Goal: Task Accomplishment & Management: Complete application form

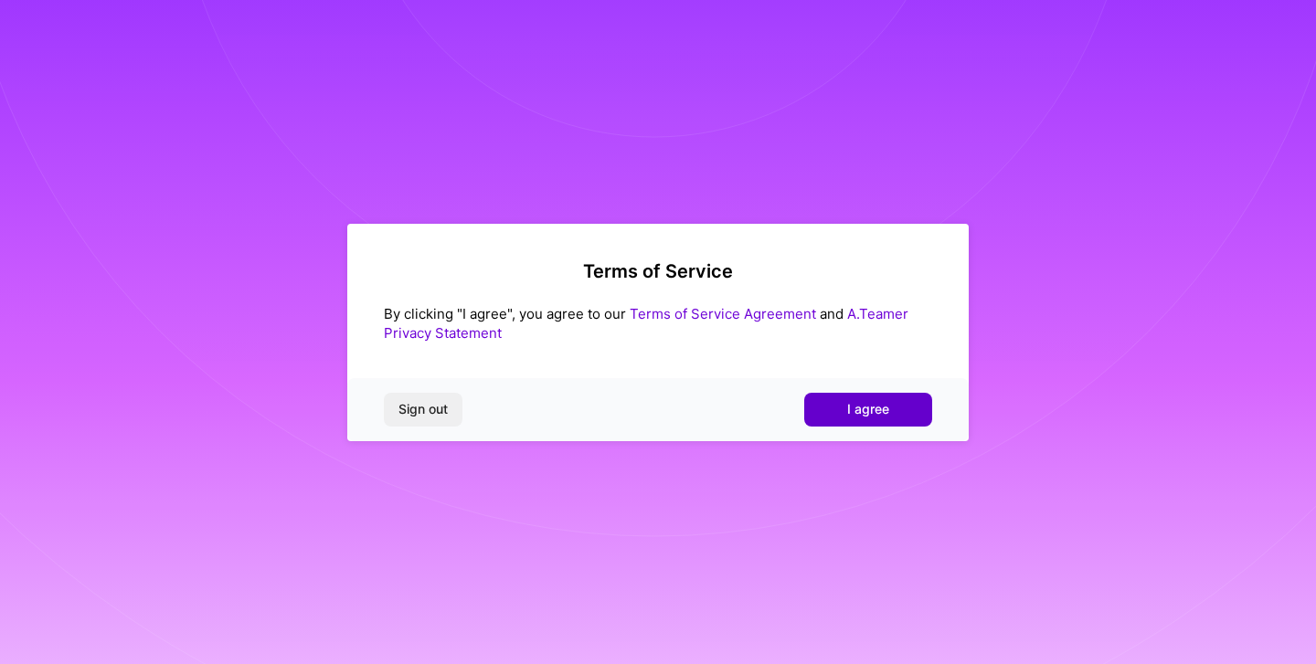
click at [877, 414] on span "I agree" at bounding box center [868, 409] width 42 height 18
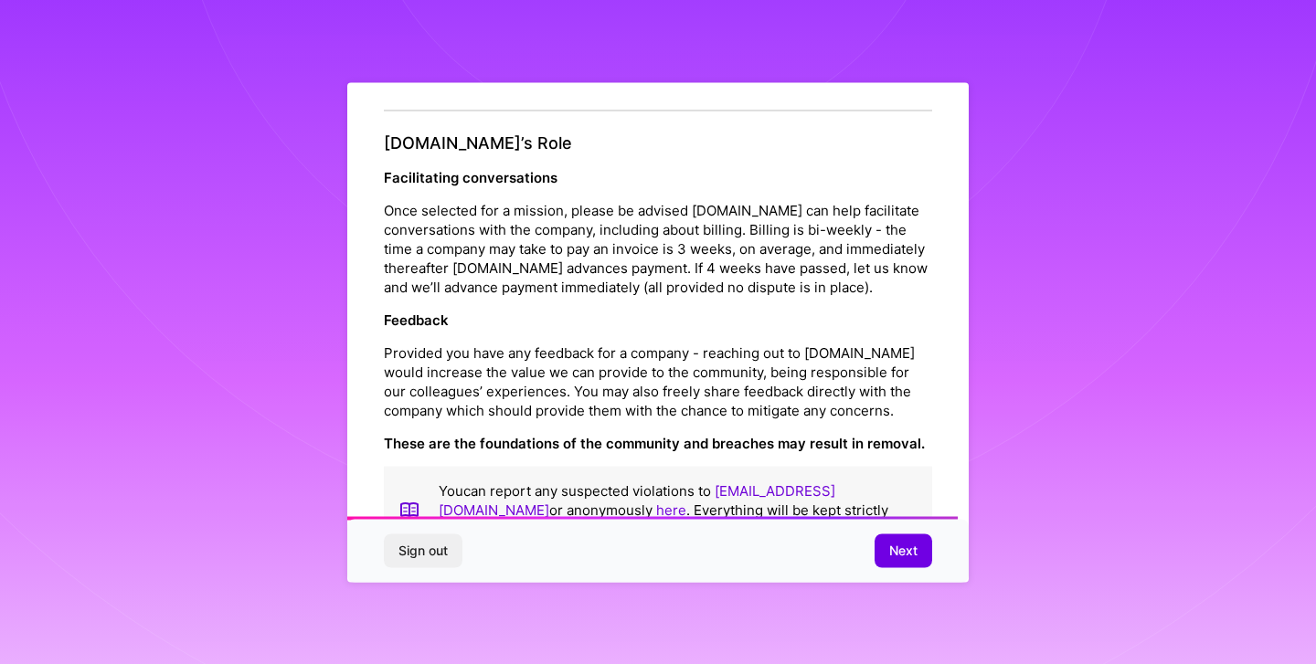
scroll to position [2014, 0]
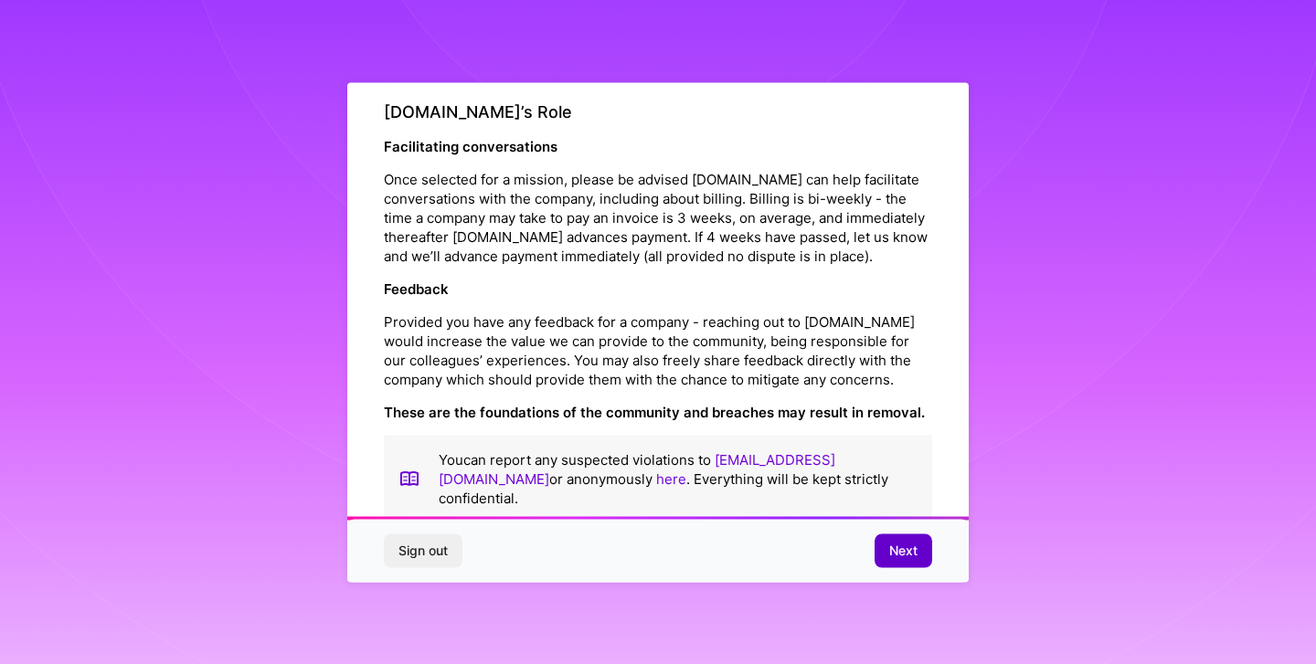
click at [898, 554] on span "Next" at bounding box center [903, 551] width 28 height 18
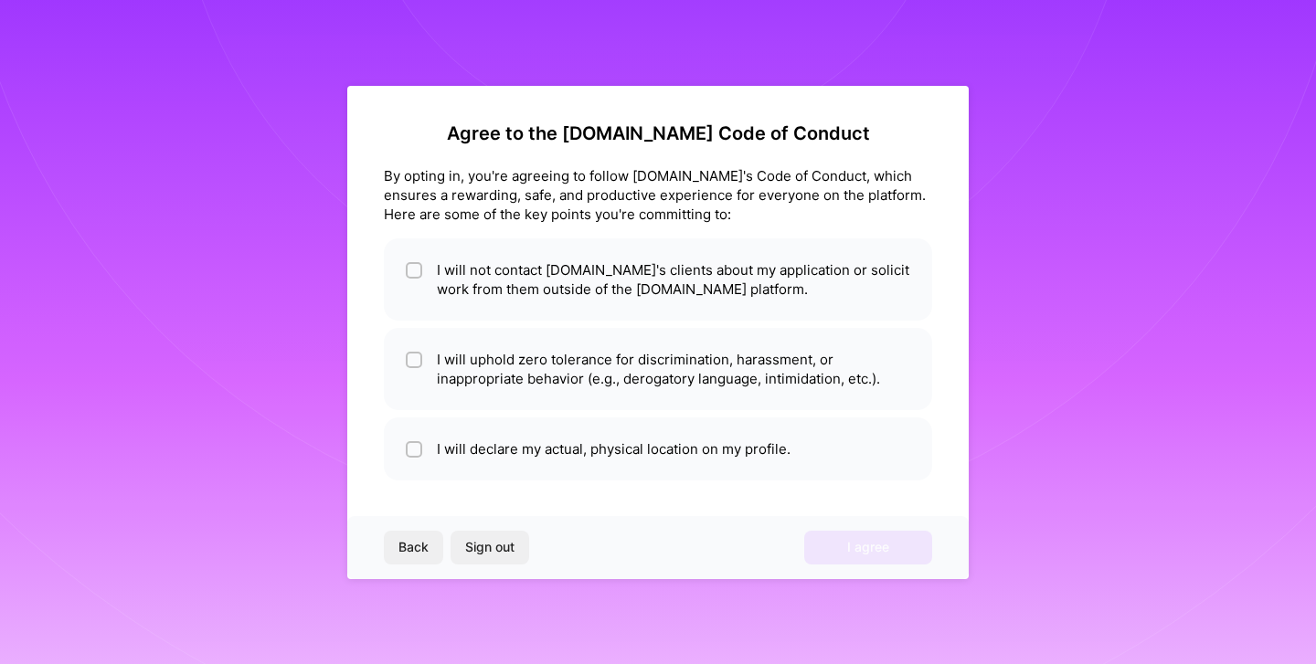
scroll to position [0, 0]
click at [415, 270] on input "checkbox" at bounding box center [415, 271] width 13 height 13
checkbox input "true"
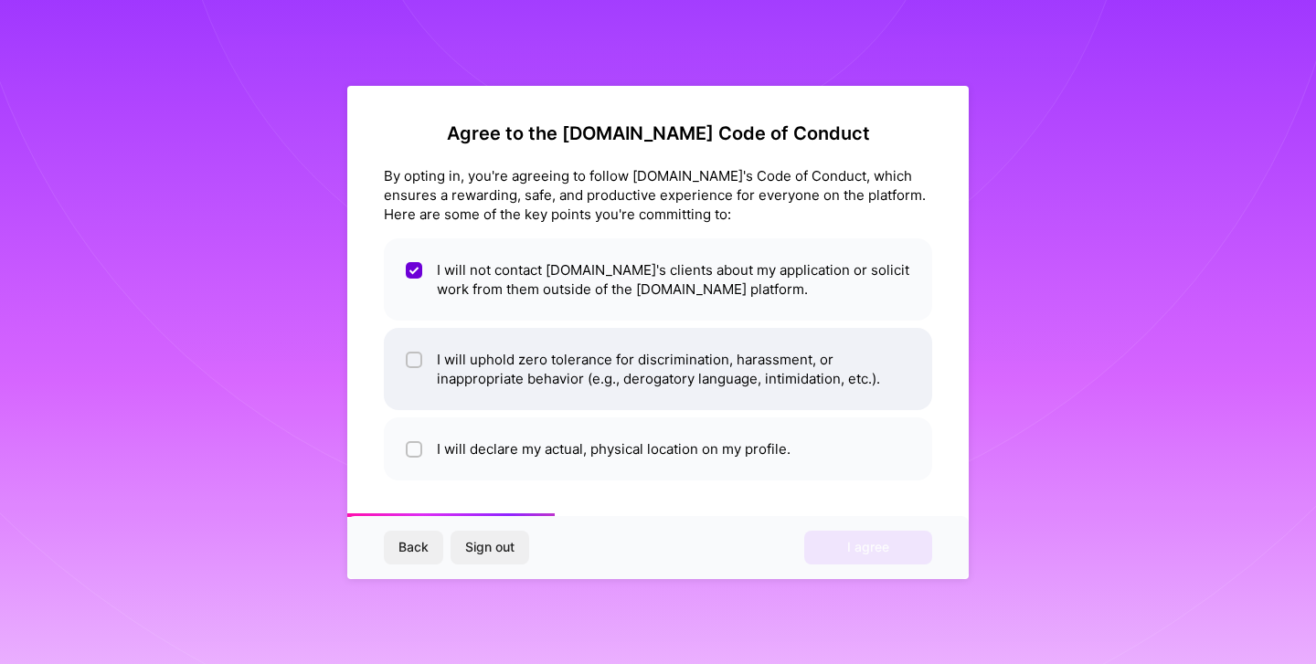
click at [414, 365] on input "checkbox" at bounding box center [415, 361] width 13 height 13
checkbox input "true"
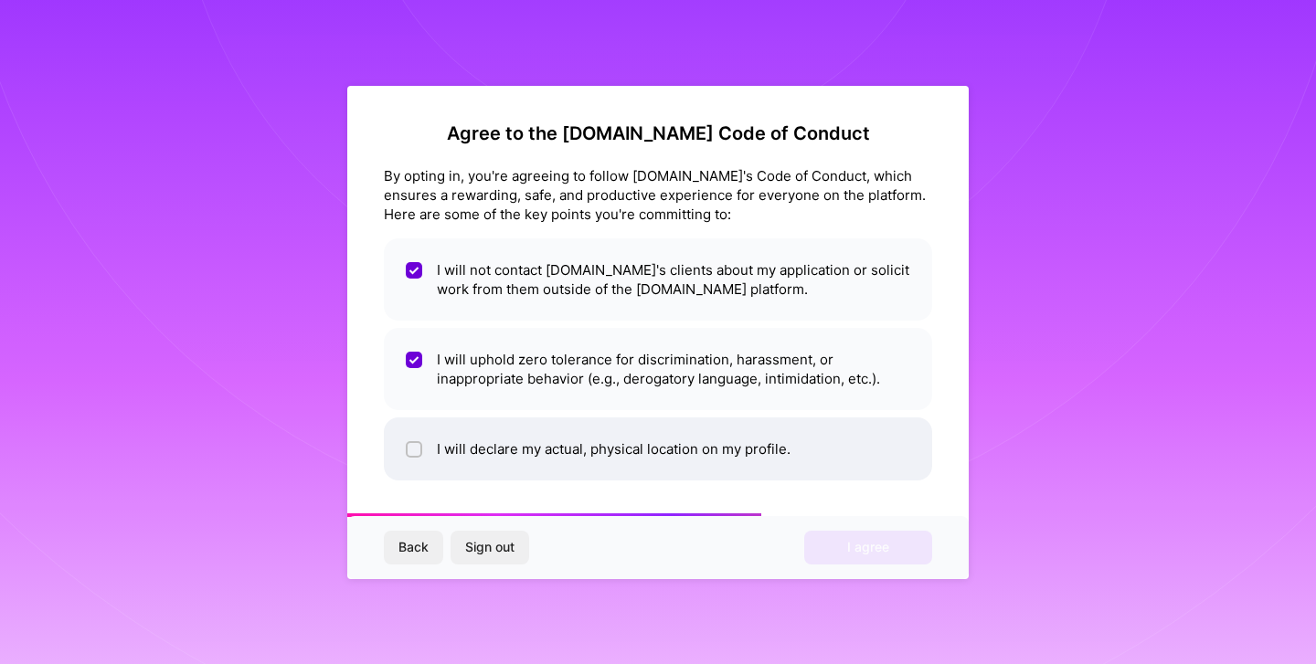
click at [415, 452] on input "checkbox" at bounding box center [415, 450] width 13 height 13
checkbox input "true"
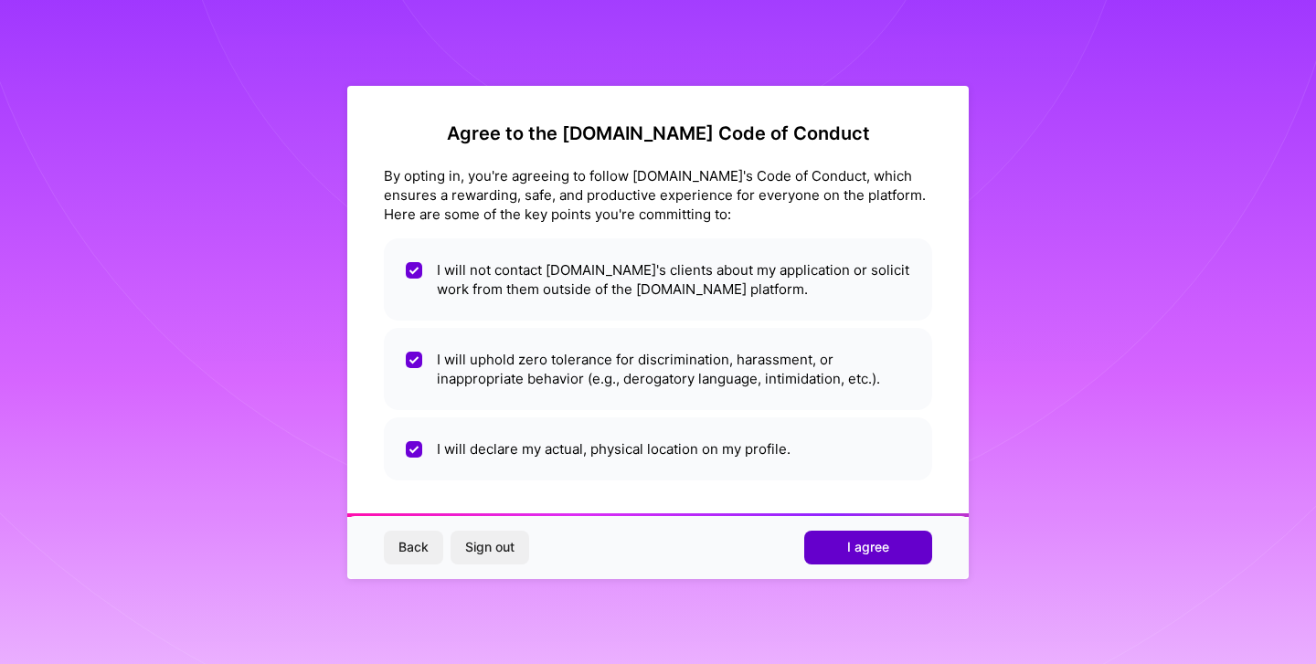
click at [871, 550] on span "I agree" at bounding box center [868, 547] width 42 height 18
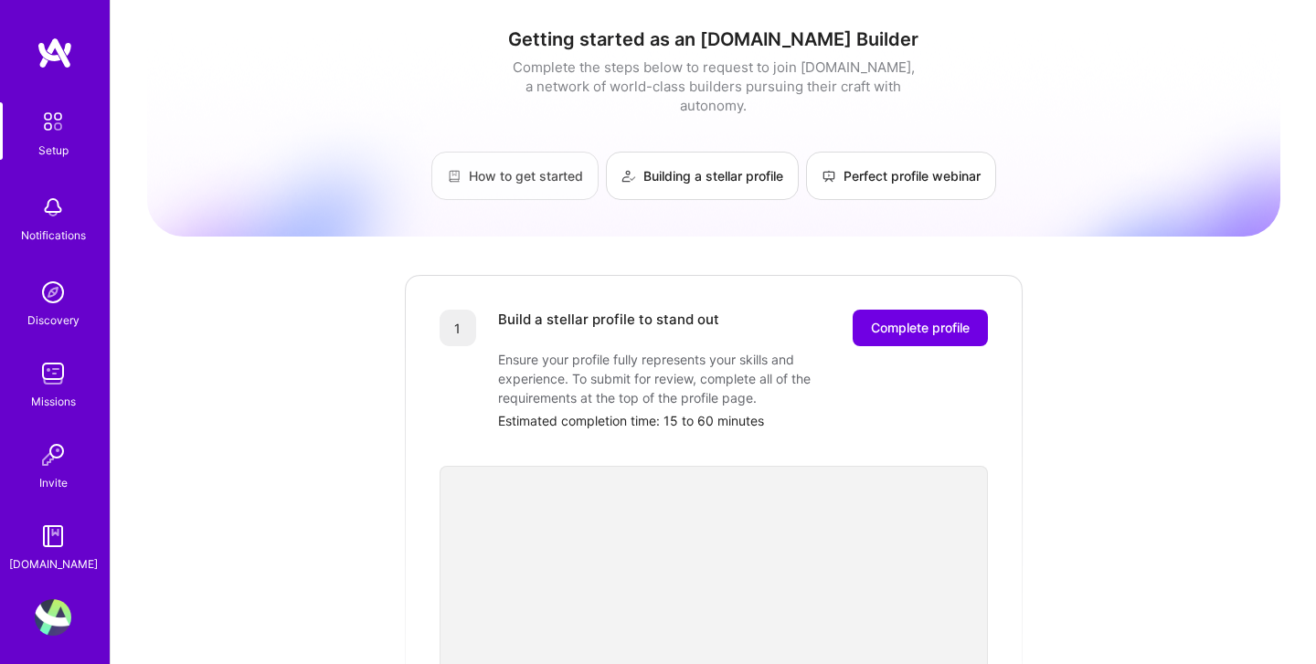
click at [512, 163] on link "How to get started" at bounding box center [514, 176] width 167 height 48
click at [941, 319] on span "Complete profile" at bounding box center [920, 328] width 99 height 18
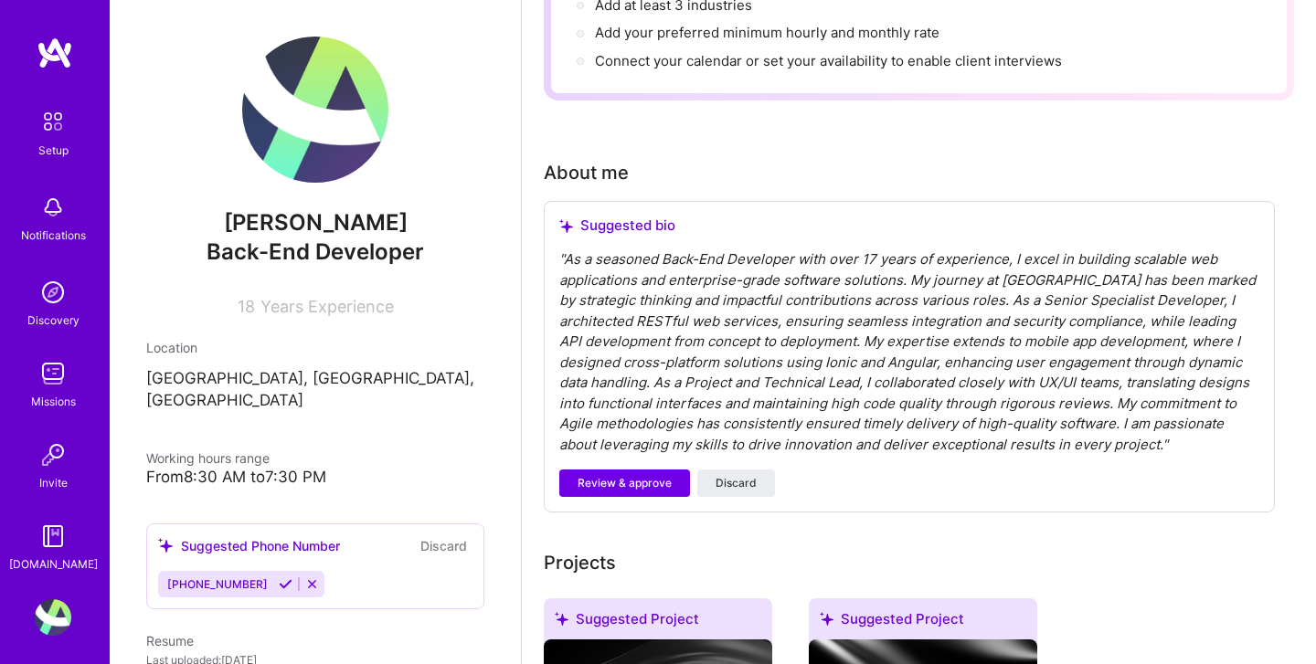
scroll to position [399, 0]
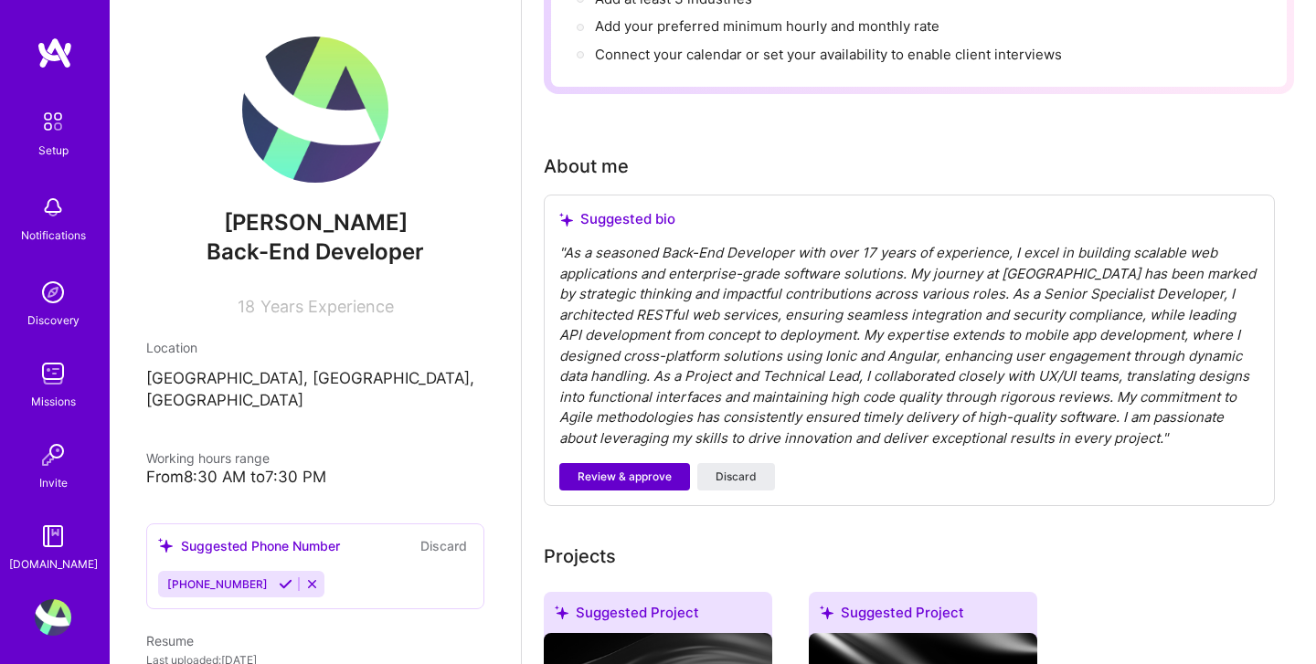
click at [642, 469] on span "Review & approve" at bounding box center [624, 477] width 94 height 16
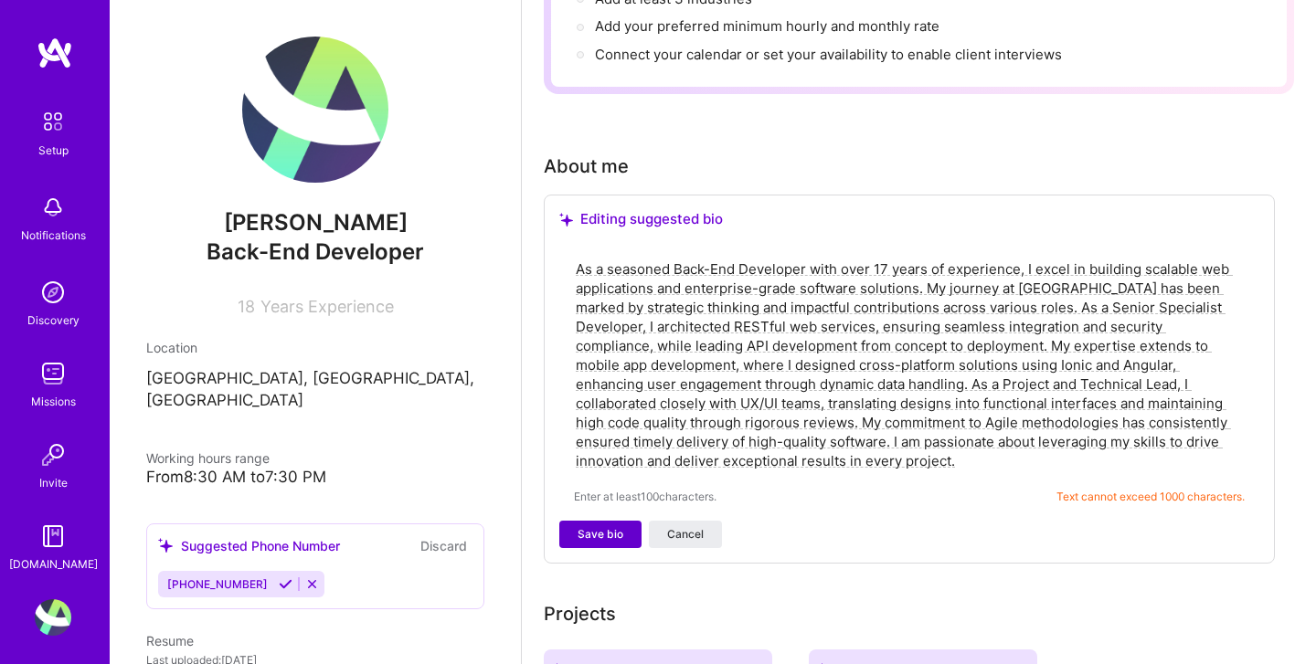
click at [598, 526] on span "Save bio" at bounding box center [600, 534] width 46 height 16
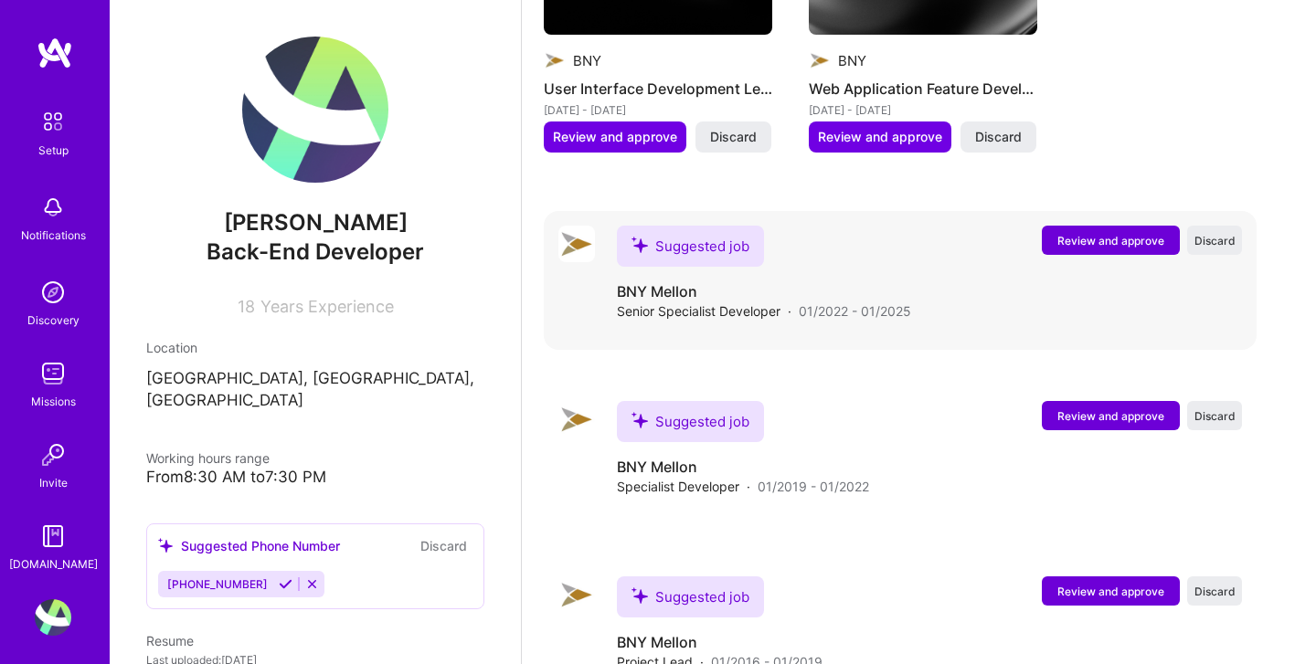
scroll to position [1786, 0]
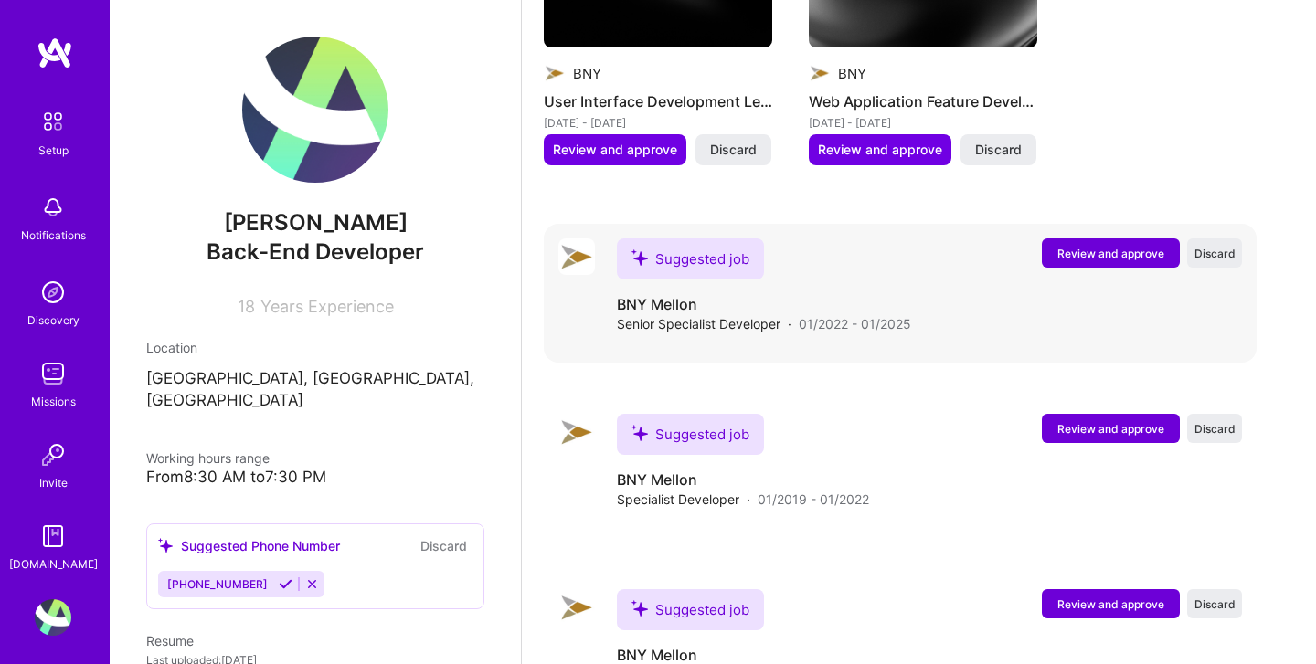
click at [1092, 246] on span "Review and approve" at bounding box center [1110, 254] width 107 height 16
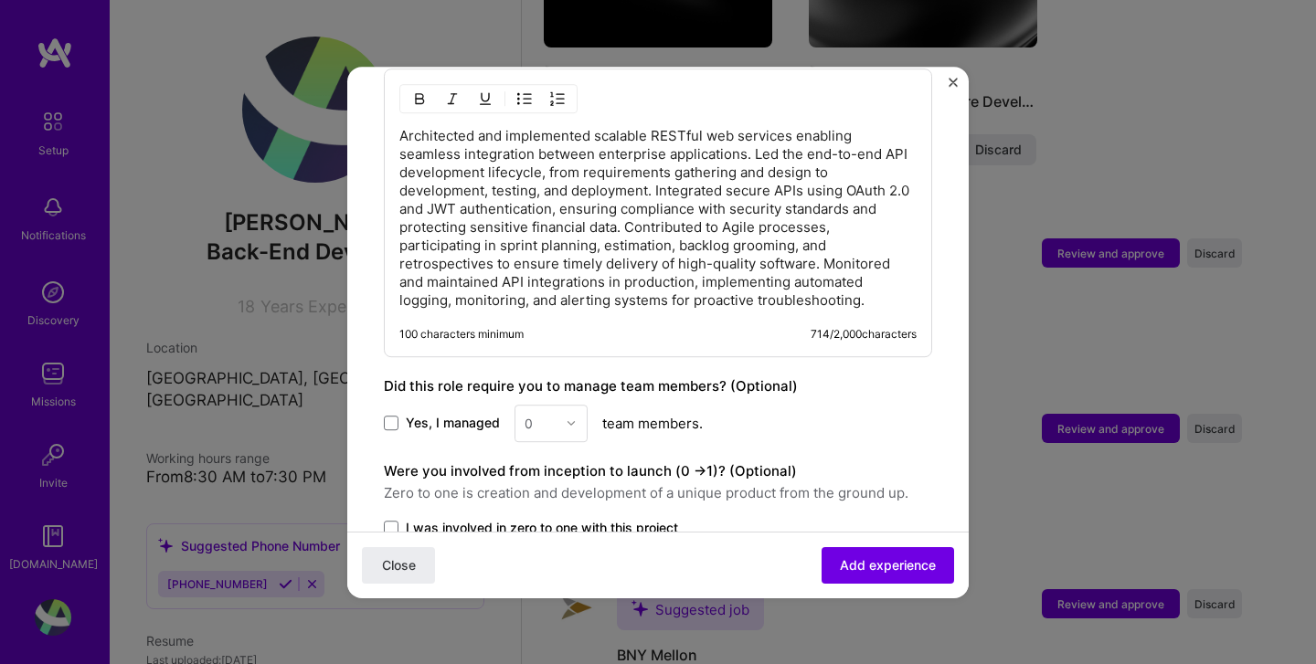
scroll to position [1145, 0]
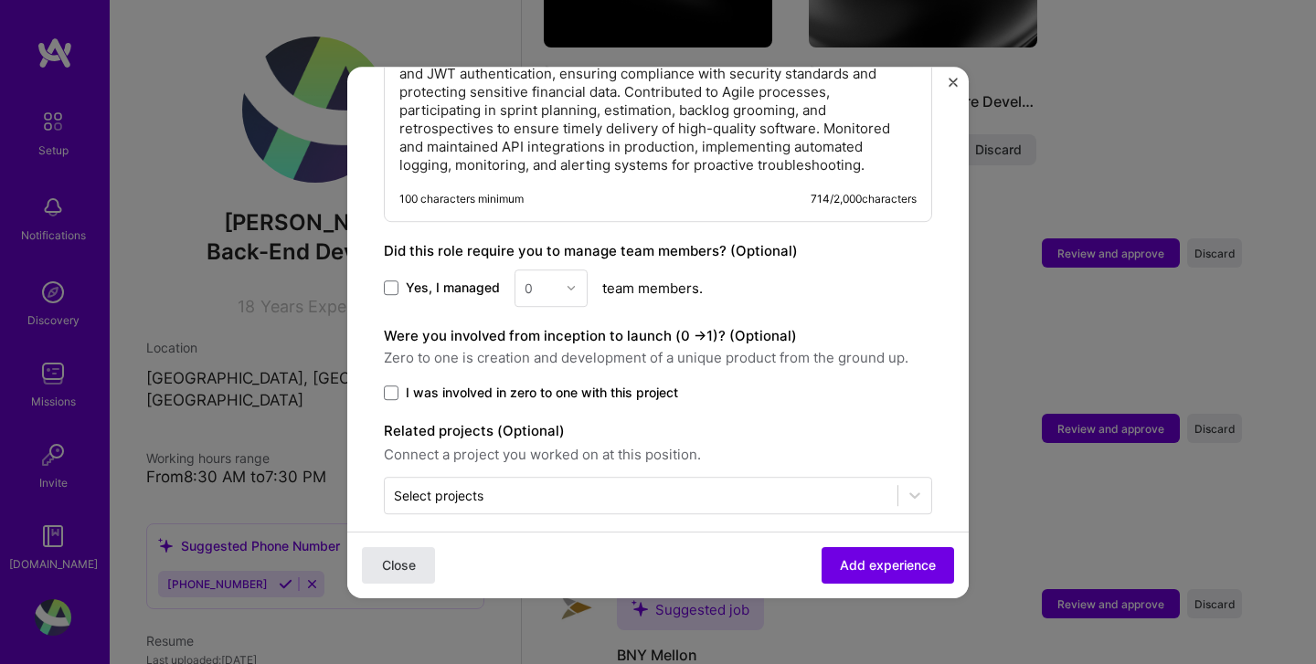
click at [403, 558] on span "Close" at bounding box center [399, 565] width 34 height 18
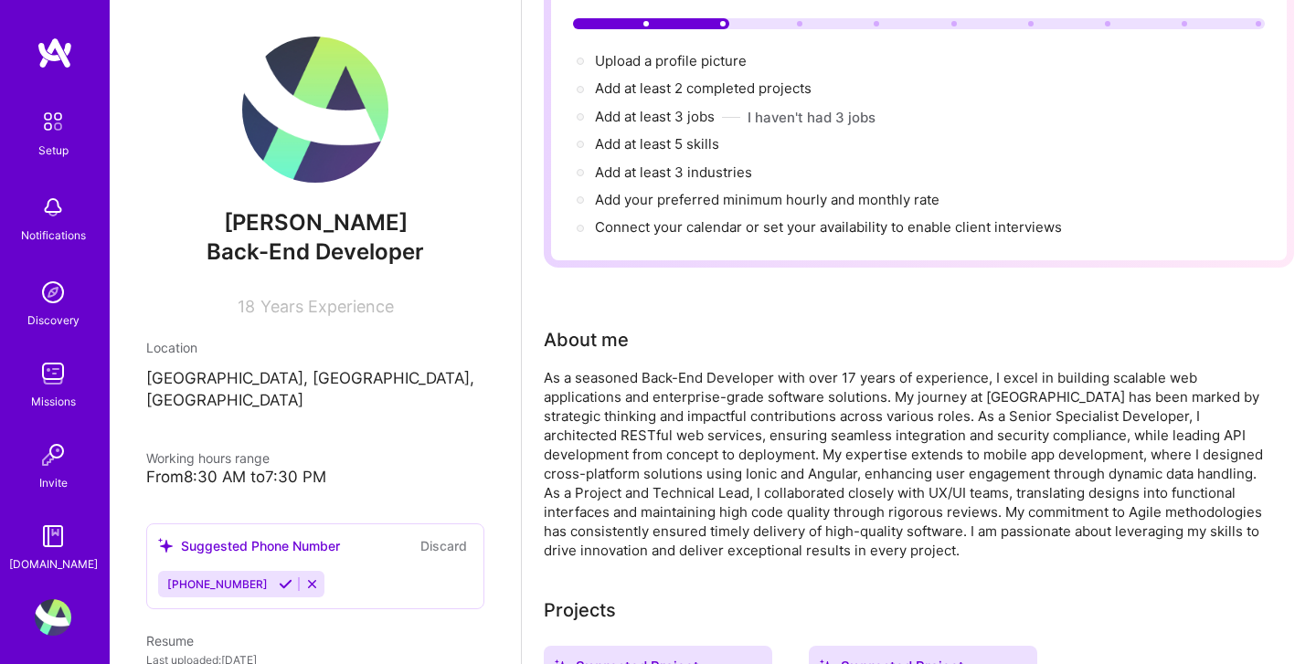
scroll to position [0, 0]
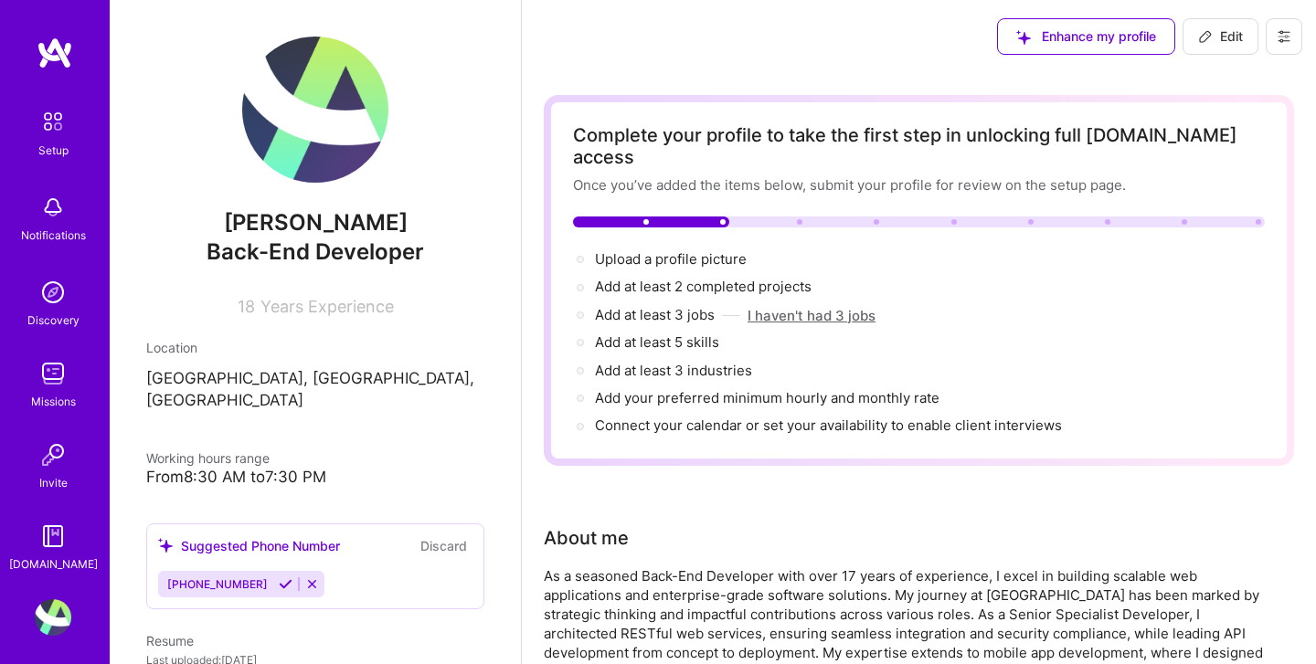
click at [830, 306] on button "I haven't had 3 jobs" at bounding box center [811, 315] width 128 height 19
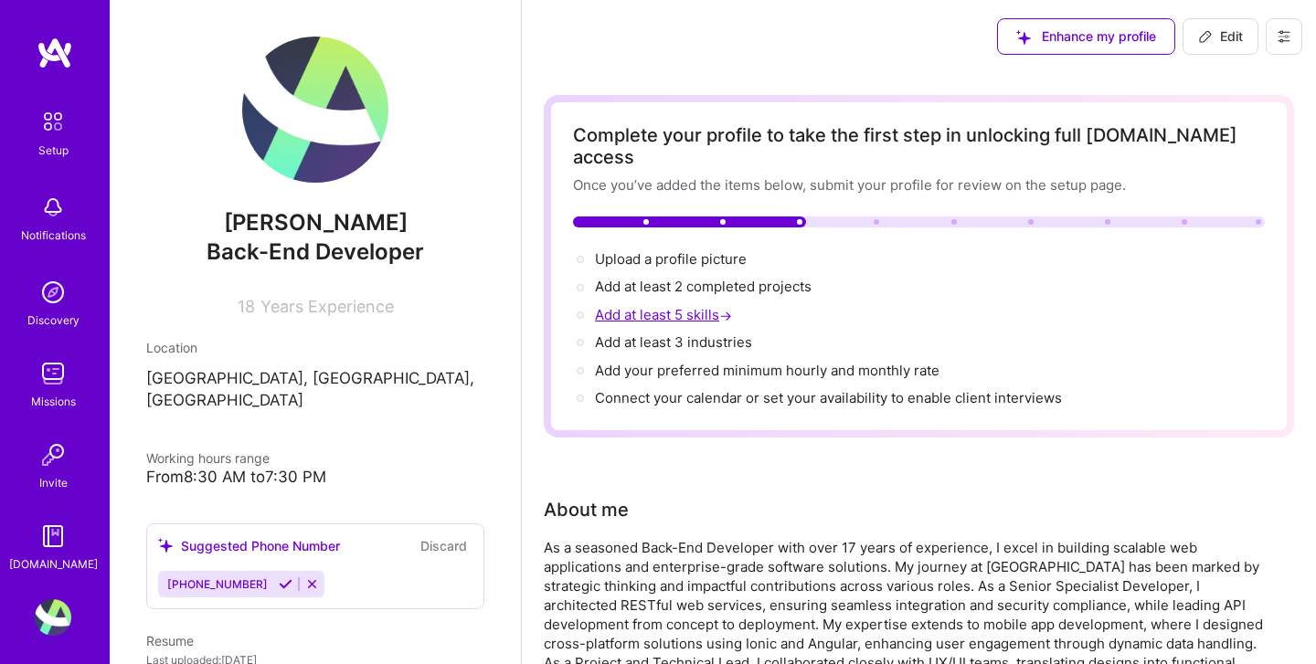
click at [696, 306] on span "Add at least 5 skills →" at bounding box center [665, 314] width 141 height 17
select select "US"
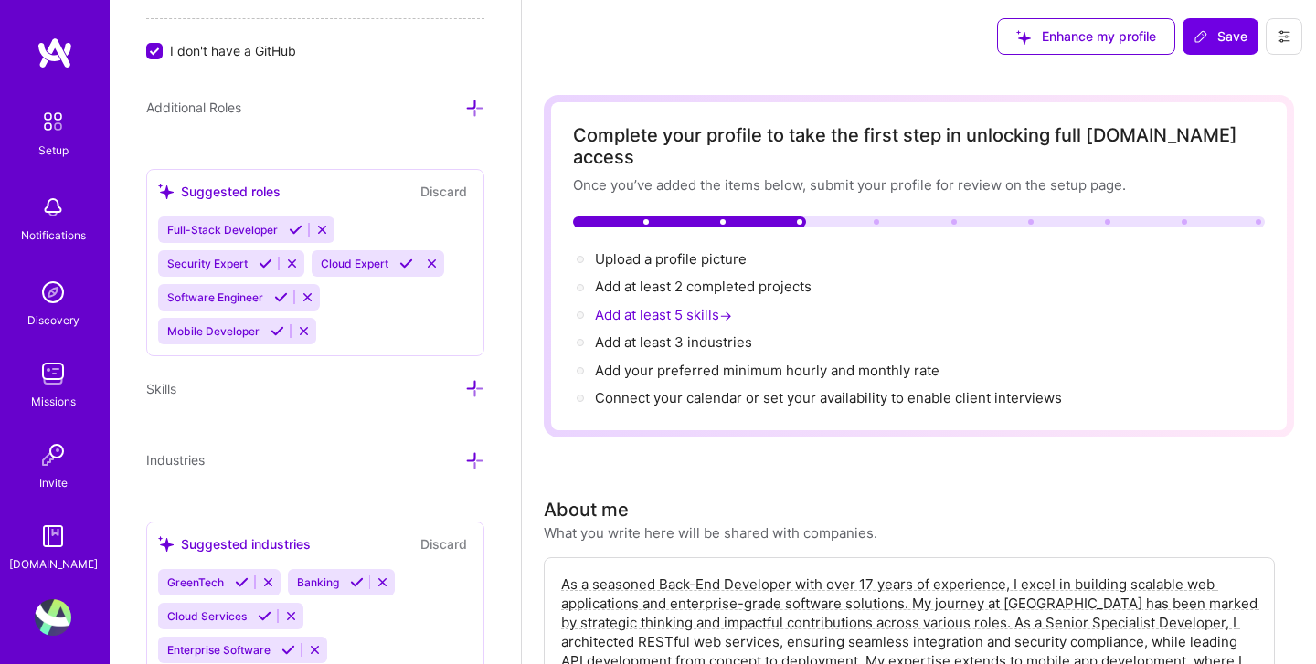
scroll to position [1332, 0]
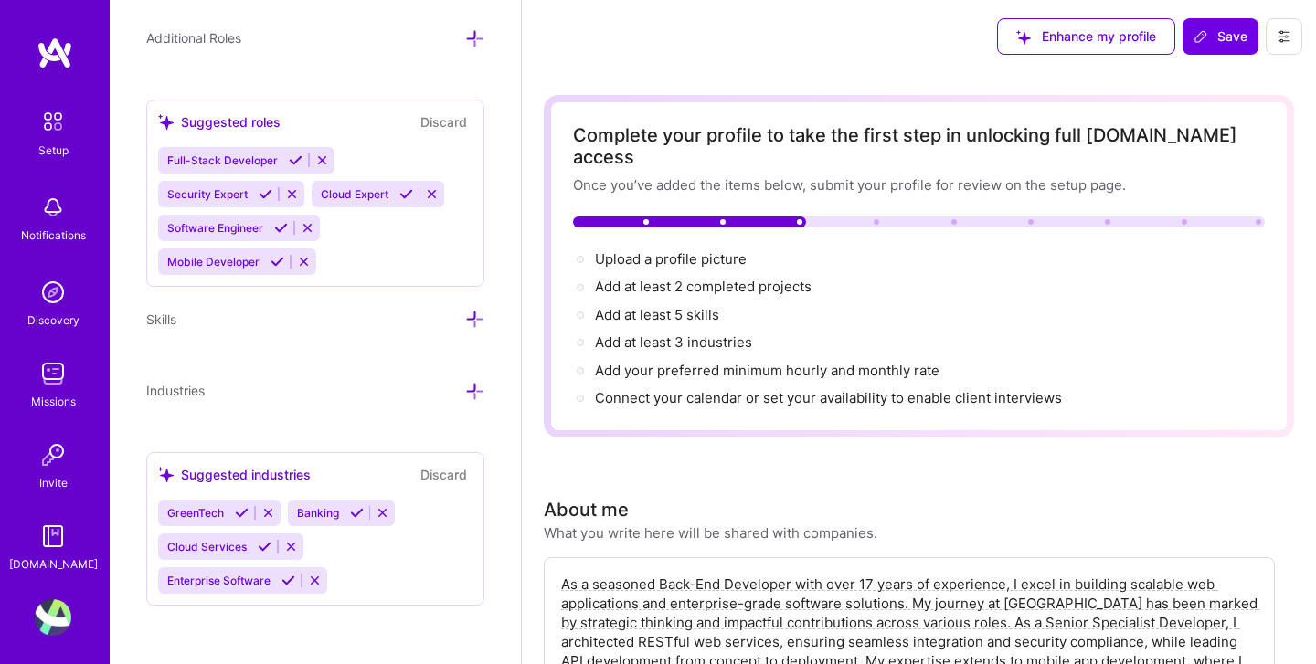
click at [471, 319] on icon at bounding box center [474, 319] width 19 height 19
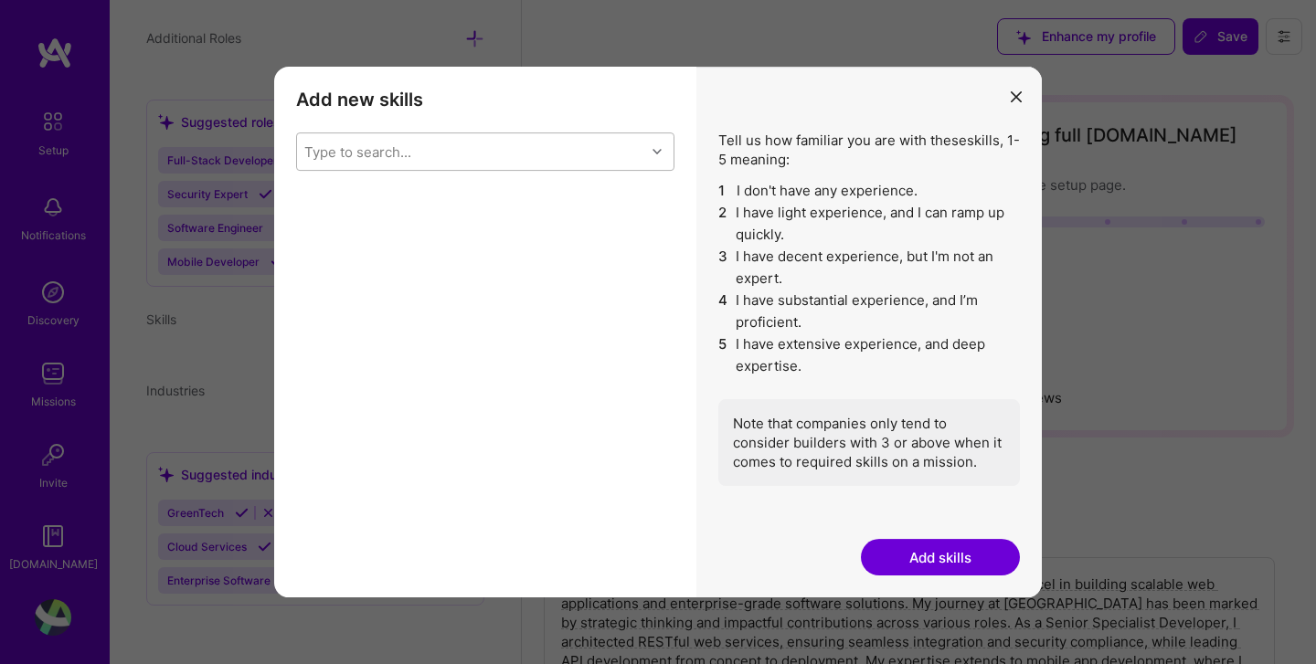
click at [471, 157] on div "Type to search..." at bounding box center [471, 151] width 348 height 37
type input "java"
click at [311, 199] on input "modal" at bounding box center [317, 199] width 13 height 13
checkbox input "false"
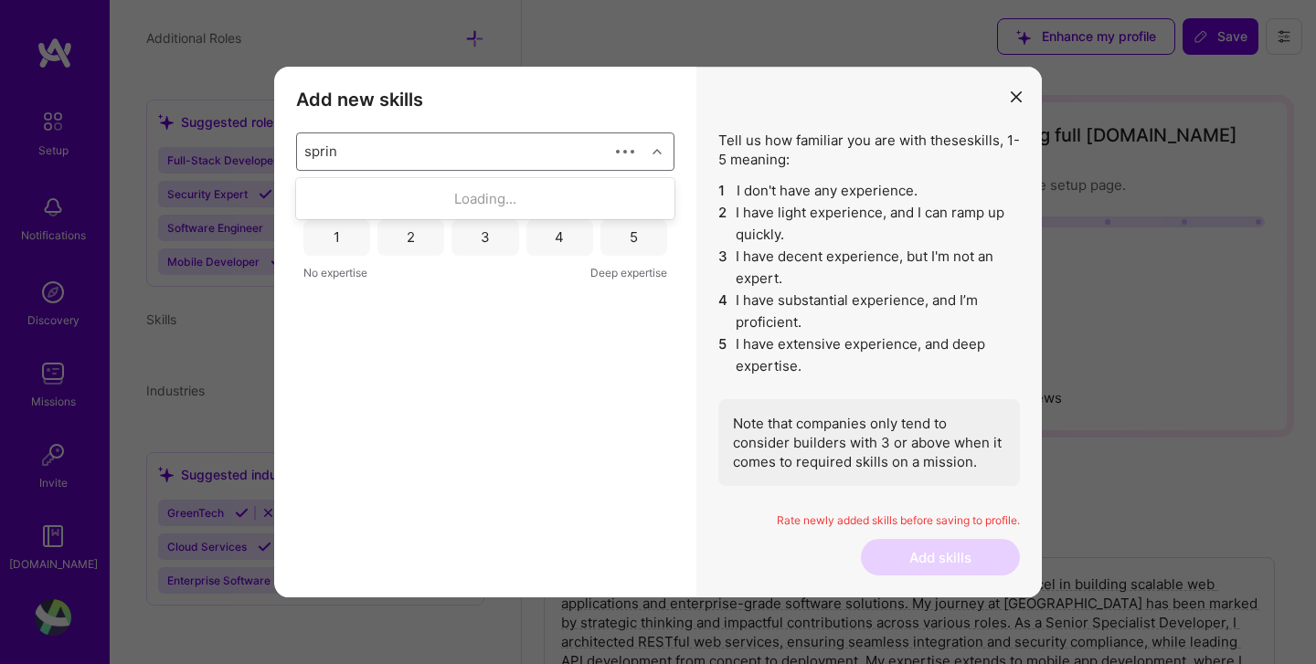
type input "spring"
click at [320, 197] on input "modal" at bounding box center [317, 199] width 13 height 13
checkbox input "false"
type input "spring"
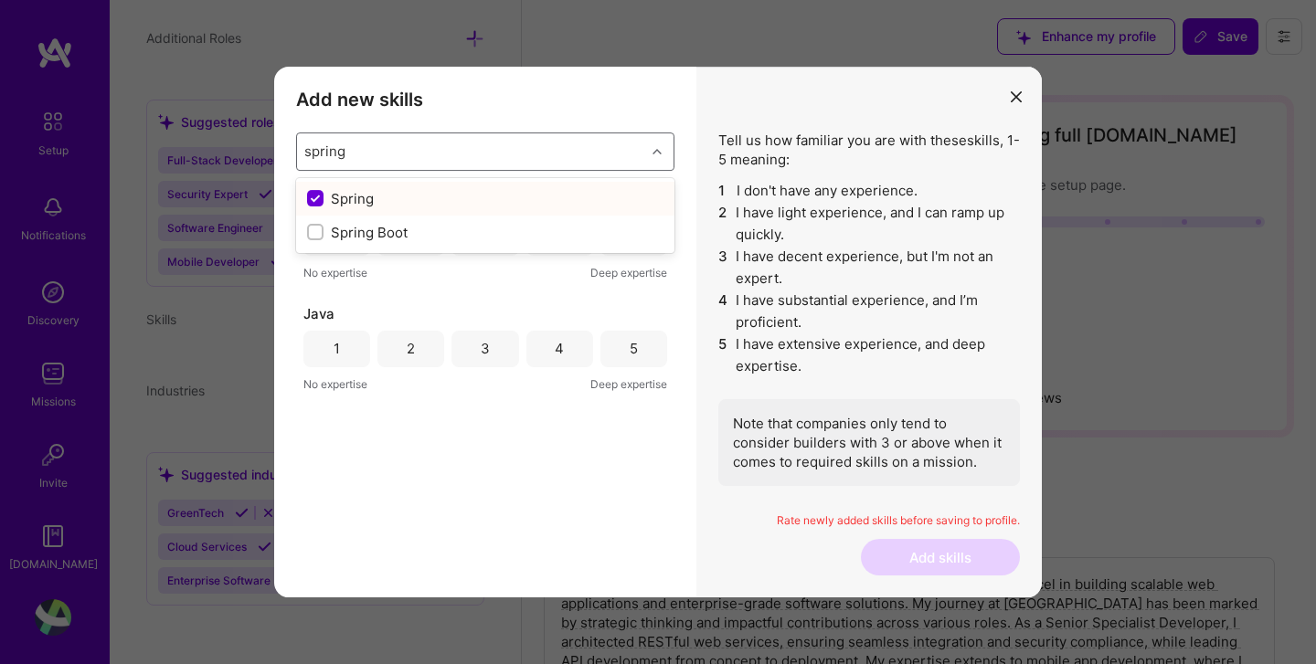
checkbox input "false"
checkbox input "true"
click at [315, 265] on input "modal" at bounding box center [317, 266] width 13 height 13
checkbox input "false"
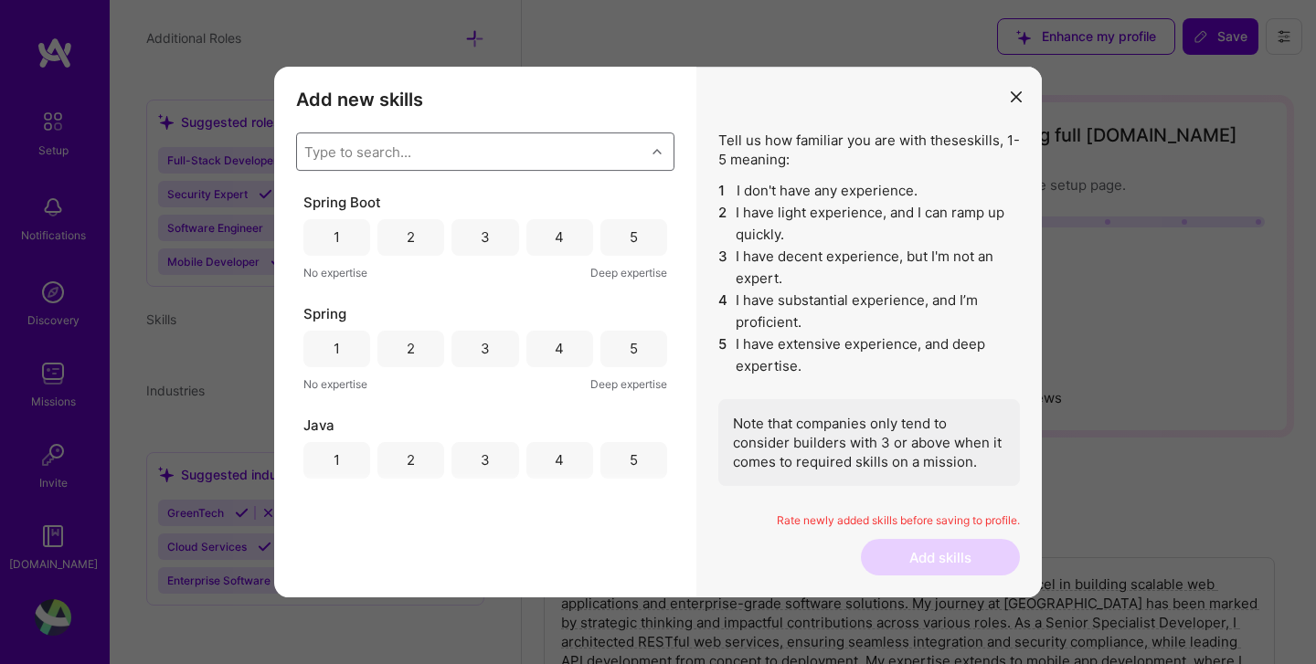
click at [369, 154] on div "Type to search..." at bounding box center [357, 151] width 107 height 19
type input "git"
click at [319, 198] on input "modal" at bounding box center [317, 199] width 13 height 13
checkbox input "false"
type input "angular"
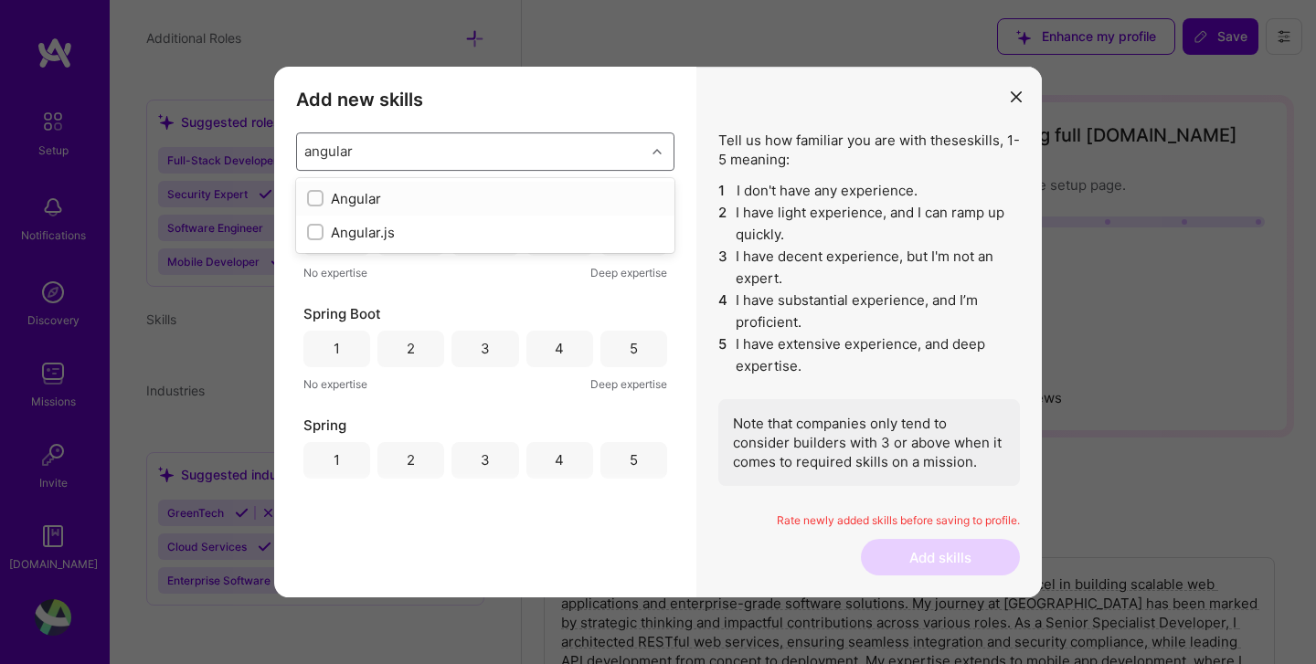
click at [360, 194] on div "Angular" at bounding box center [485, 198] width 356 height 19
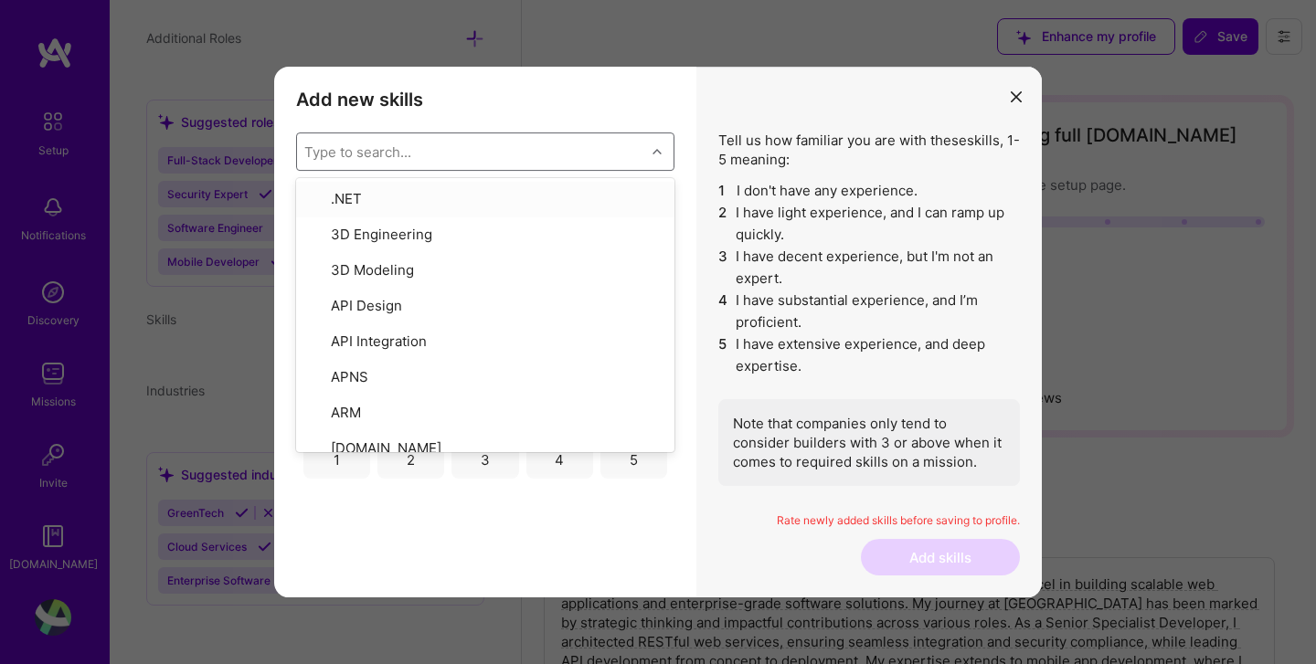
click at [410, 150] on div "Type to search..." at bounding box center [357, 151] width 107 height 19
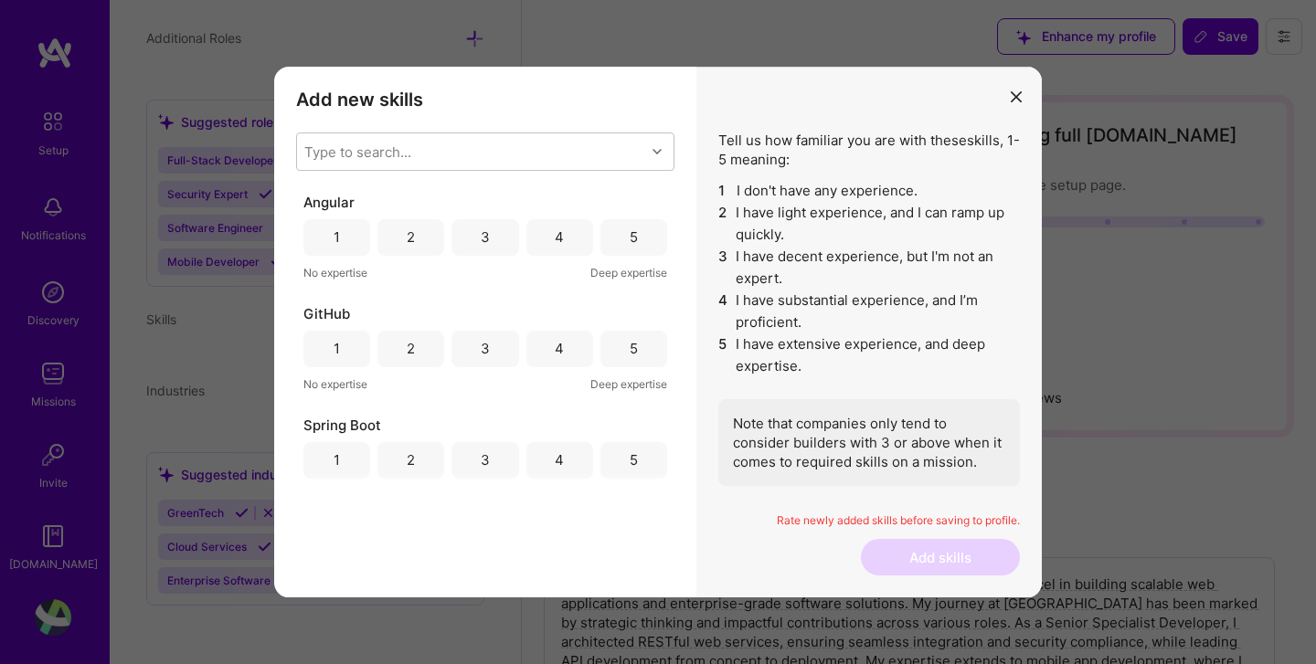
click at [630, 237] on div "5" at bounding box center [634, 237] width 8 height 19
click at [557, 355] on div "4" at bounding box center [559, 348] width 9 height 19
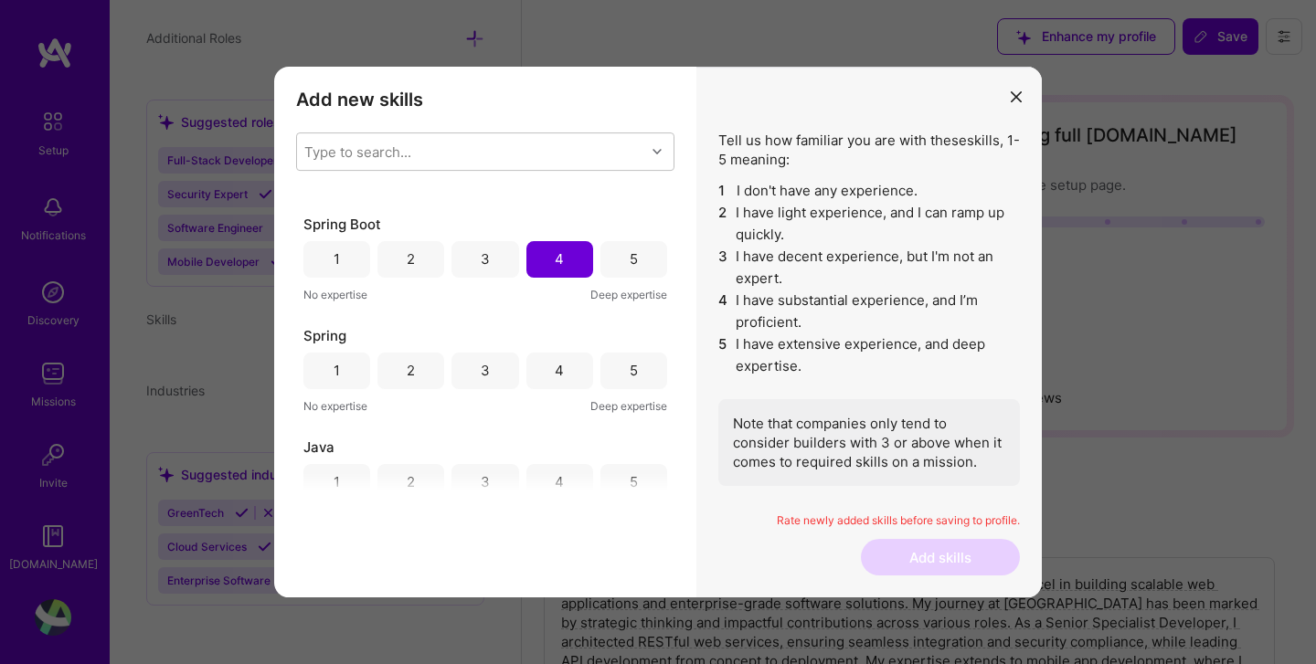
click at [557, 368] on div "4" at bounding box center [559, 370] width 9 height 19
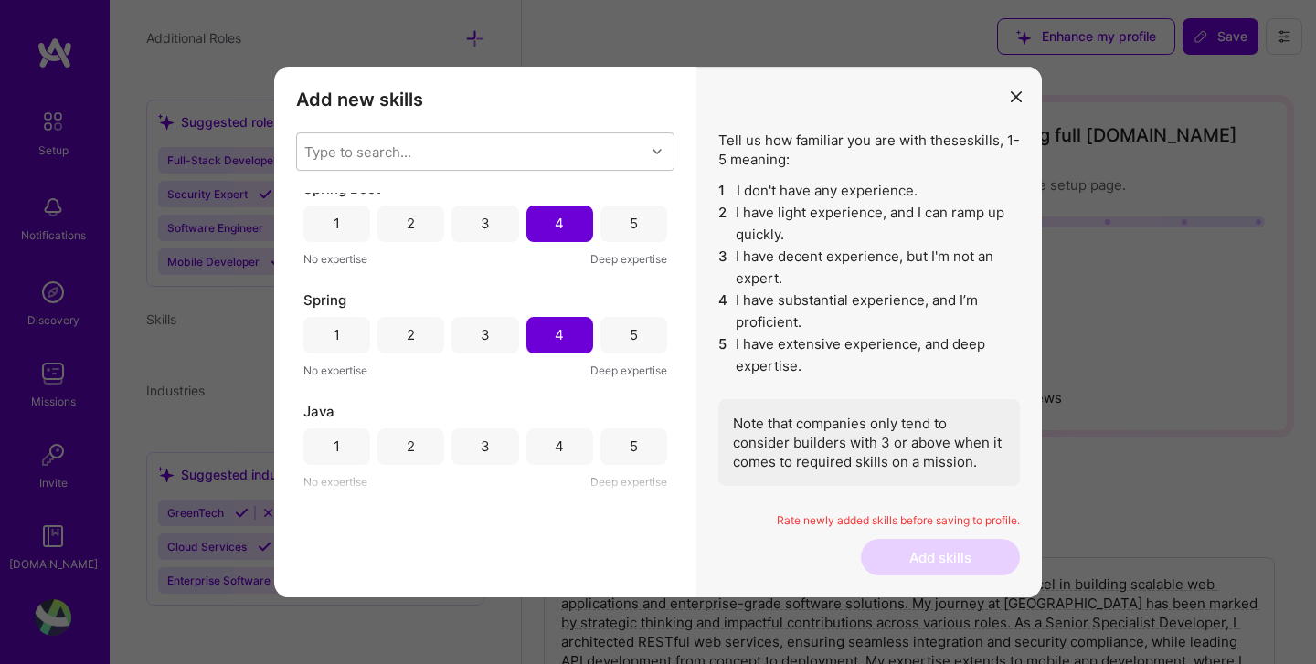
click at [559, 449] on div "4" at bounding box center [559, 447] width 67 height 37
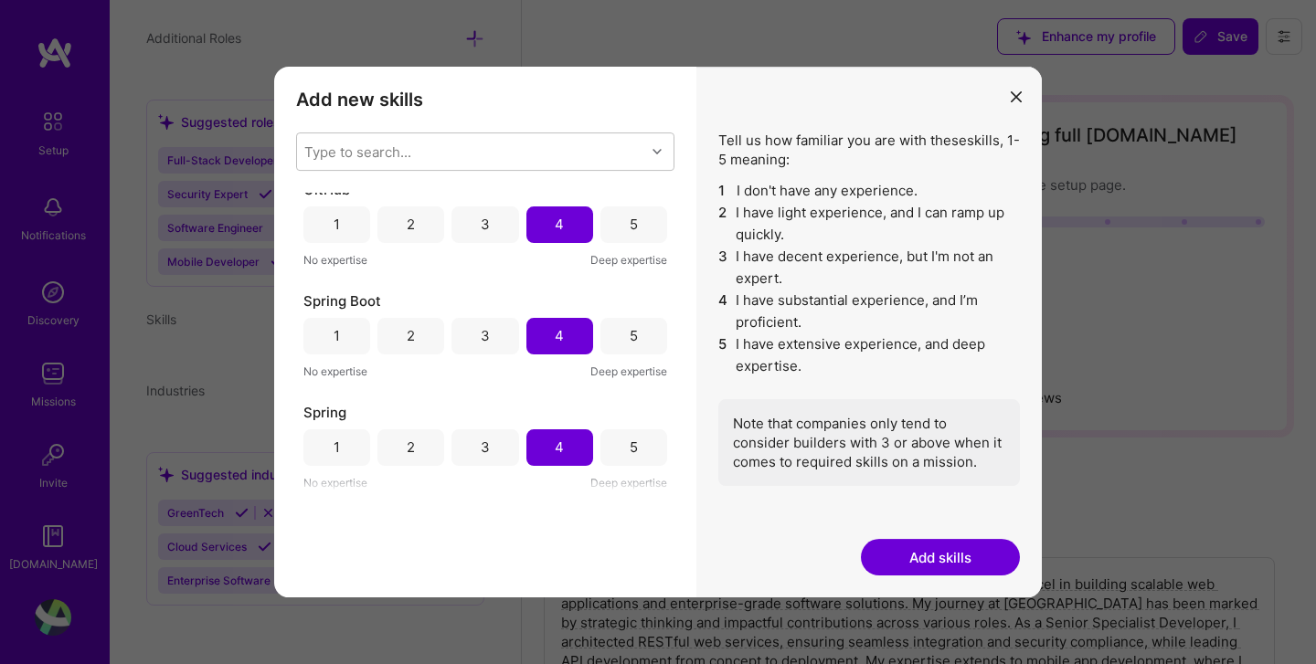
scroll to position [0, 0]
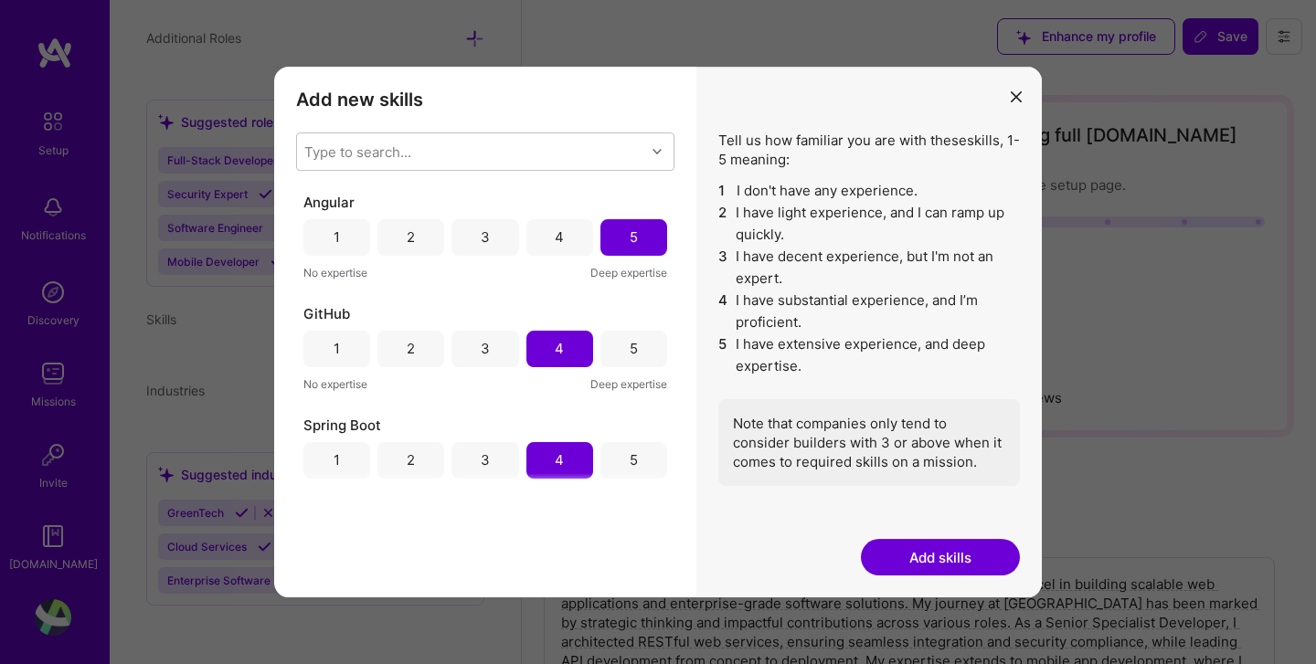
click at [566, 235] on div "4" at bounding box center [559, 237] width 67 height 37
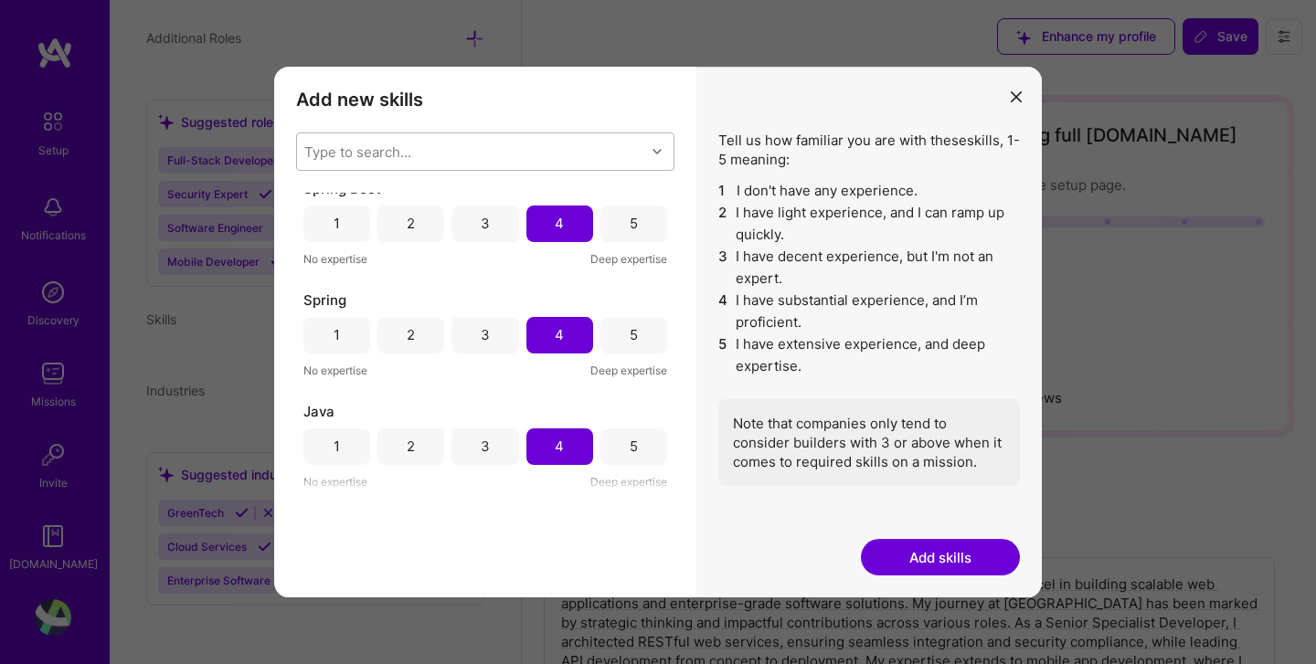
click at [433, 153] on div "Type to search..." at bounding box center [471, 151] width 348 height 37
type input "m"
type input "bootst"
click at [381, 194] on div "Bootstrap JS" at bounding box center [485, 198] width 356 height 19
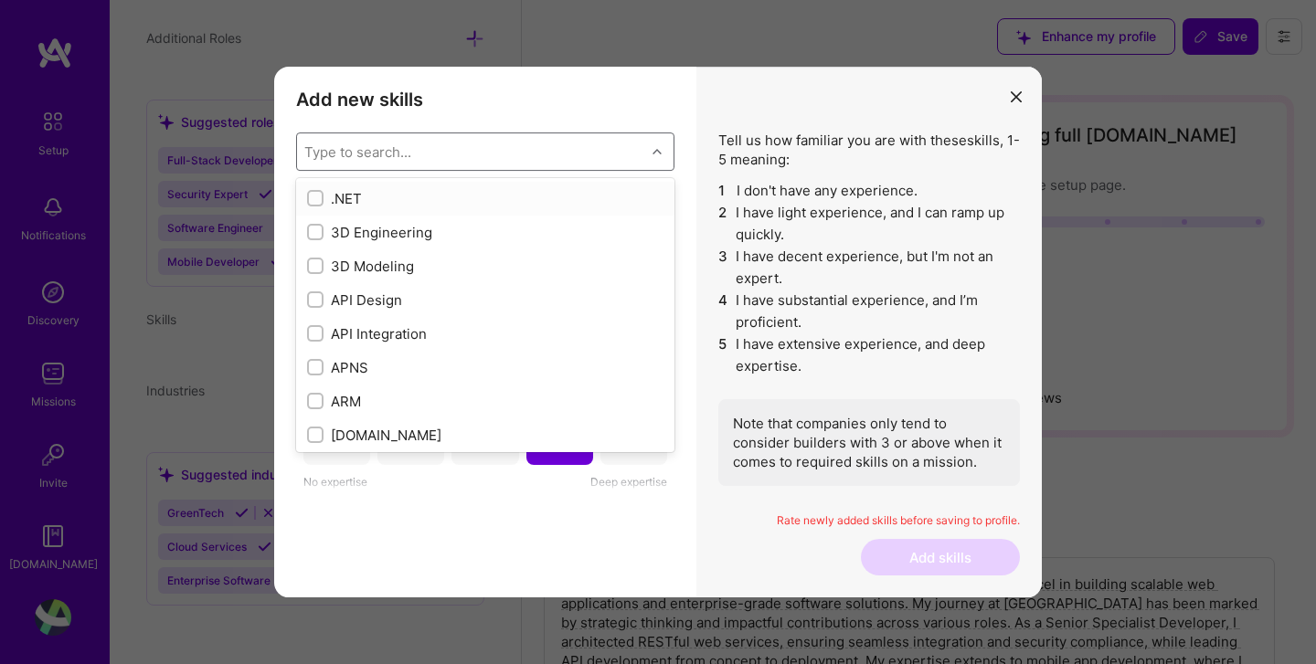
scroll to position [348, 0]
click at [603, 99] on h3 "Add new skills" at bounding box center [485, 100] width 378 height 22
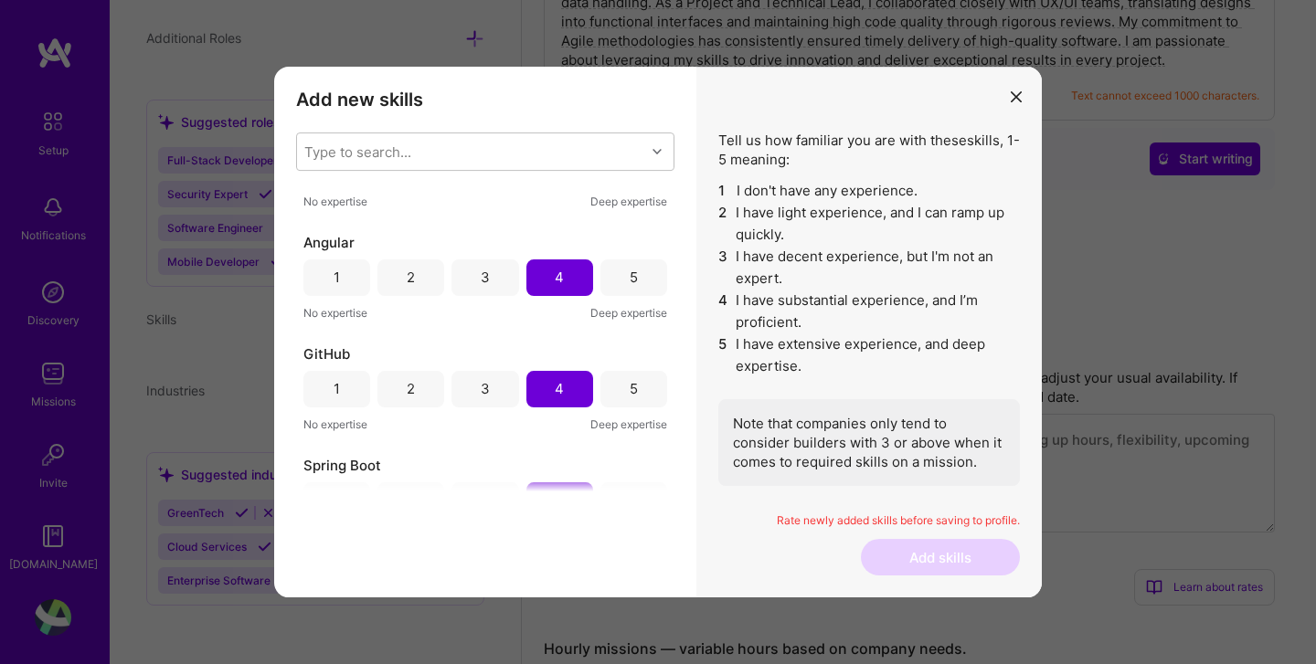
scroll to position [0, 0]
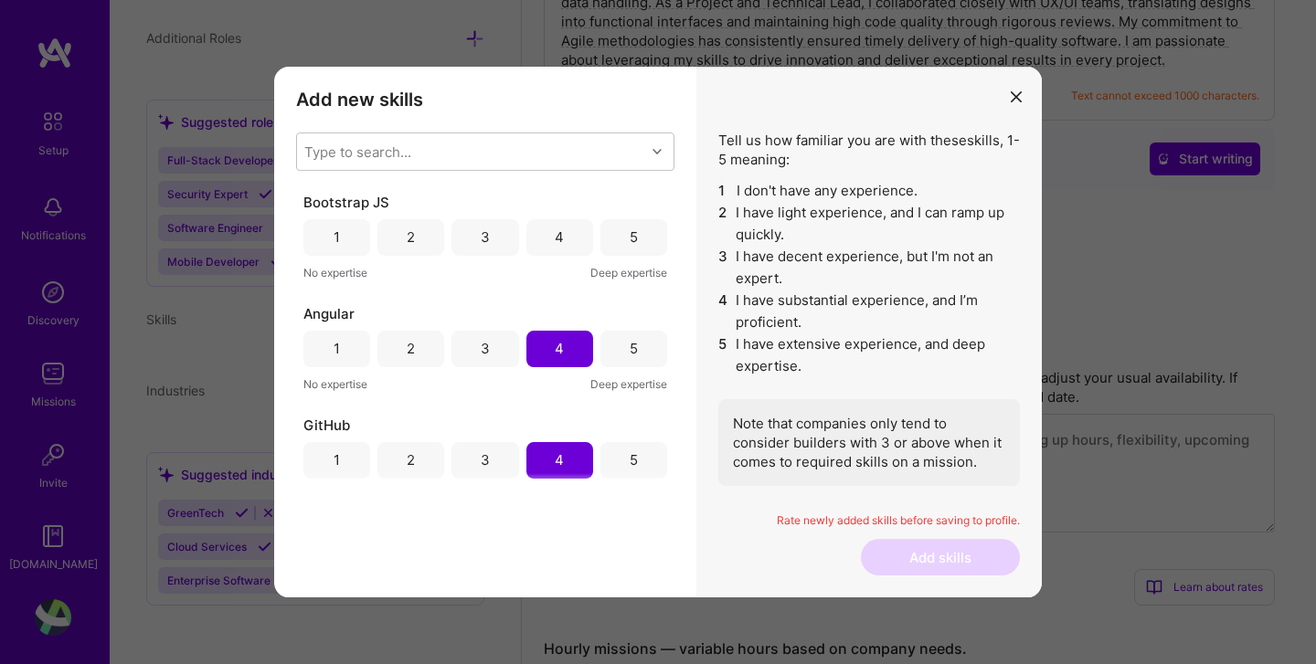
click at [440, 206] on div "Bootstrap JS" at bounding box center [485, 202] width 364 height 19
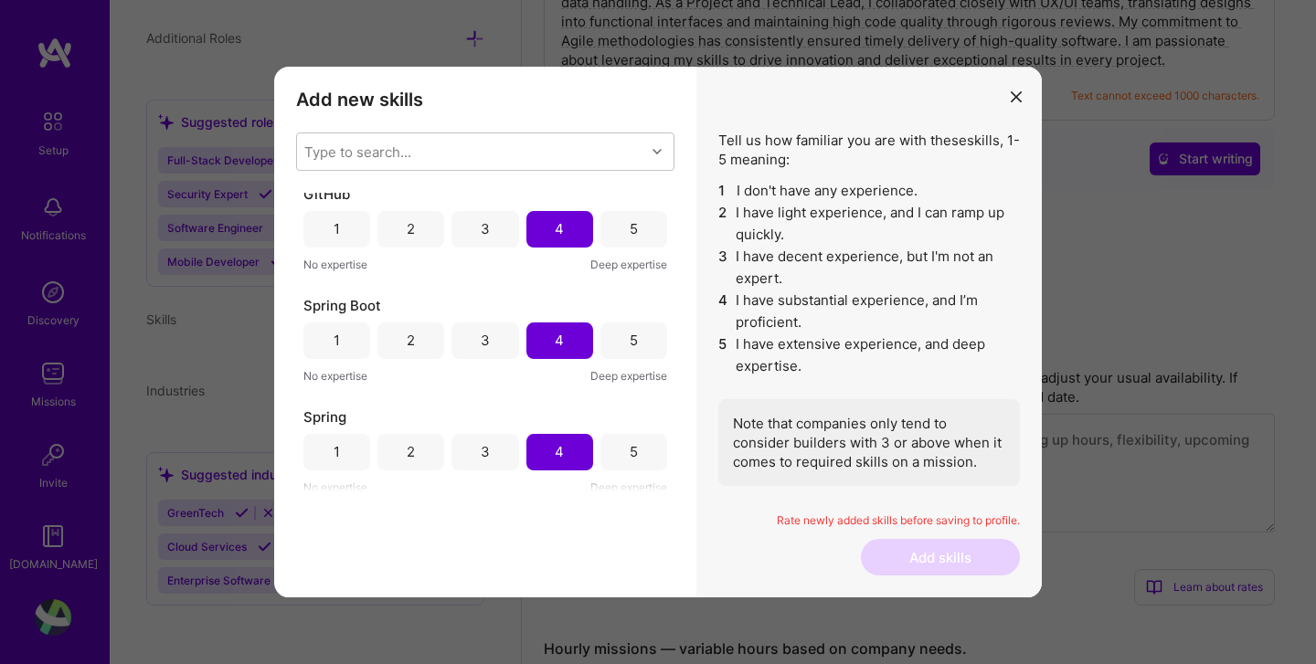
scroll to position [348, 0]
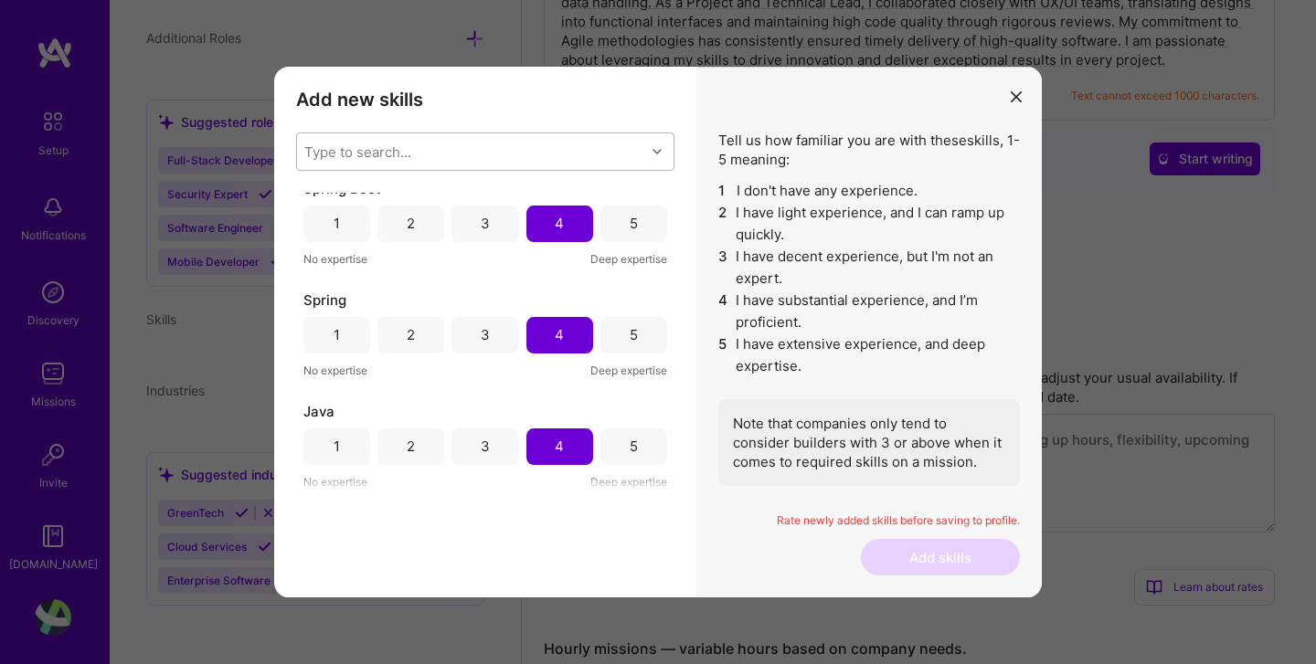
click at [471, 149] on div "Type to search..." at bounding box center [471, 151] width 348 height 37
type input "html"
click at [406, 196] on div "HTML" at bounding box center [485, 198] width 356 height 19
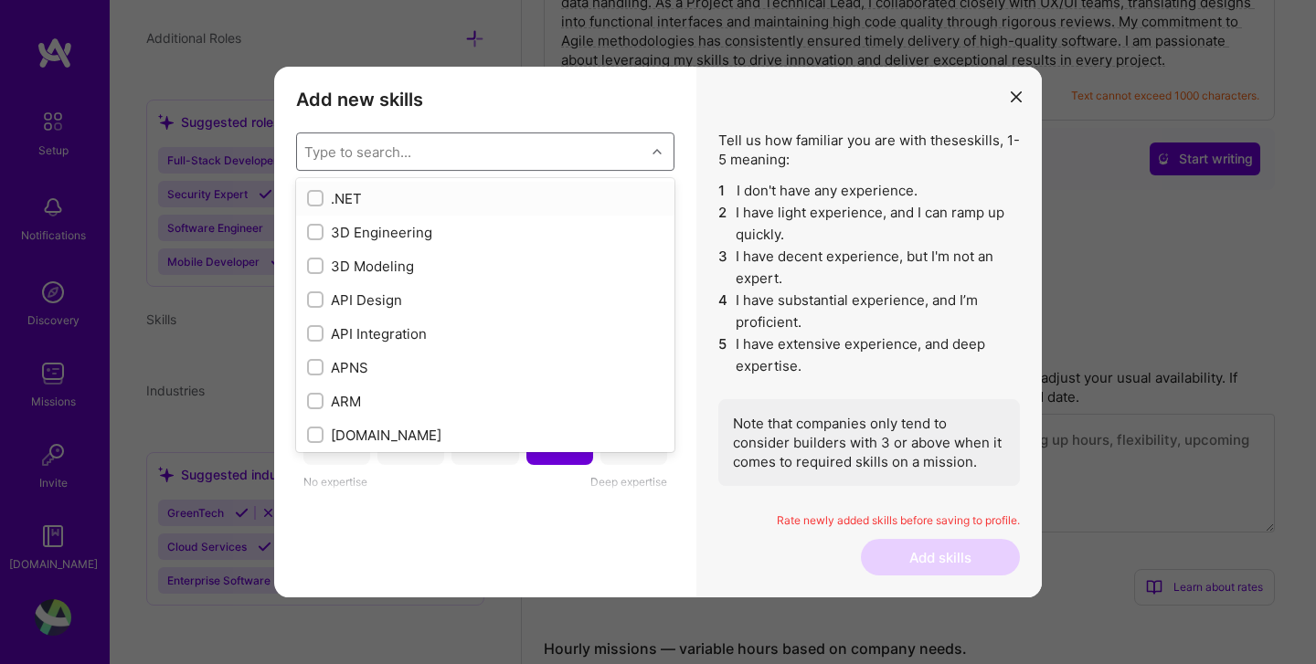
scroll to position [460, 0]
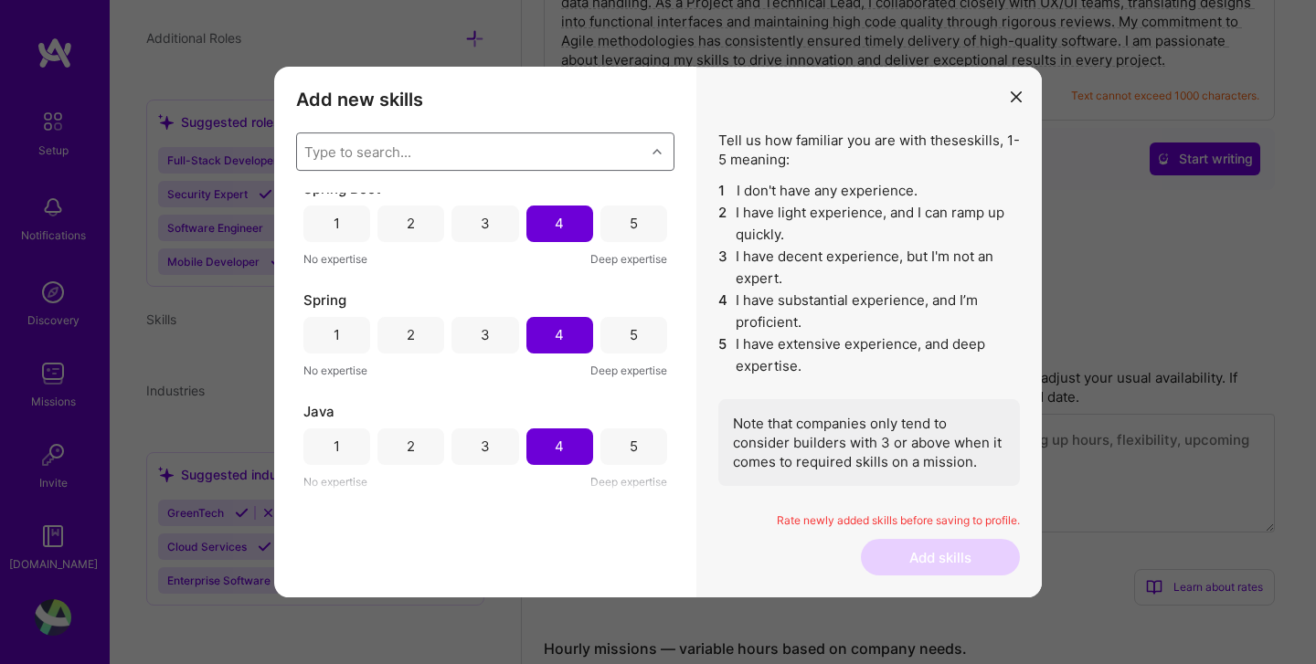
click at [443, 152] on div "Type to search..." at bounding box center [471, 151] width 348 height 37
type input "css"
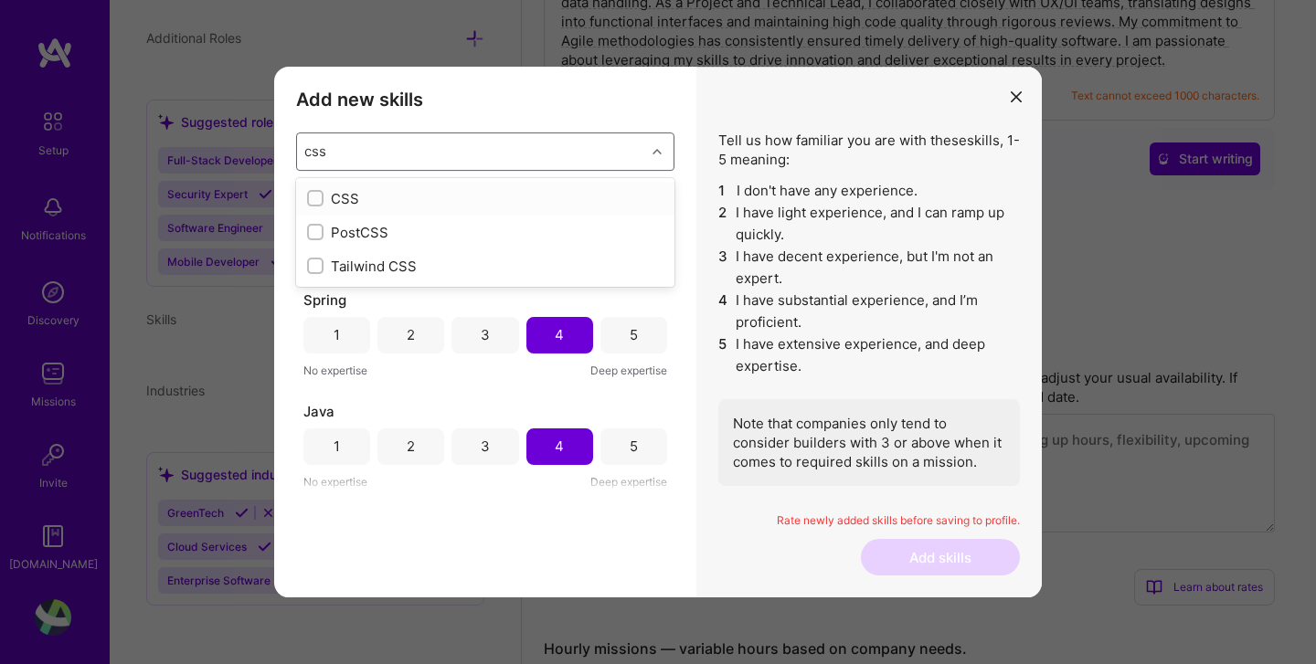
click at [346, 196] on div "CSS" at bounding box center [485, 198] width 356 height 19
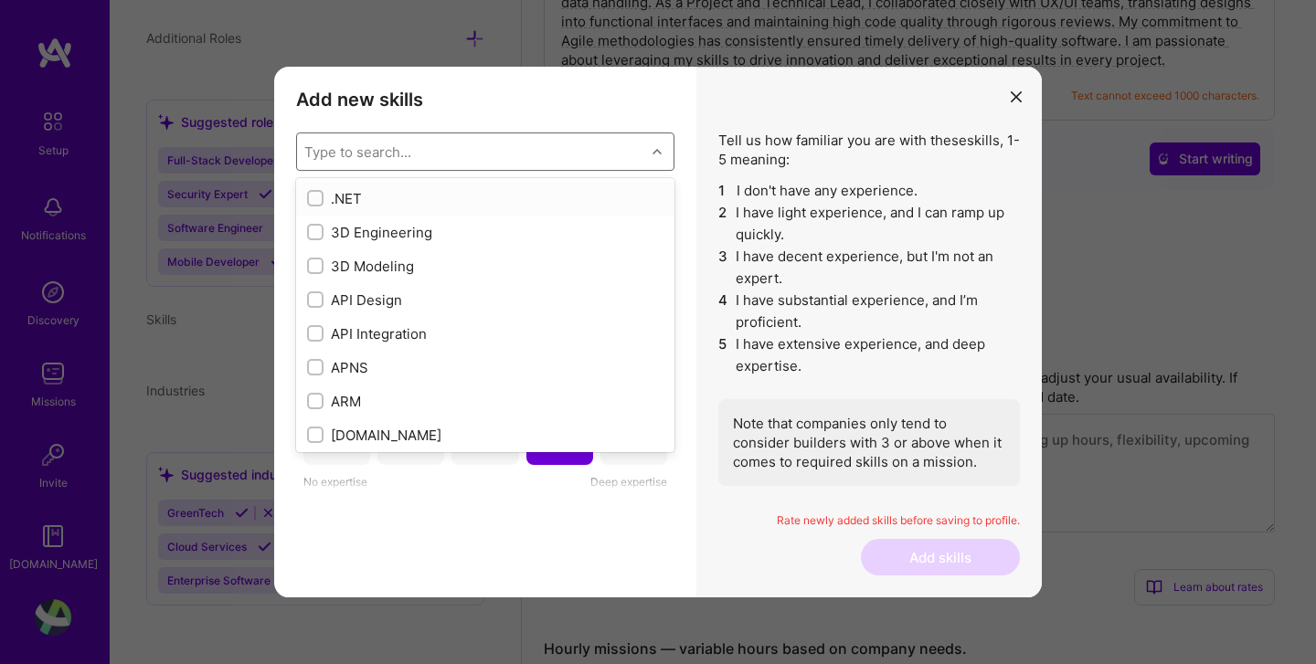
scroll to position [571, 0]
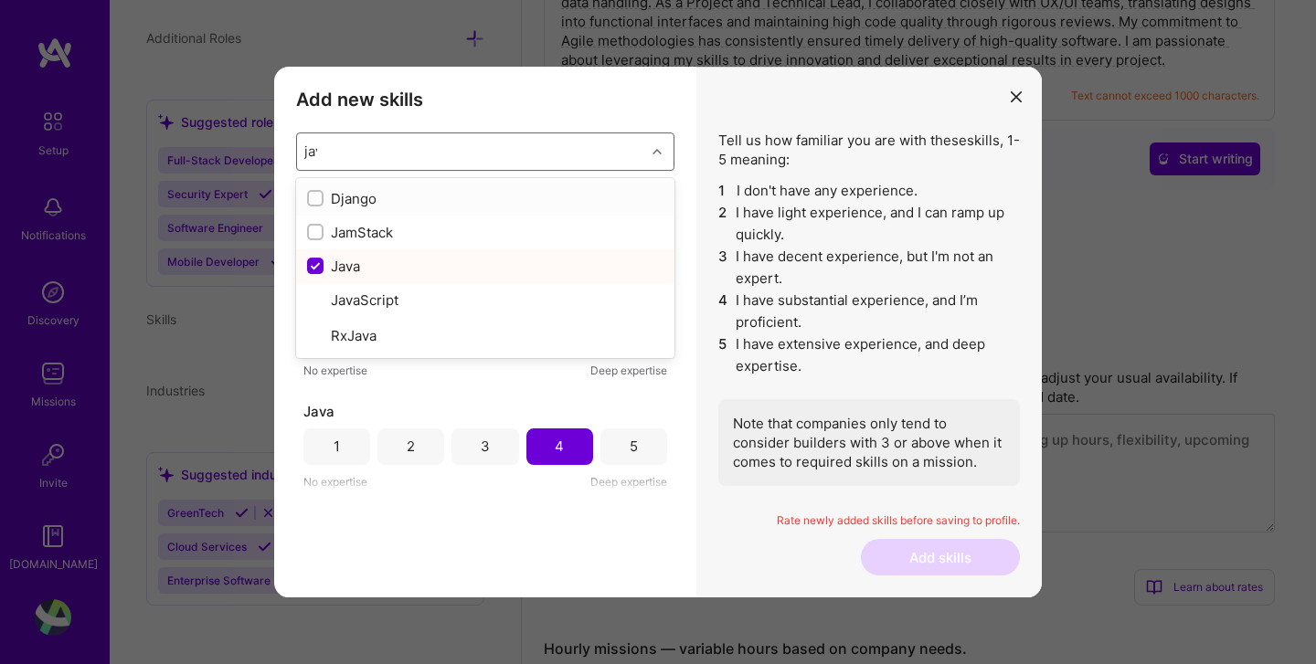
type input "java"
checkbox input "true"
checkbox input "false"
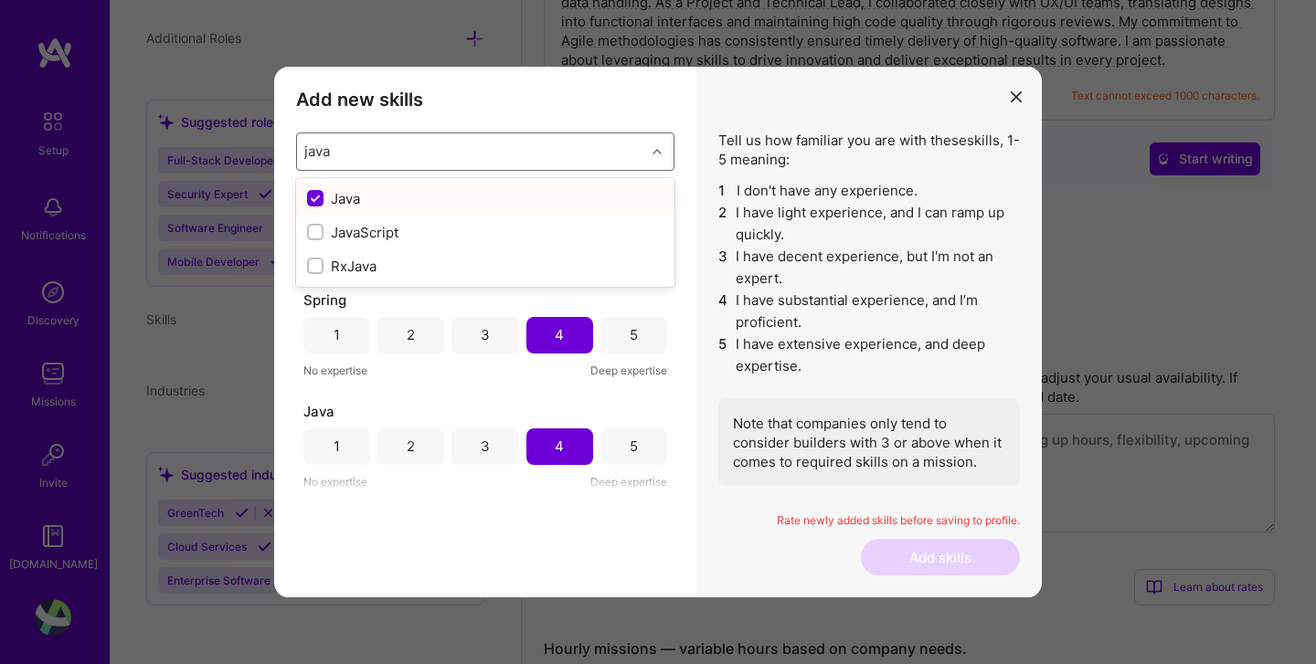
type input "javas"
checkbox input "false"
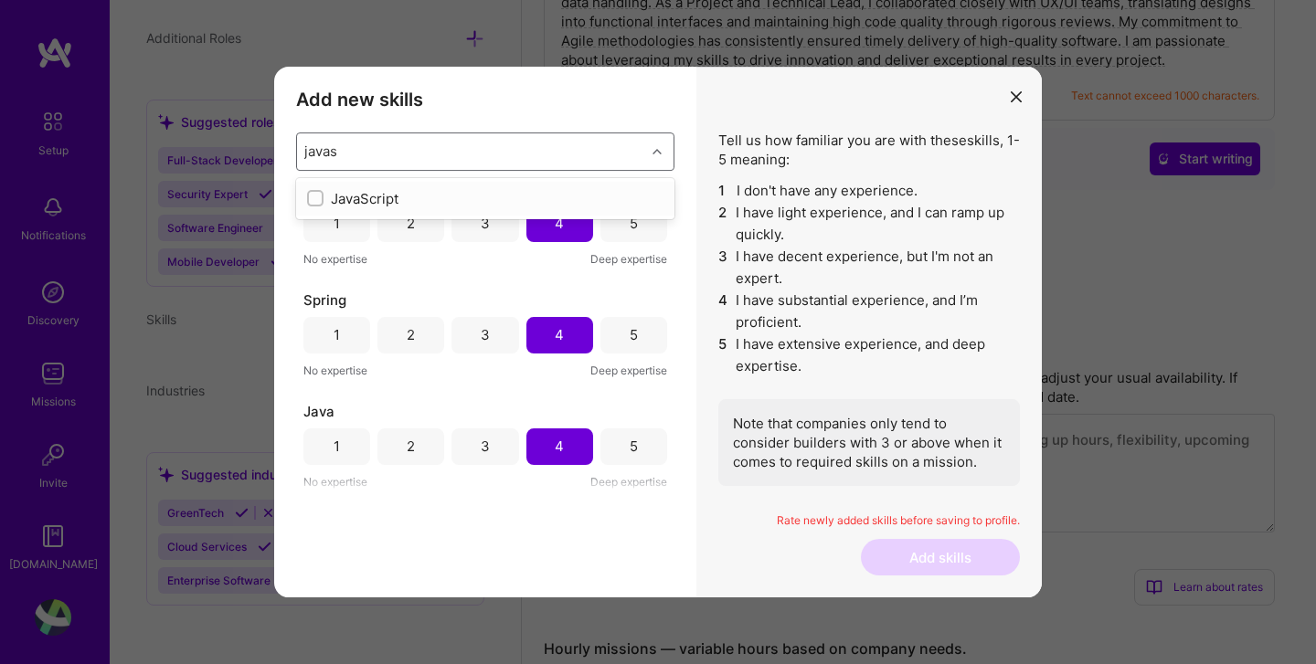
click at [386, 196] on div "JavaScript" at bounding box center [485, 198] width 356 height 19
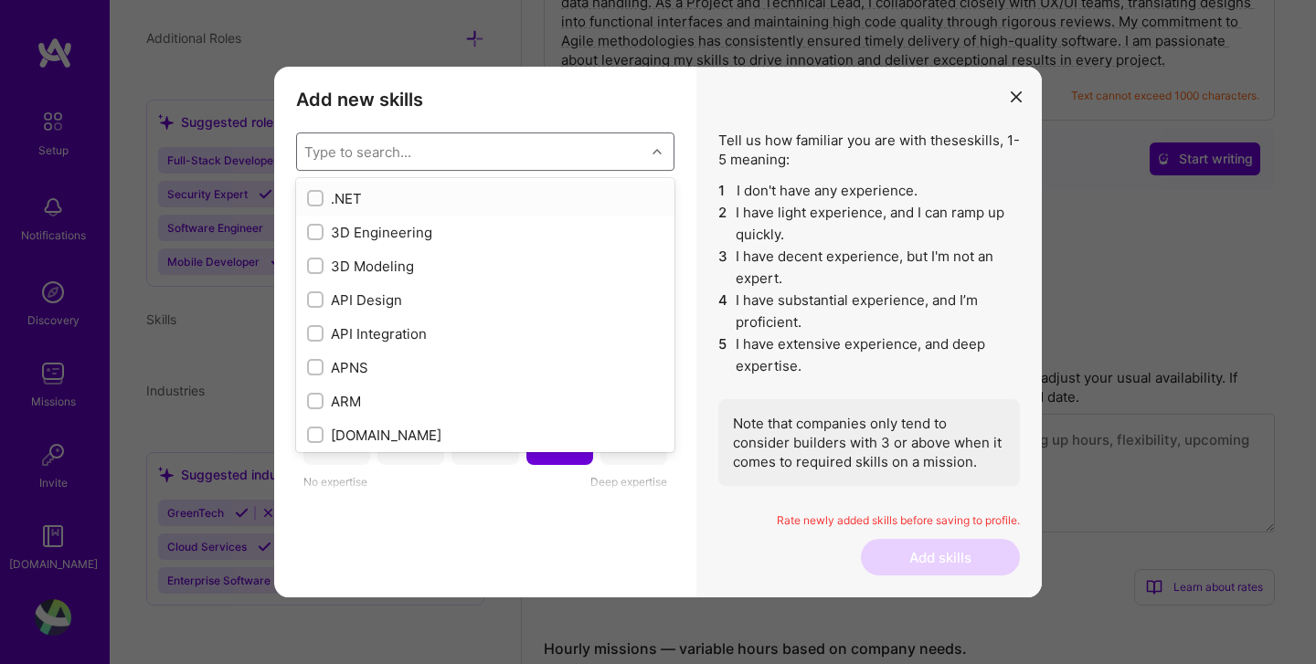
scroll to position [683, 0]
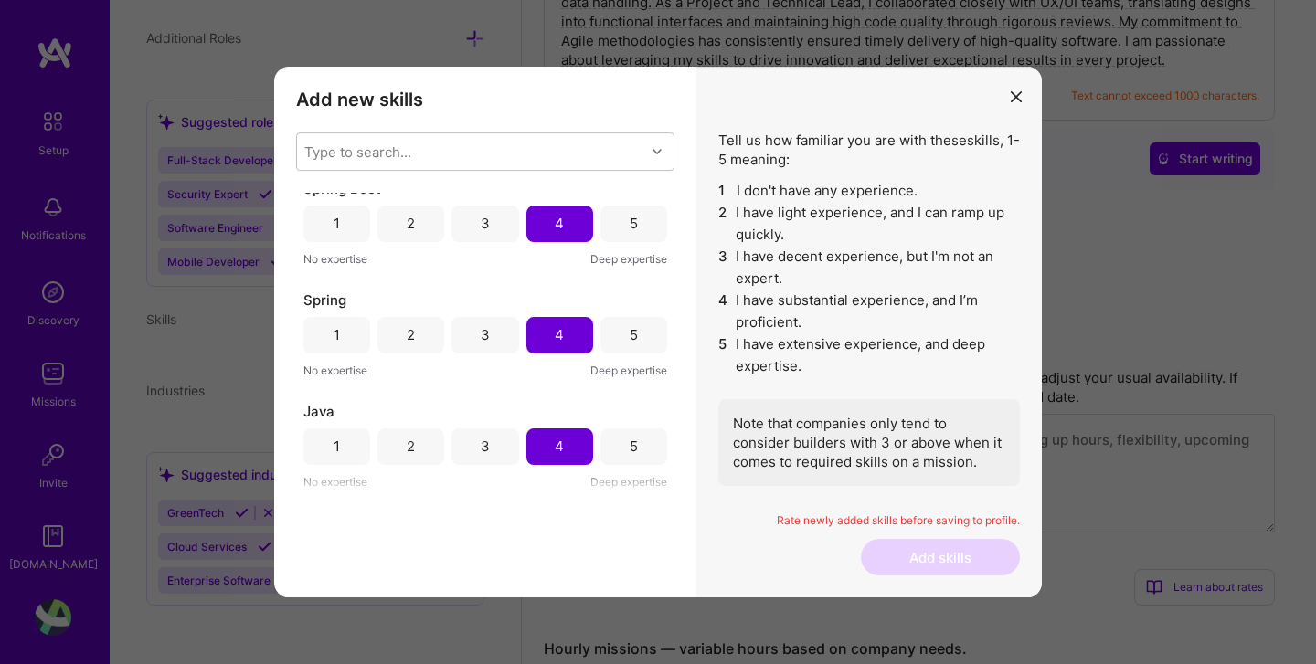
click at [653, 89] on h3 "Add new skills" at bounding box center [485, 100] width 378 height 22
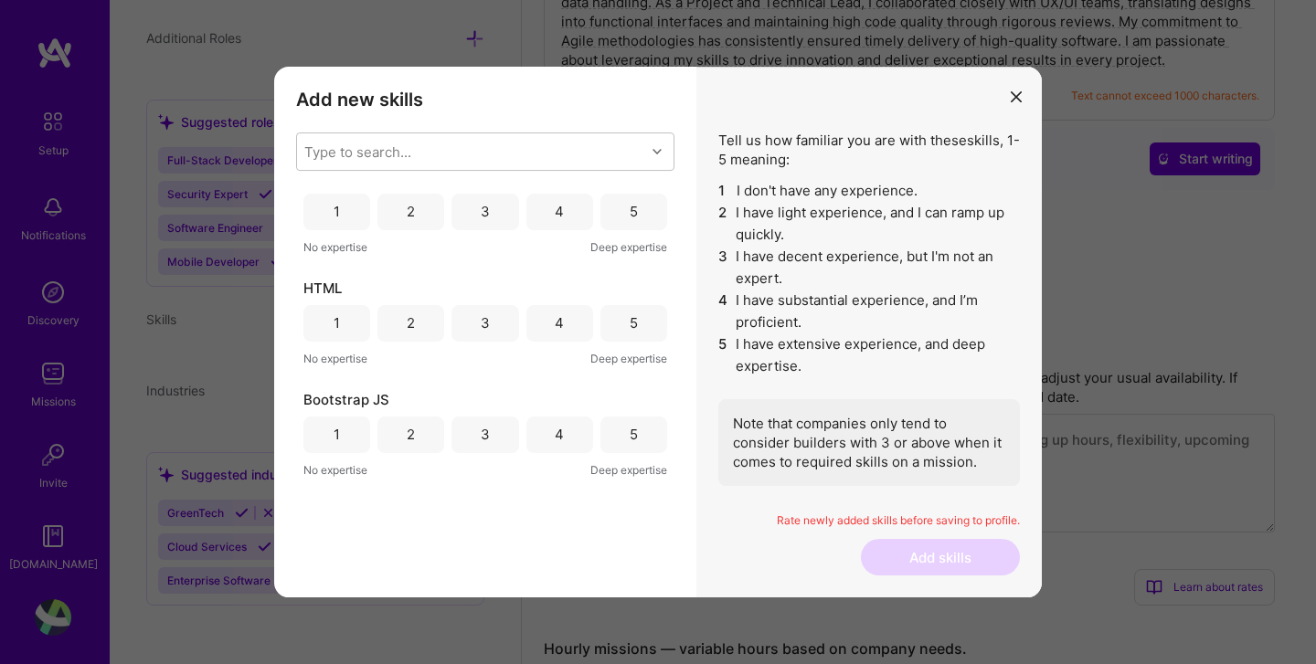
scroll to position [0, 0]
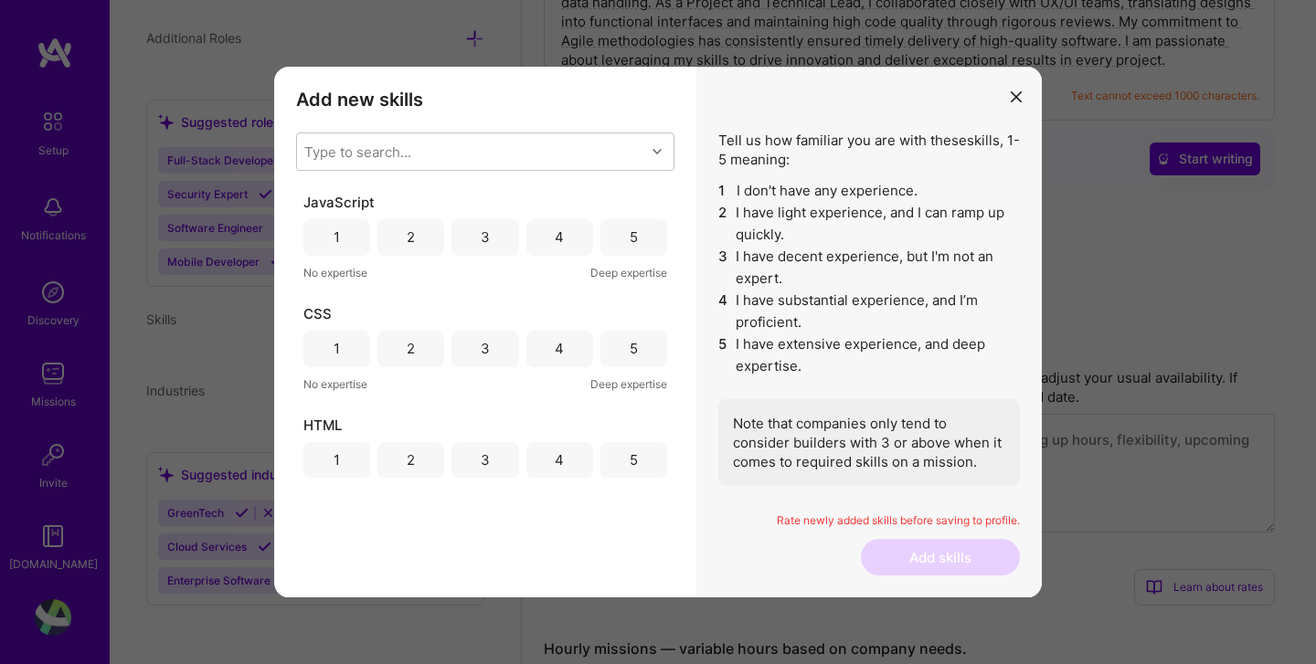
click at [494, 239] on div "3" at bounding box center [484, 237] width 67 height 37
click at [492, 355] on div "3" at bounding box center [484, 349] width 67 height 37
click at [484, 456] on div "3" at bounding box center [485, 459] width 9 height 19
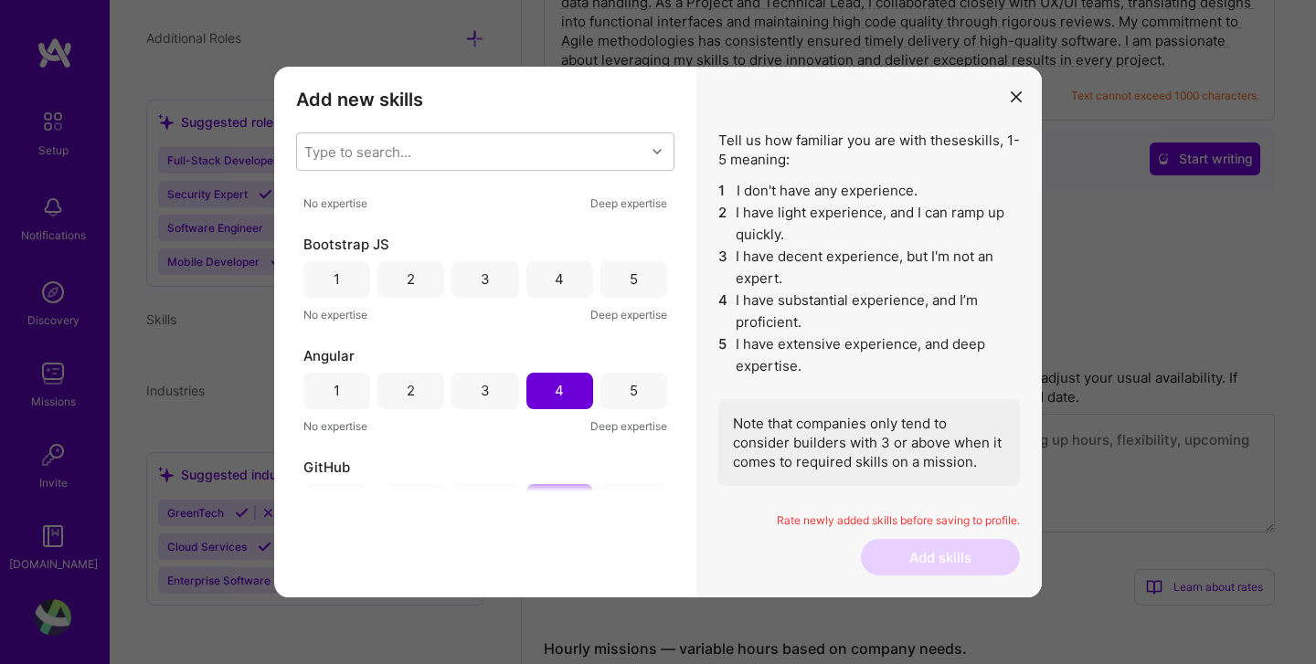
click at [493, 283] on div "3" at bounding box center [484, 279] width 67 height 37
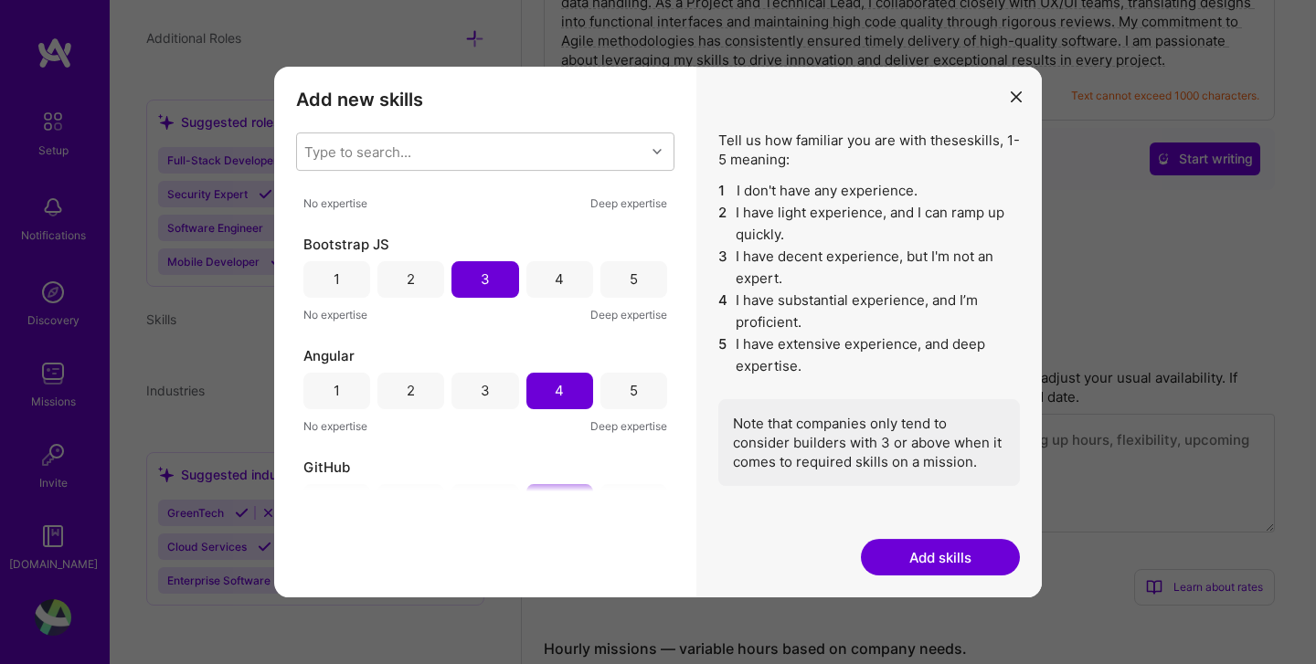
scroll to position [683, 0]
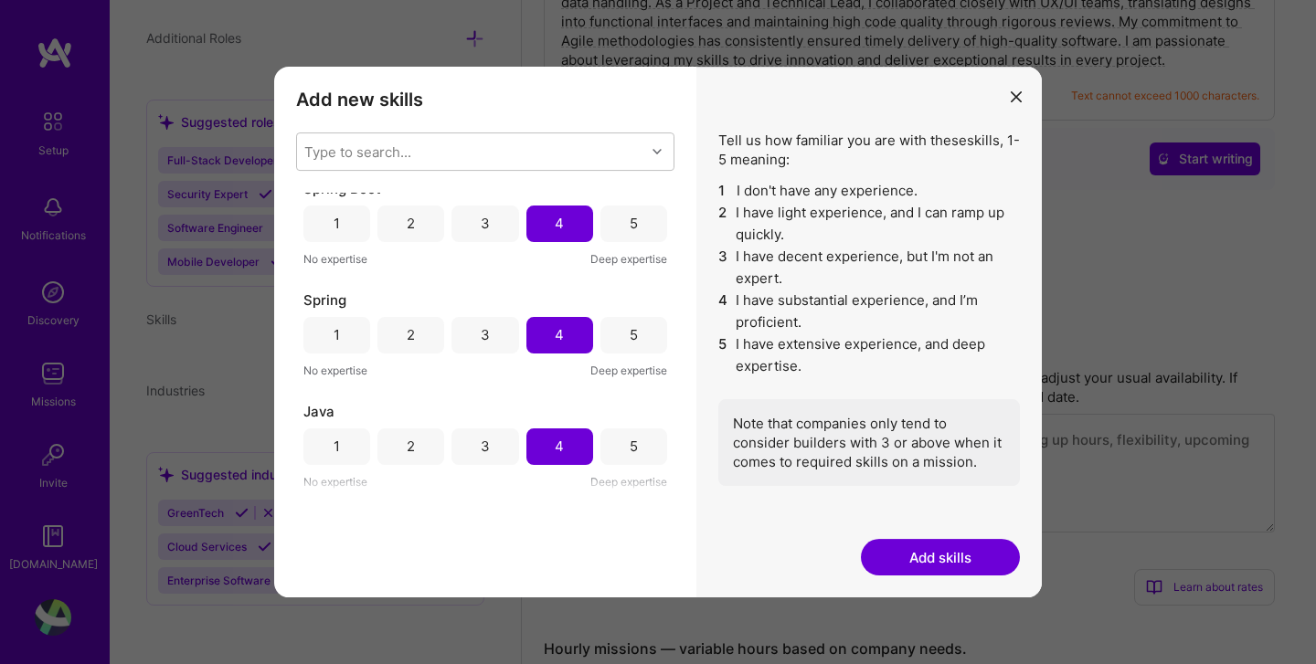
click at [926, 557] on button "Add skills" at bounding box center [940, 557] width 159 height 37
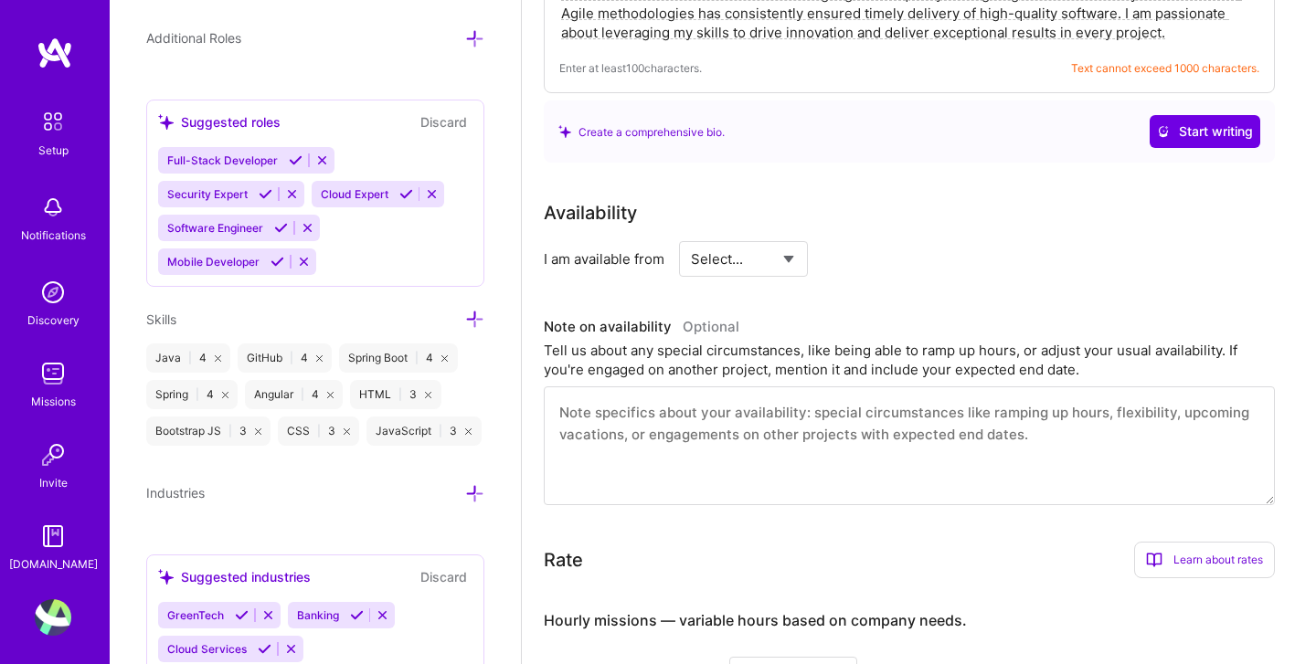
scroll to position [0, 0]
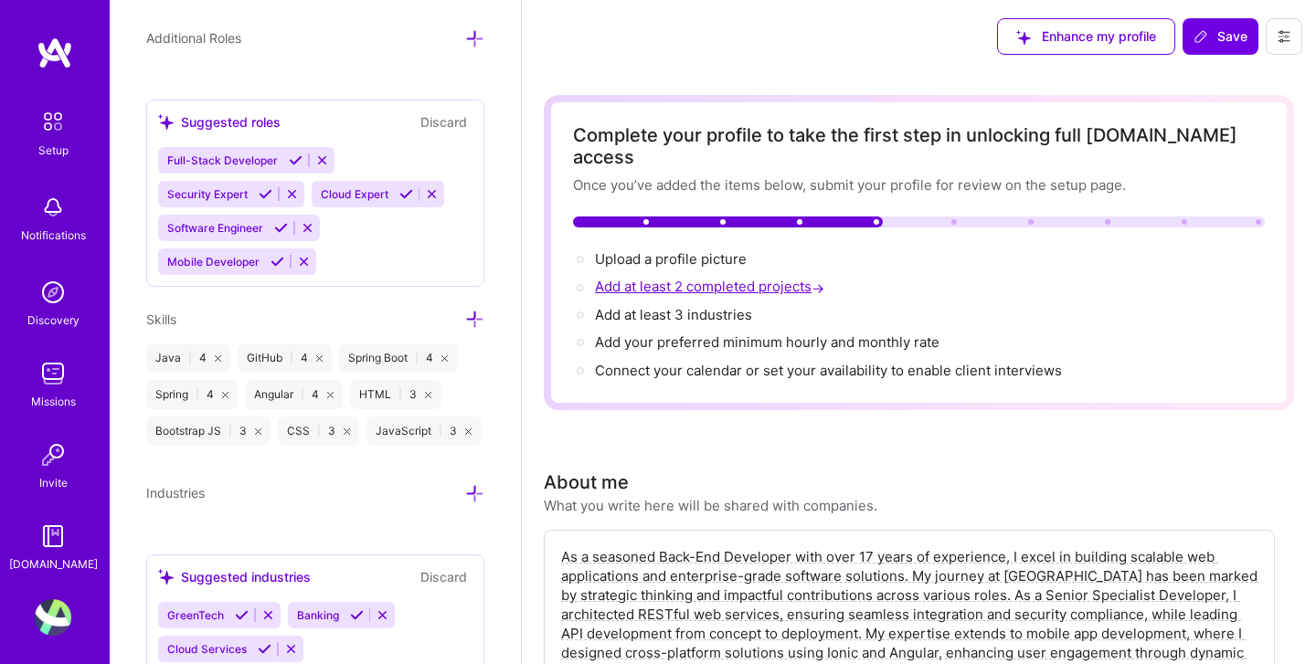
click at [739, 278] on span "Add at least 2 completed projects →" at bounding box center [711, 286] width 233 height 17
click at [700, 306] on span "Add at least 3 industries →" at bounding box center [682, 314] width 174 height 17
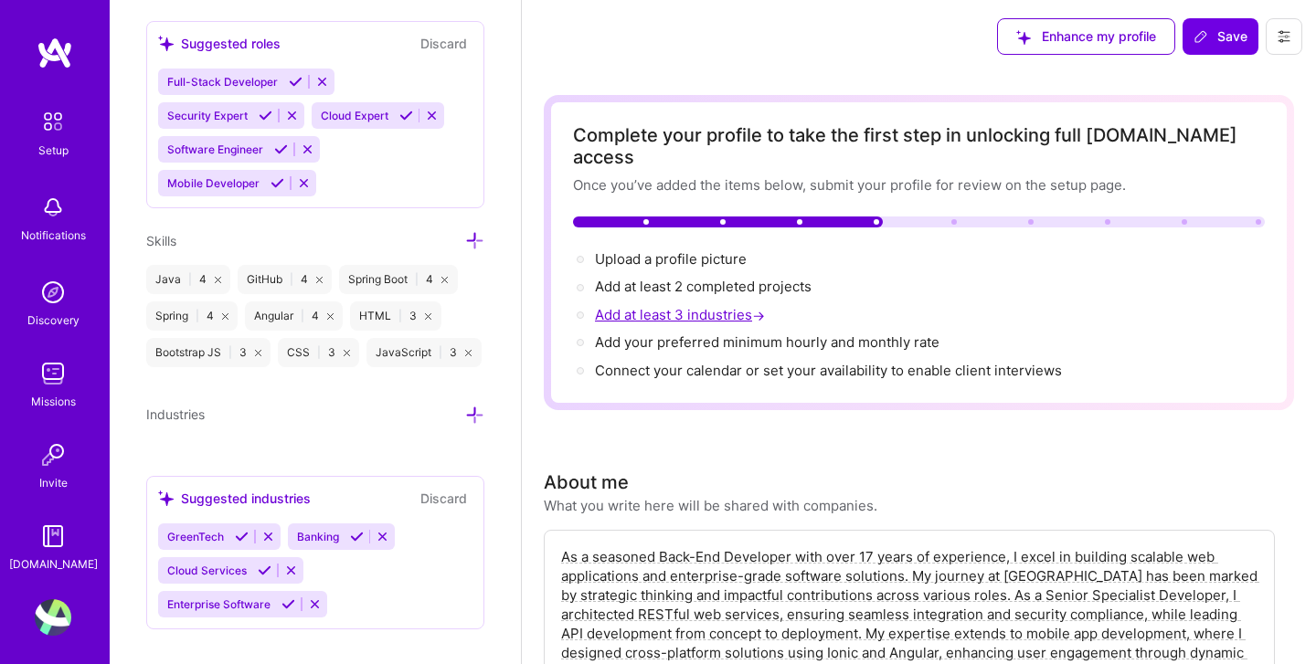
scroll to position [1435, 0]
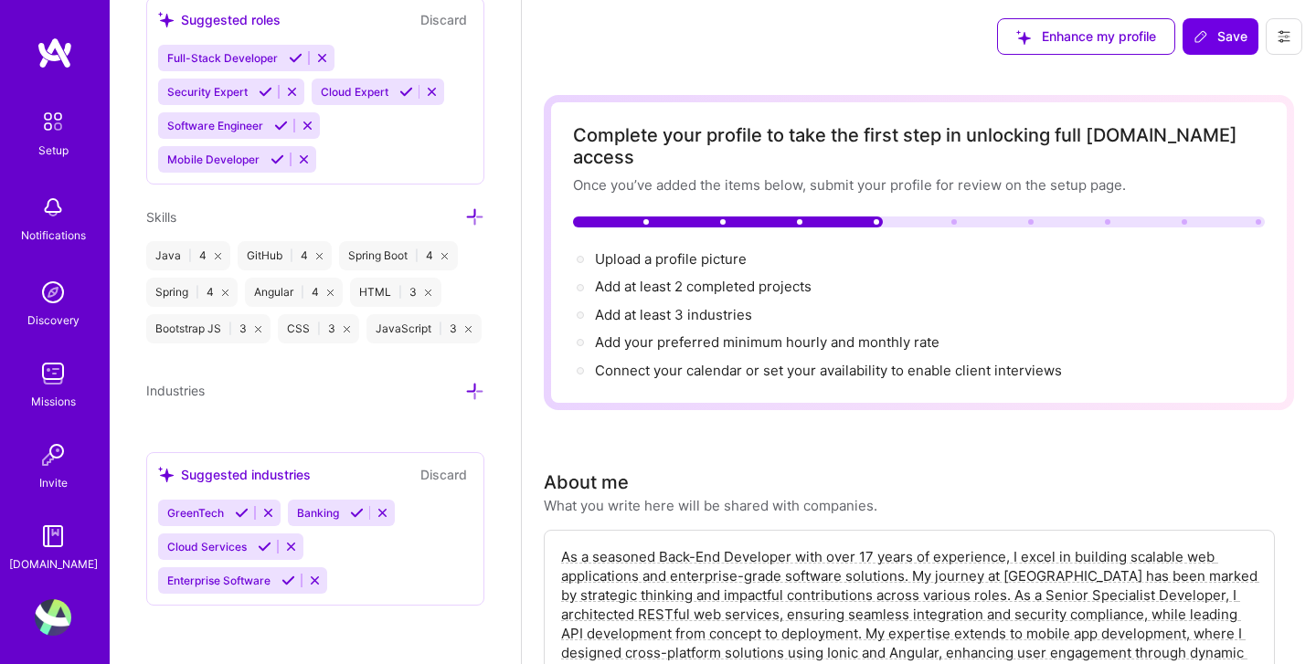
click at [471, 393] on icon at bounding box center [474, 391] width 19 height 19
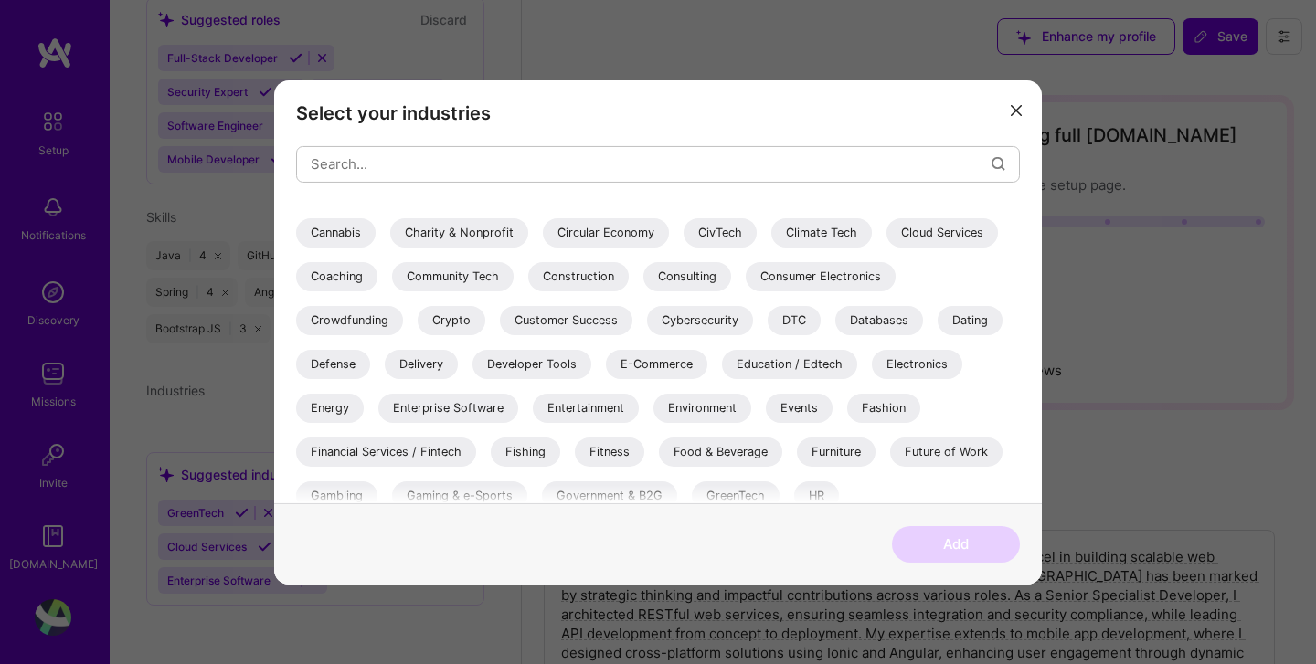
scroll to position [235, 0]
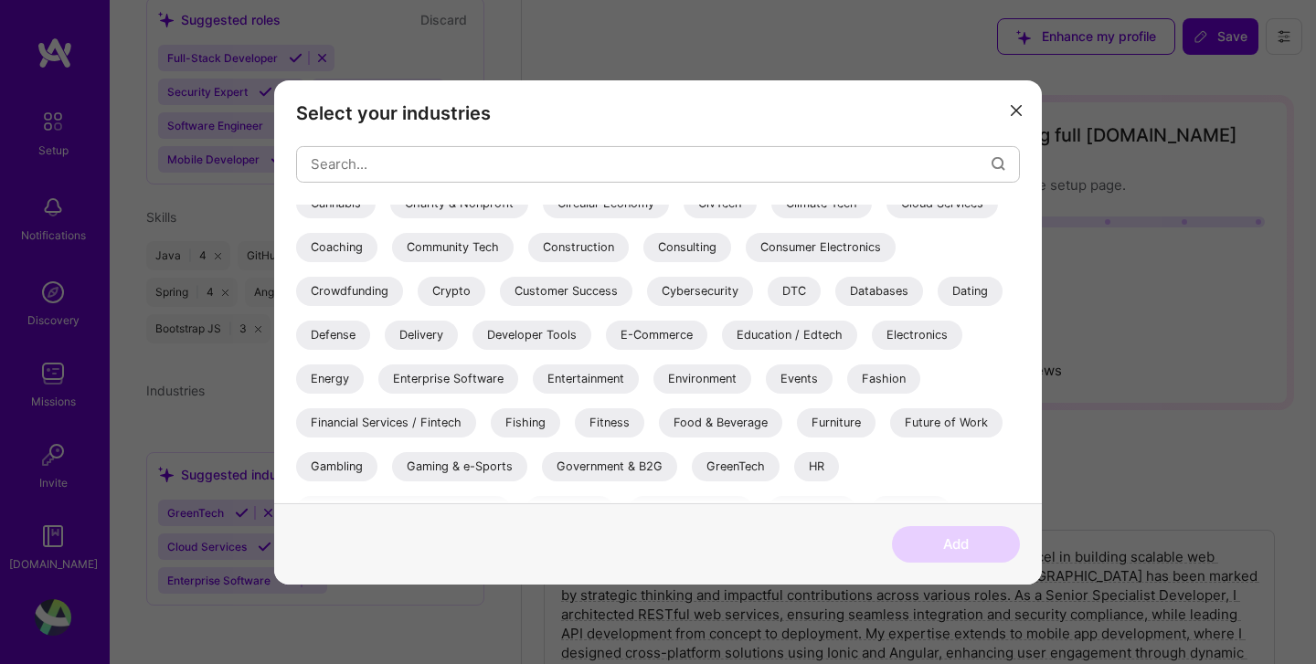
click at [422, 424] on div "Financial Services / Fintech" at bounding box center [386, 422] width 180 height 29
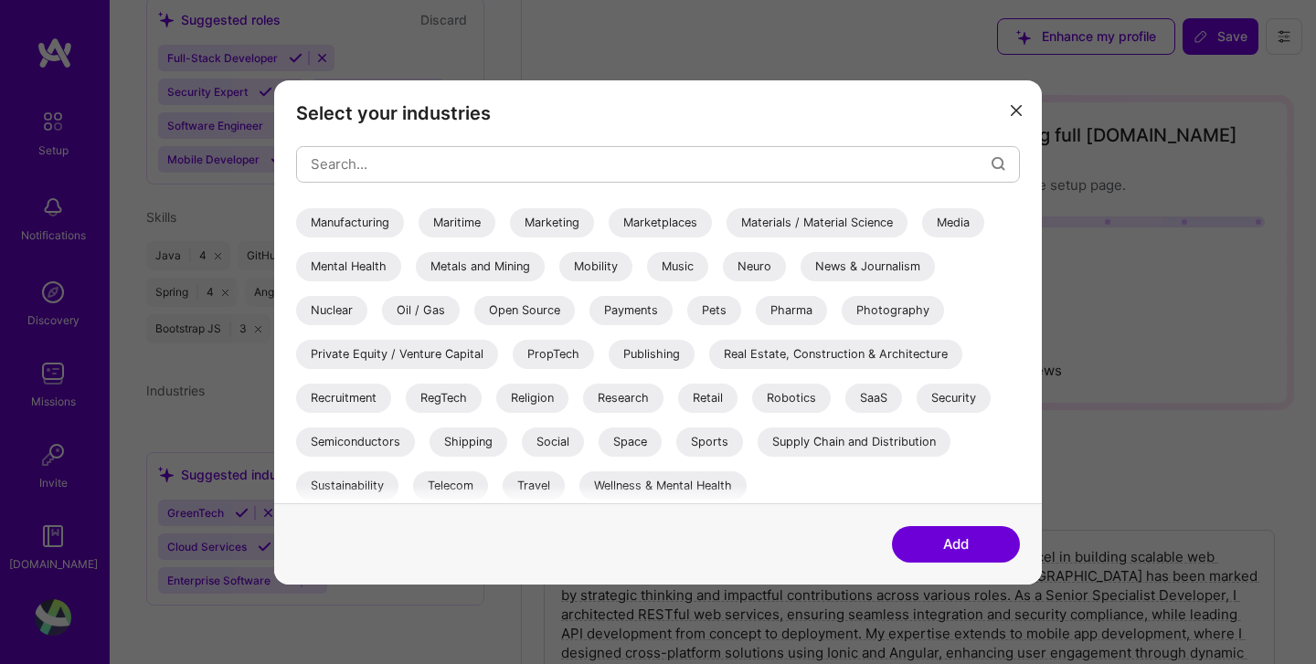
scroll to position [615, 0]
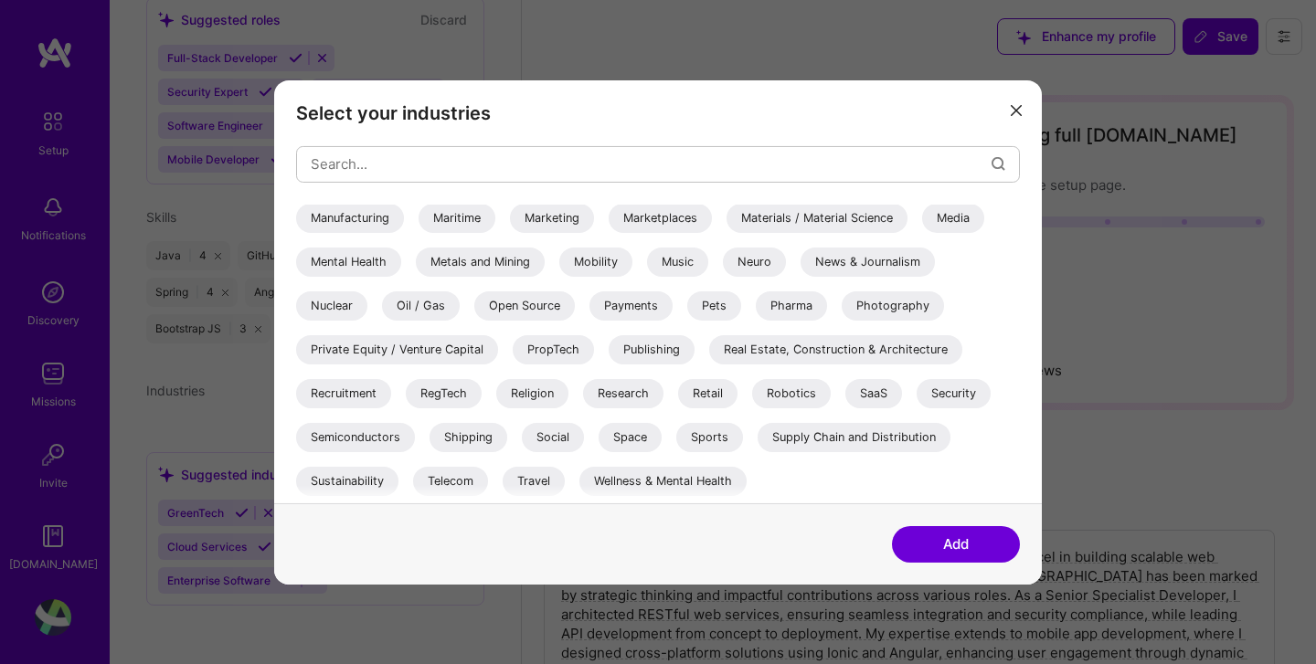
click at [880, 389] on div "SaaS" at bounding box center [873, 392] width 57 height 29
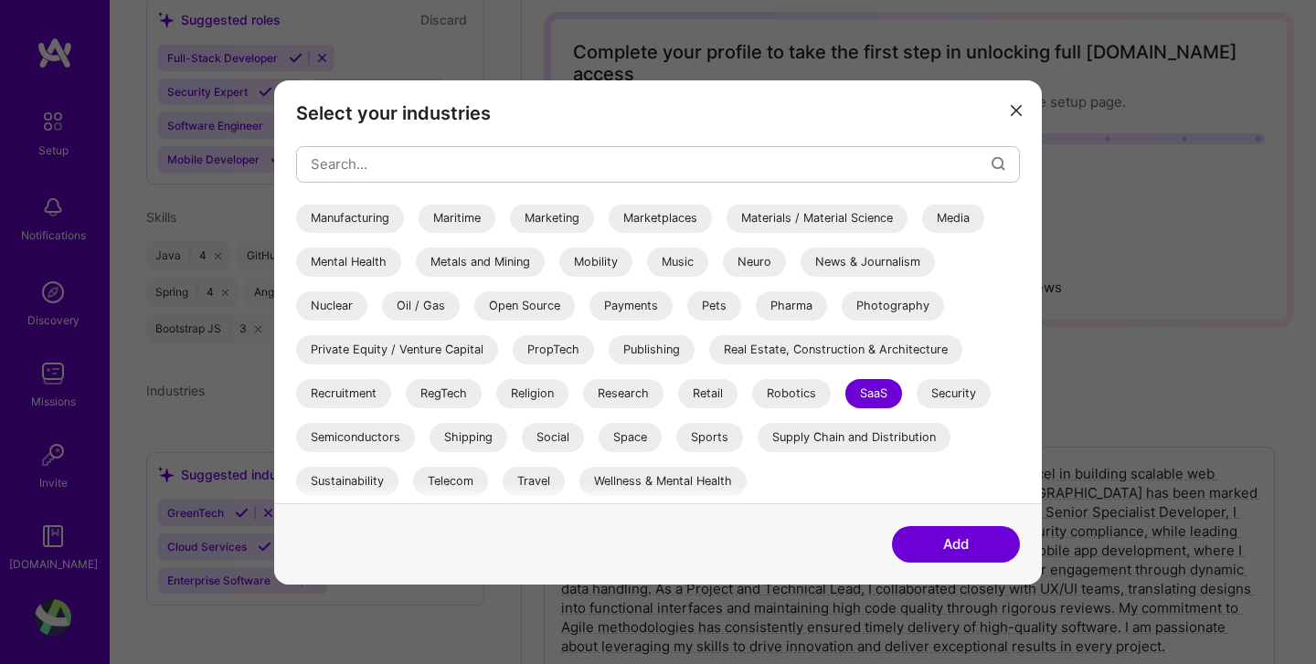
scroll to position [92, 0]
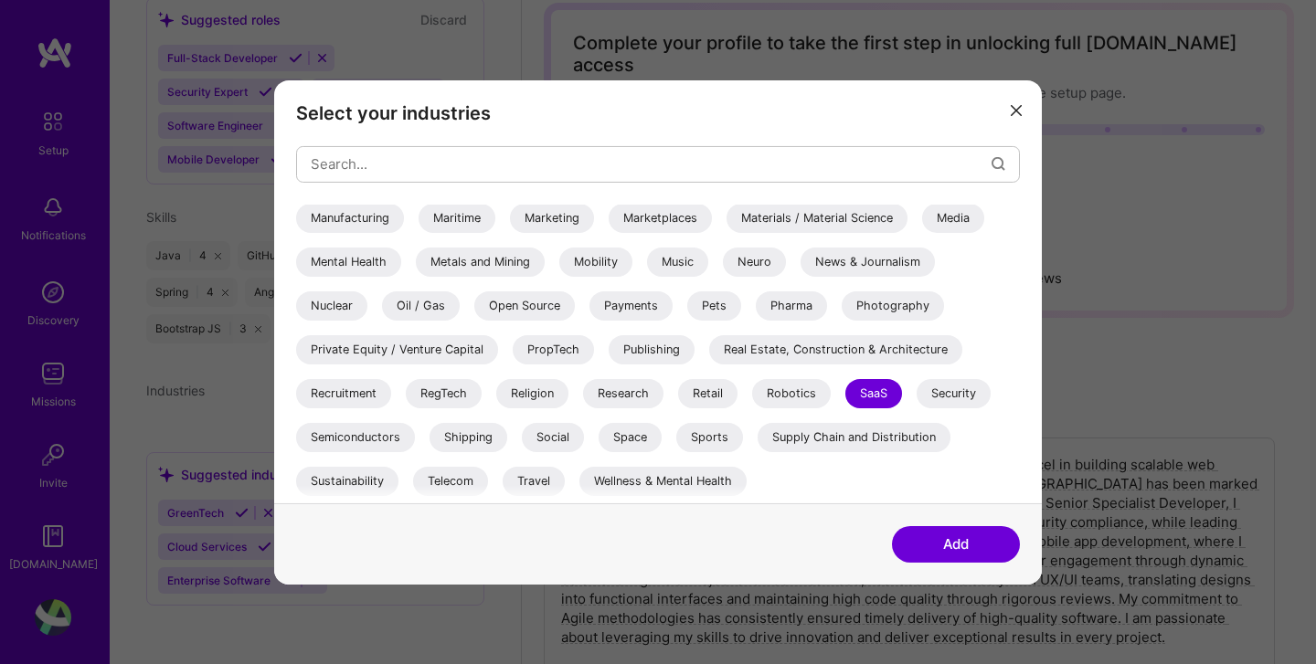
click at [946, 556] on button "Add" at bounding box center [956, 544] width 128 height 37
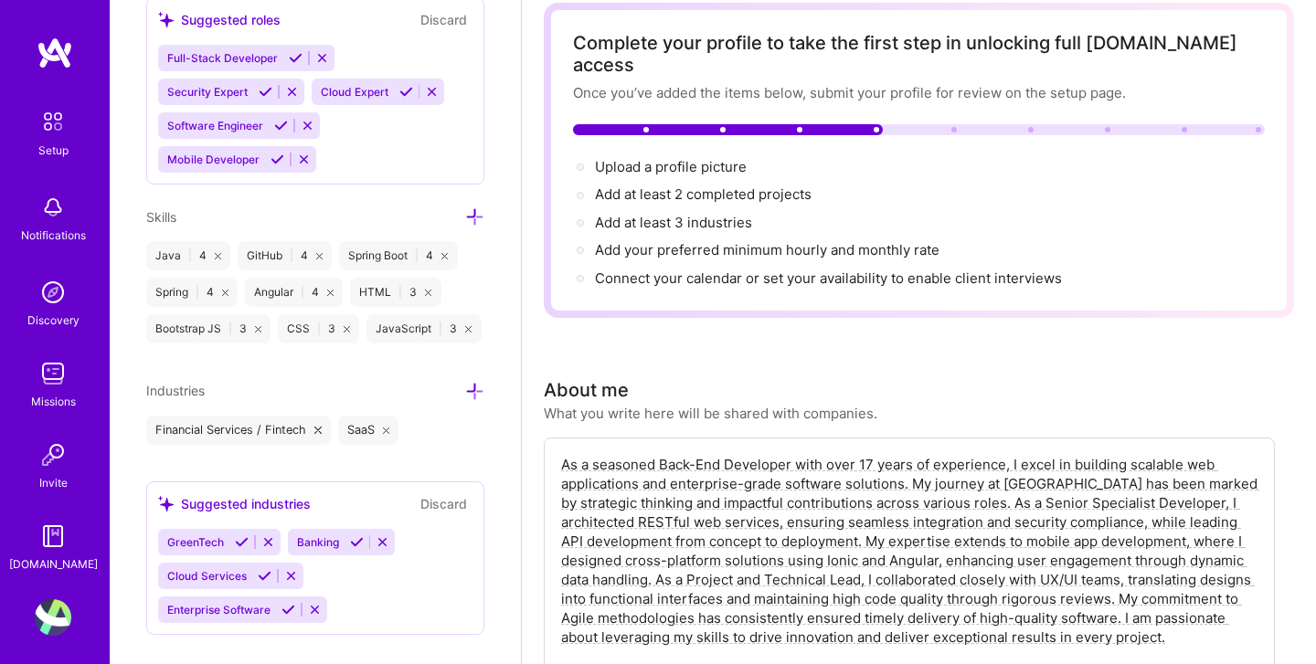
scroll to position [1464, 0]
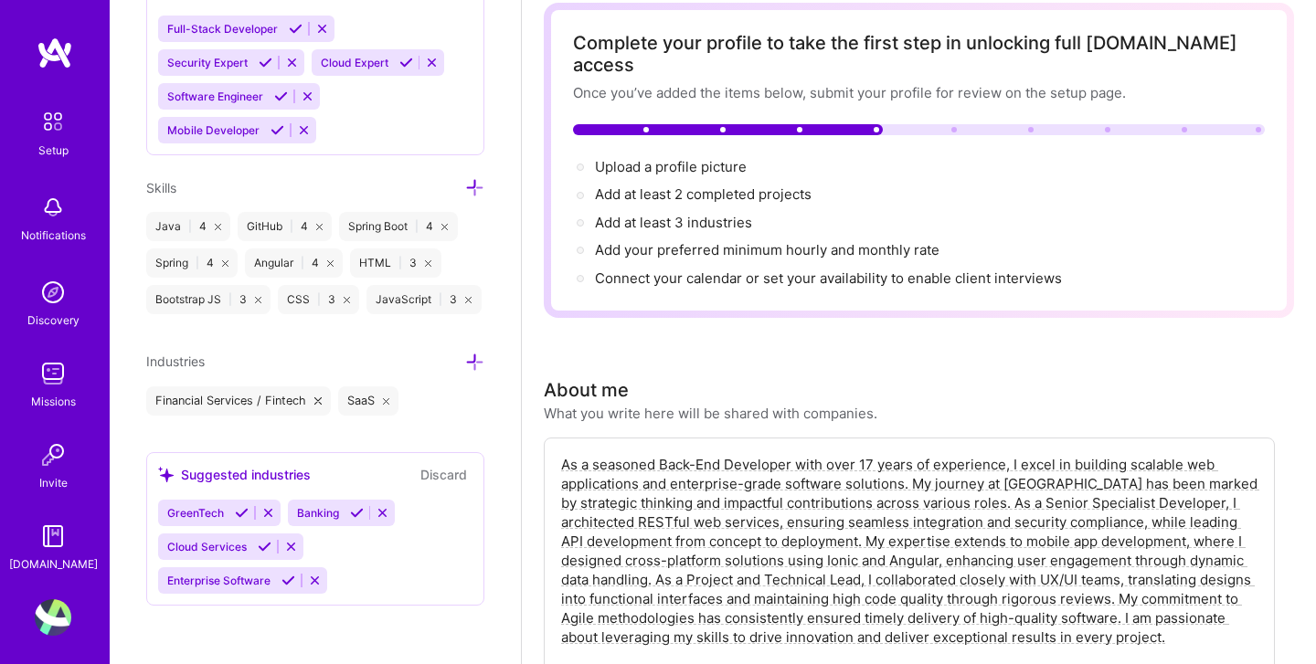
click at [475, 363] on icon at bounding box center [474, 362] width 19 height 19
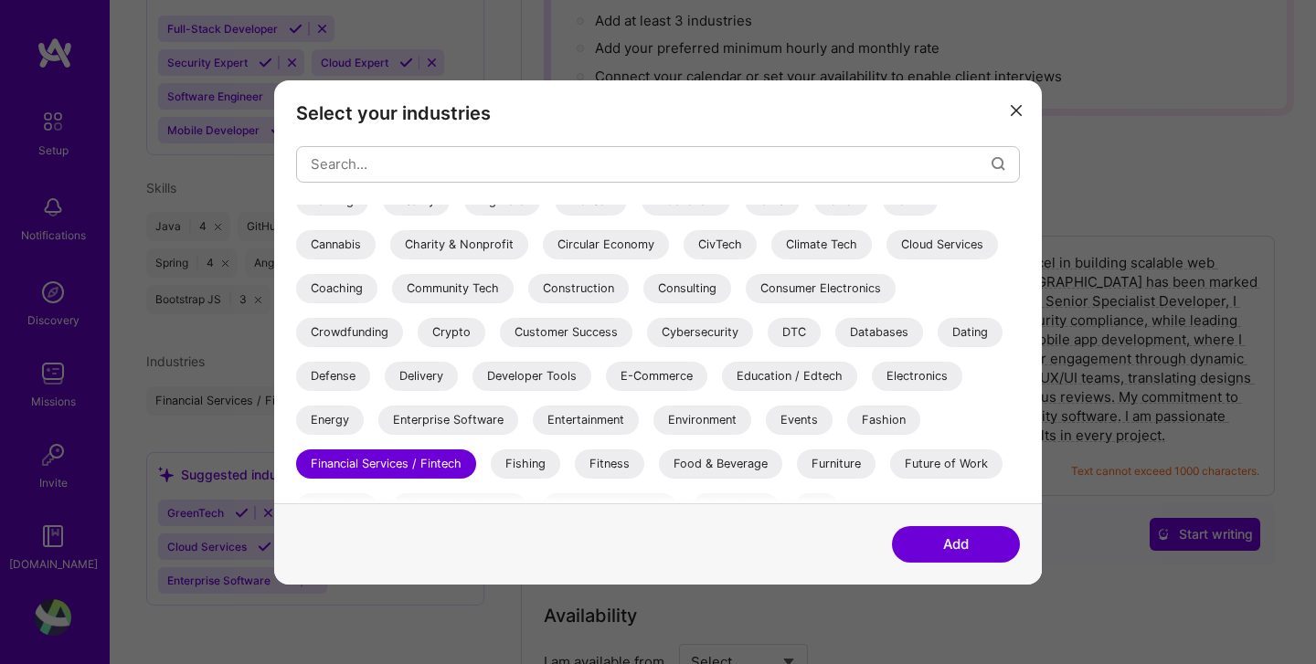
scroll to position [190, 0]
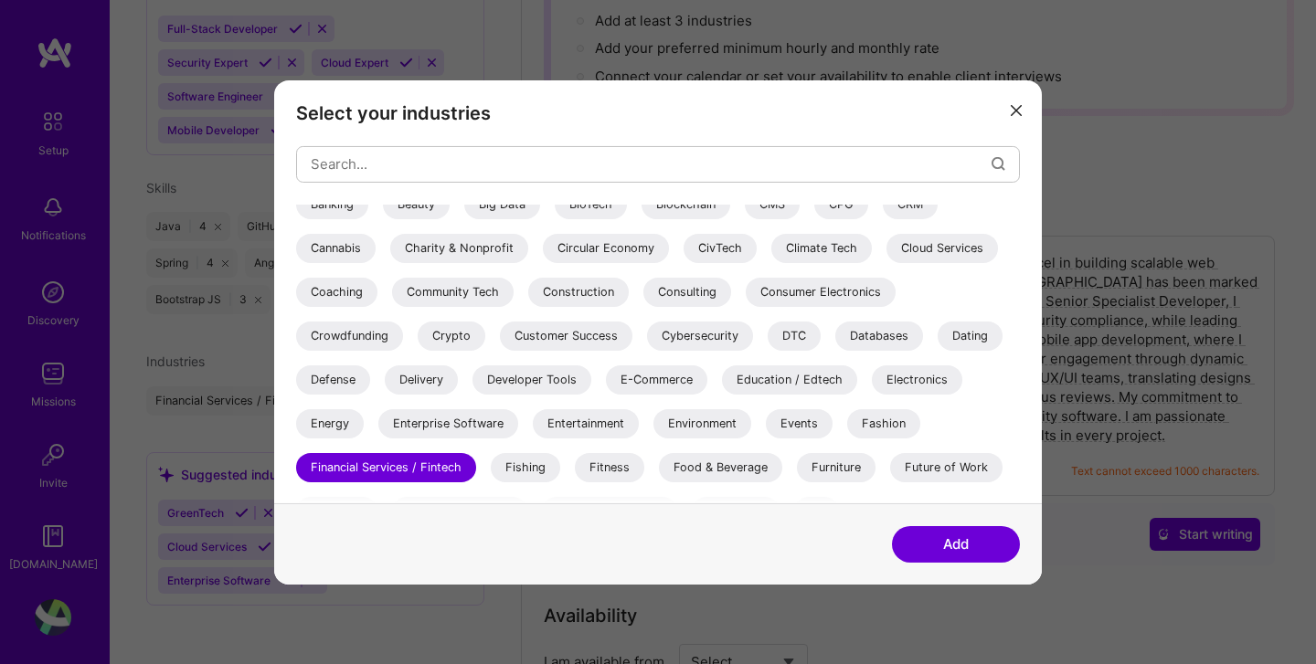
click at [459, 429] on div "Enterprise Software" at bounding box center [448, 422] width 140 height 29
click at [981, 545] on button "Add" at bounding box center [956, 544] width 128 height 37
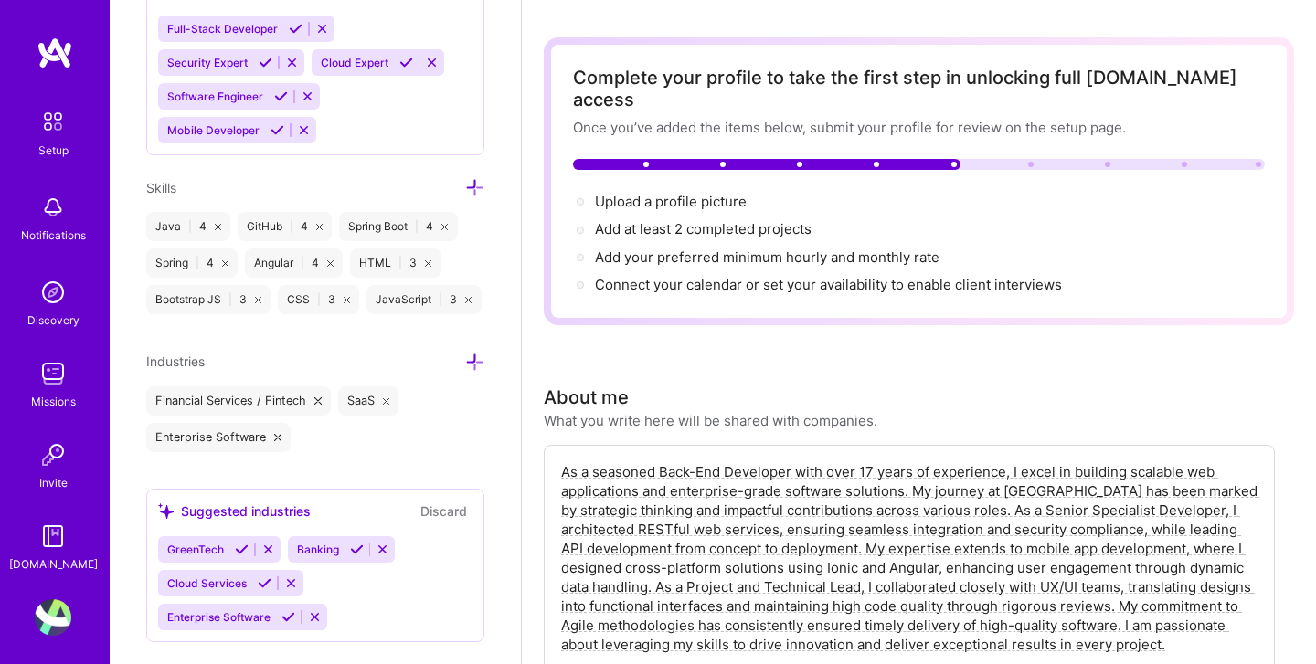
scroll to position [0, 0]
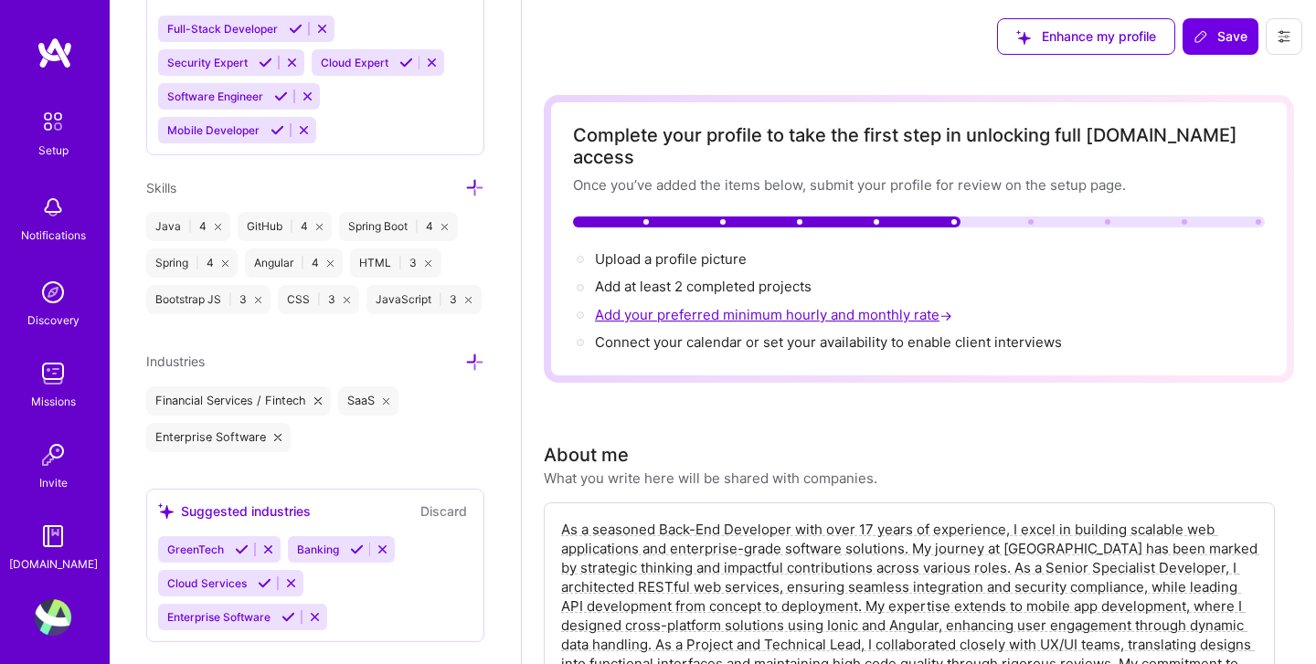
click at [735, 306] on span "Add your preferred minimum hourly and monthly rate →" at bounding box center [775, 314] width 361 height 17
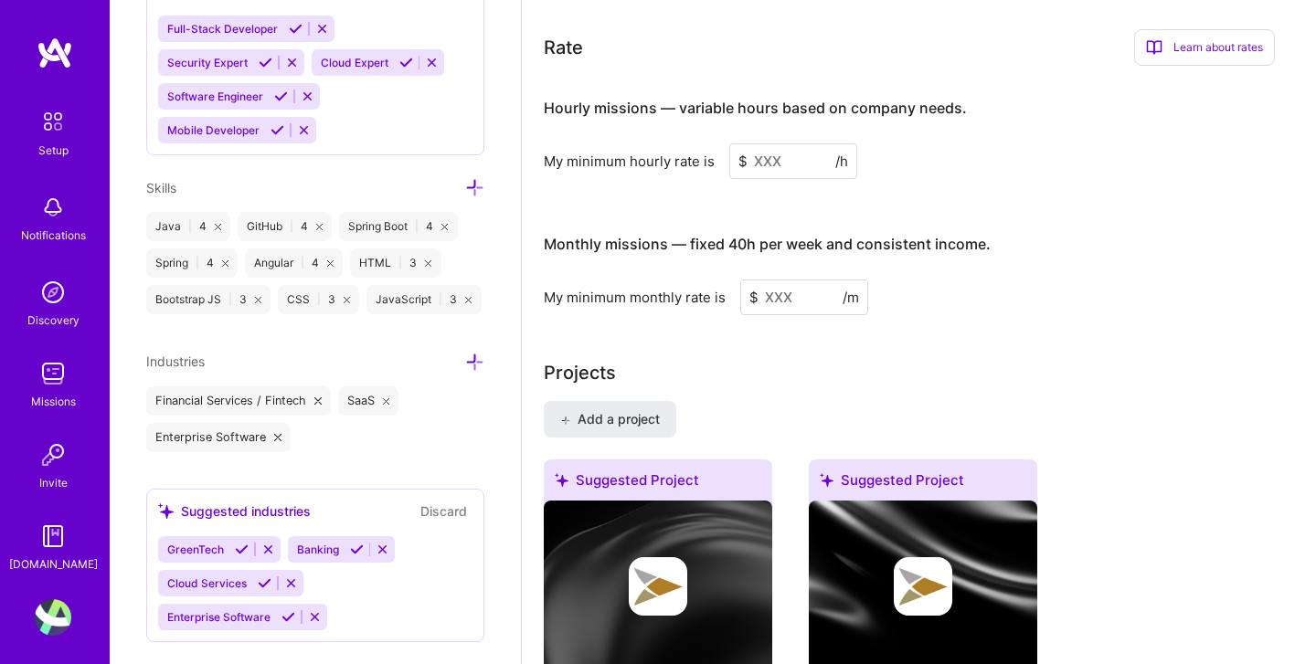
scroll to position [1190, 0]
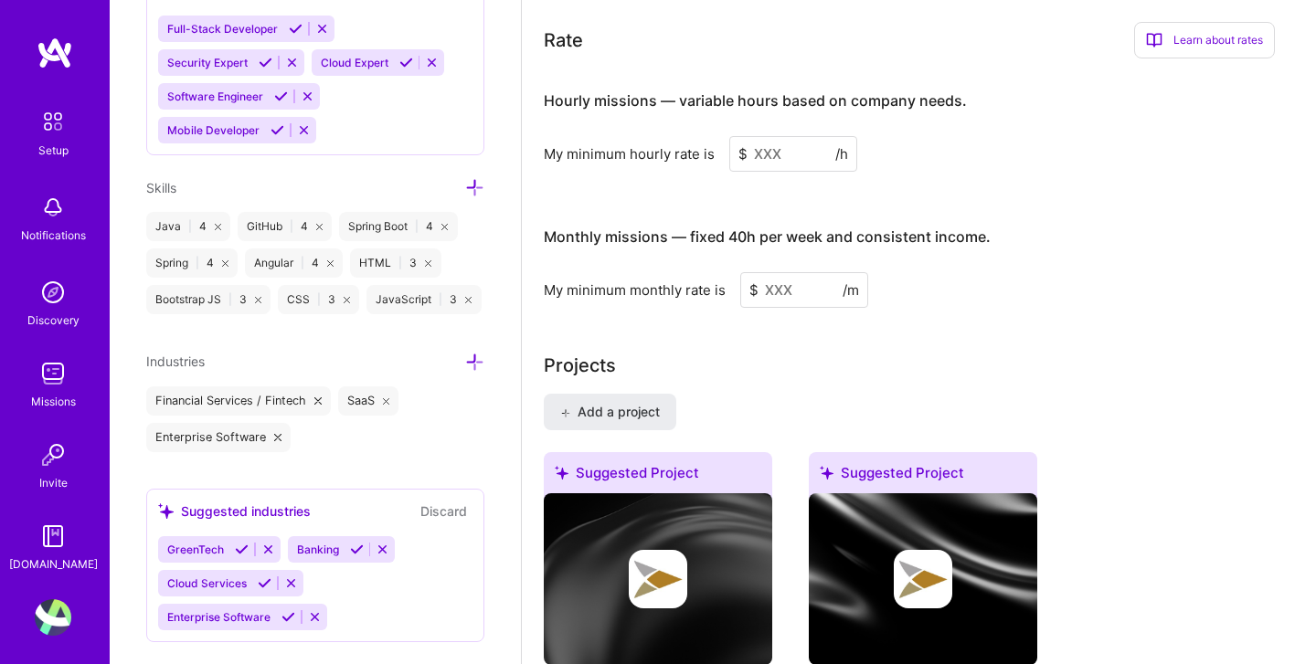
click at [793, 136] on input at bounding box center [793, 154] width 128 height 36
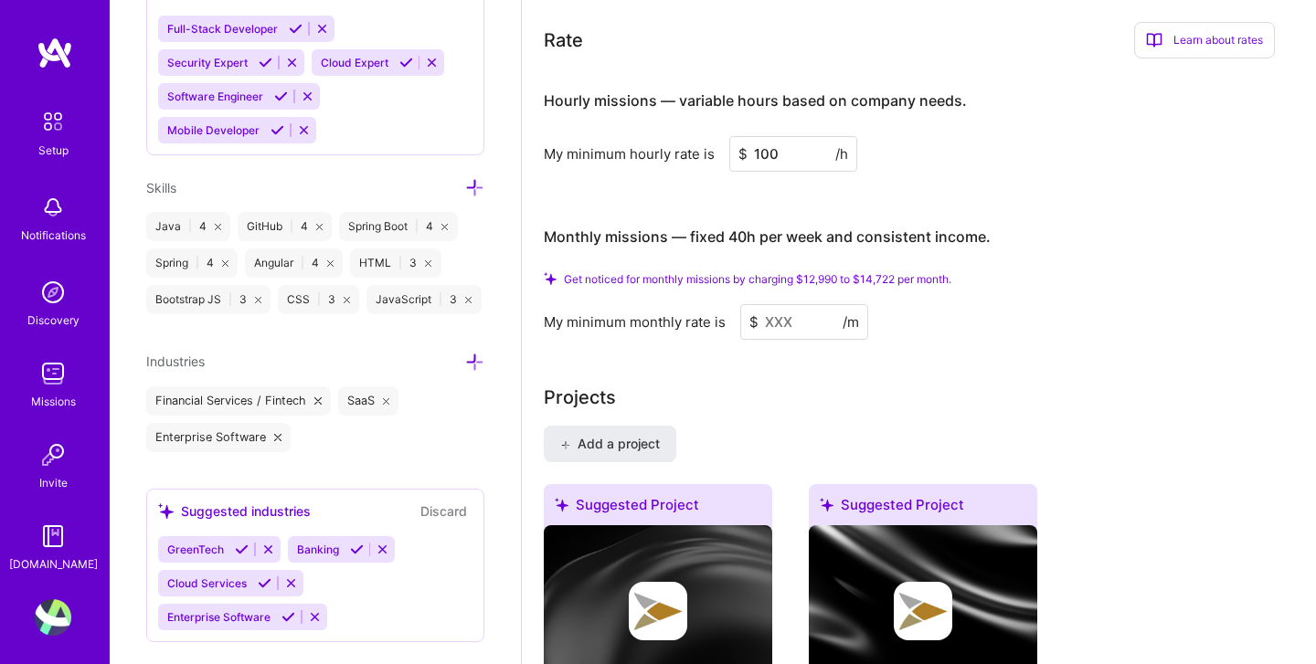
type input "100"
click at [790, 304] on input at bounding box center [804, 322] width 128 height 36
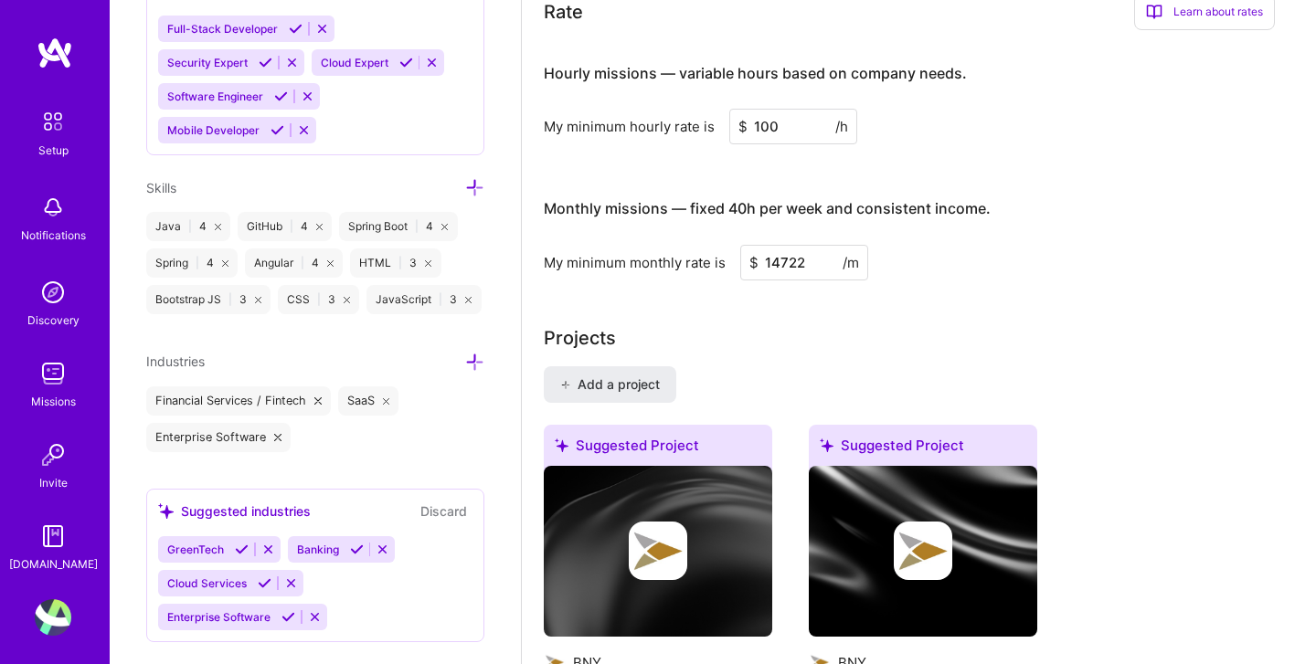
type input "14722"
click at [779, 109] on input "100" at bounding box center [793, 127] width 128 height 36
type input "1"
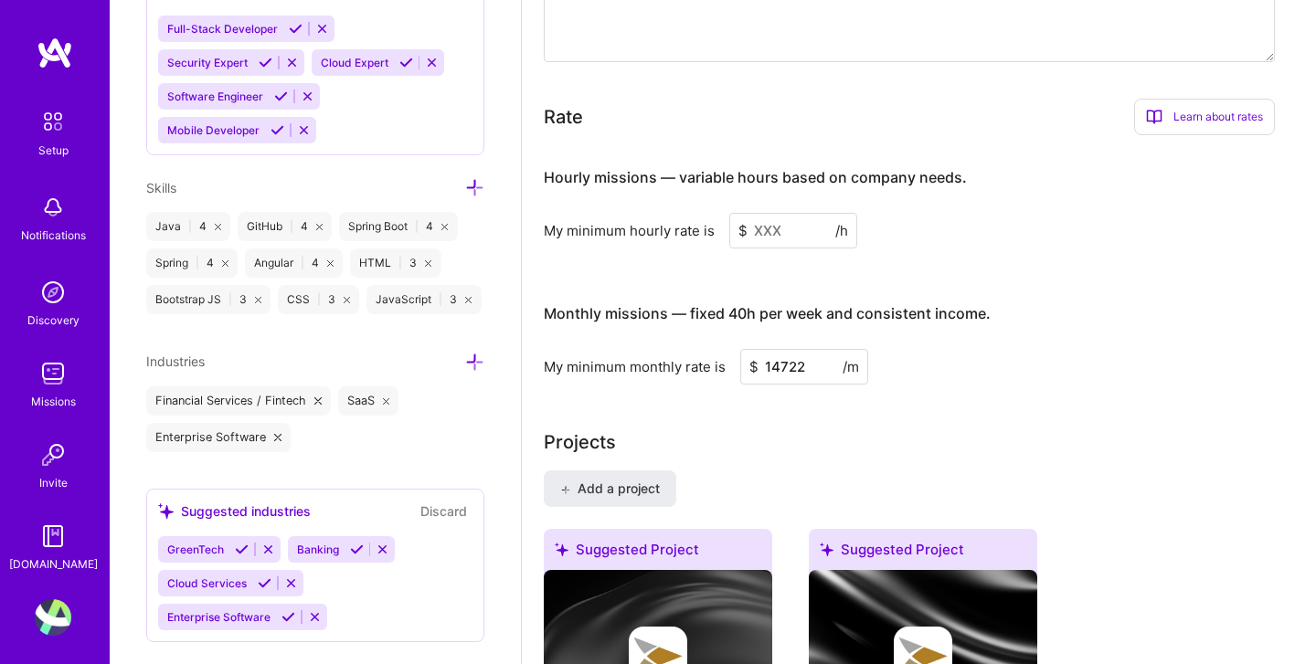
scroll to position [1111, 0]
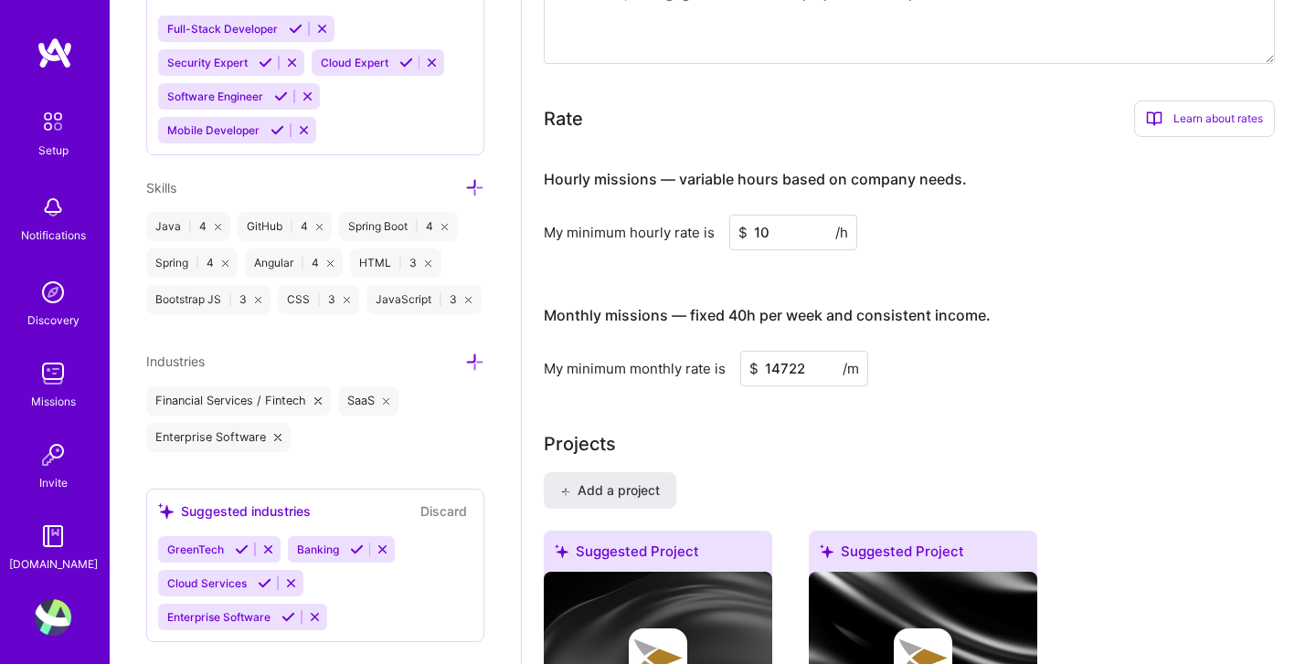
type input "100"
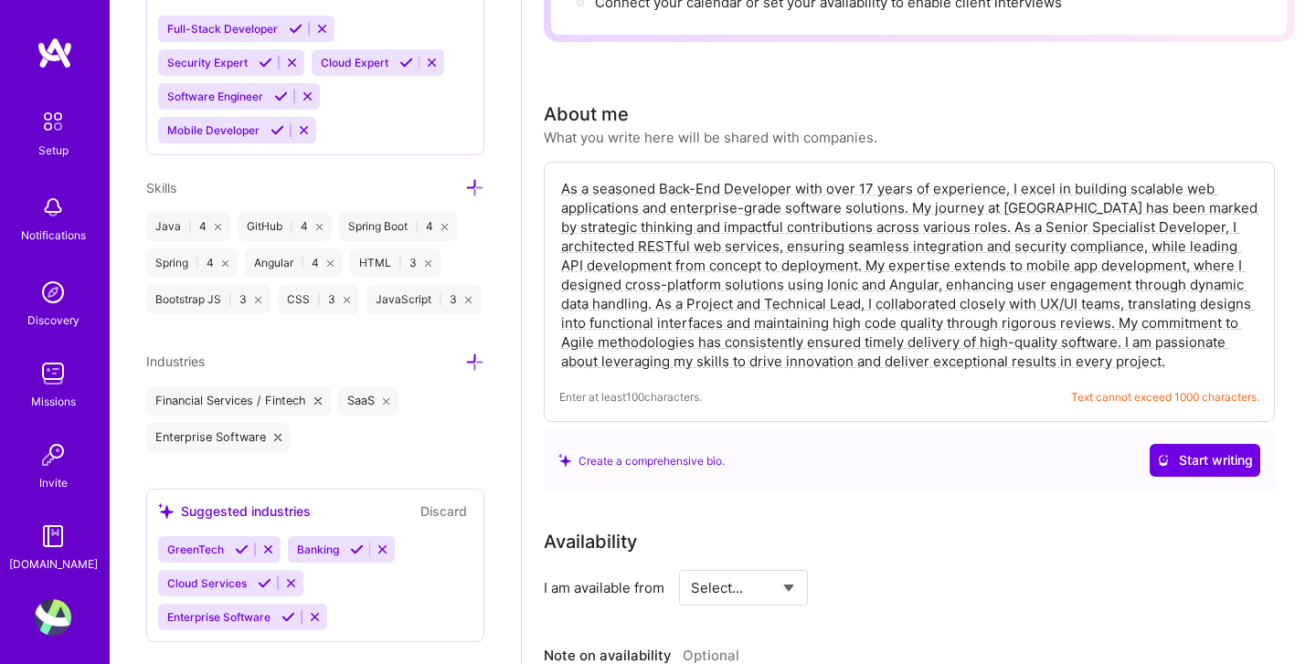
scroll to position [0, 0]
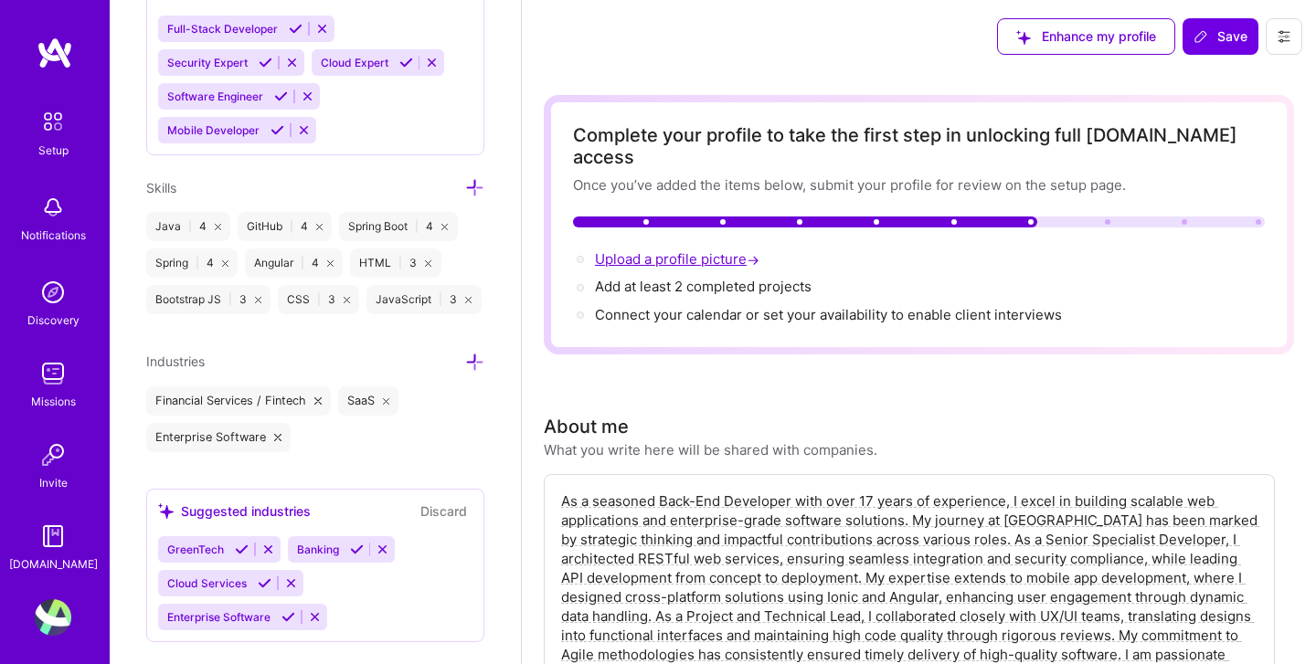
click at [715, 250] on span "Upload a profile picture →" at bounding box center [679, 258] width 168 height 17
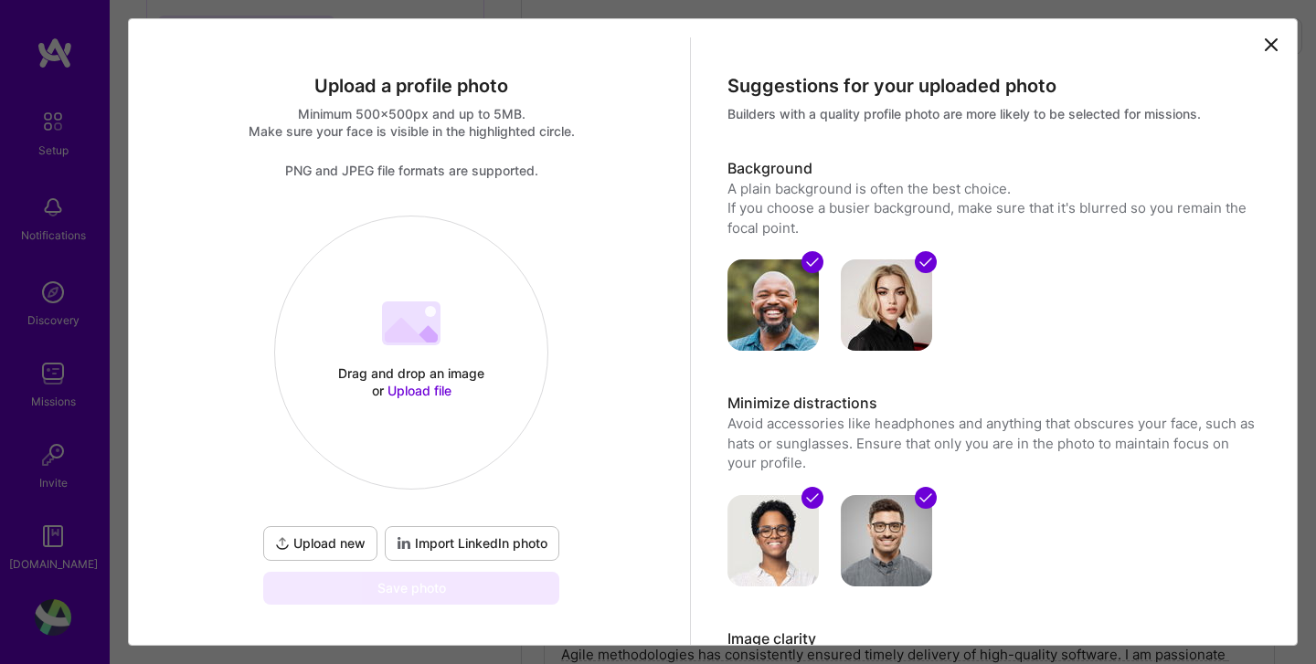
click at [330, 543] on span "Upload new" at bounding box center [320, 544] width 90 height 18
click at [1273, 43] on icon at bounding box center [1270, 44] width 11 height 11
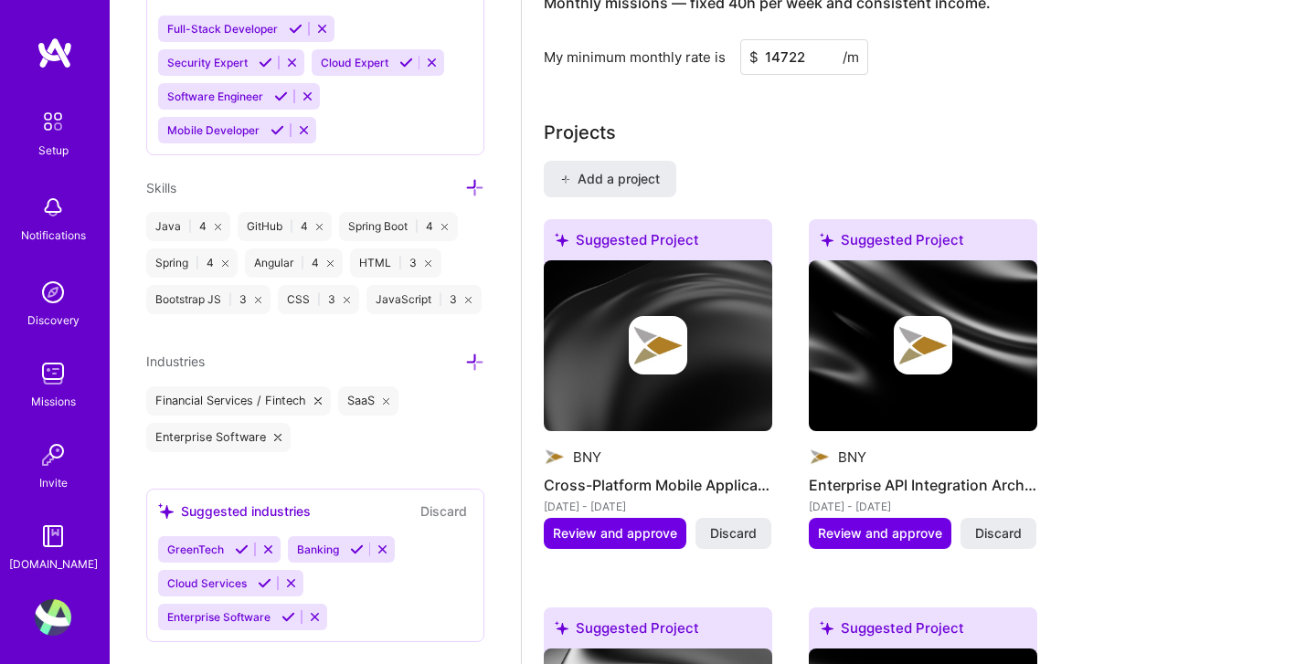
scroll to position [1398, 0]
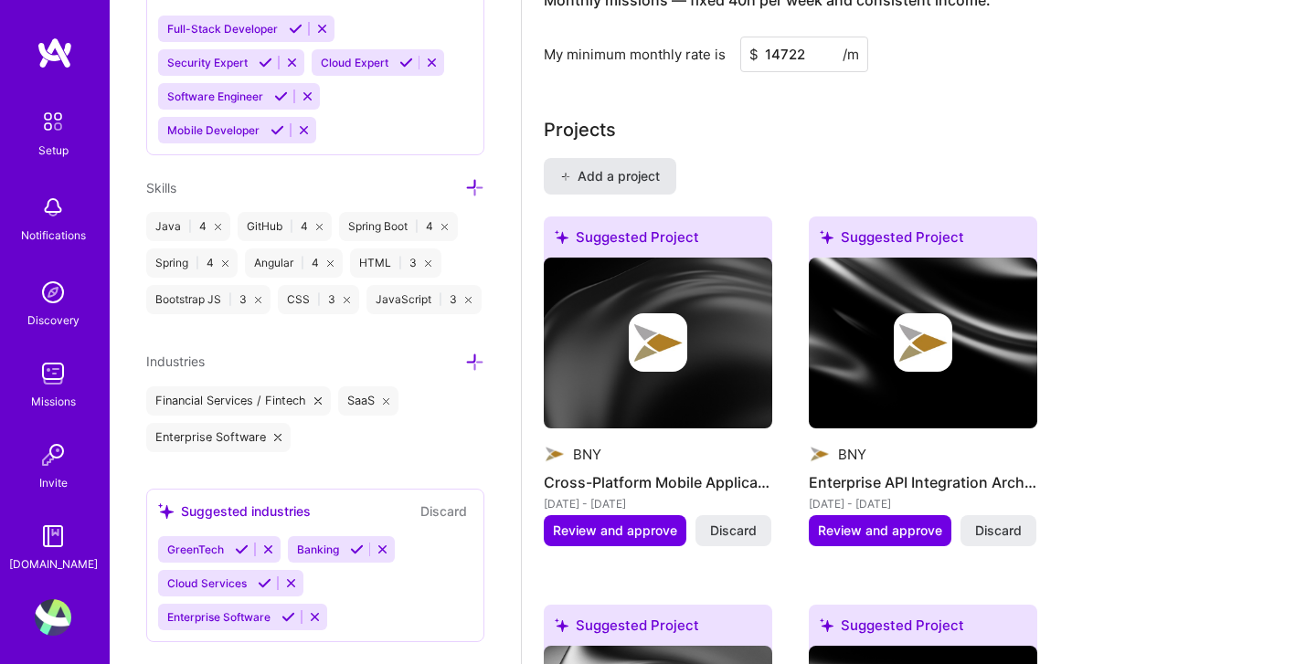
click at [606, 167] on span "Add a project" at bounding box center [610, 176] width 100 height 18
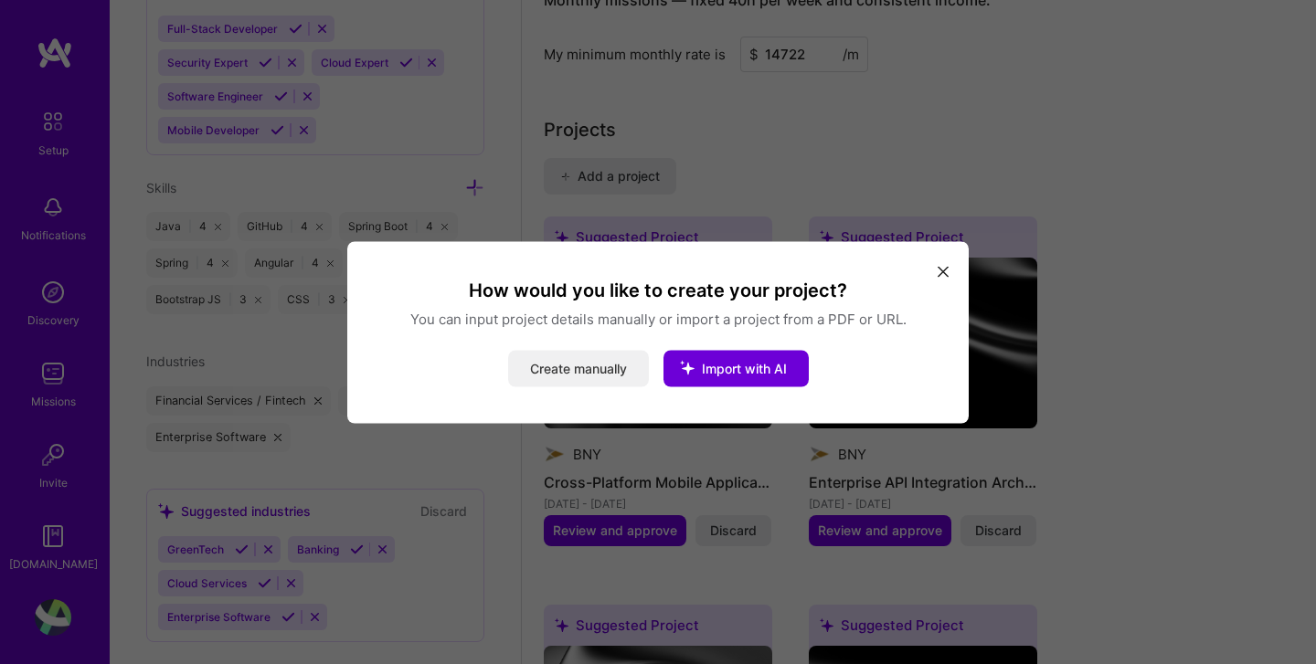
click at [611, 376] on button "Create manually" at bounding box center [578, 368] width 141 height 37
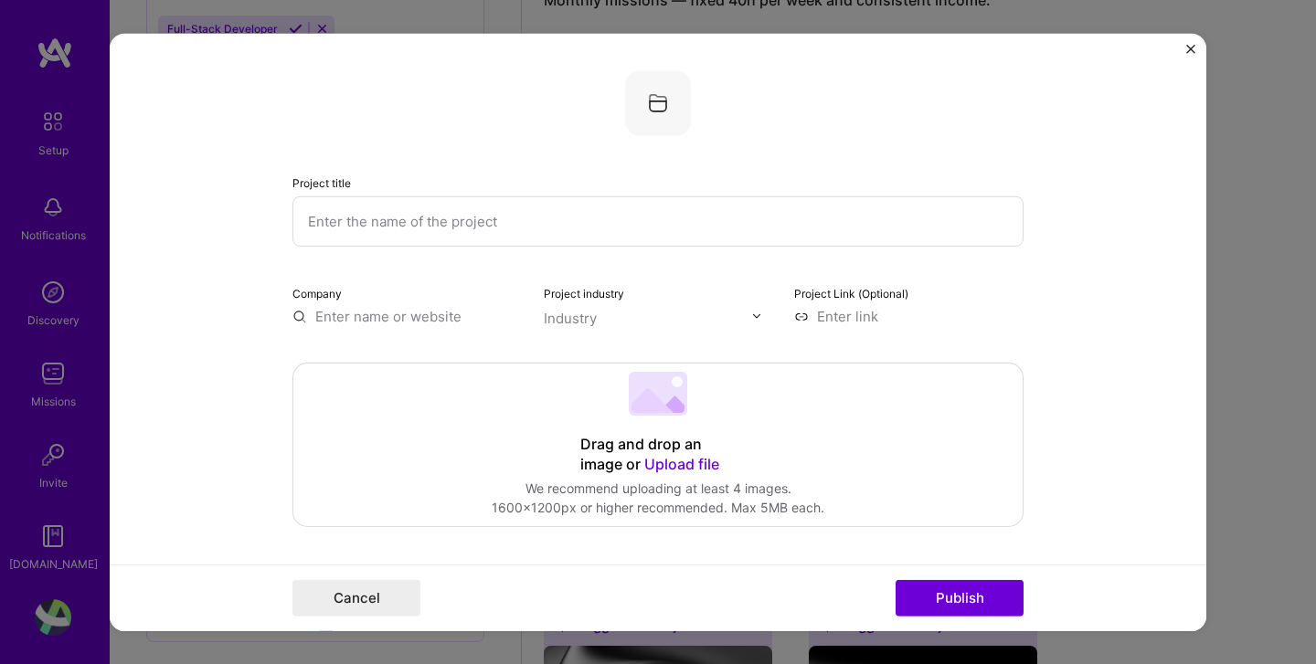
click at [402, 224] on input "text" at bounding box center [657, 221] width 731 height 50
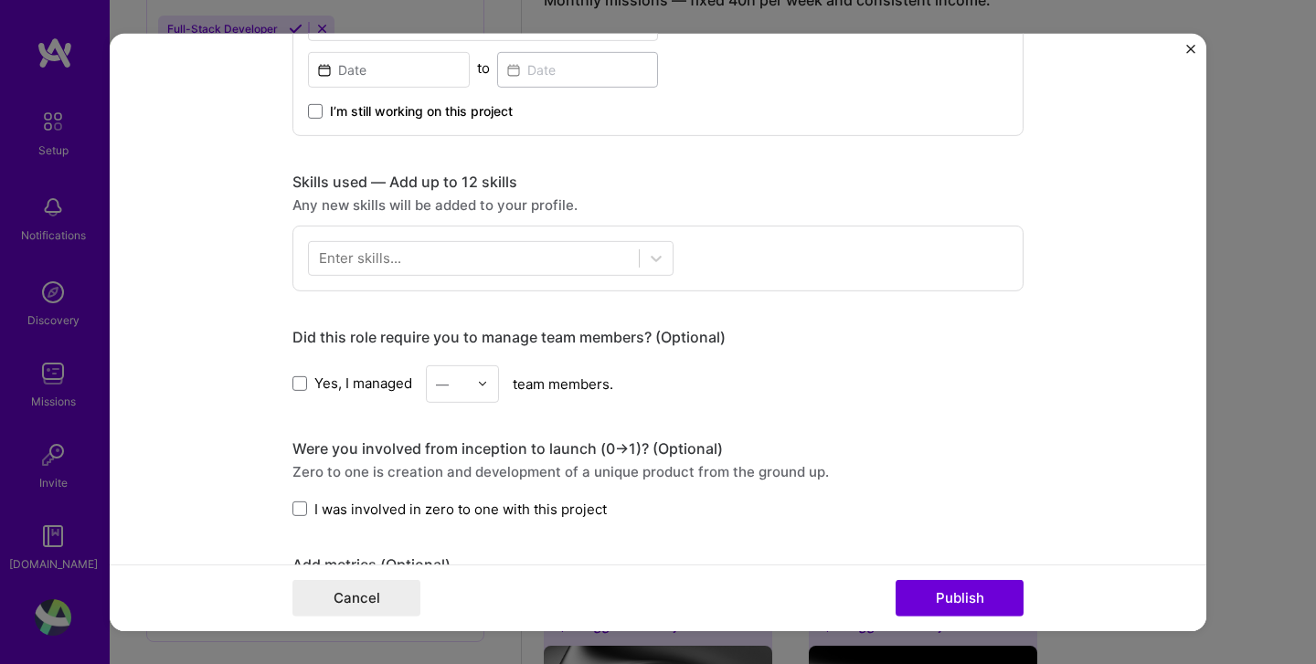
scroll to position [694, 0]
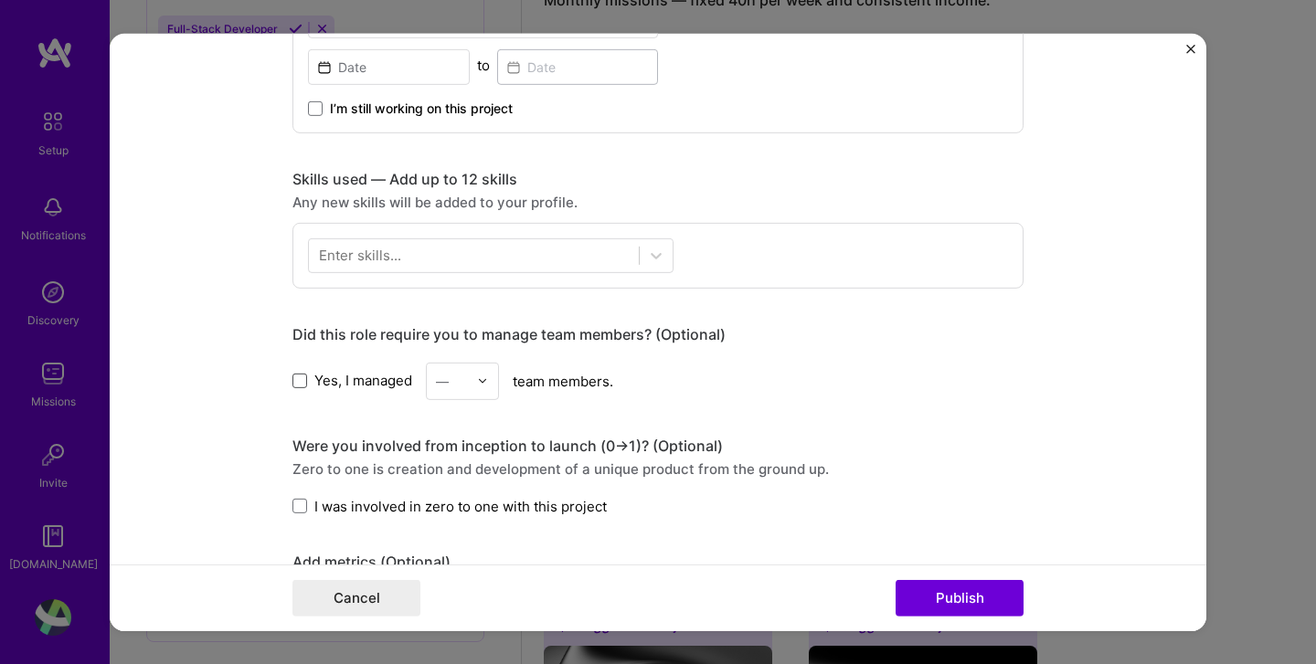
type input "Wove Platform"
click at [301, 382] on span at bounding box center [299, 381] width 15 height 15
click at [0, 0] on input "Yes, I managed" at bounding box center [0, 0] width 0 height 0
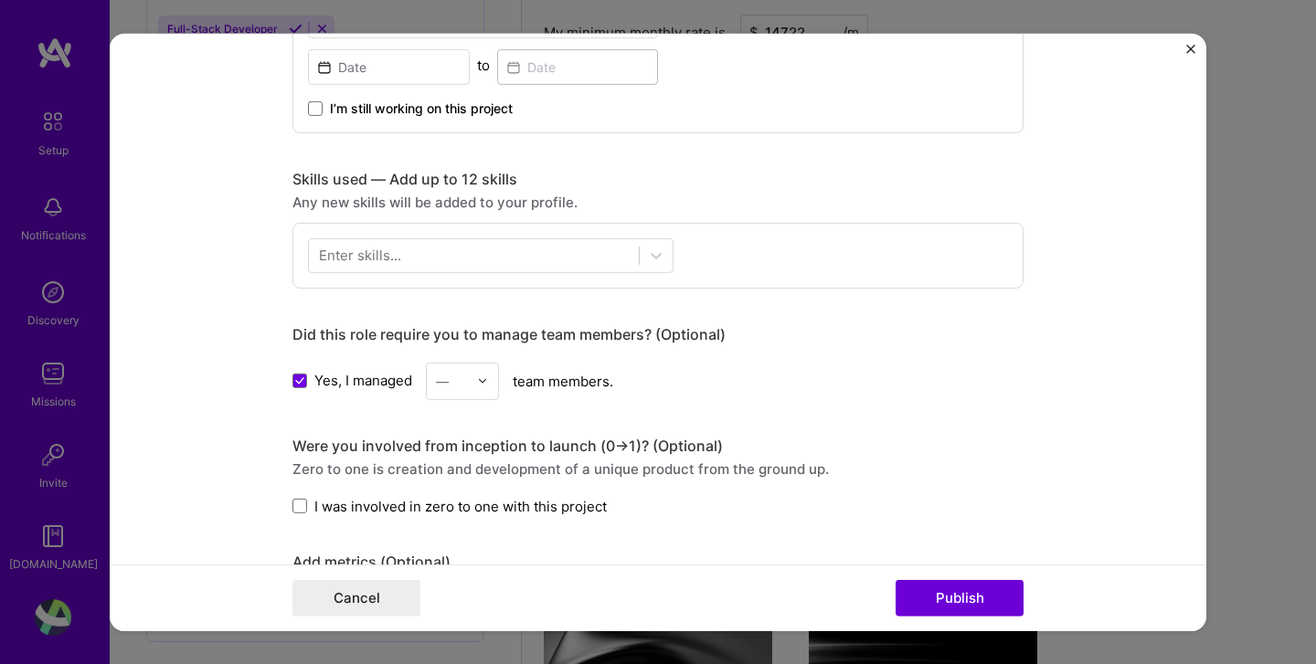
click at [483, 380] on img at bounding box center [482, 381] width 11 height 11
click at [453, 530] on div "4" at bounding box center [462, 530] width 62 height 34
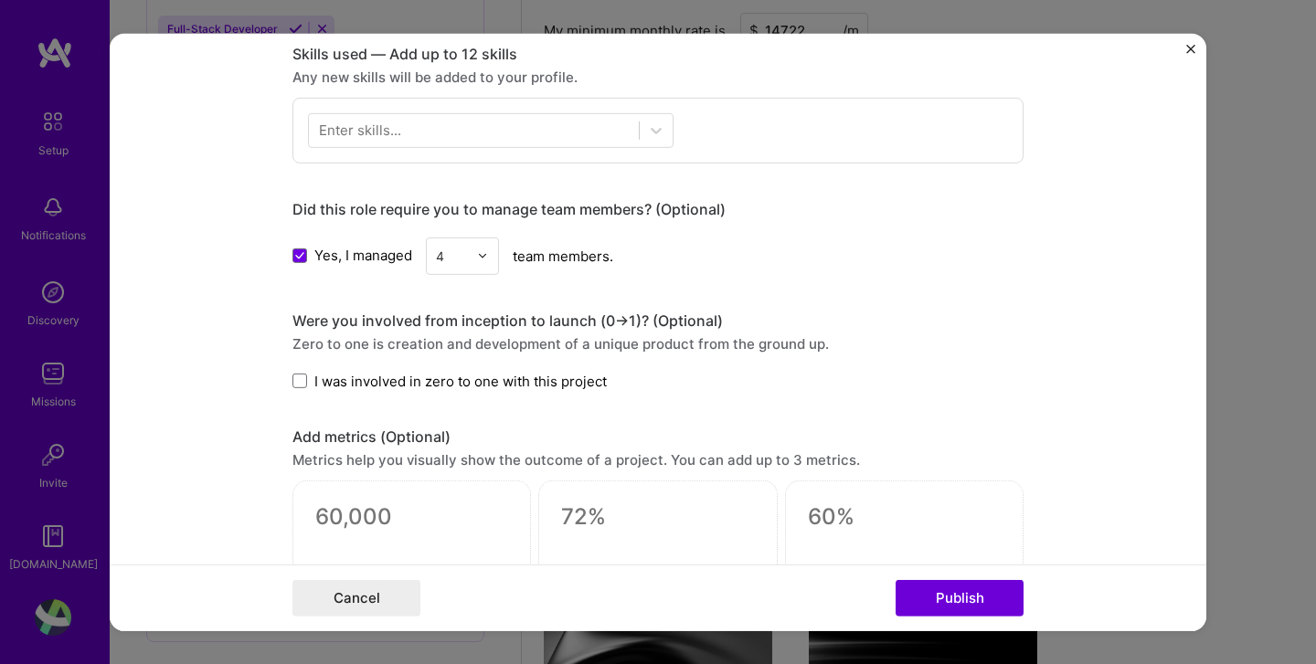
scroll to position [825, 0]
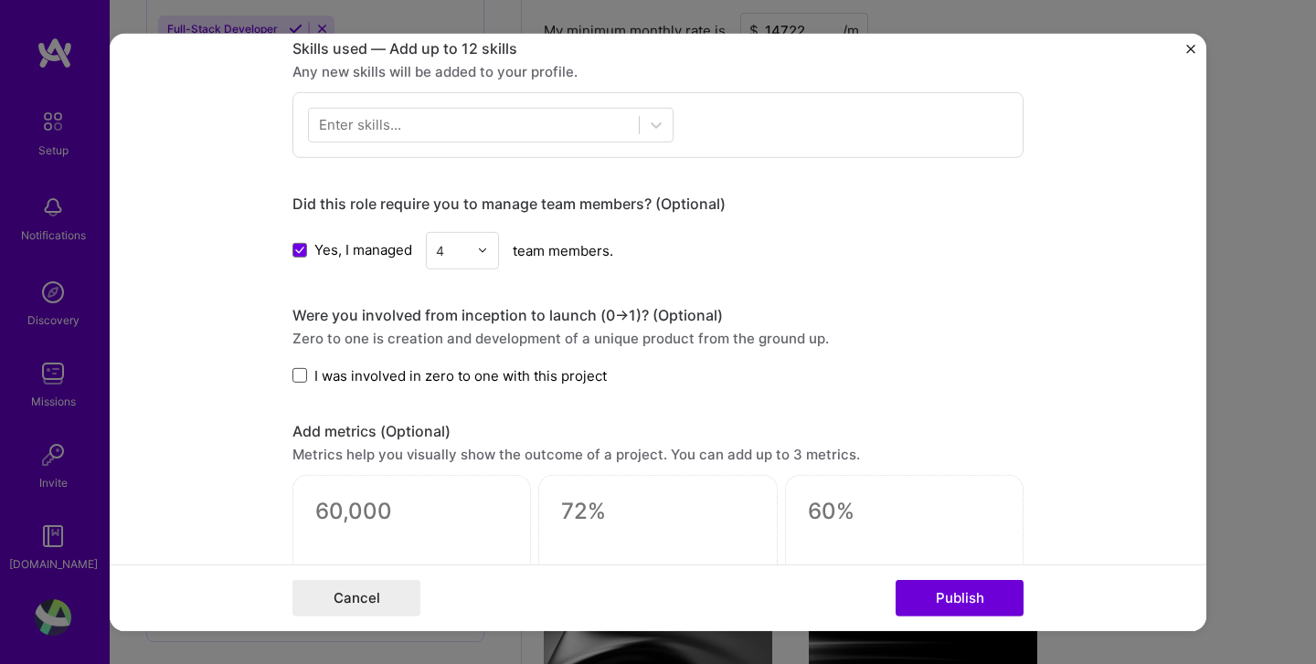
click at [299, 377] on span at bounding box center [299, 375] width 15 height 15
click at [0, 0] on input "I was involved in zero to one with this project" at bounding box center [0, 0] width 0 height 0
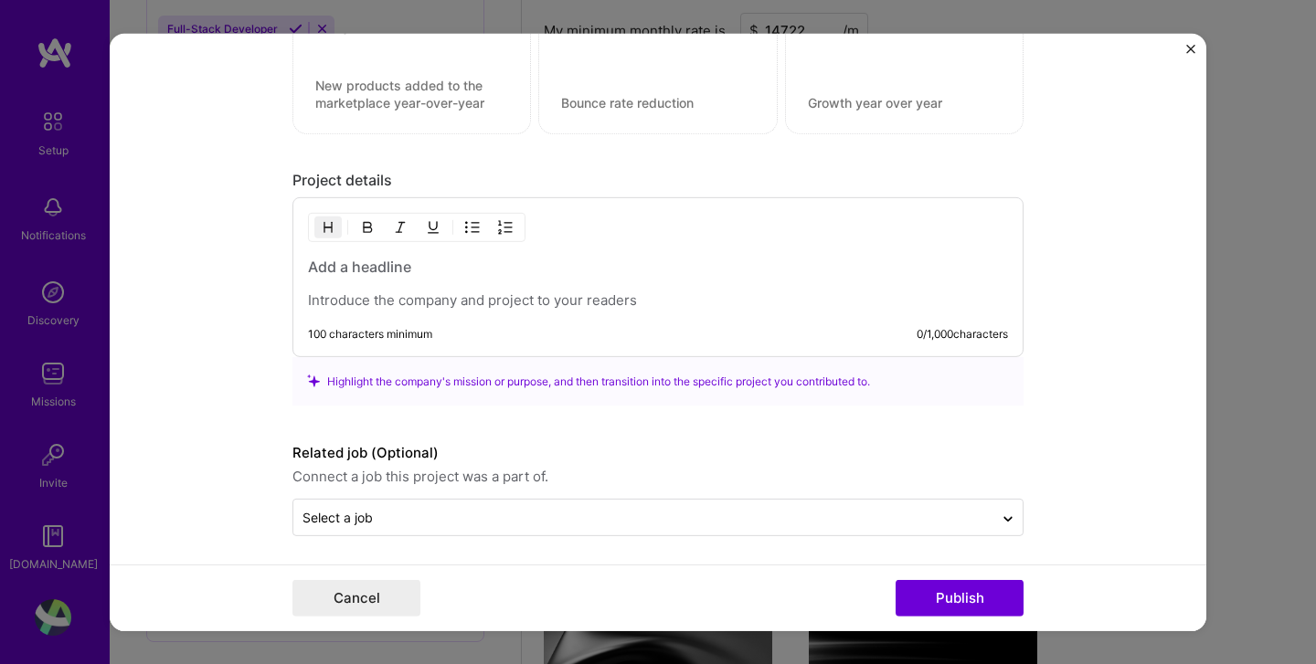
scroll to position [1319, 0]
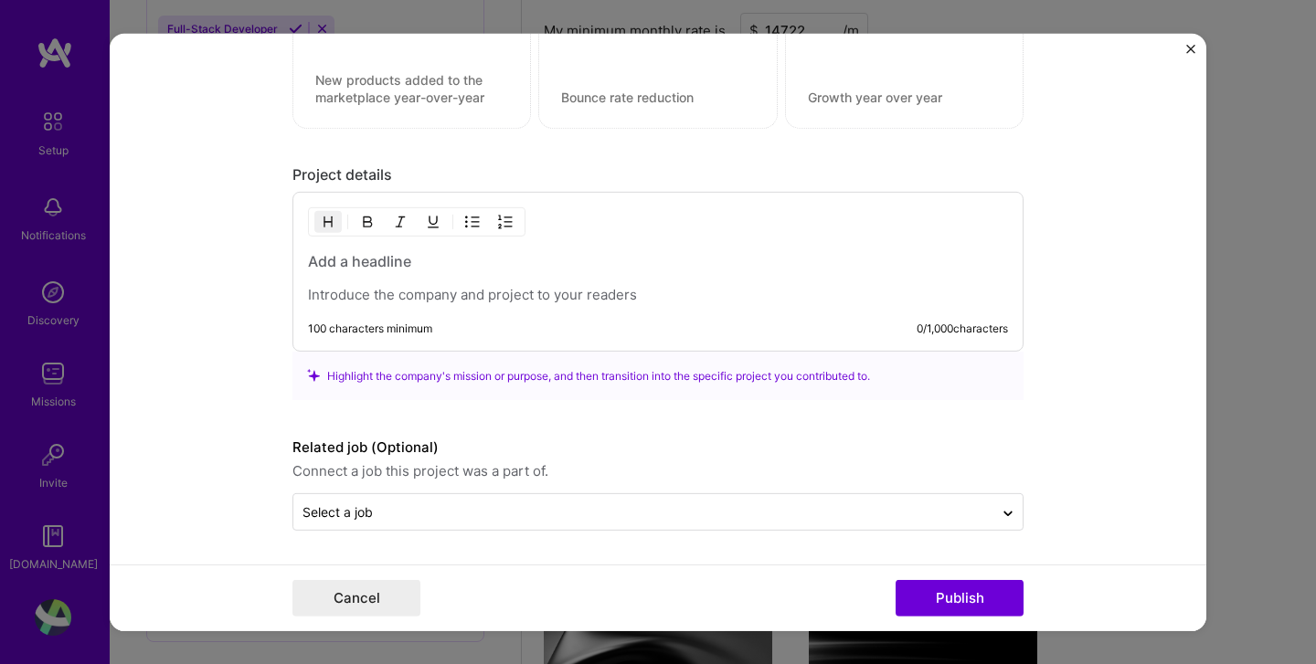
click at [565, 275] on div at bounding box center [658, 277] width 700 height 53
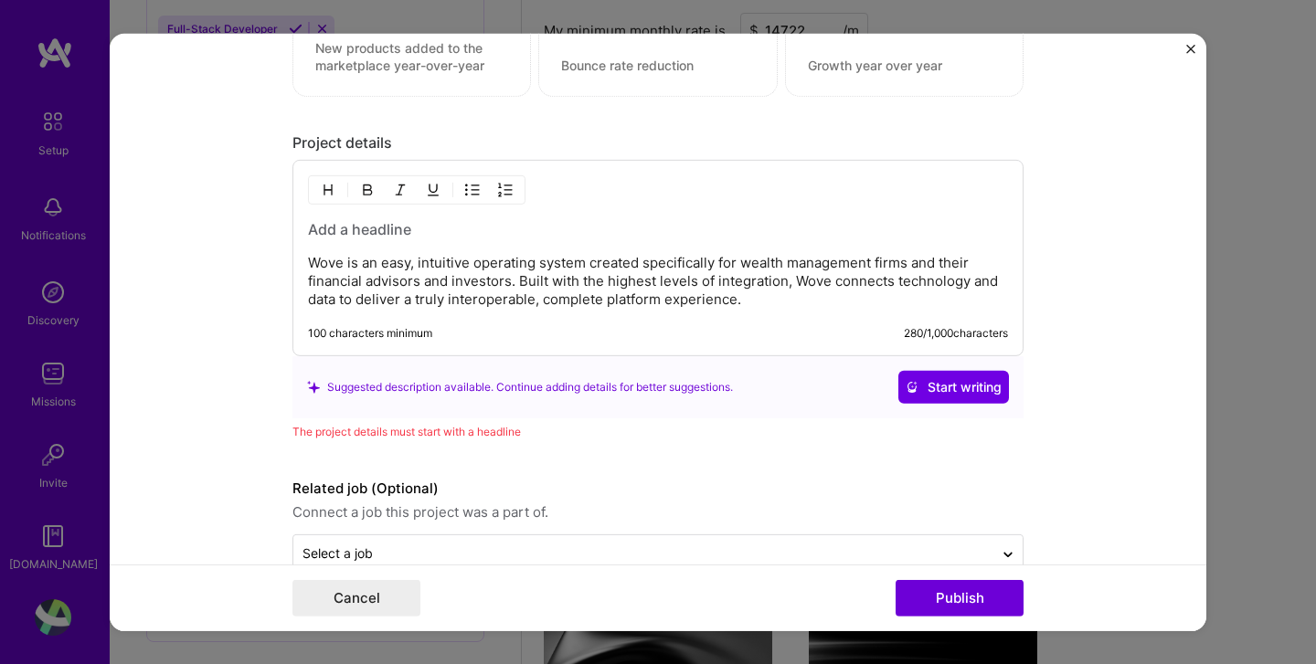
scroll to position [1354, 0]
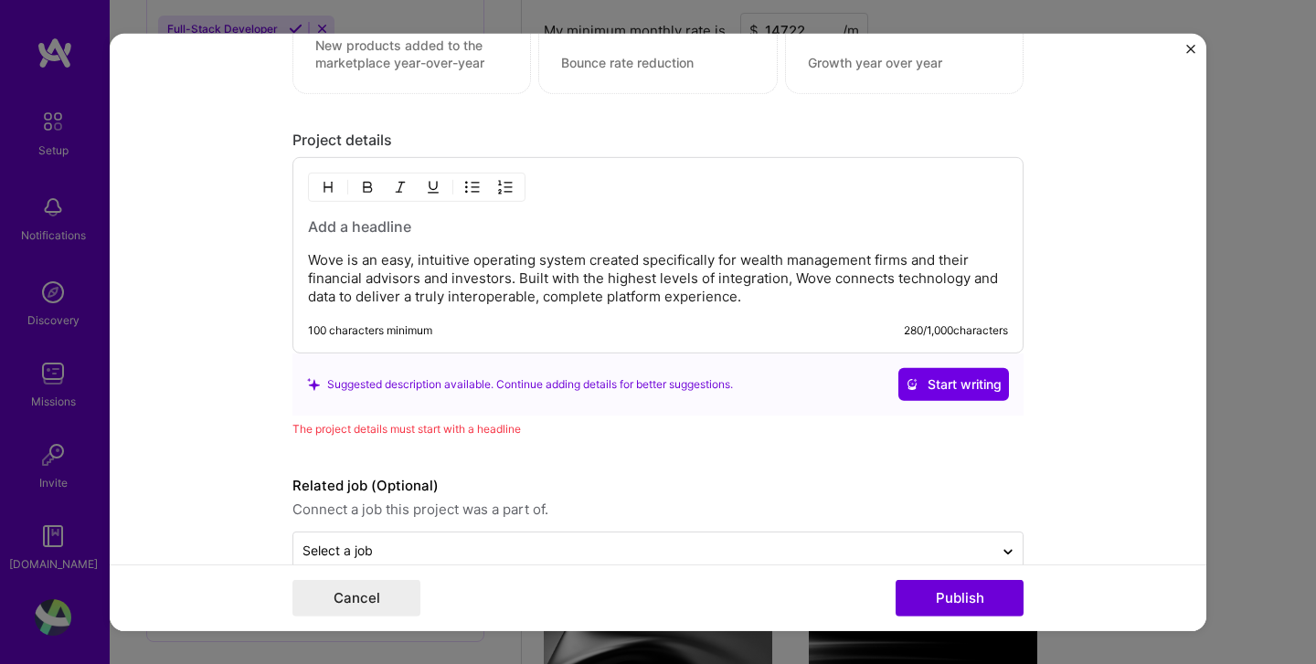
click at [378, 232] on h3 at bounding box center [658, 227] width 700 height 20
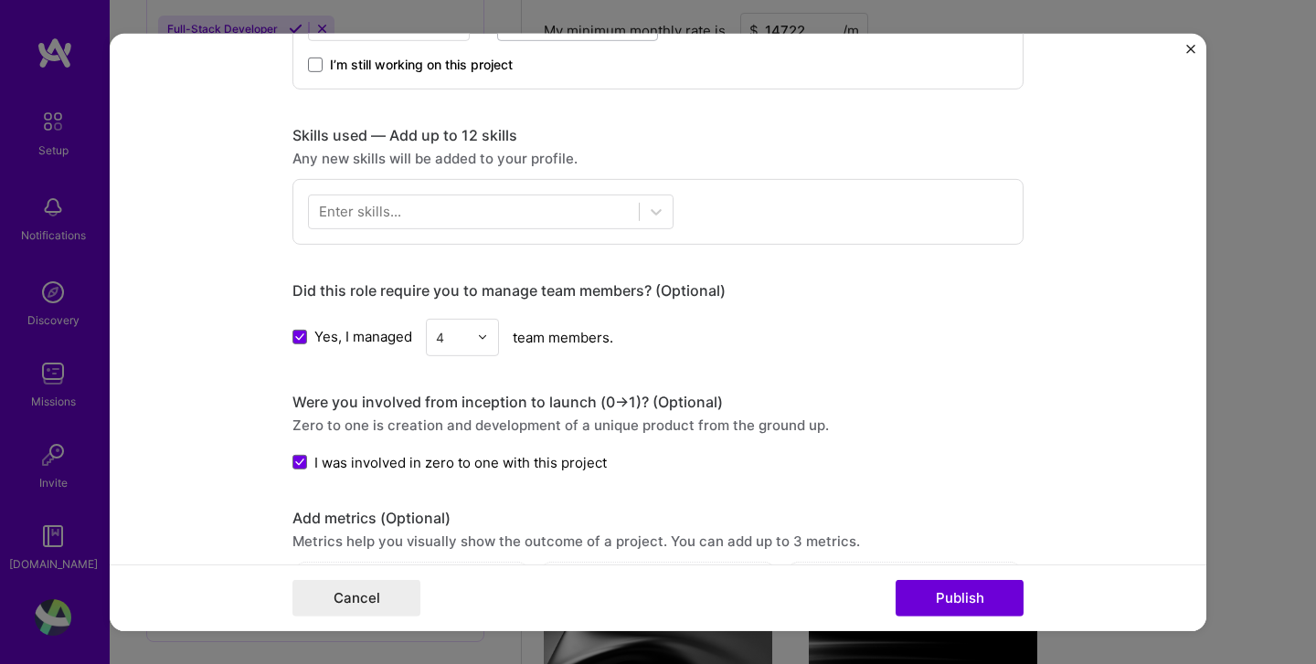
scroll to position [717, 0]
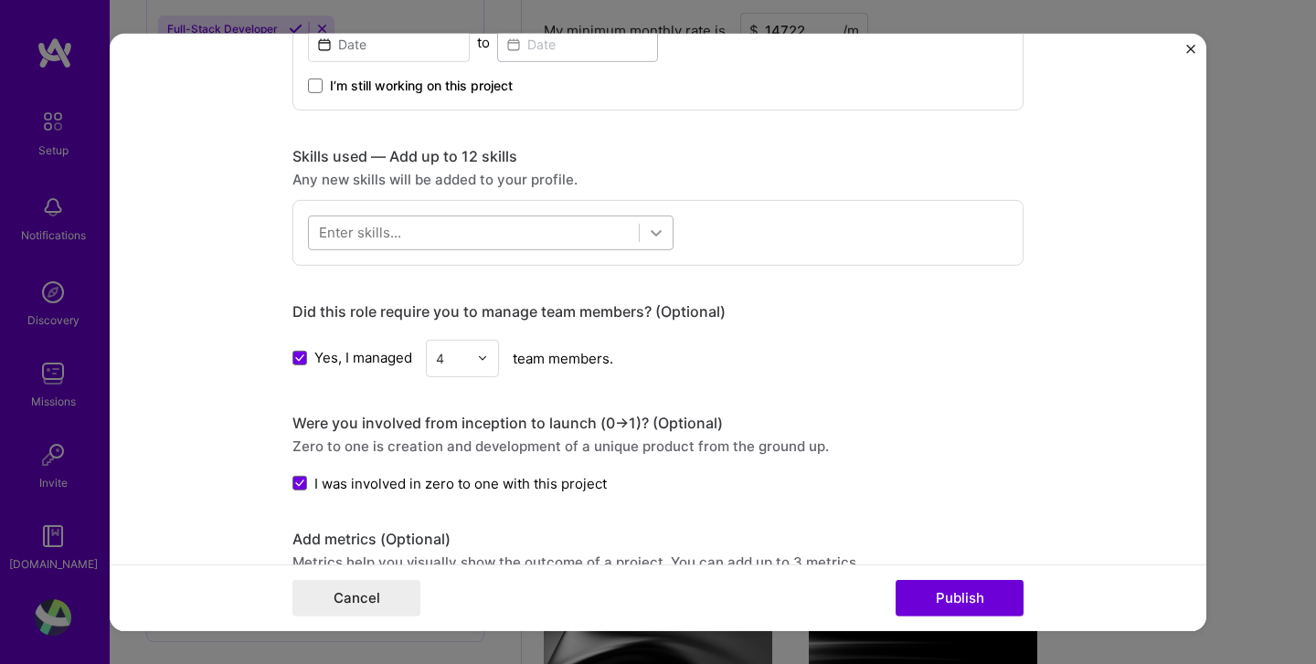
click at [654, 227] on icon at bounding box center [656, 232] width 18 height 18
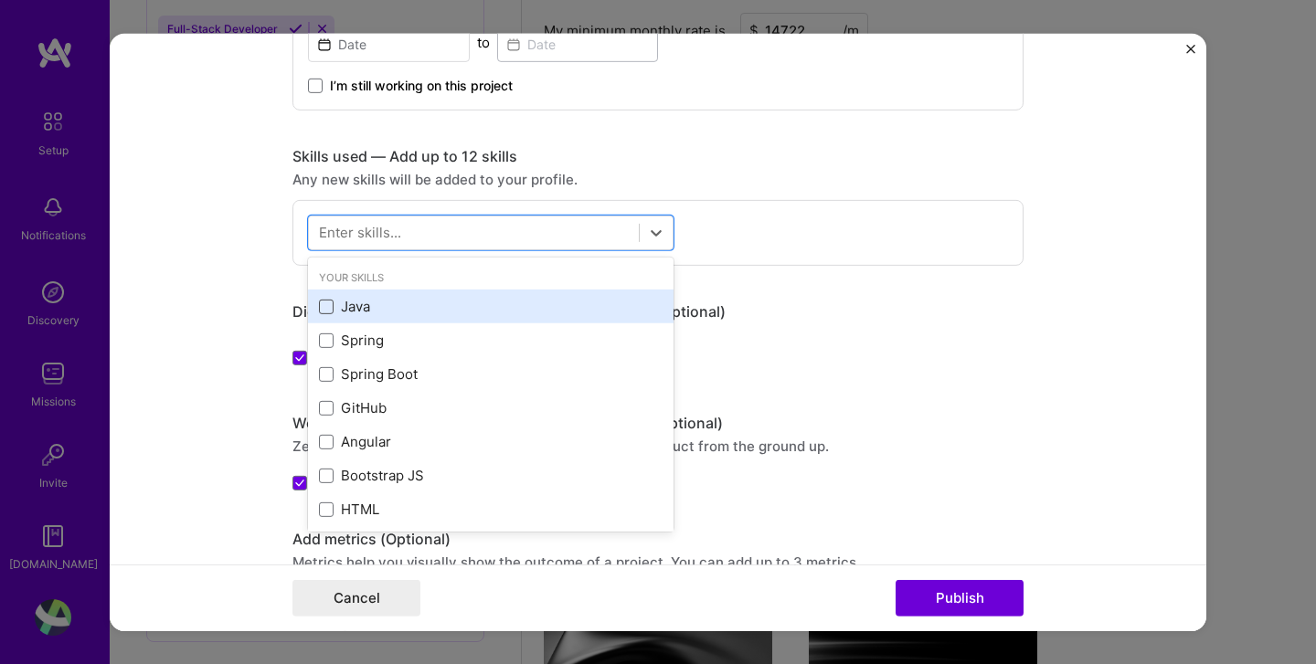
click at [324, 311] on span at bounding box center [326, 307] width 15 height 15
click at [0, 0] on input "checkbox" at bounding box center [0, 0] width 0 height 0
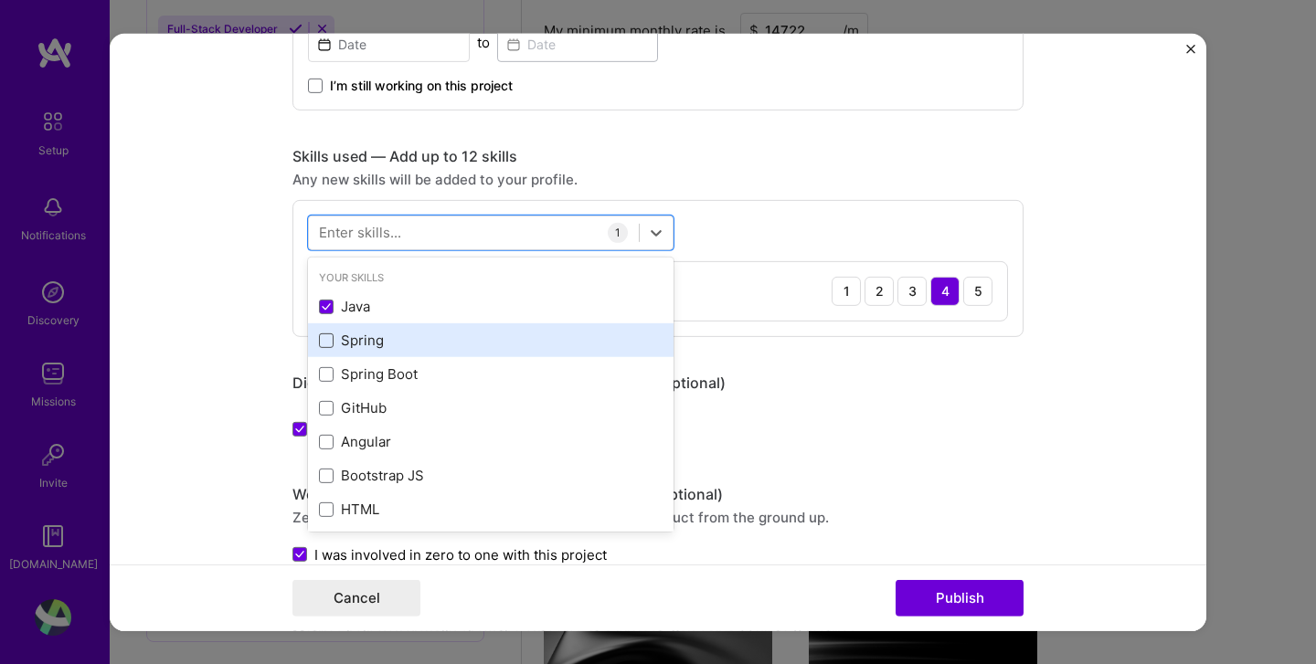
click at [328, 346] on span at bounding box center [326, 340] width 15 height 15
click at [0, 0] on input "checkbox" at bounding box center [0, 0] width 0 height 0
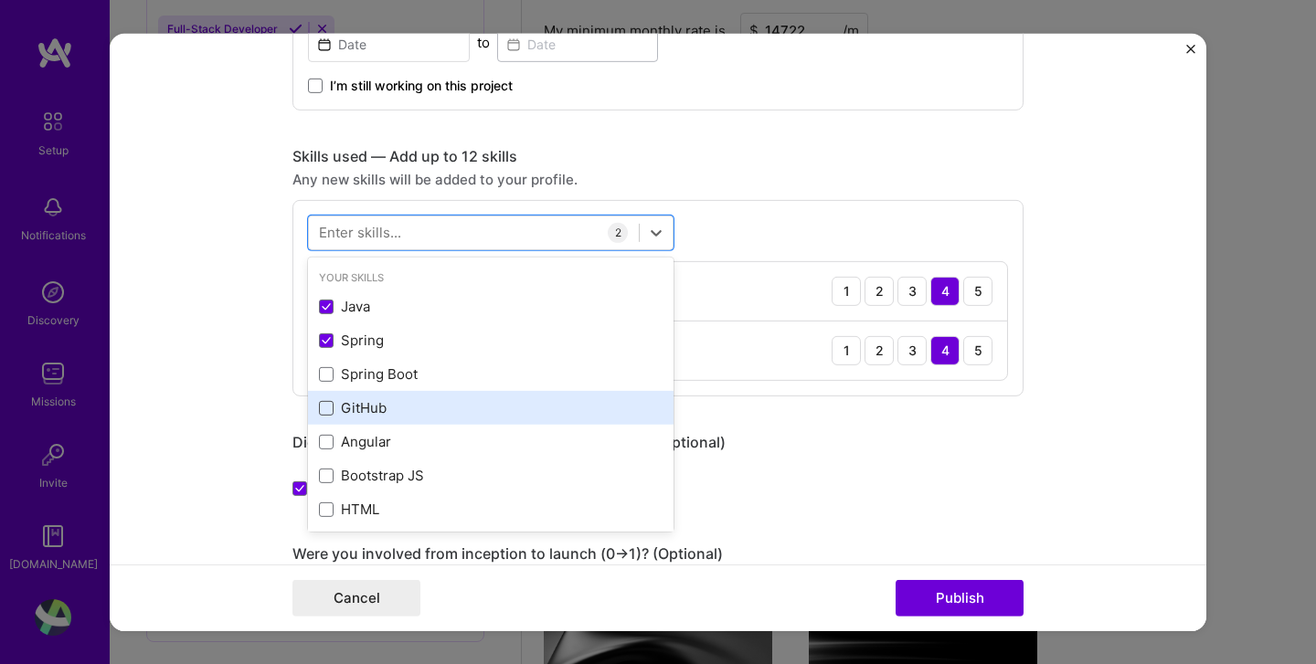
click at [330, 410] on span at bounding box center [326, 408] width 15 height 15
click at [0, 0] on input "checkbox" at bounding box center [0, 0] width 0 height 0
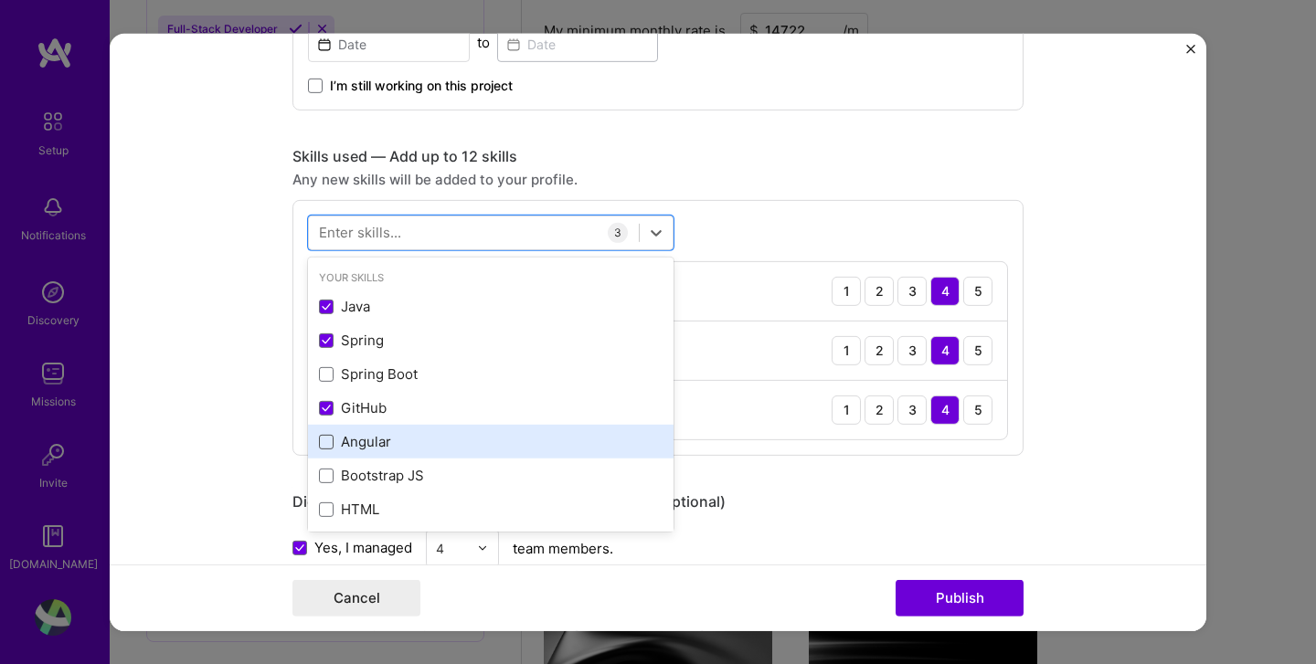
click at [326, 444] on span at bounding box center [326, 442] width 15 height 15
click at [0, 0] on input "checkbox" at bounding box center [0, 0] width 0 height 0
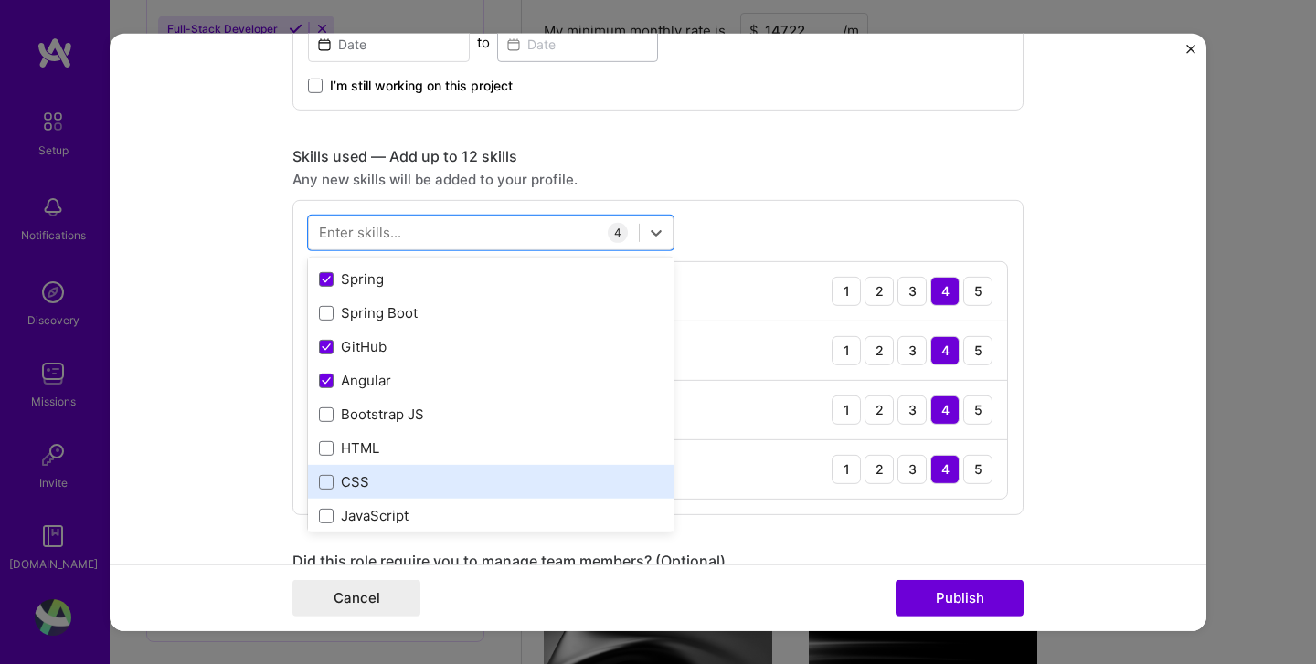
scroll to position [69, 0]
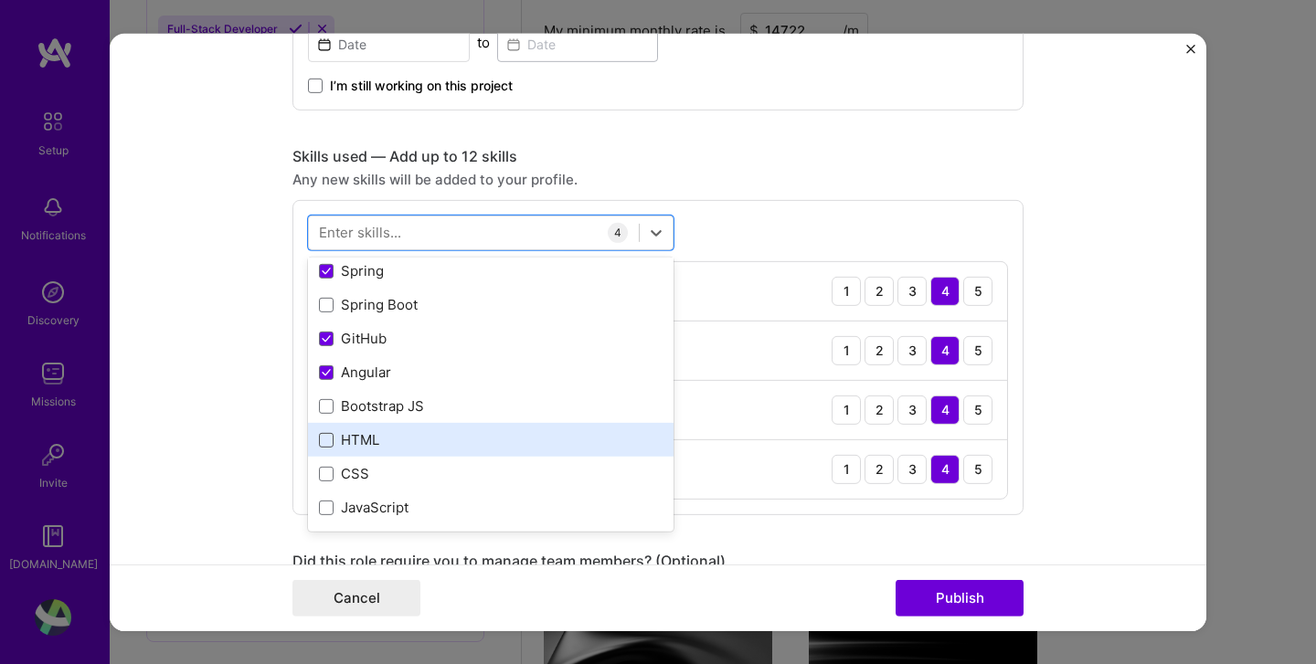
click at [327, 442] on span at bounding box center [326, 440] width 15 height 15
click at [0, 0] on input "checkbox" at bounding box center [0, 0] width 0 height 0
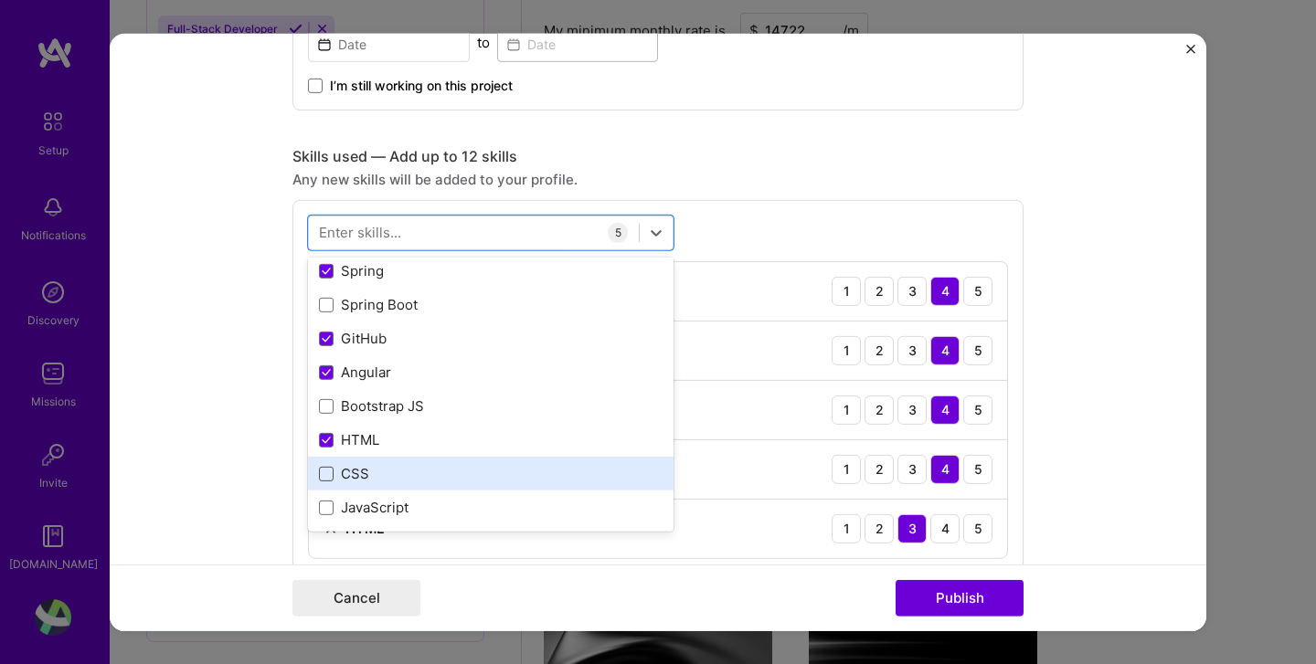
click at [328, 477] on span at bounding box center [326, 474] width 15 height 15
click at [0, 0] on input "checkbox" at bounding box center [0, 0] width 0 height 0
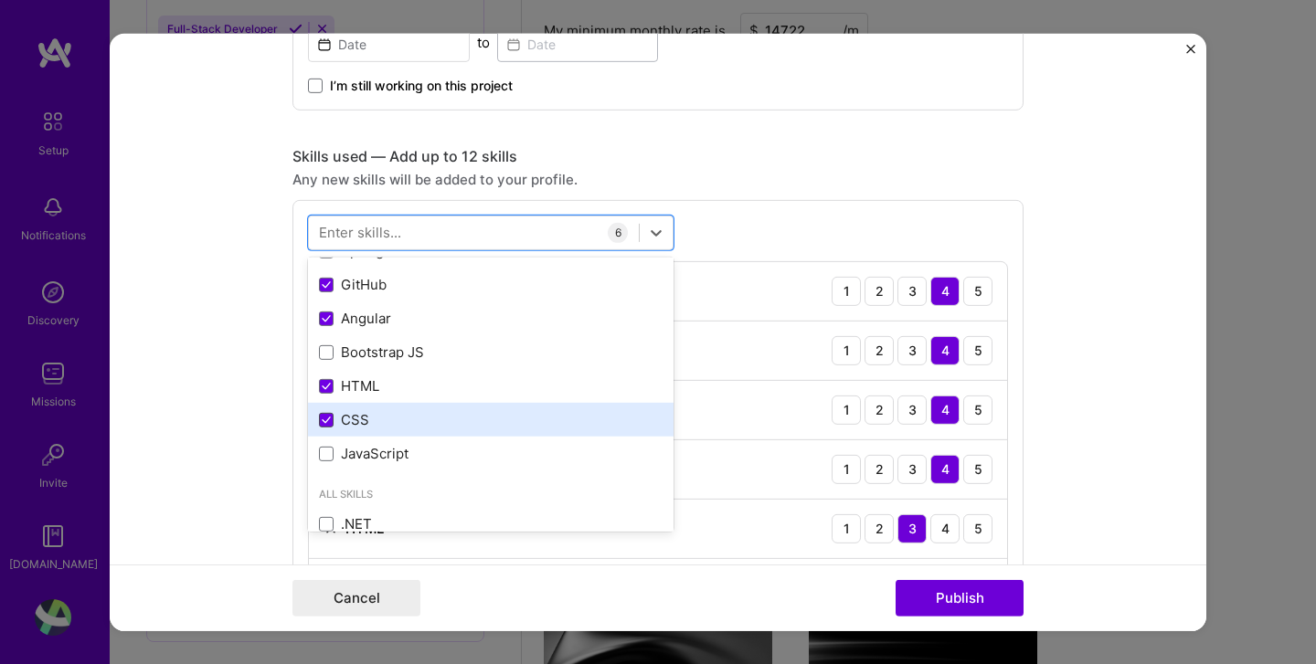
scroll to position [137, 0]
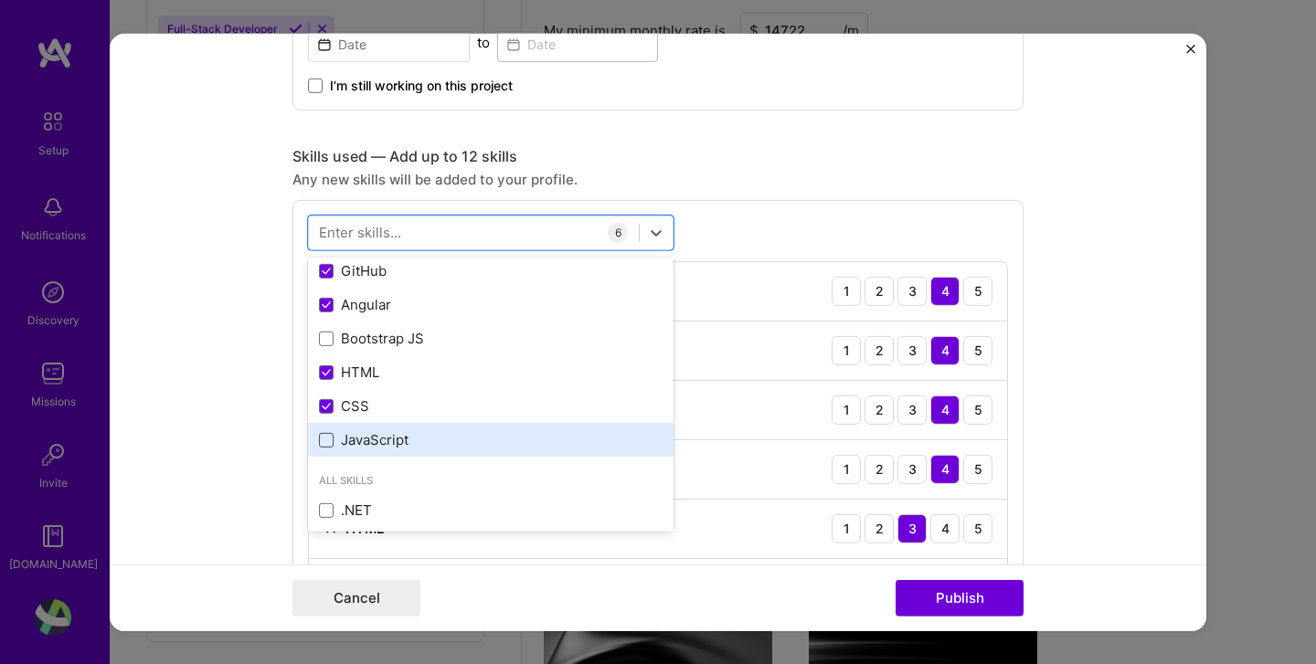
click at [328, 439] on span at bounding box center [326, 440] width 15 height 15
click at [0, 0] on input "checkbox" at bounding box center [0, 0] width 0 height 0
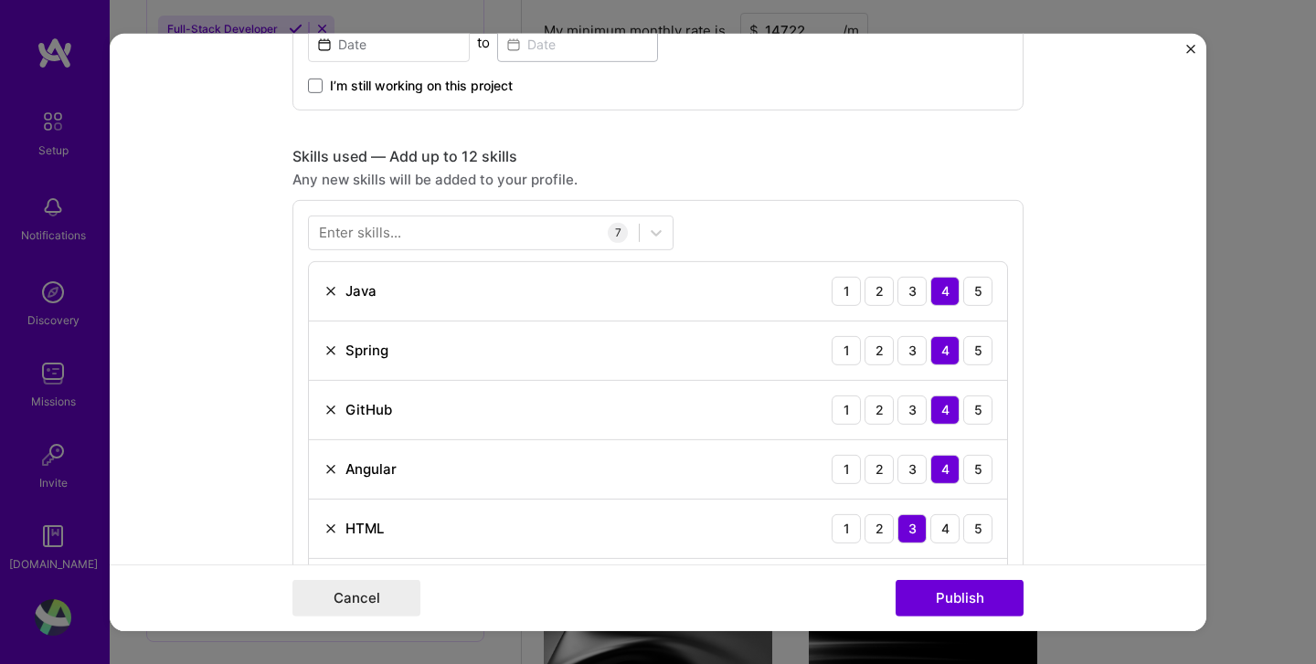
click at [845, 173] on div "Any new skills will be added to your profile." at bounding box center [657, 178] width 731 height 19
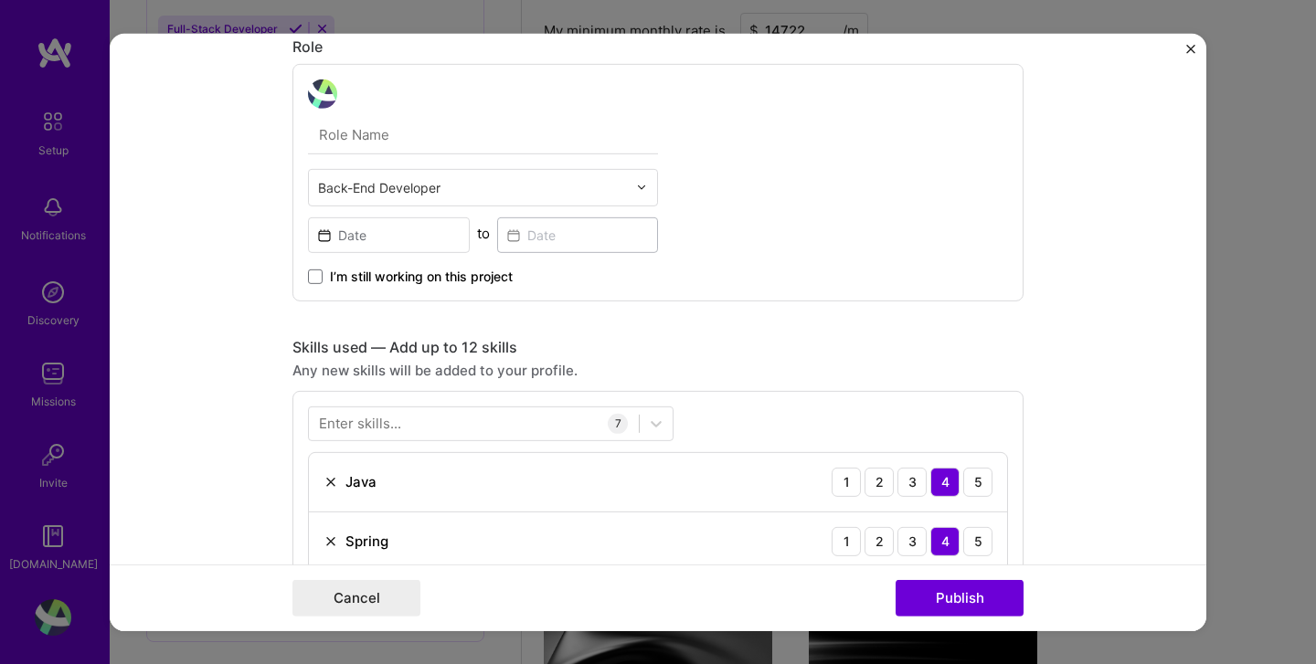
scroll to position [416, 0]
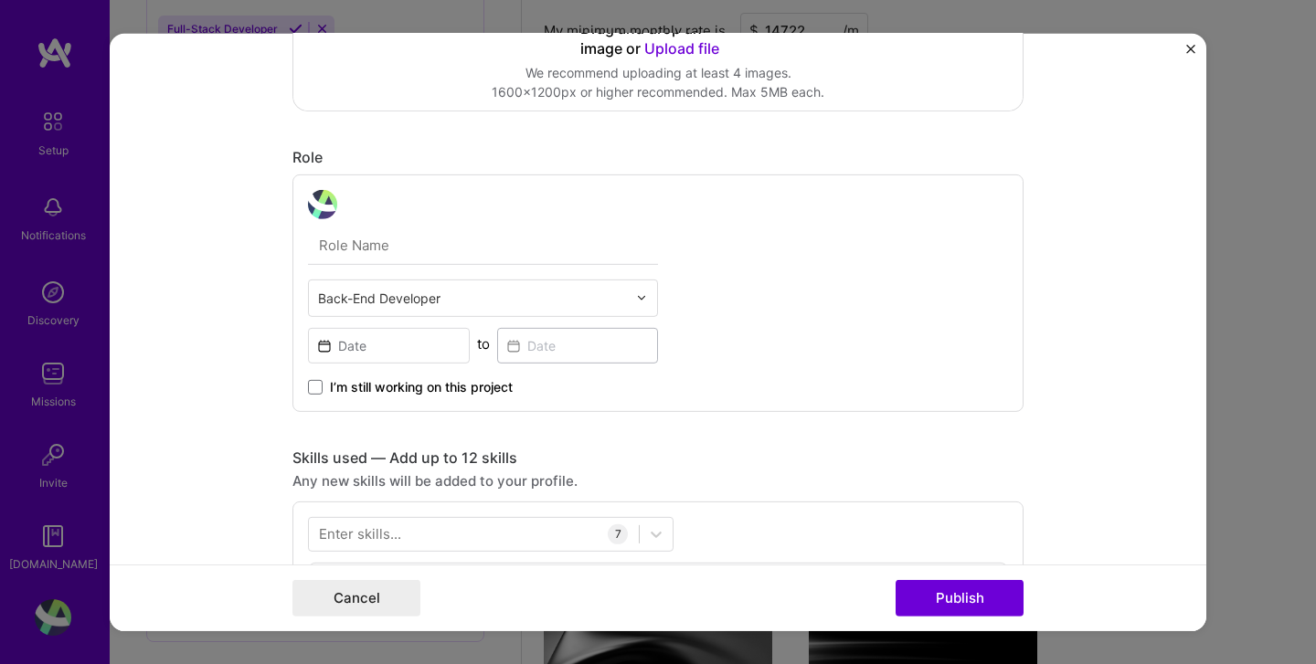
click at [465, 241] on input "text" at bounding box center [483, 245] width 350 height 38
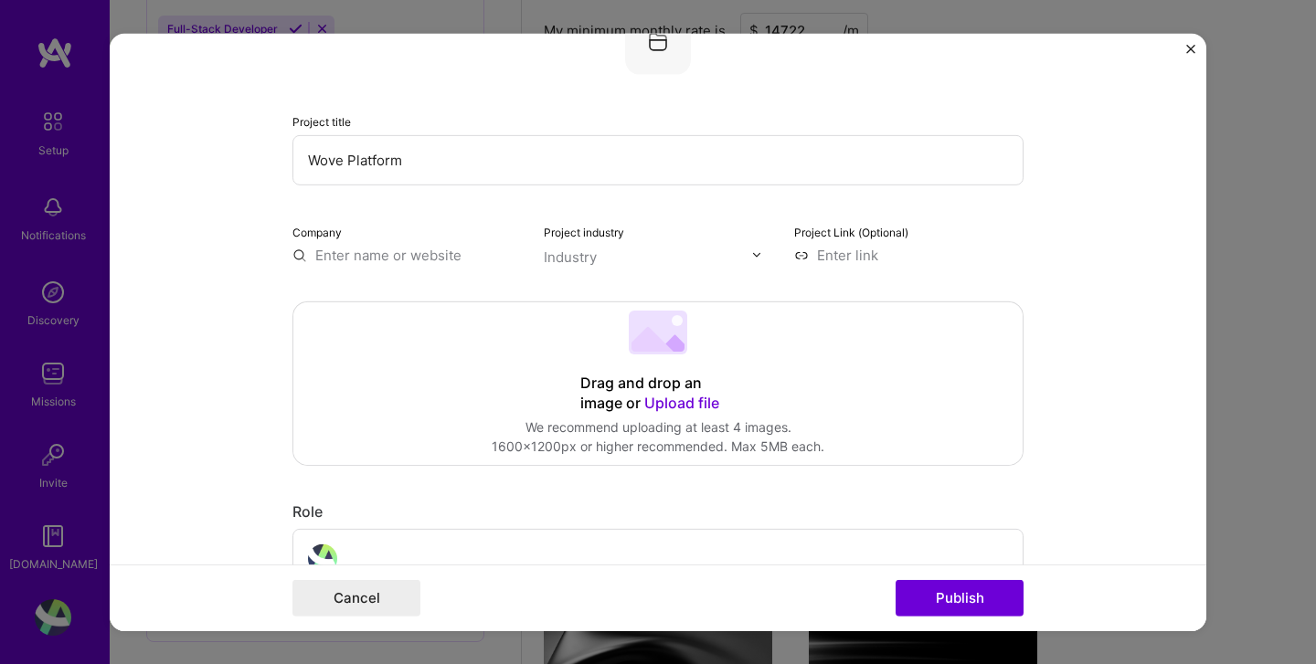
scroll to position [0, 0]
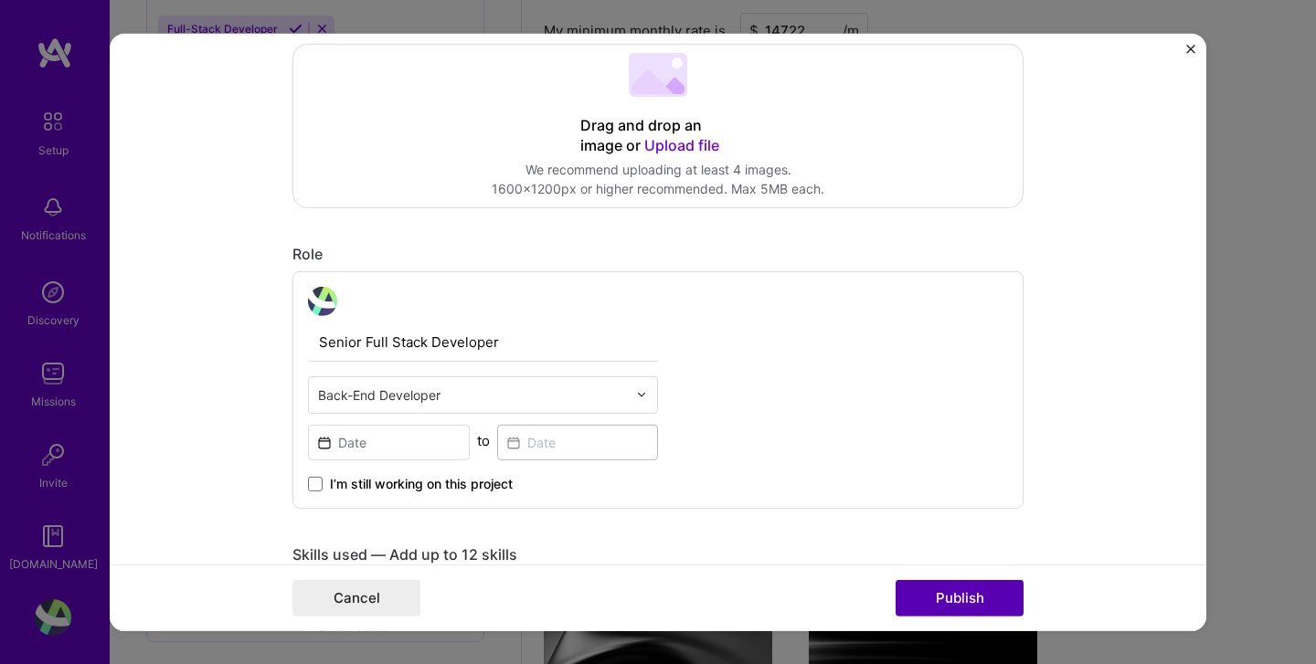
type input "Senior Full Stack Developer"
click at [951, 597] on button "Publish" at bounding box center [959, 598] width 128 height 37
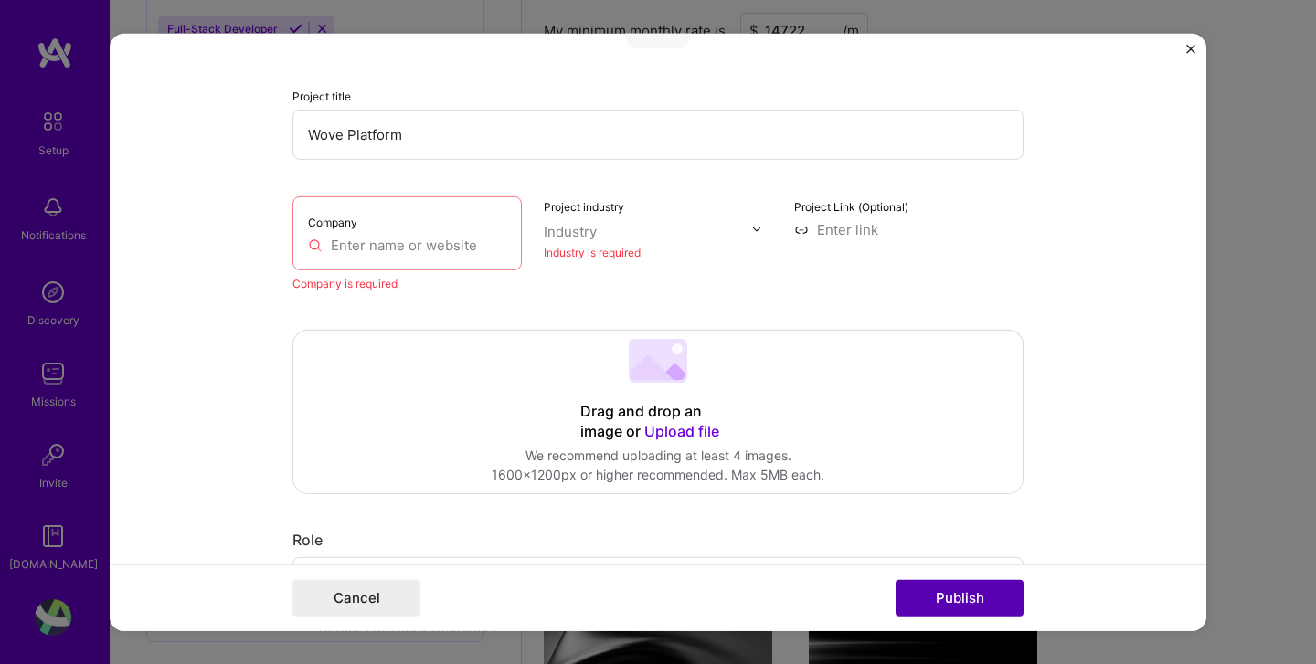
scroll to position [37, 0]
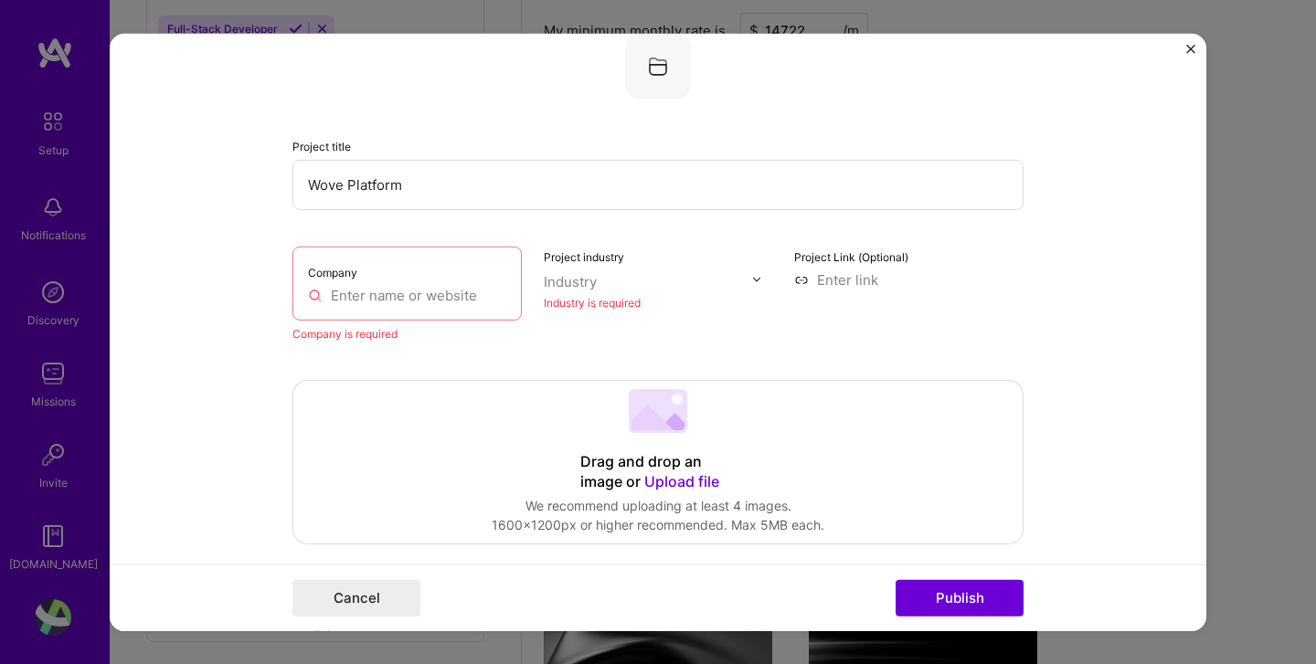
click at [367, 302] on input "text" at bounding box center [407, 294] width 198 height 19
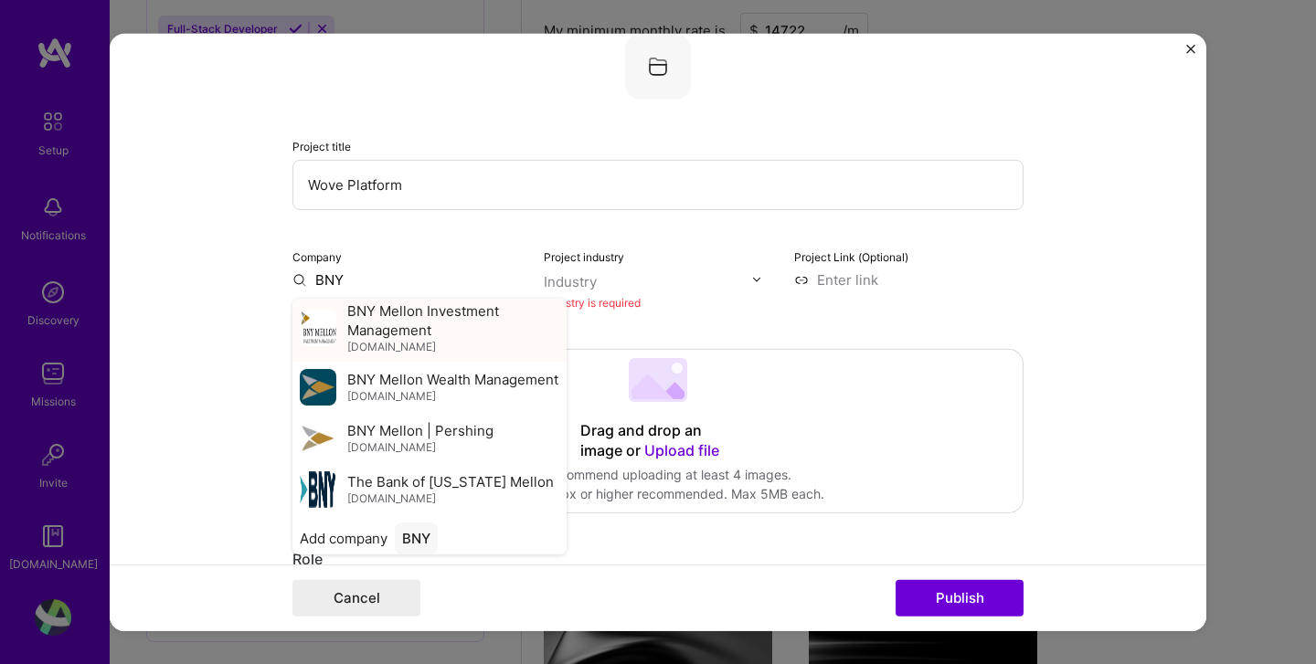
scroll to position [79, 0]
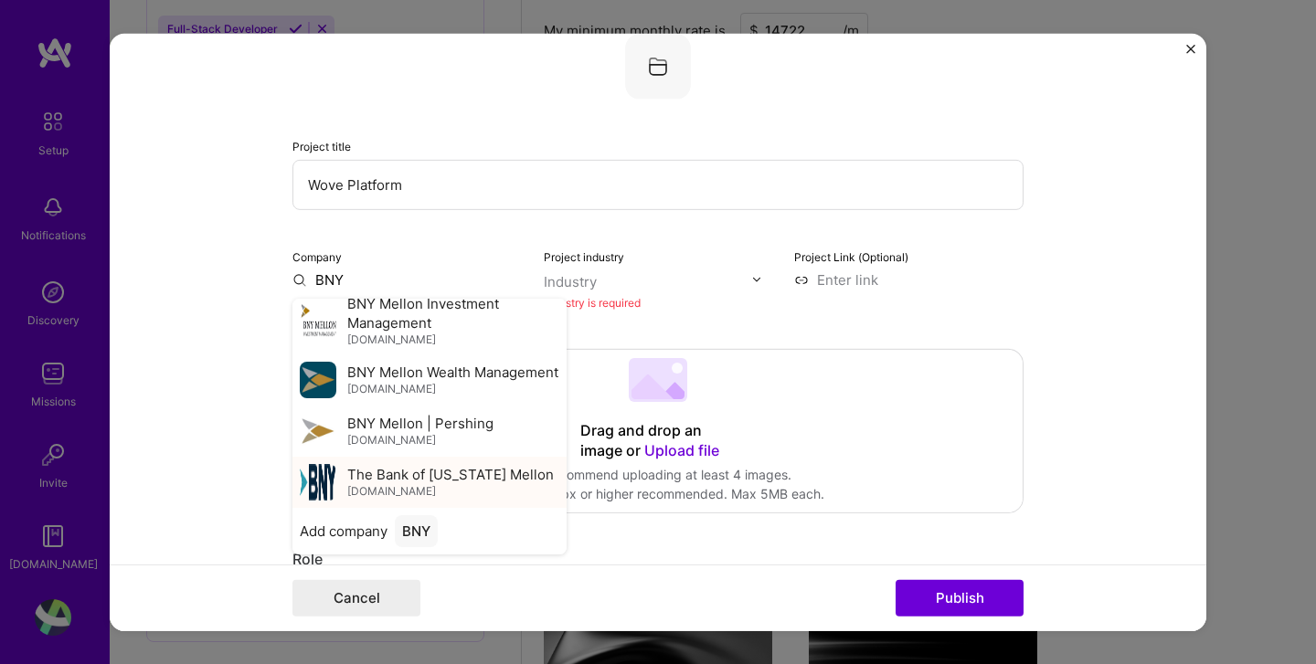
click at [362, 480] on span "The Bank of [US_STATE] Mellon" at bounding box center [450, 474] width 206 height 19
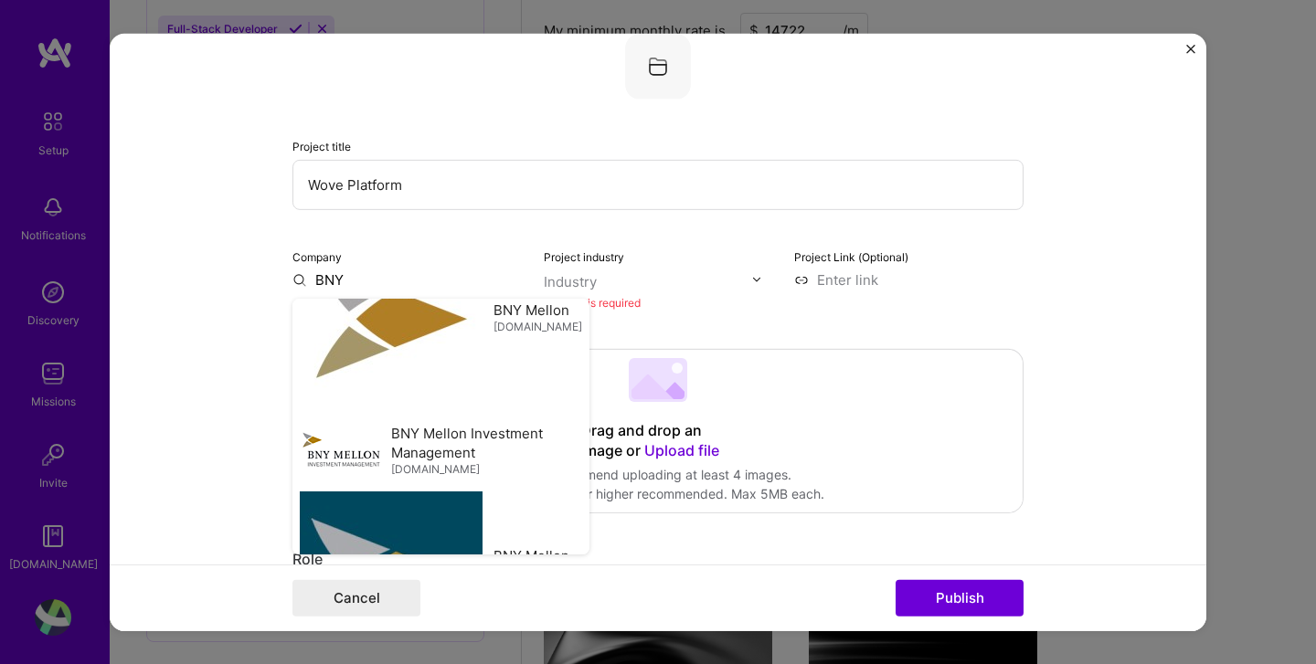
type input "The Bank of [US_STATE] Mellon"
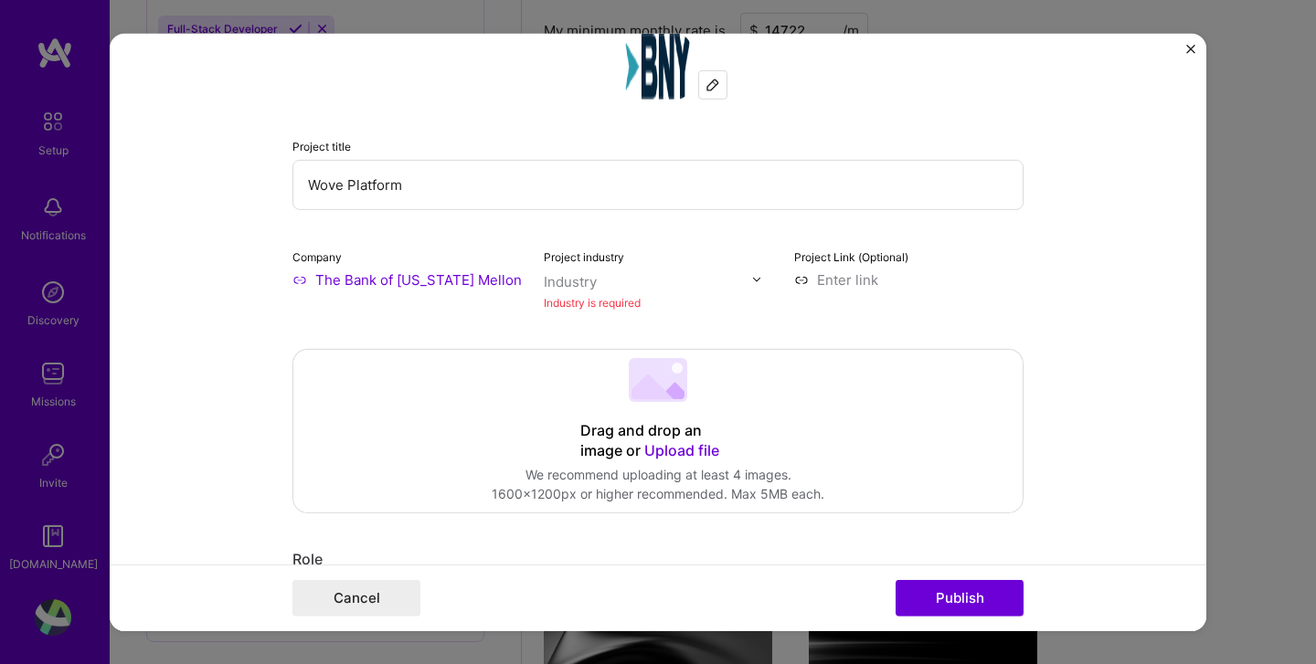
click at [582, 284] on div "Industry" at bounding box center [570, 280] width 53 height 19
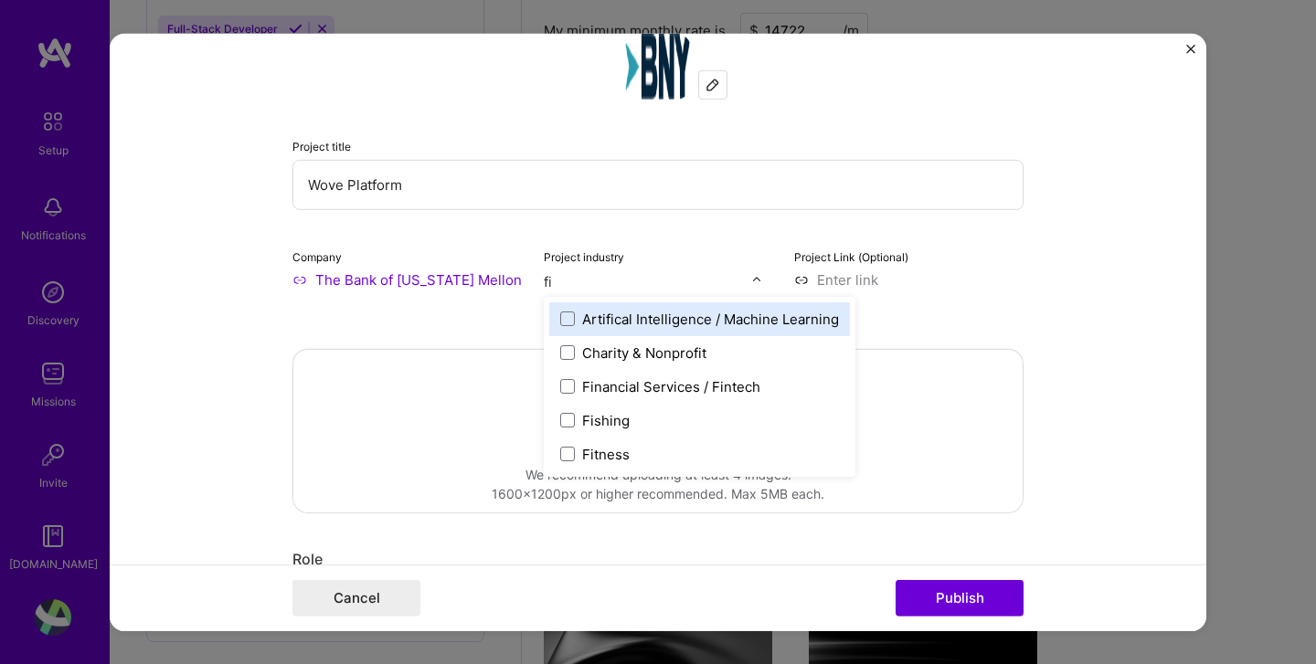
type input "fin"
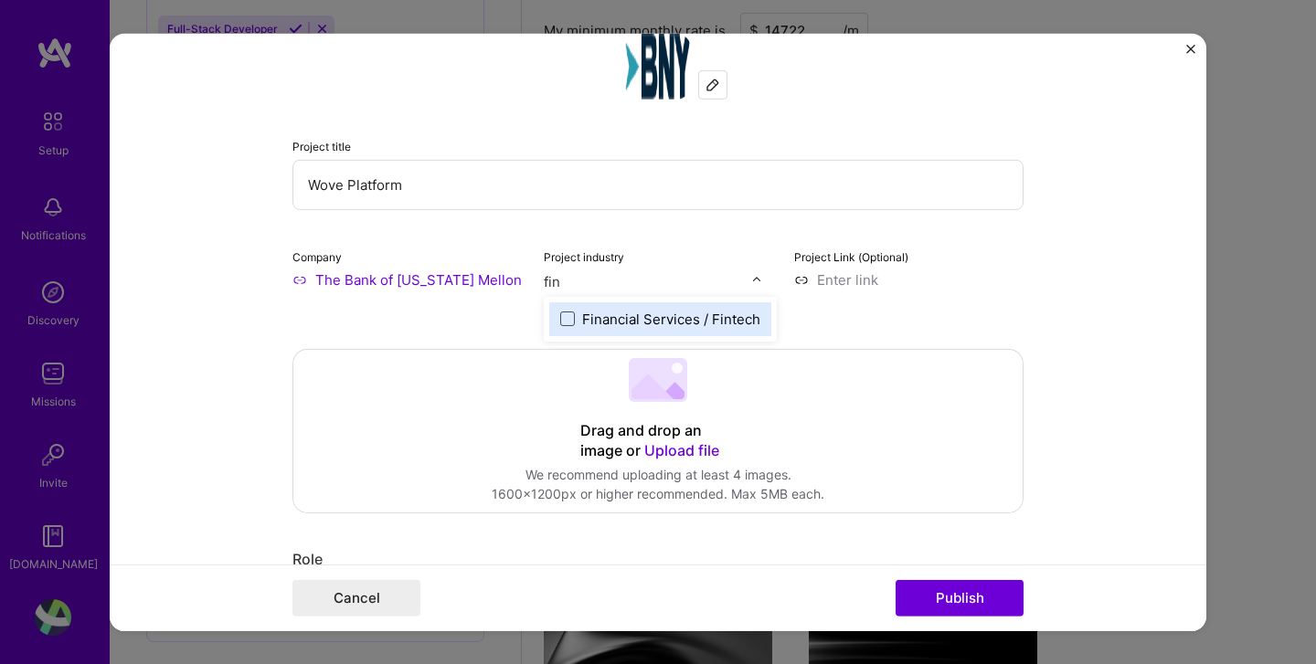
click at [571, 322] on span at bounding box center [567, 319] width 15 height 15
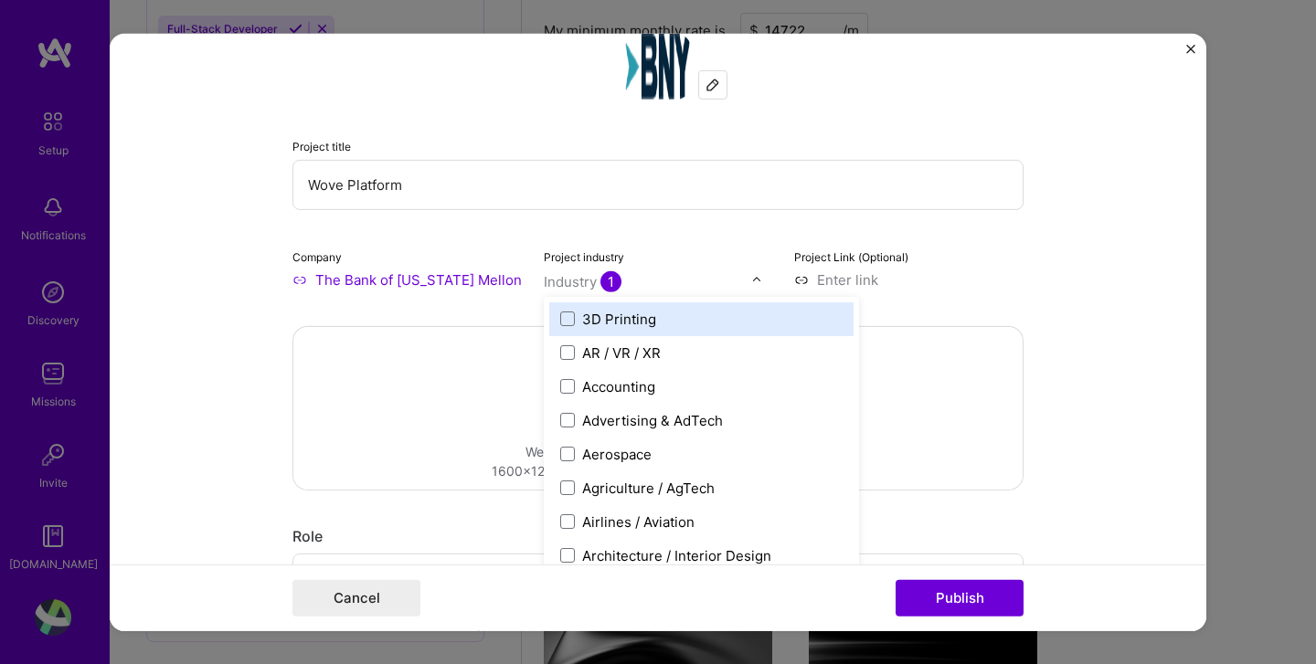
click at [999, 284] on input at bounding box center [908, 279] width 229 height 19
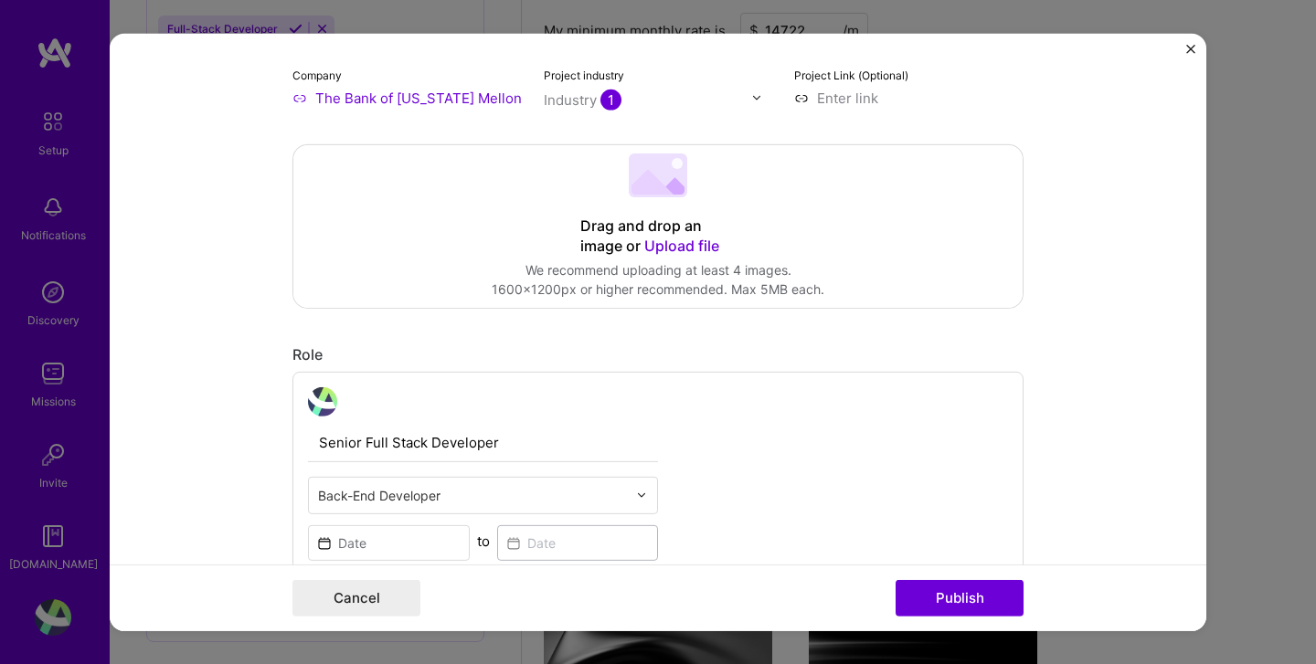
scroll to position [246, 0]
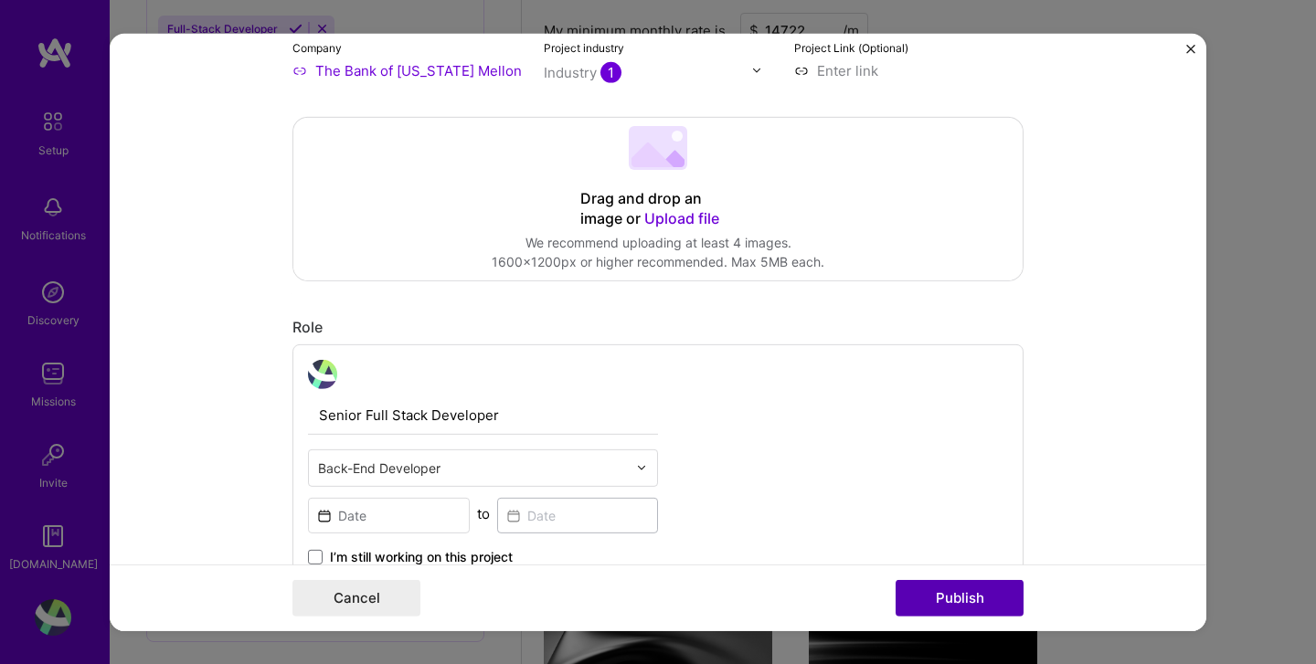
click at [964, 596] on button "Publish" at bounding box center [959, 598] width 128 height 37
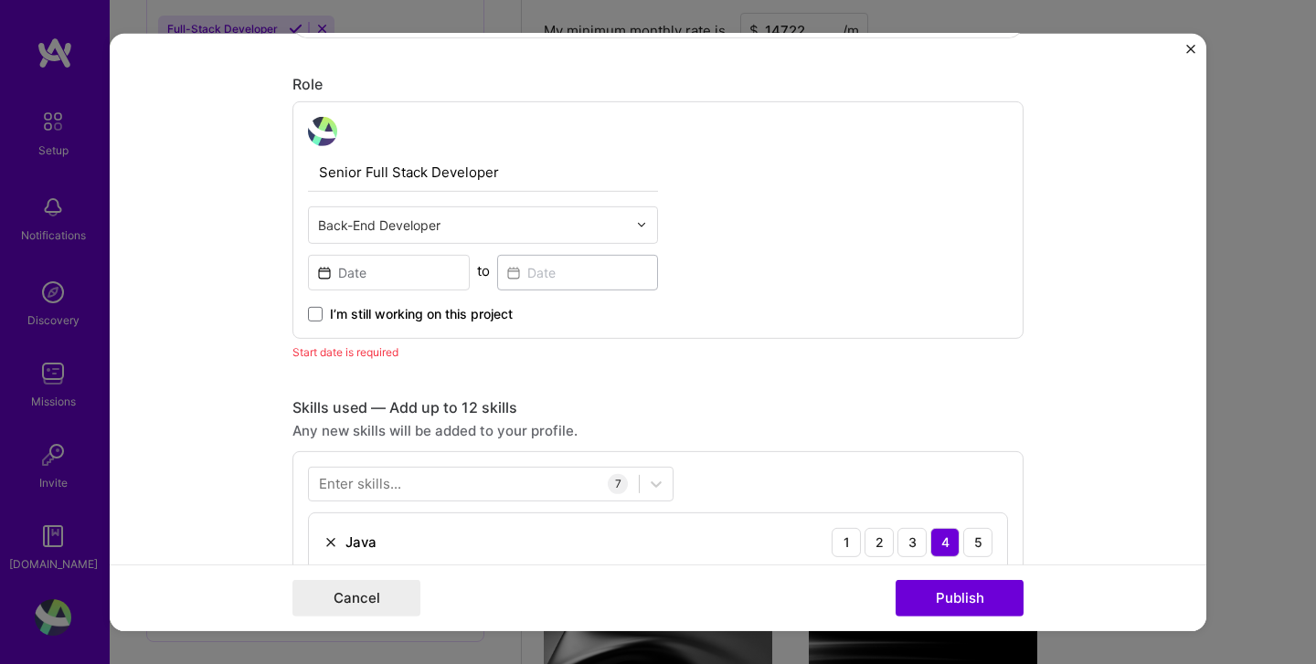
scroll to position [530, 0]
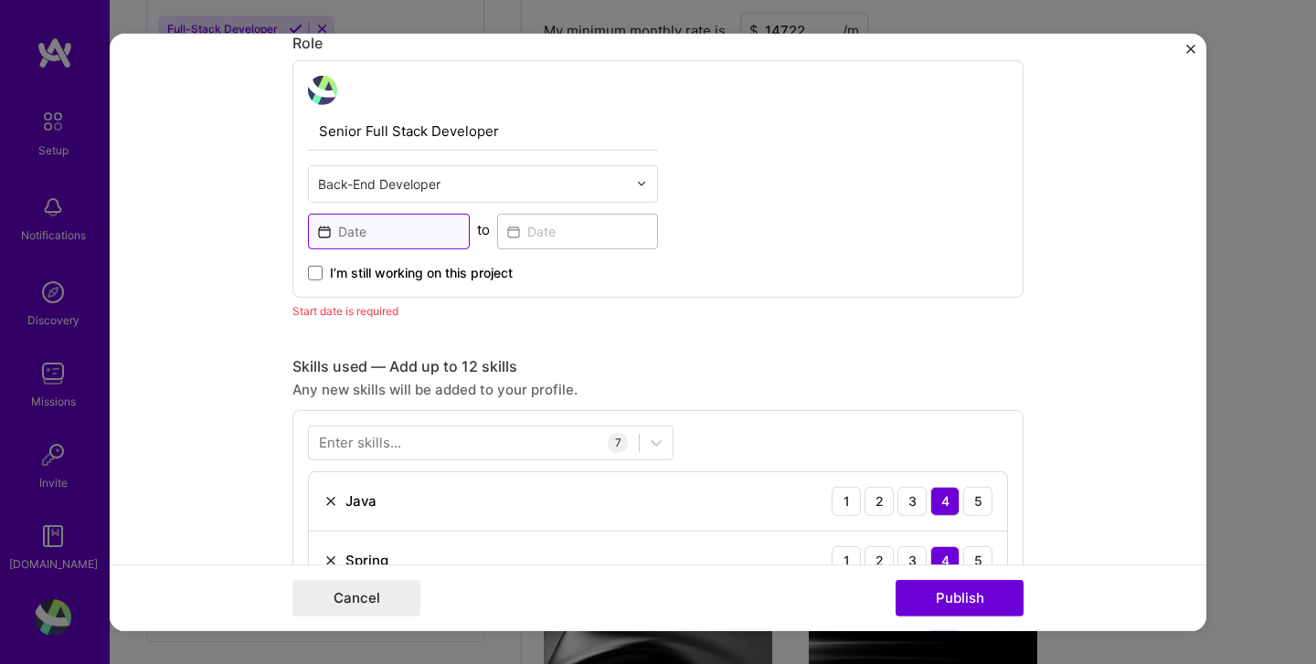
click at [448, 228] on input at bounding box center [389, 231] width 162 height 36
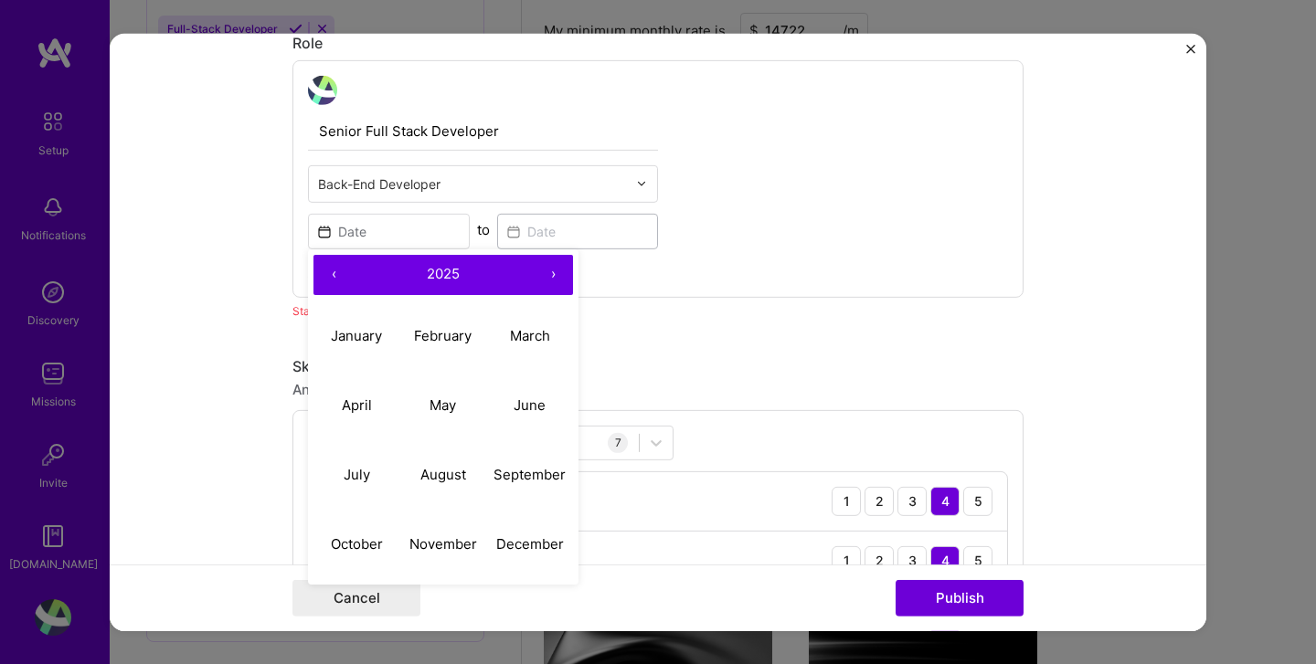
click at [334, 276] on button "‹" at bounding box center [333, 274] width 40 height 40
click at [335, 276] on button "‹" at bounding box center [333, 274] width 40 height 40
click at [355, 339] on abbr "January" at bounding box center [356, 335] width 51 height 17
type input "Jan, 2023"
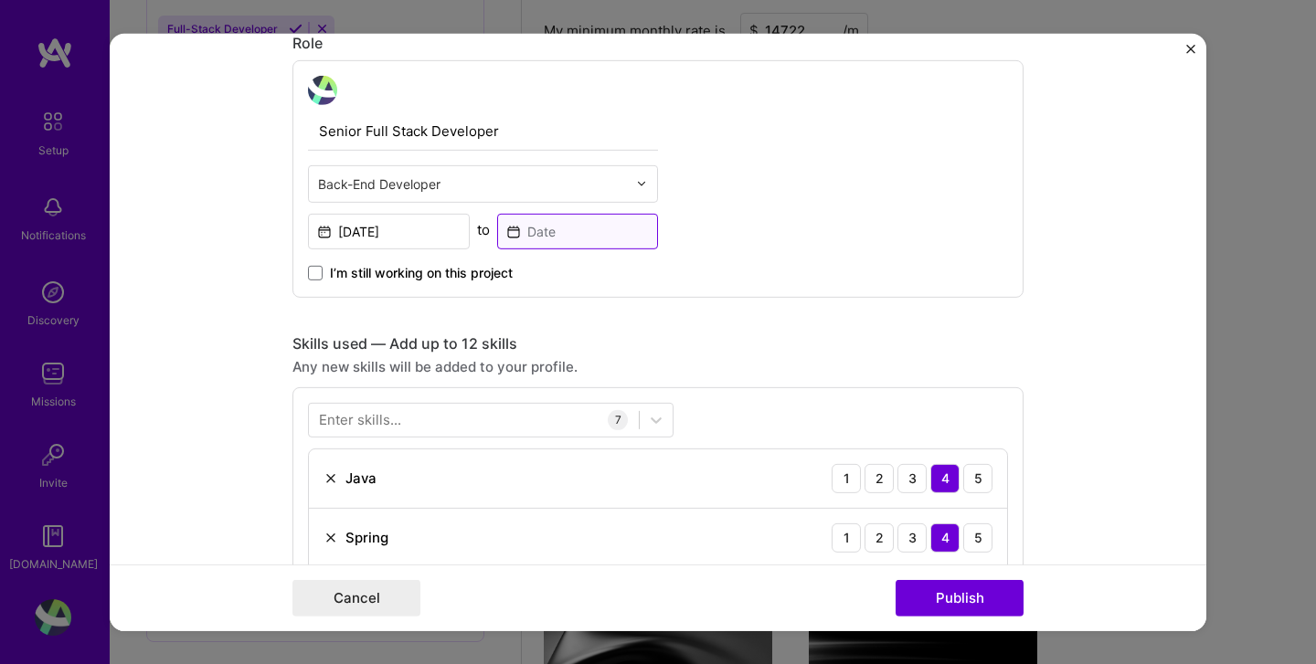
click at [579, 228] on input at bounding box center [578, 231] width 162 height 36
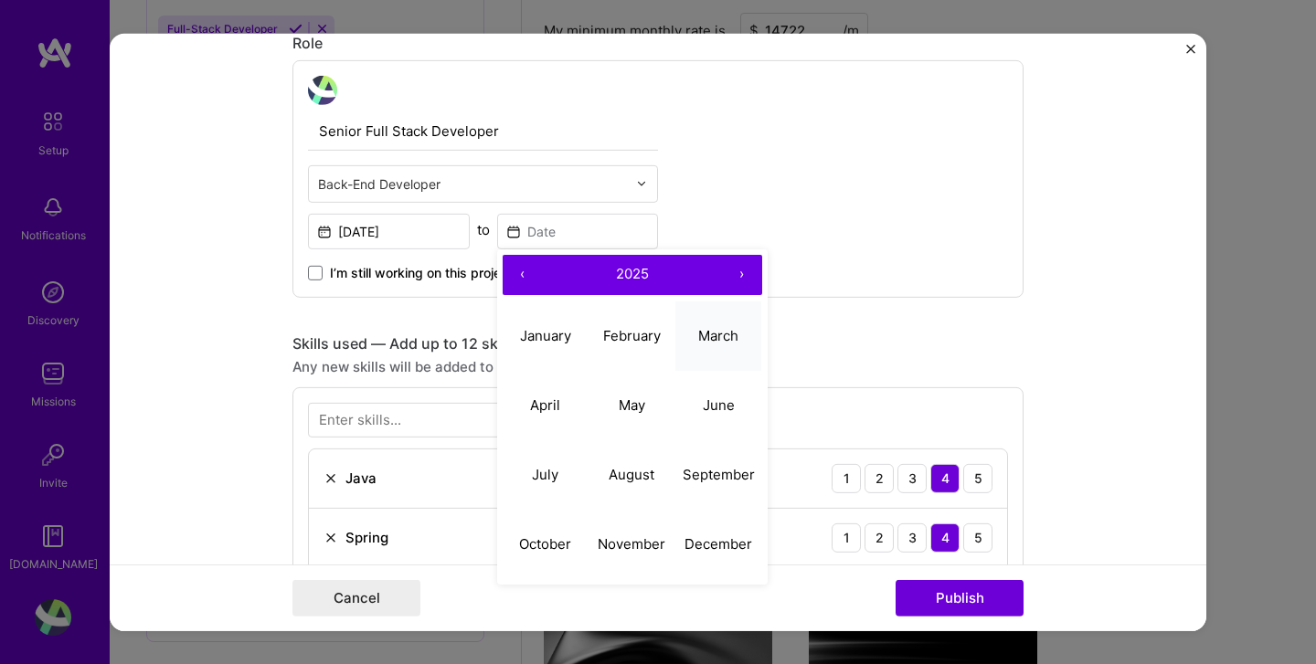
click at [706, 334] on abbr "March" at bounding box center [718, 335] width 40 height 17
type input "Mar, 2025"
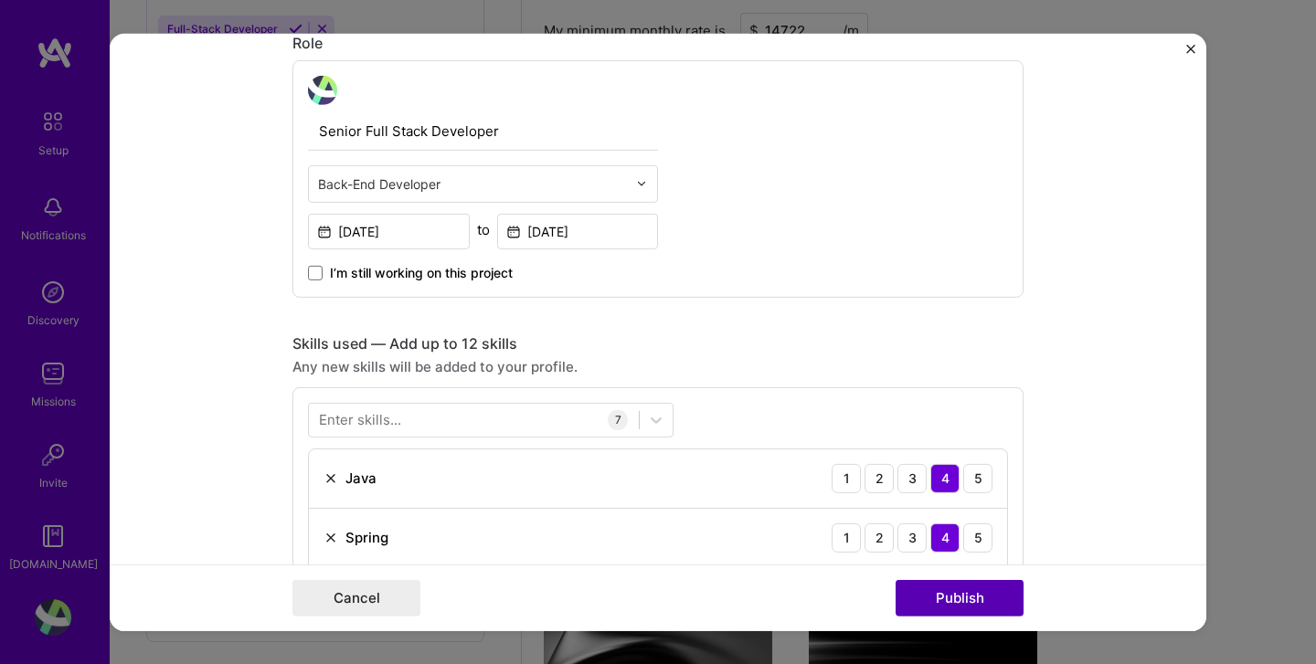
click at [987, 595] on button "Publish" at bounding box center [959, 598] width 128 height 37
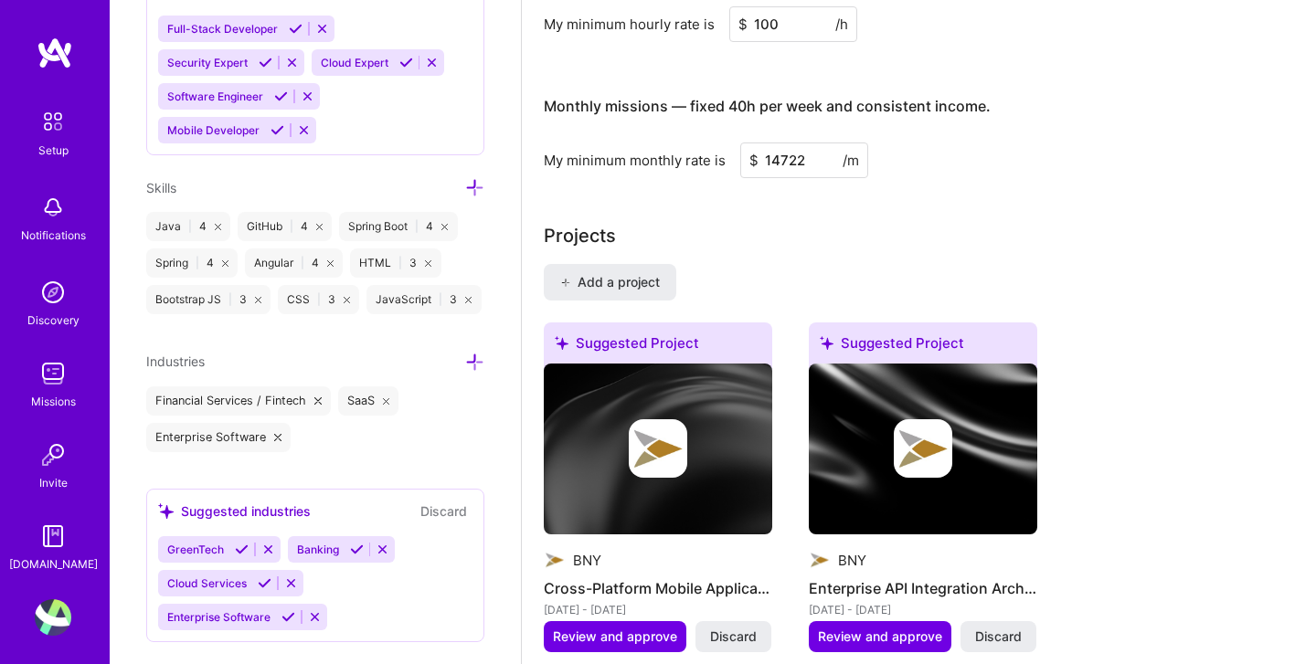
scroll to position [1285, 0]
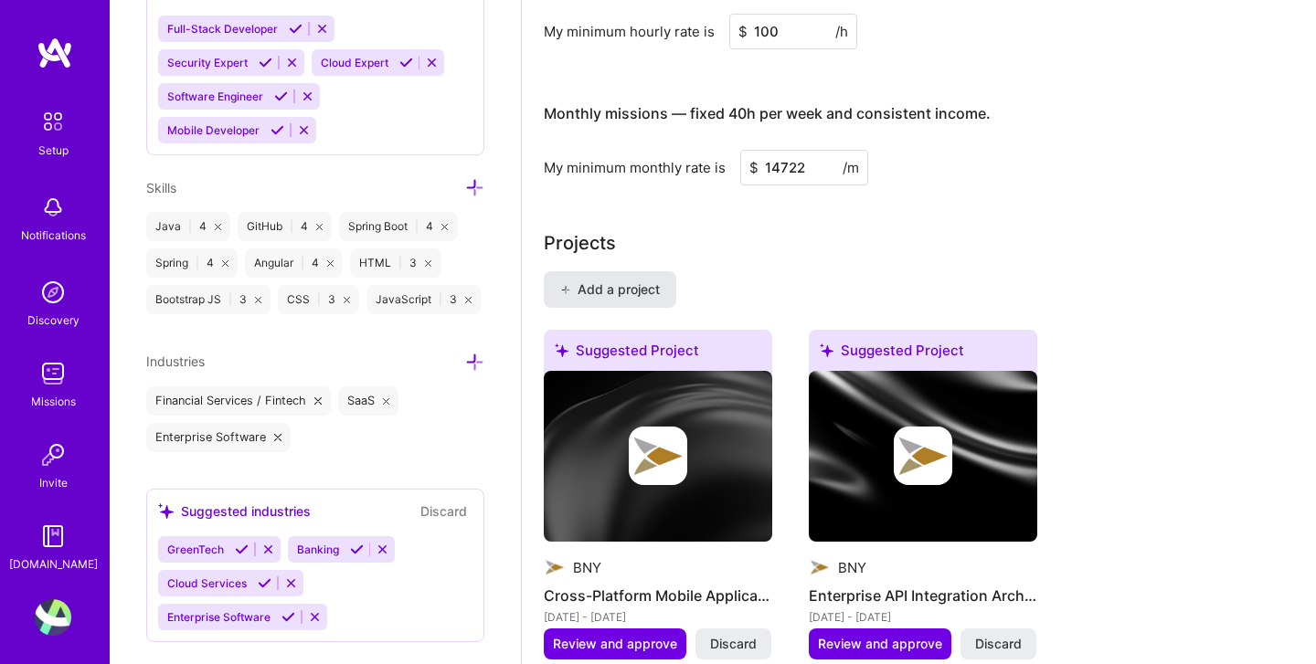
click at [643, 281] on span "Add a project" at bounding box center [610, 290] width 100 height 18
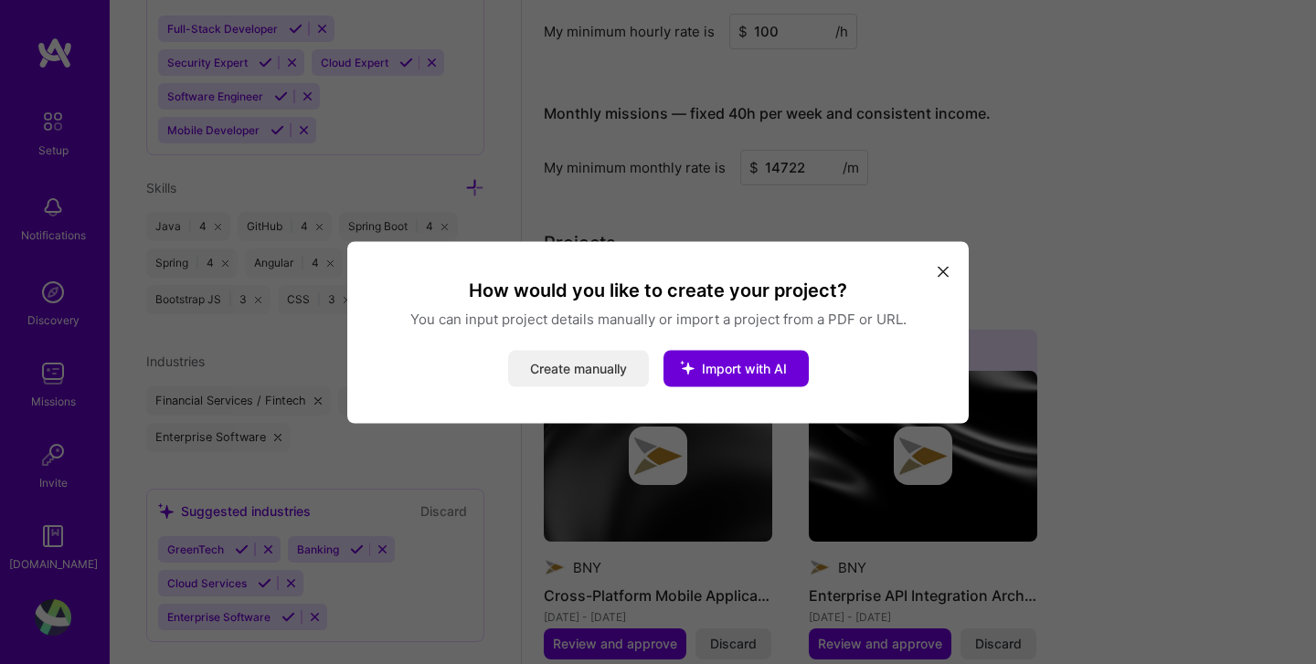
click at [581, 373] on button "Create manually" at bounding box center [578, 368] width 141 height 37
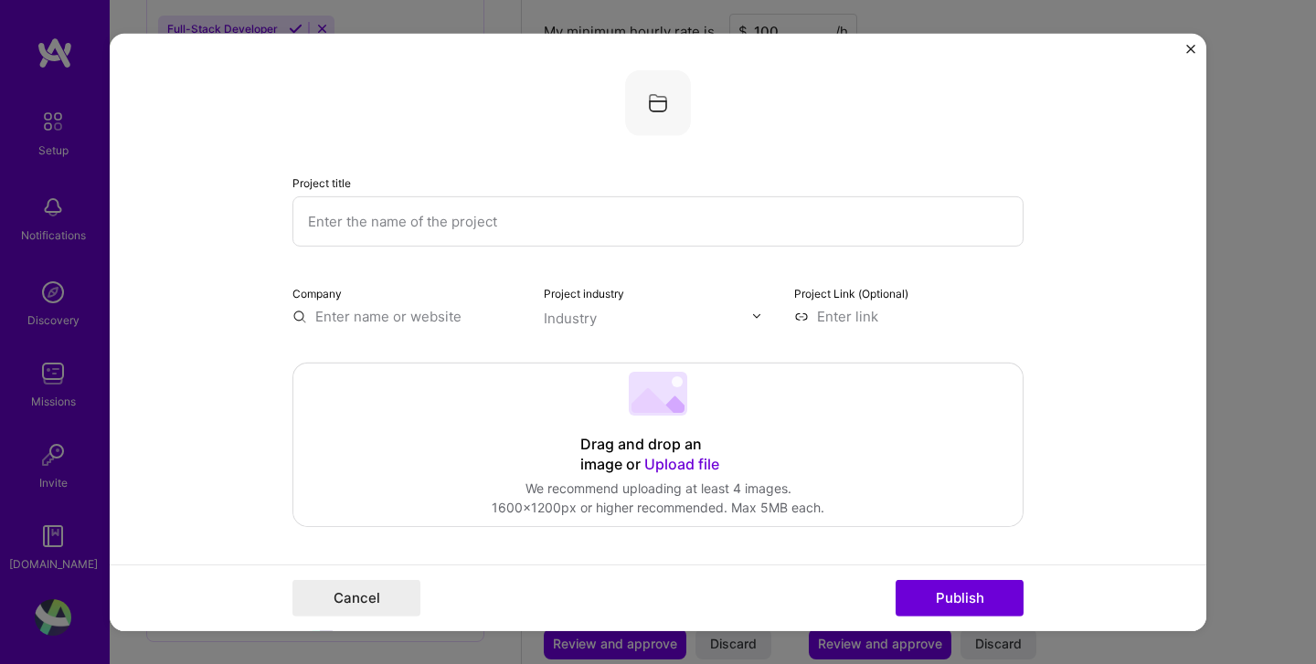
click at [408, 217] on input "text" at bounding box center [657, 221] width 731 height 50
paste input "Albridge Wealth Reporting"
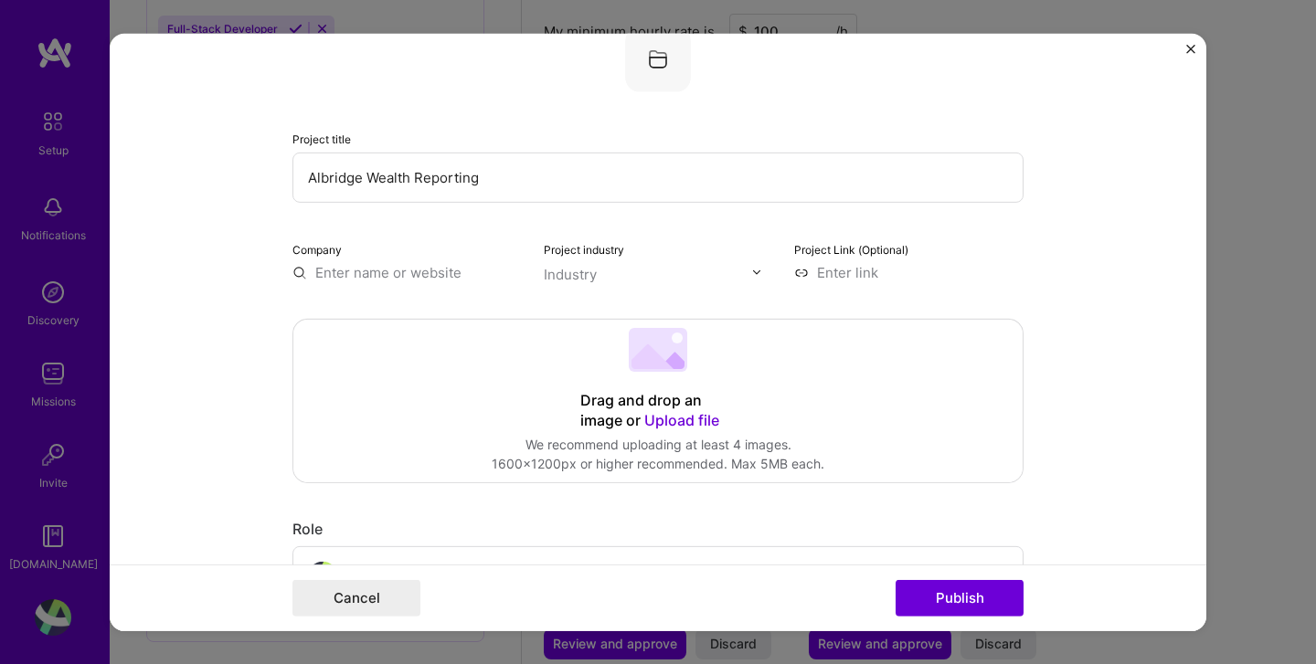
scroll to position [50, 0]
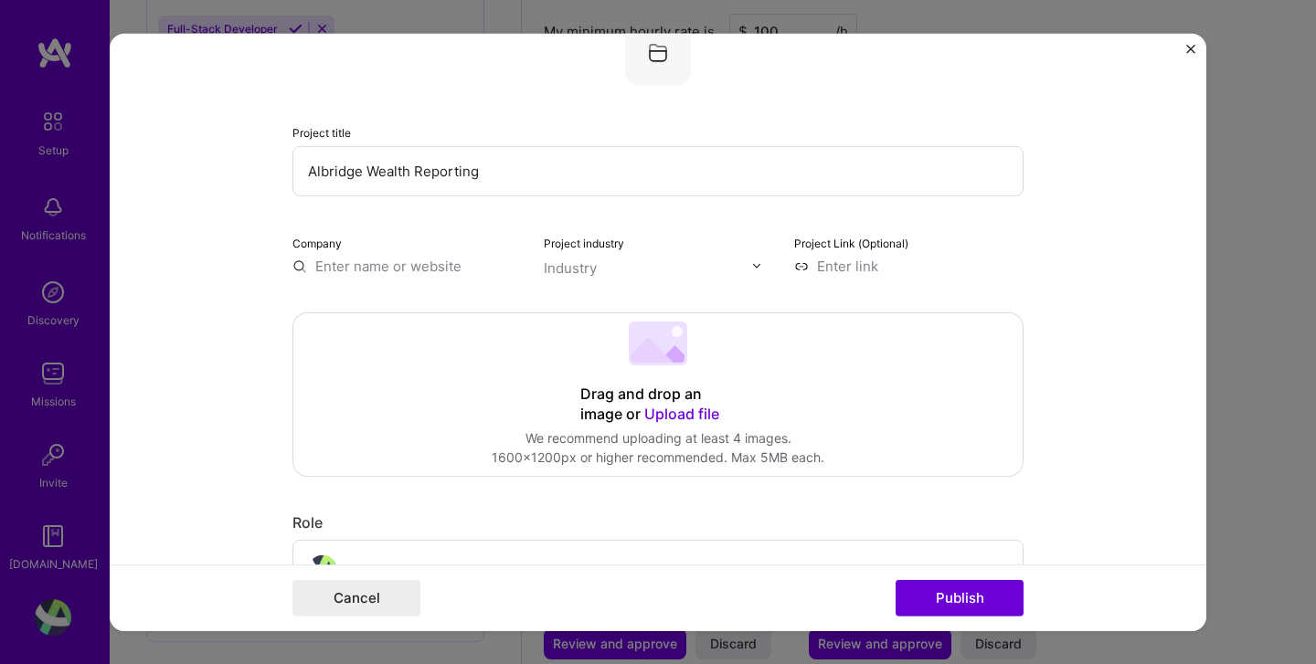
type input "Albridge Wealth Reporting"
click at [395, 265] on input "text" at bounding box center [406, 265] width 229 height 19
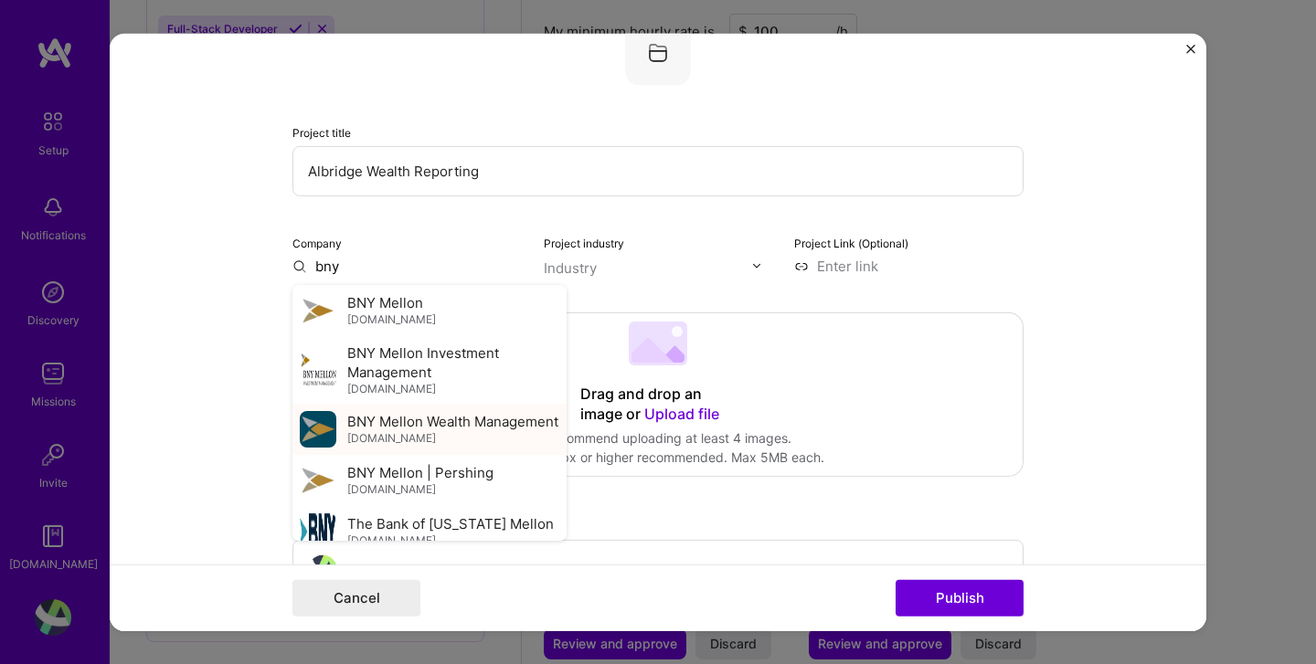
scroll to position [79, 0]
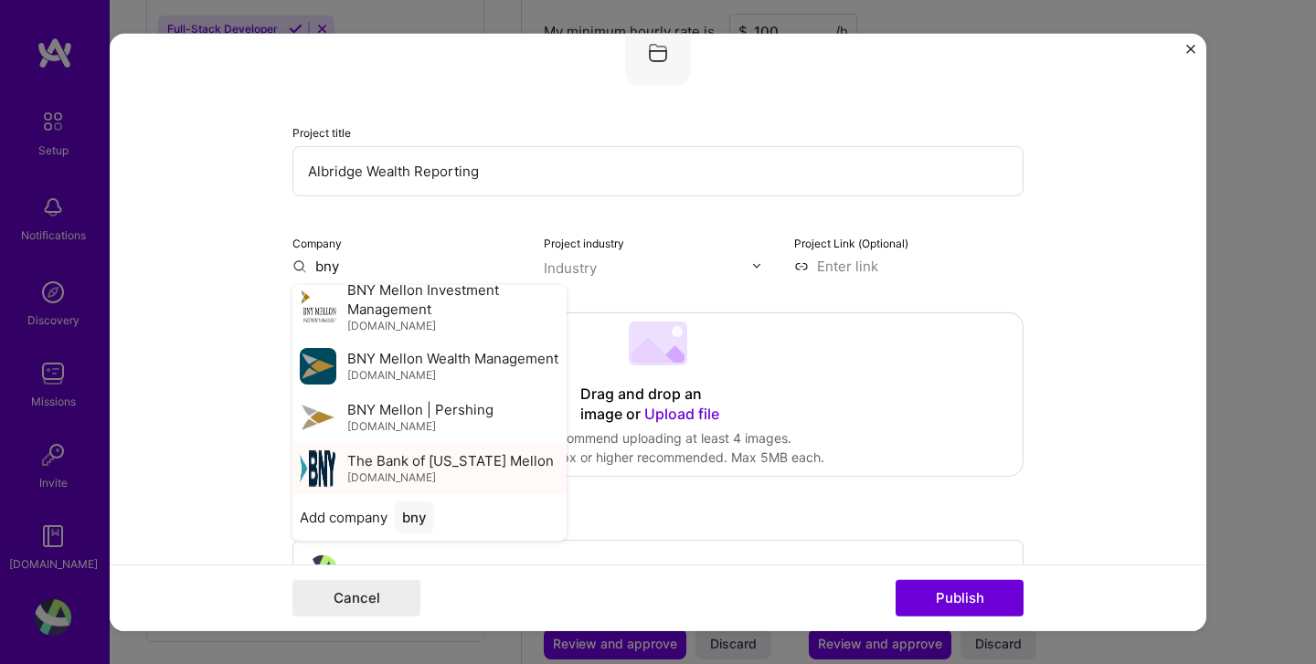
click at [377, 461] on span "The Bank of [US_STATE] Mellon" at bounding box center [450, 460] width 206 height 19
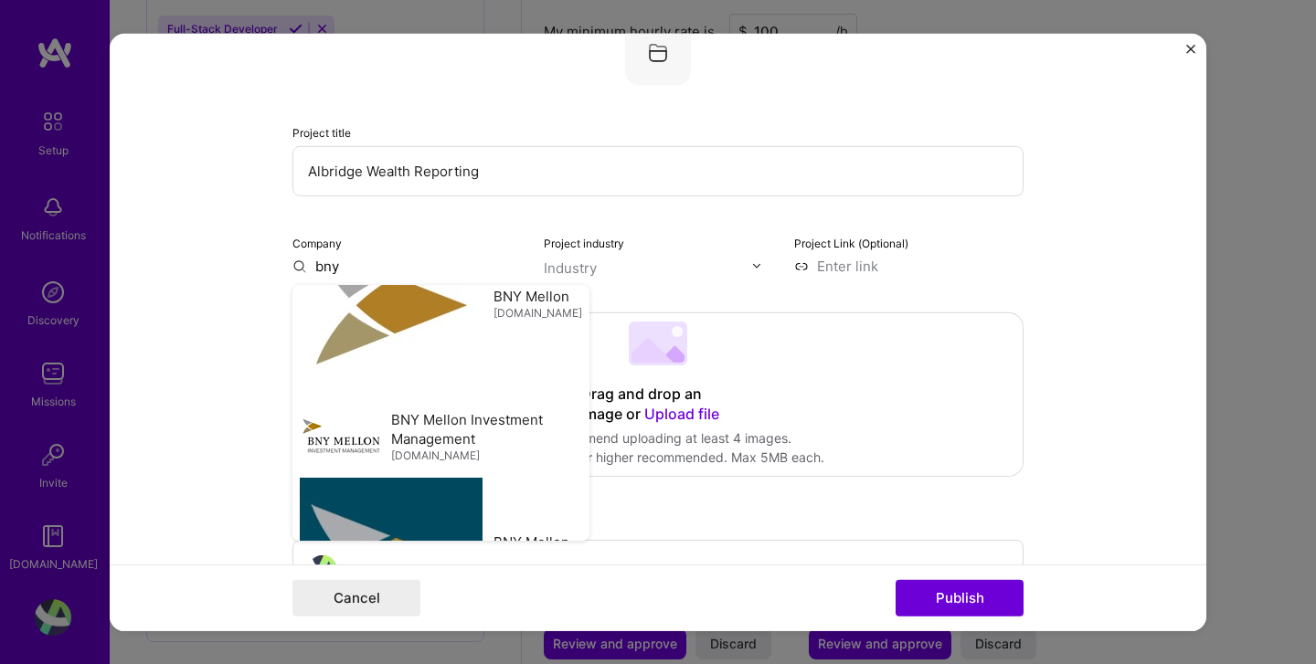
type input "The Bank of [US_STATE] Mellon"
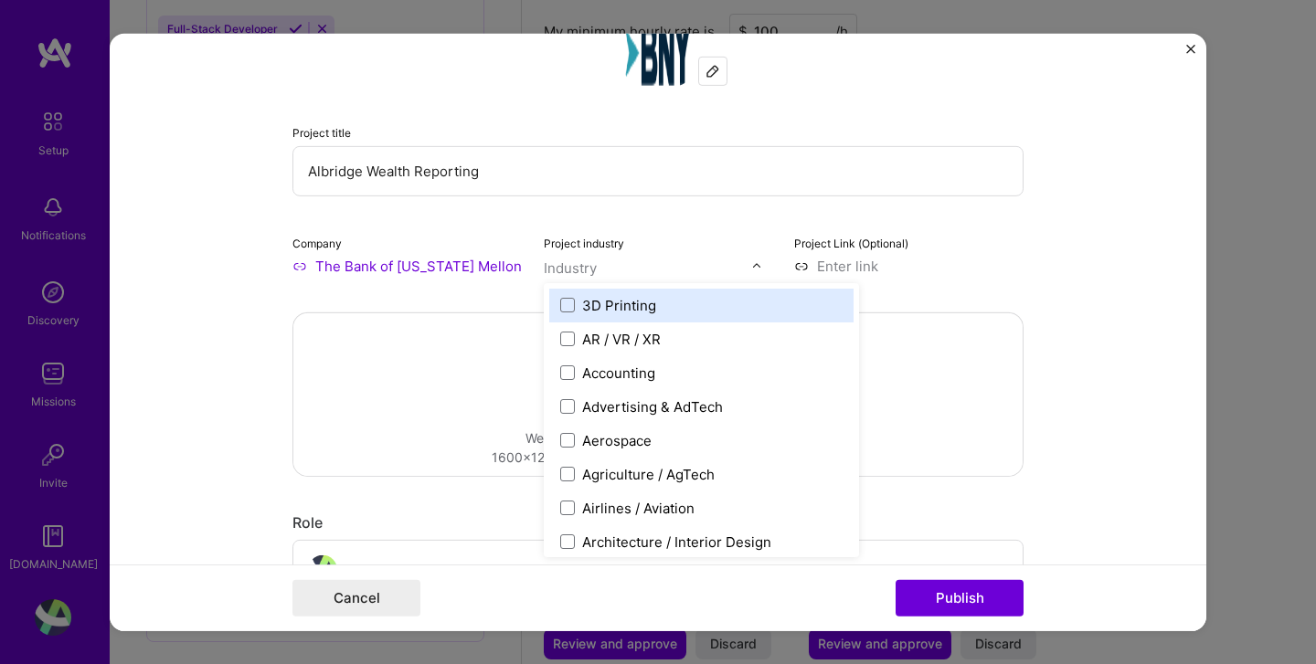
click at [613, 265] on input "text" at bounding box center [648, 267] width 208 height 19
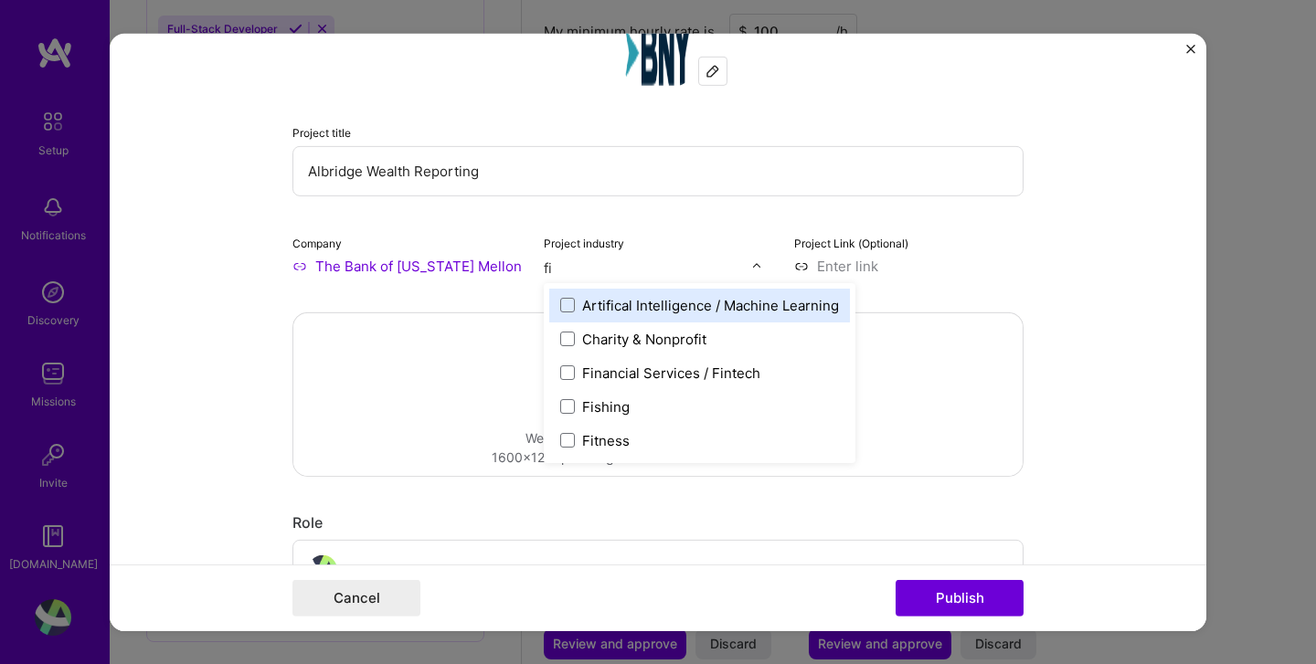
type input "fin"
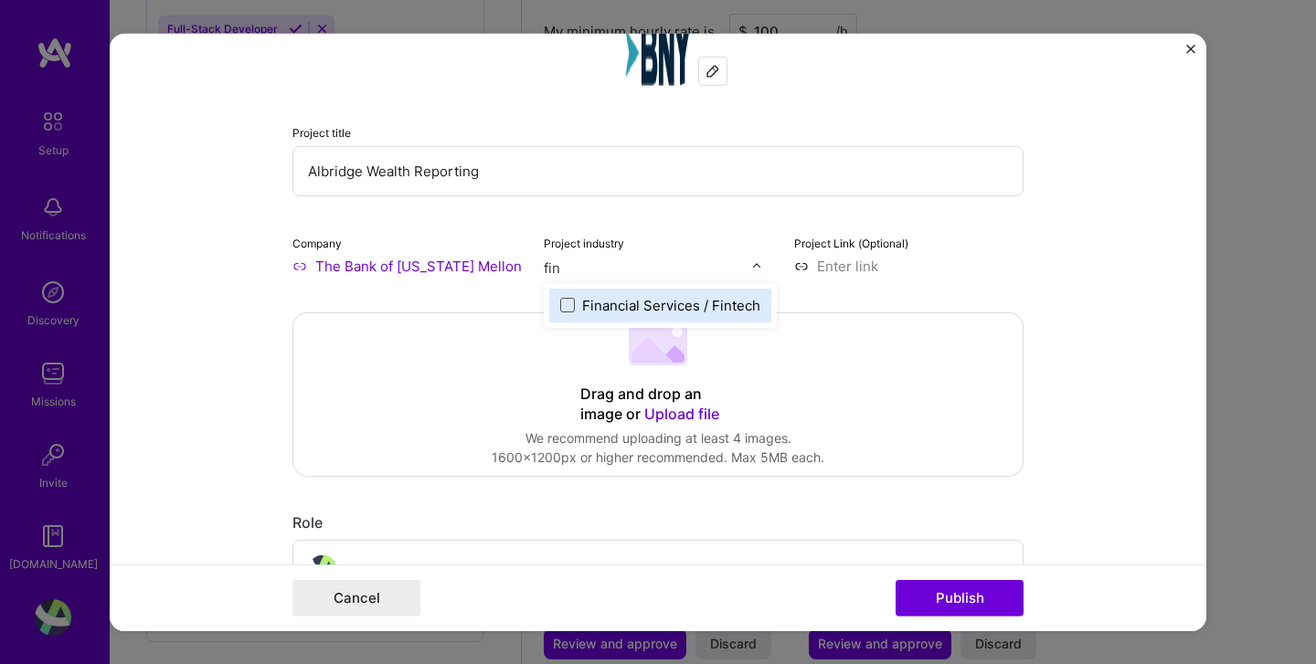
click at [566, 301] on span at bounding box center [567, 305] width 15 height 15
click at [1080, 269] on form "Project title Albridge Wealth Reporting Company The Bank of New York Mellon Pro…" at bounding box center [658, 332] width 1096 height 598
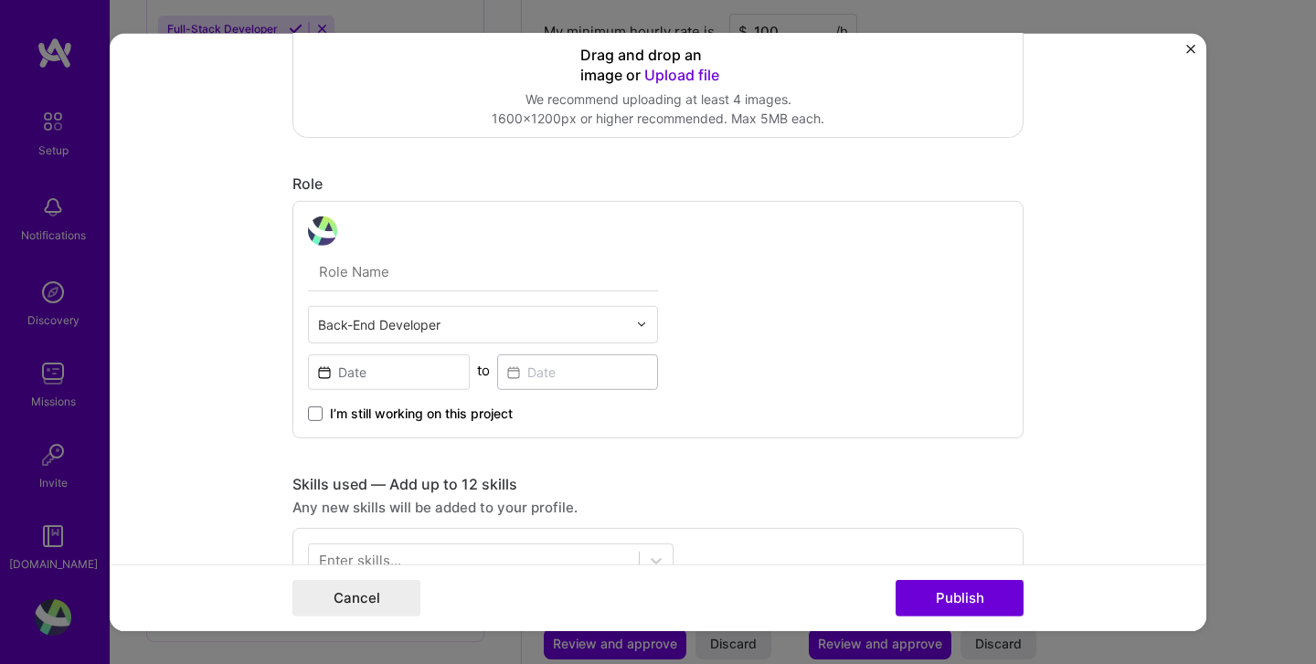
scroll to position [444, 0]
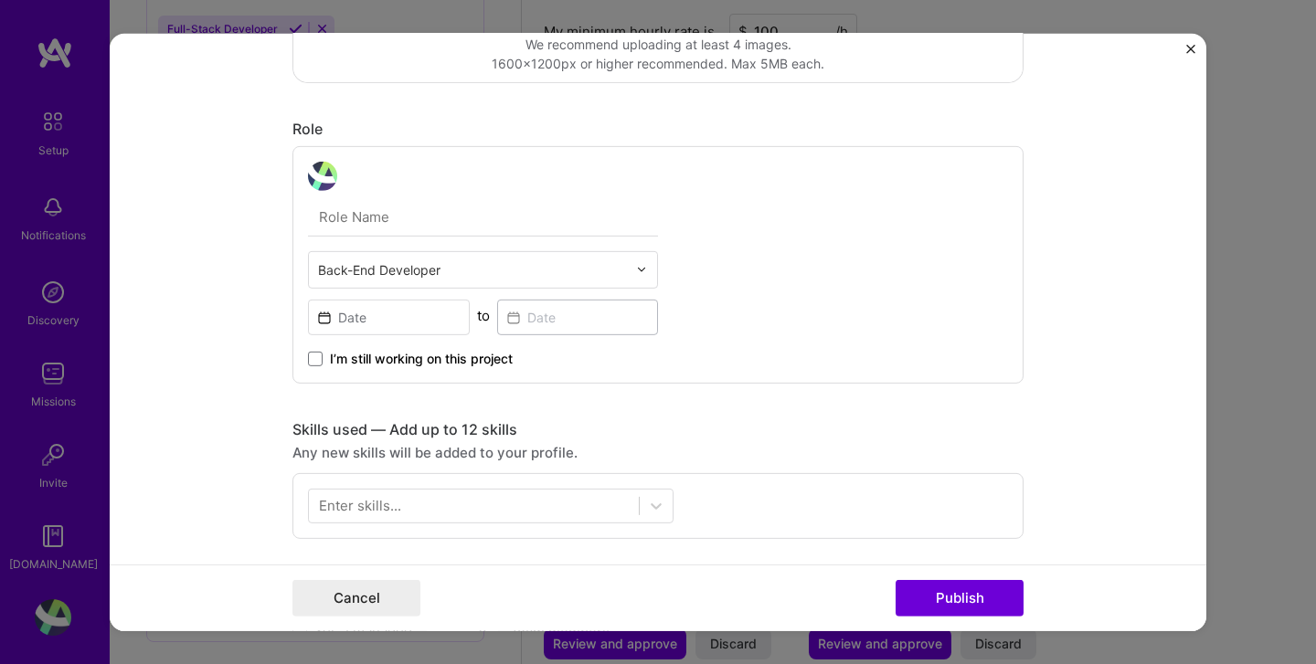
click at [439, 221] on input "text" at bounding box center [483, 216] width 350 height 38
type input "Senior Full Stack Developer"
click at [405, 318] on input at bounding box center [389, 317] width 162 height 36
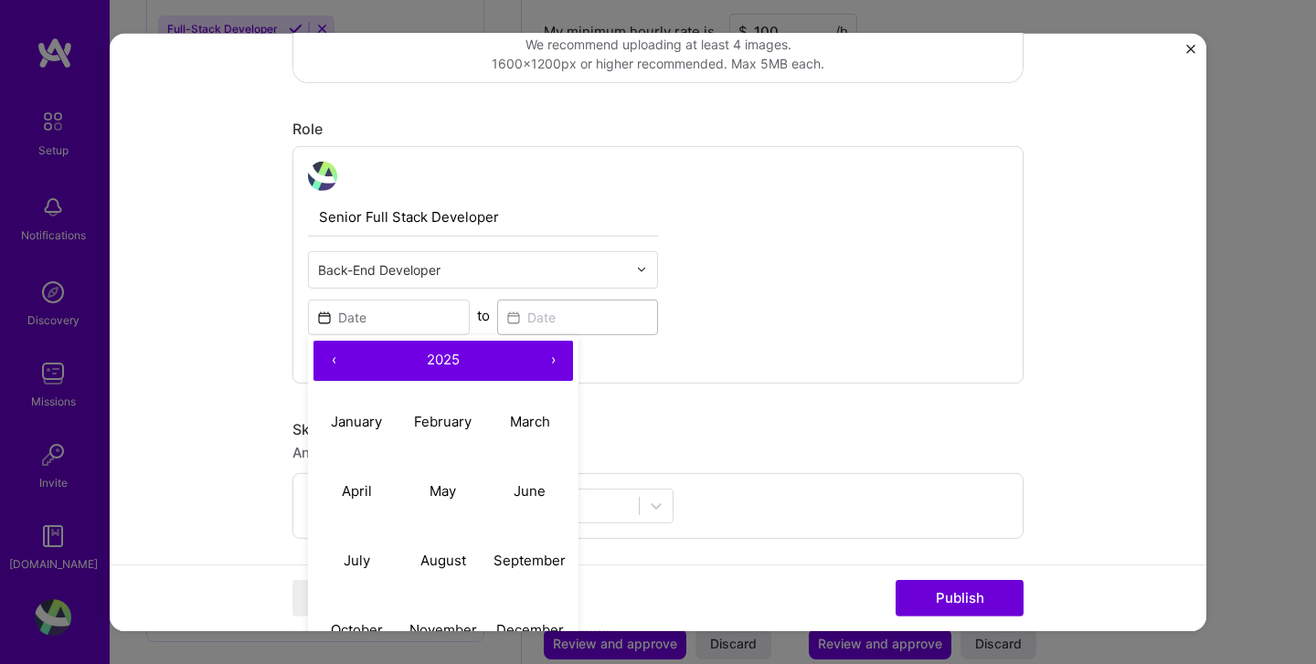
click at [334, 358] on button "‹" at bounding box center [333, 360] width 40 height 40
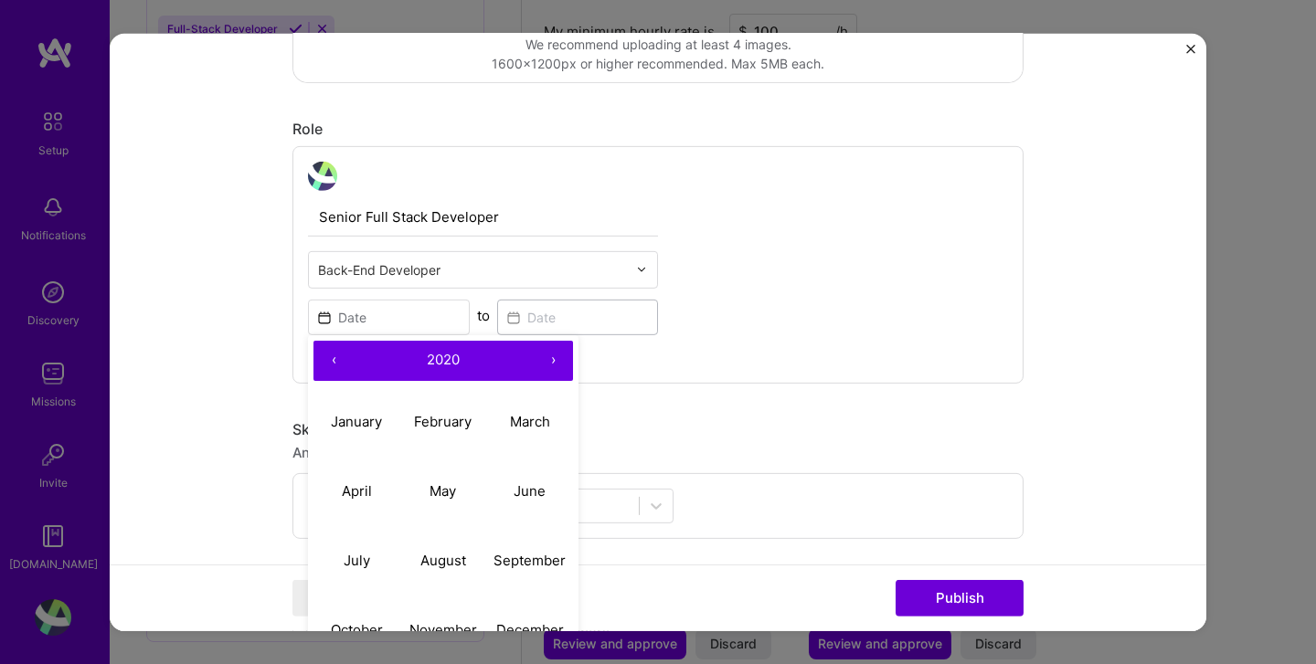
click at [334, 358] on button "‹" at bounding box center [333, 360] width 40 height 40
click at [334, 359] on button "‹" at bounding box center [333, 360] width 40 height 40
click at [368, 420] on abbr "January" at bounding box center [356, 421] width 51 height 17
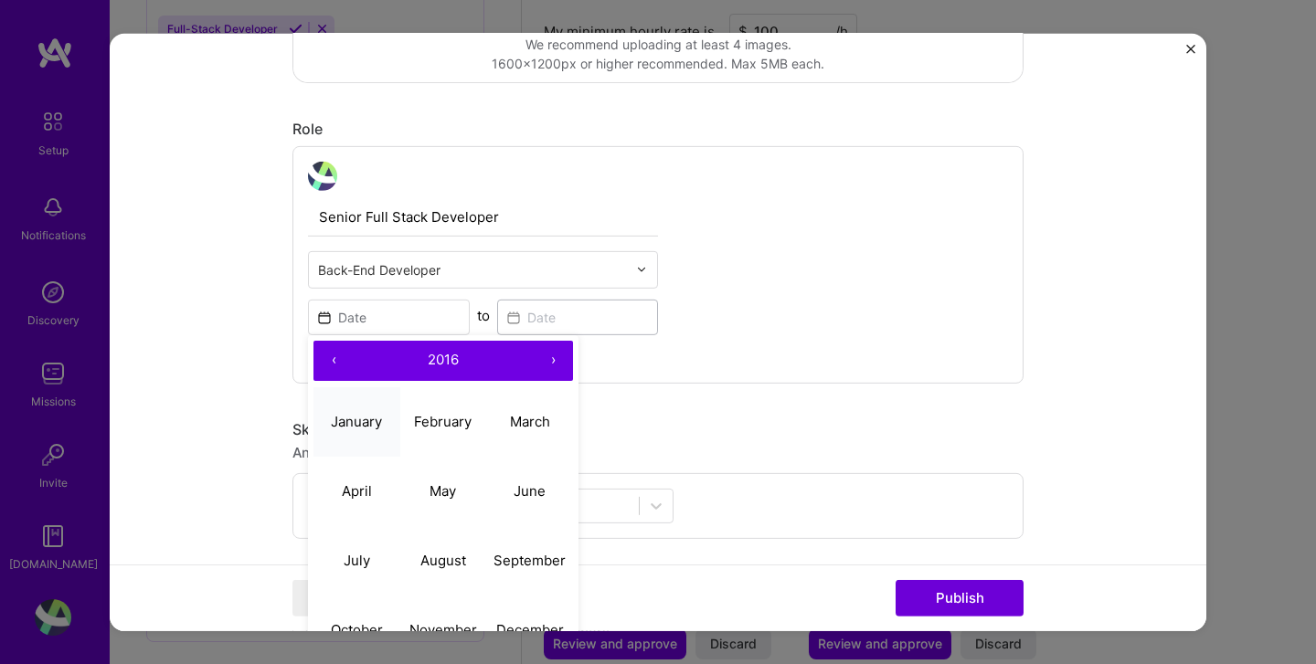
type input "Jan, 2016"
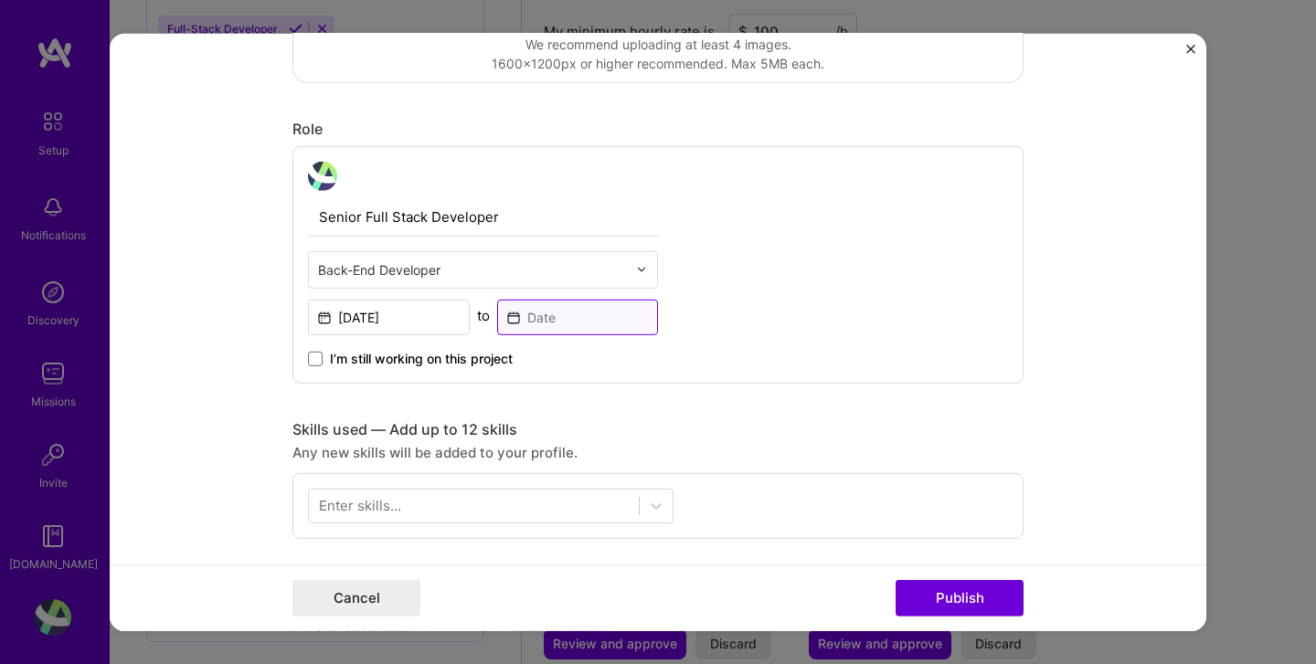
click at [600, 318] on input at bounding box center [578, 317] width 162 height 36
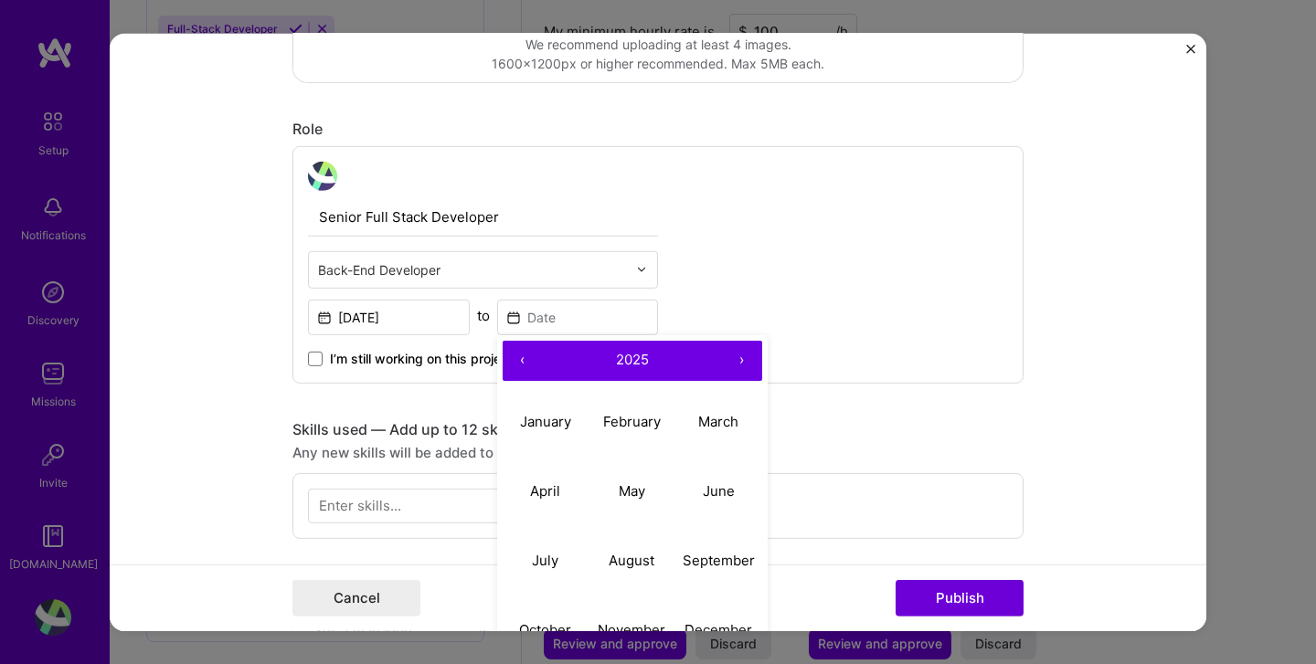
click at [519, 361] on button "‹" at bounding box center [523, 360] width 40 height 40
click at [520, 362] on button "‹" at bounding box center [523, 360] width 40 height 40
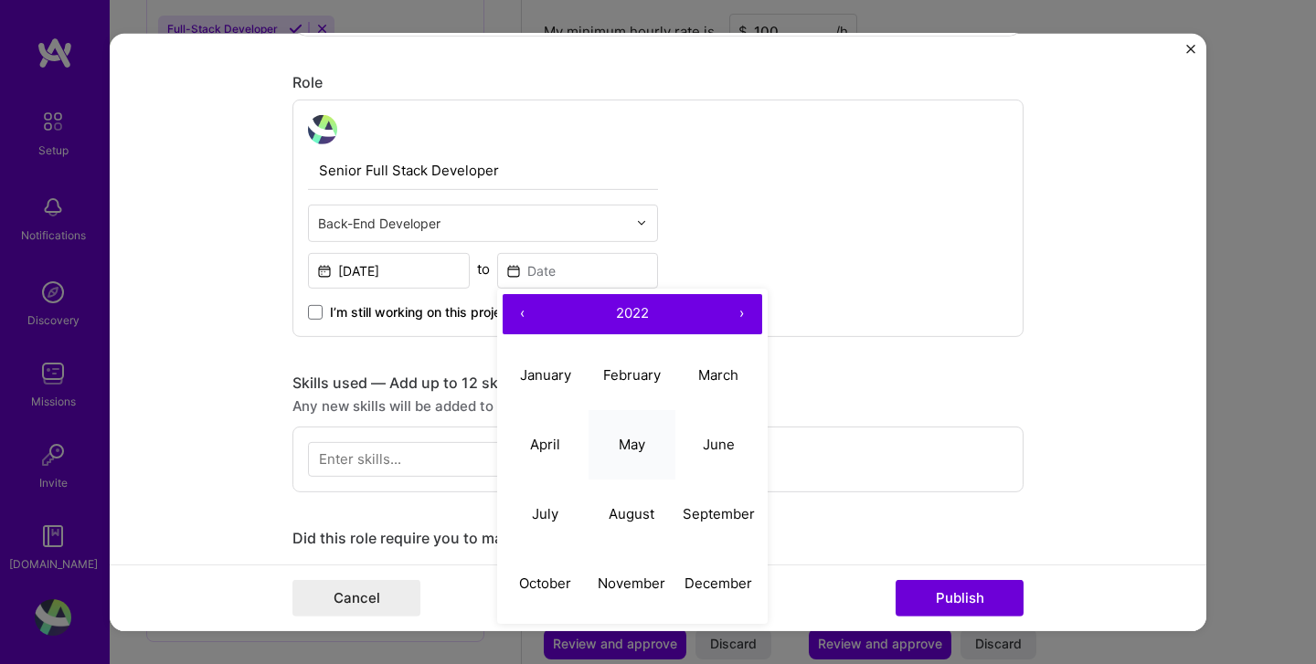
scroll to position [503, 0]
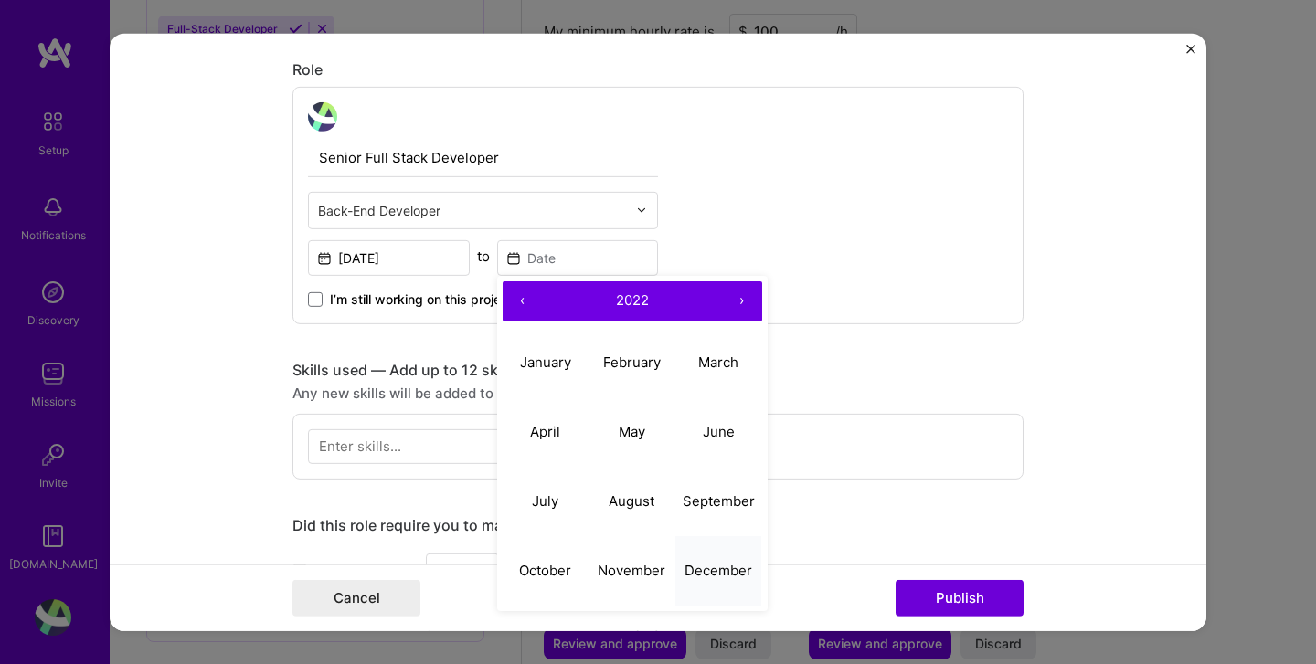
click at [714, 568] on abbr "December" at bounding box center [718, 570] width 68 height 17
type input "Dec, 2022"
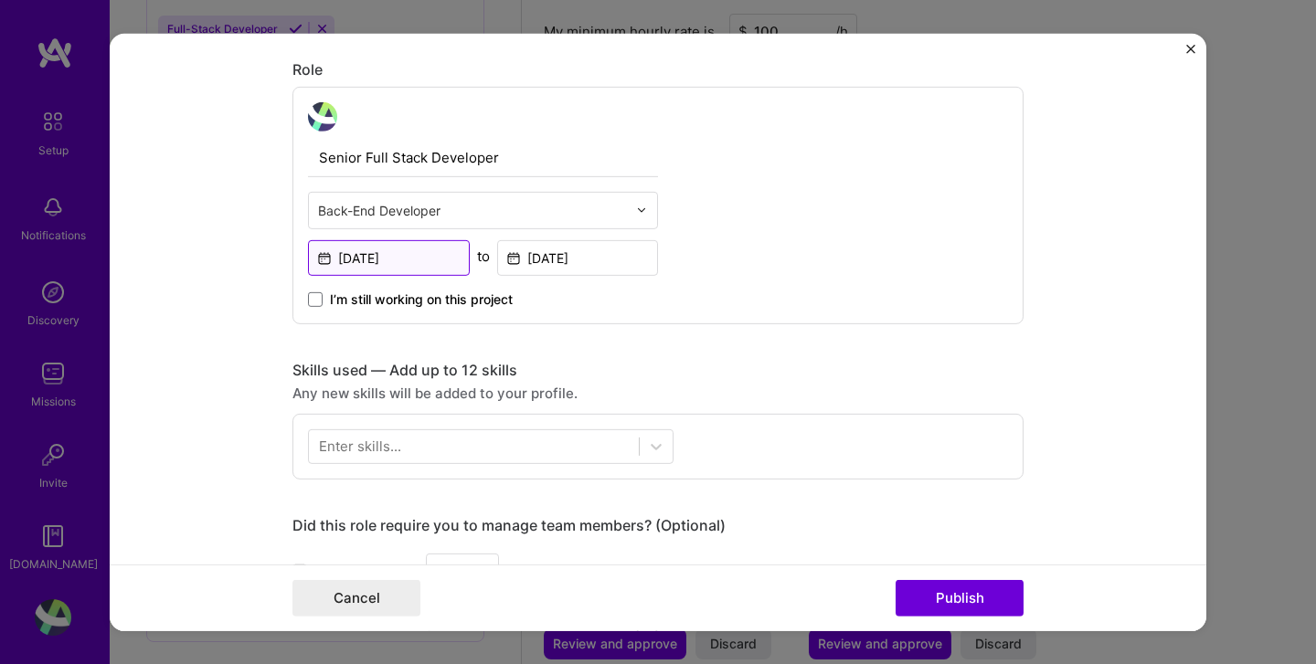
click at [415, 255] on input "Jan, 2016" at bounding box center [389, 257] width 162 height 36
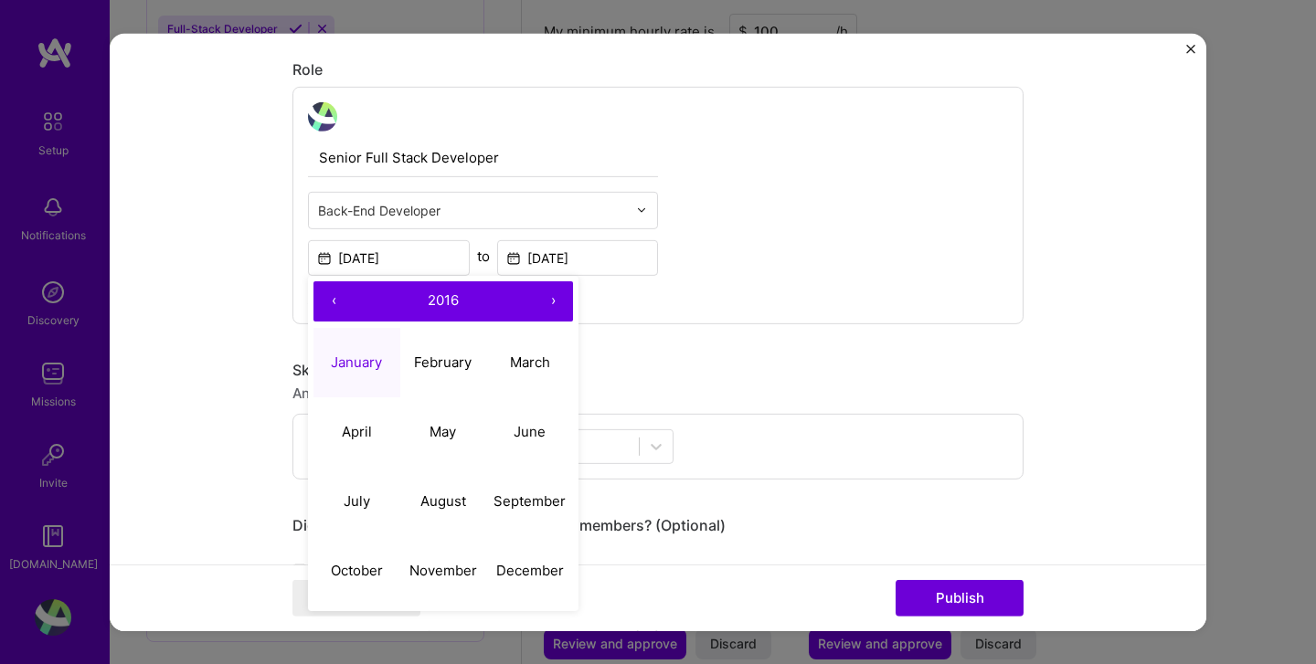
click at [336, 298] on button "‹" at bounding box center [333, 301] width 40 height 40
click at [359, 365] on abbr "January" at bounding box center [356, 362] width 51 height 17
type input "Jan, 2013"
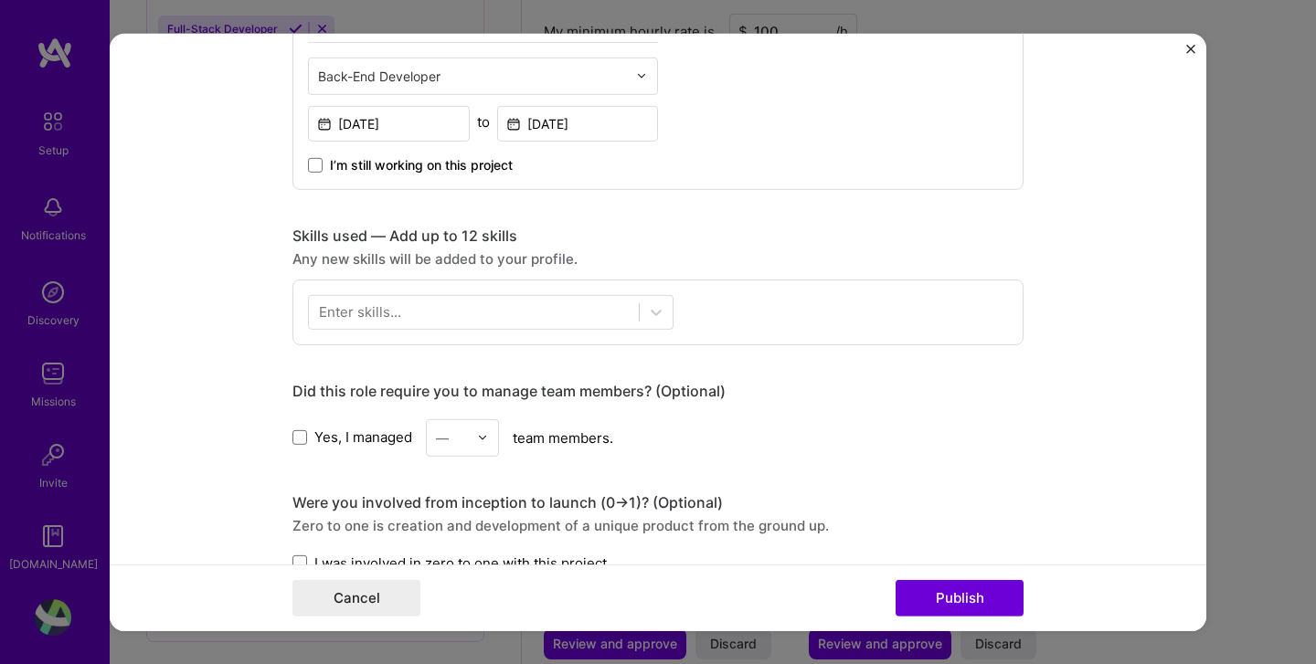
scroll to position [687, 0]
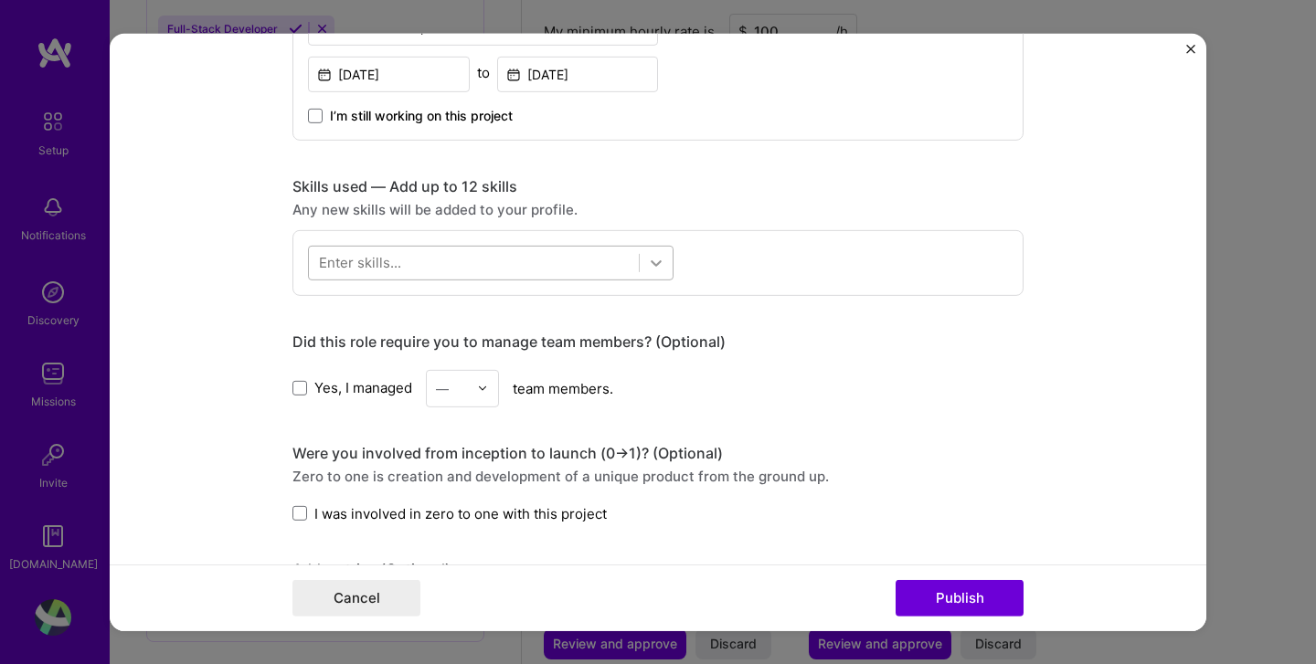
click at [655, 256] on icon at bounding box center [656, 262] width 18 height 18
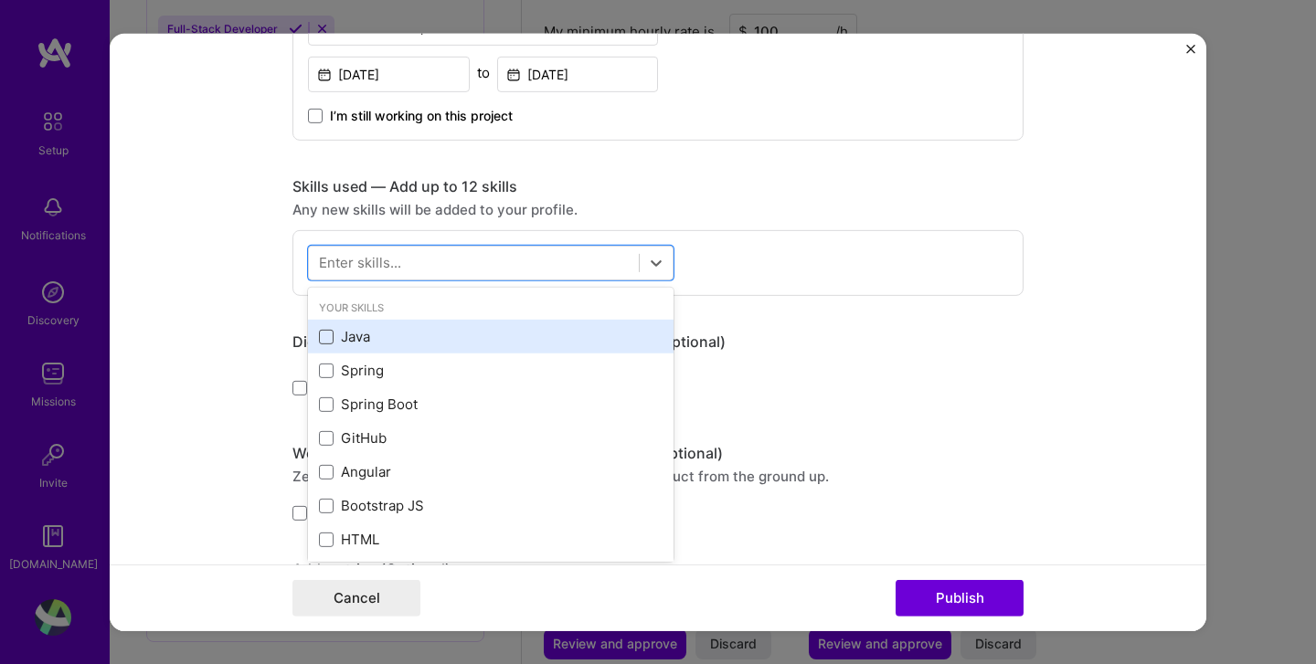
click at [328, 339] on span at bounding box center [326, 337] width 15 height 15
click at [0, 0] on input "checkbox" at bounding box center [0, 0] width 0 height 0
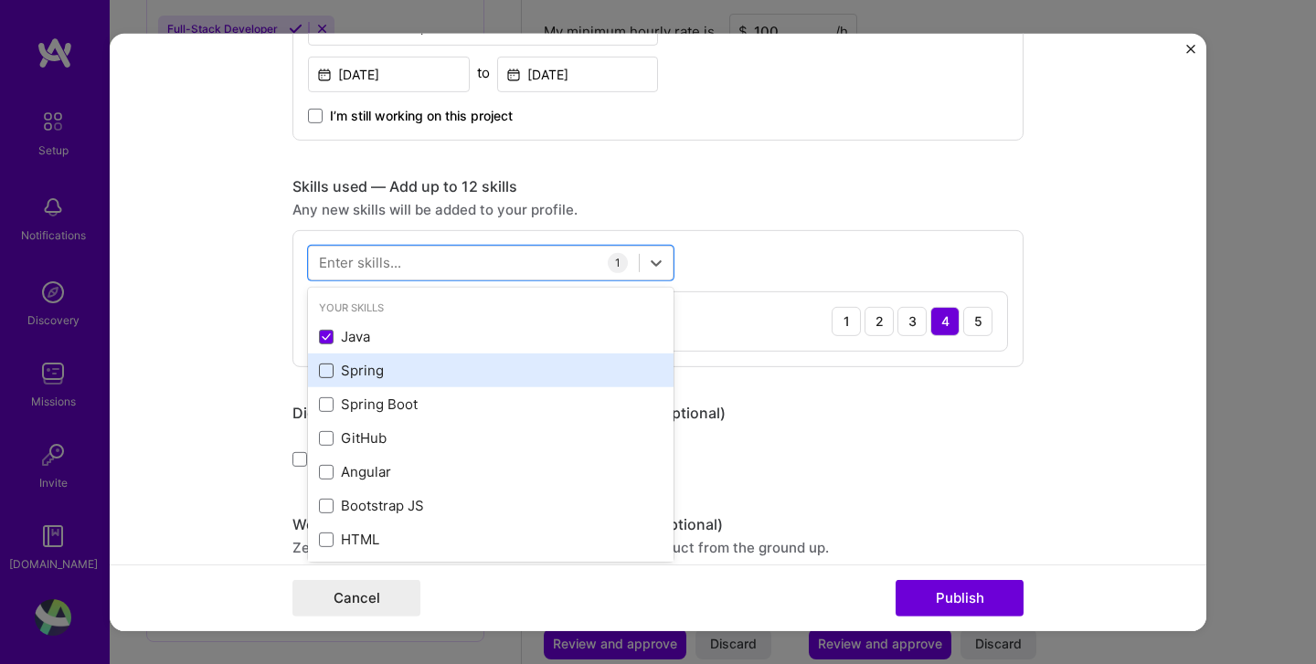
click at [328, 376] on span at bounding box center [326, 371] width 15 height 15
click at [0, 0] on input "checkbox" at bounding box center [0, 0] width 0 height 0
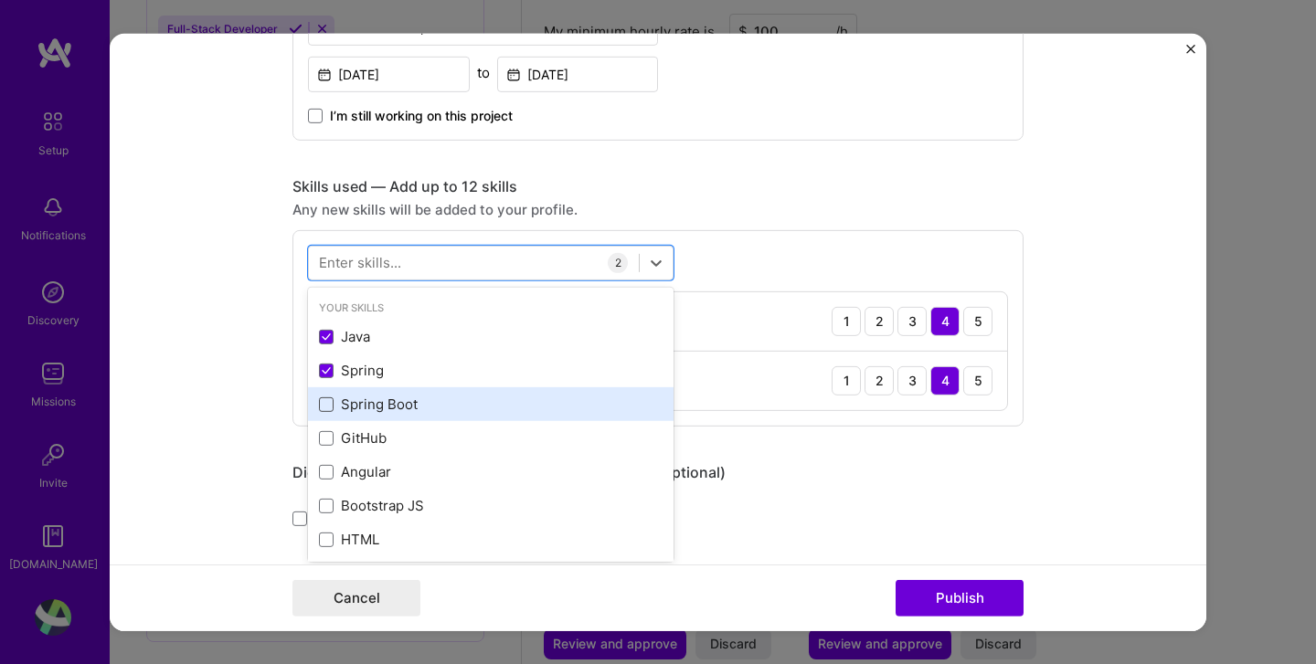
click at [328, 403] on span at bounding box center [326, 404] width 15 height 15
click at [0, 0] on input "checkbox" at bounding box center [0, 0] width 0 height 0
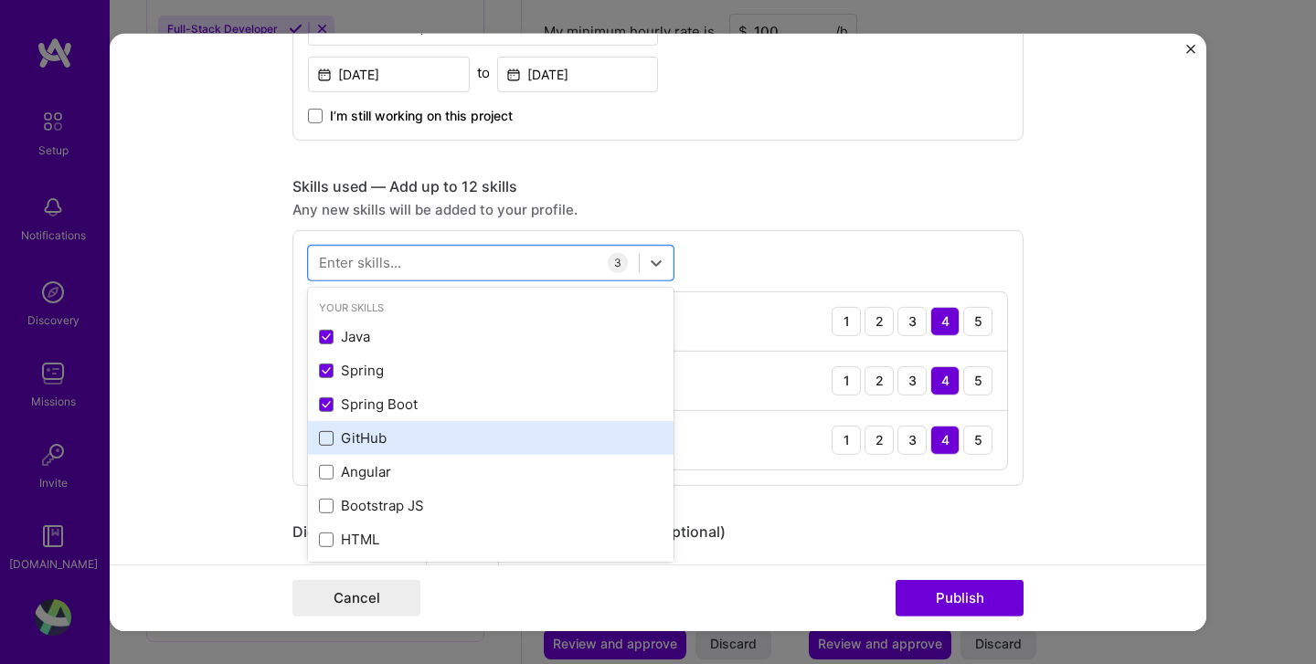
click at [326, 442] on span at bounding box center [326, 438] width 15 height 15
click at [0, 0] on input "checkbox" at bounding box center [0, 0] width 0 height 0
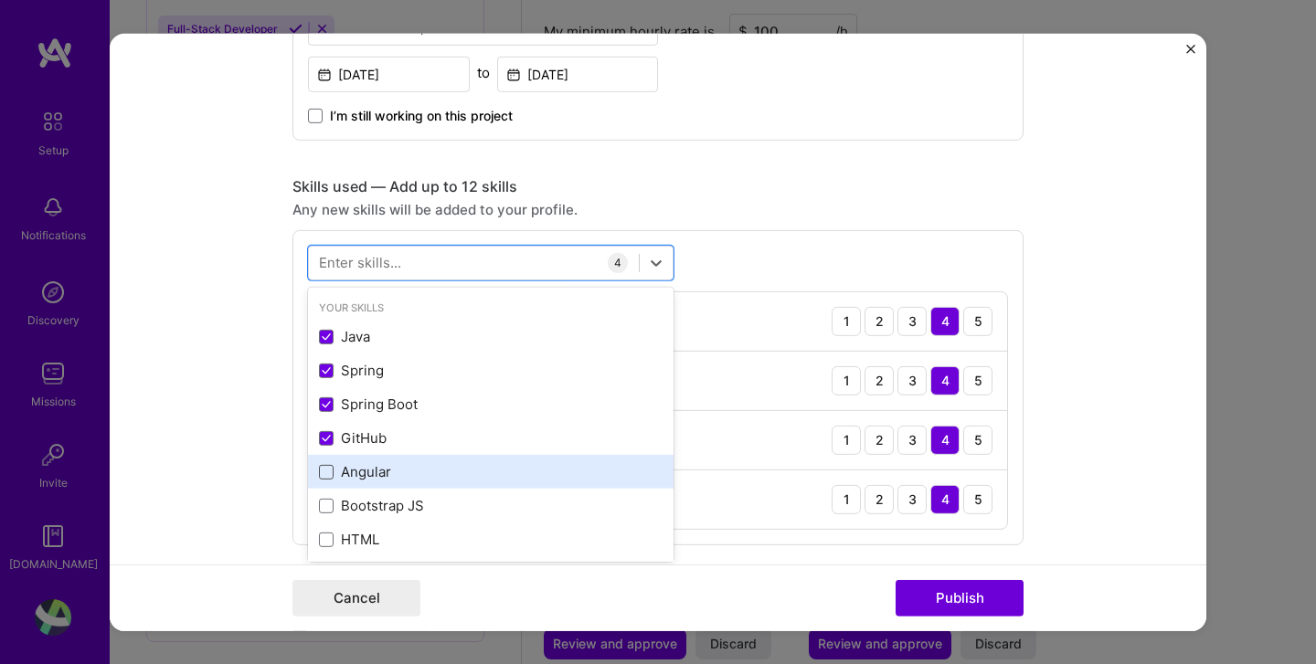
click at [326, 474] on span at bounding box center [326, 472] width 15 height 15
click at [0, 0] on input "checkbox" at bounding box center [0, 0] width 0 height 0
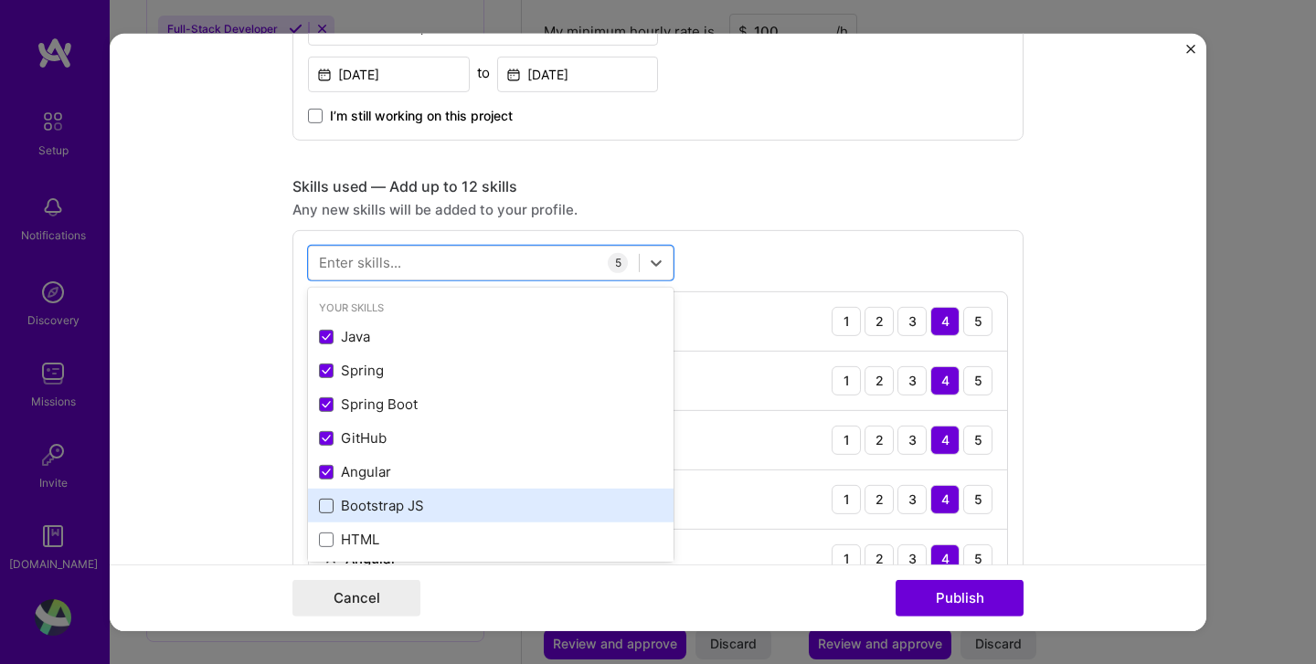
click at [330, 506] on span at bounding box center [326, 506] width 15 height 15
click at [0, 0] on input "checkbox" at bounding box center [0, 0] width 0 height 0
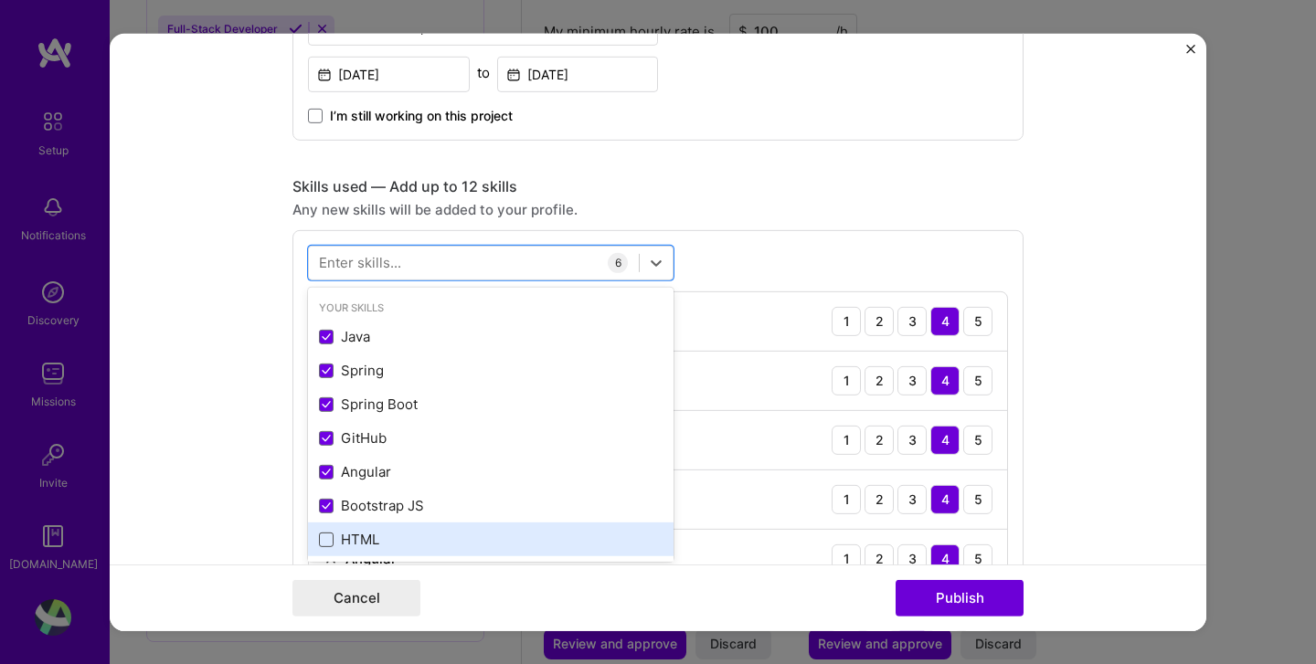
click at [330, 544] on span at bounding box center [326, 540] width 15 height 15
click at [0, 0] on input "checkbox" at bounding box center [0, 0] width 0 height 0
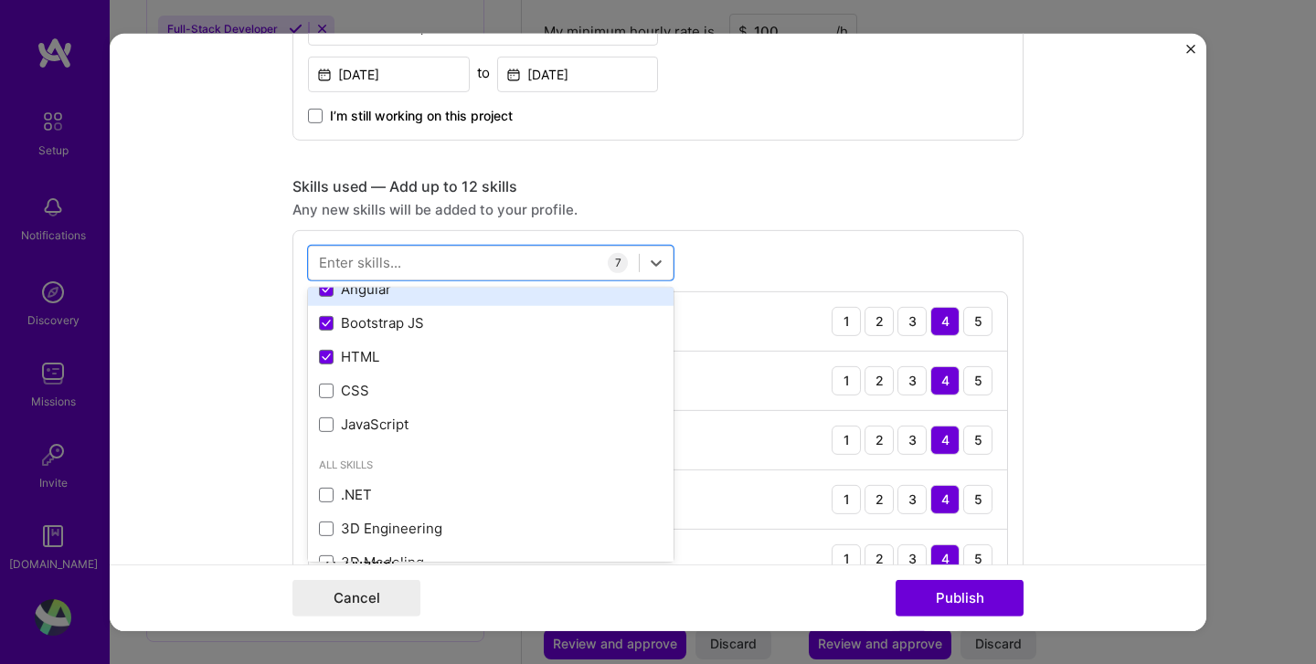
scroll to position [281, 0]
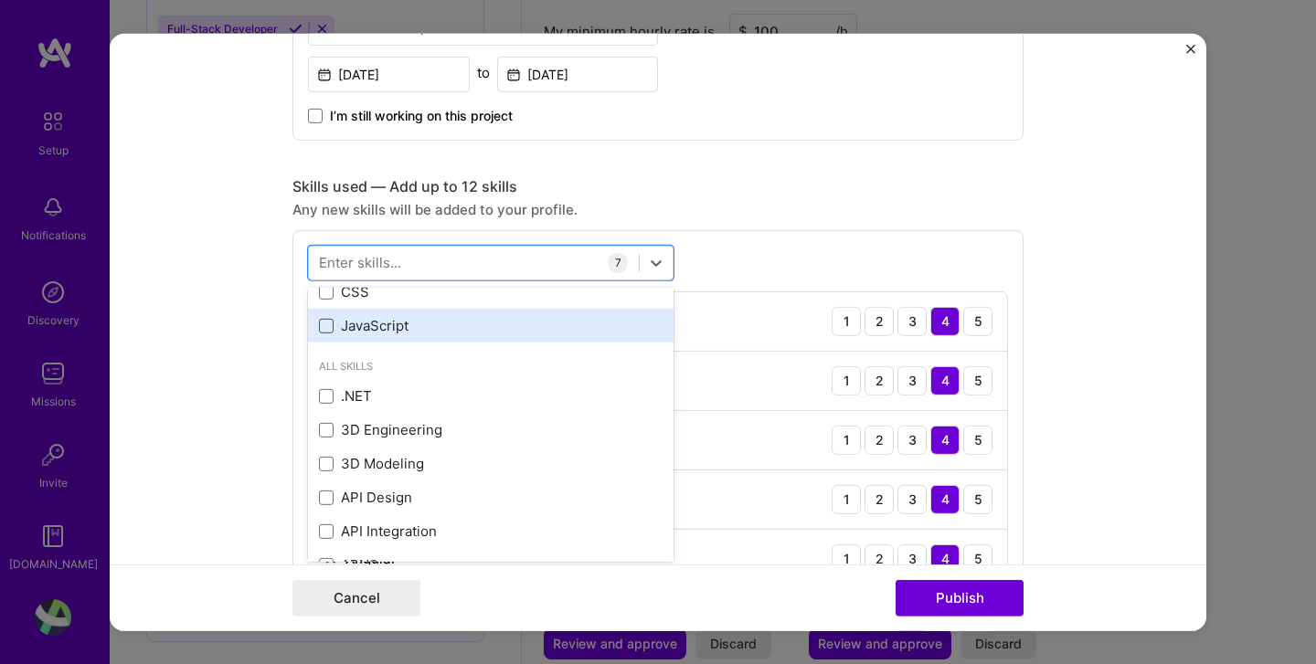
click at [328, 329] on span at bounding box center [326, 326] width 15 height 15
click at [0, 0] on input "checkbox" at bounding box center [0, 0] width 0 height 0
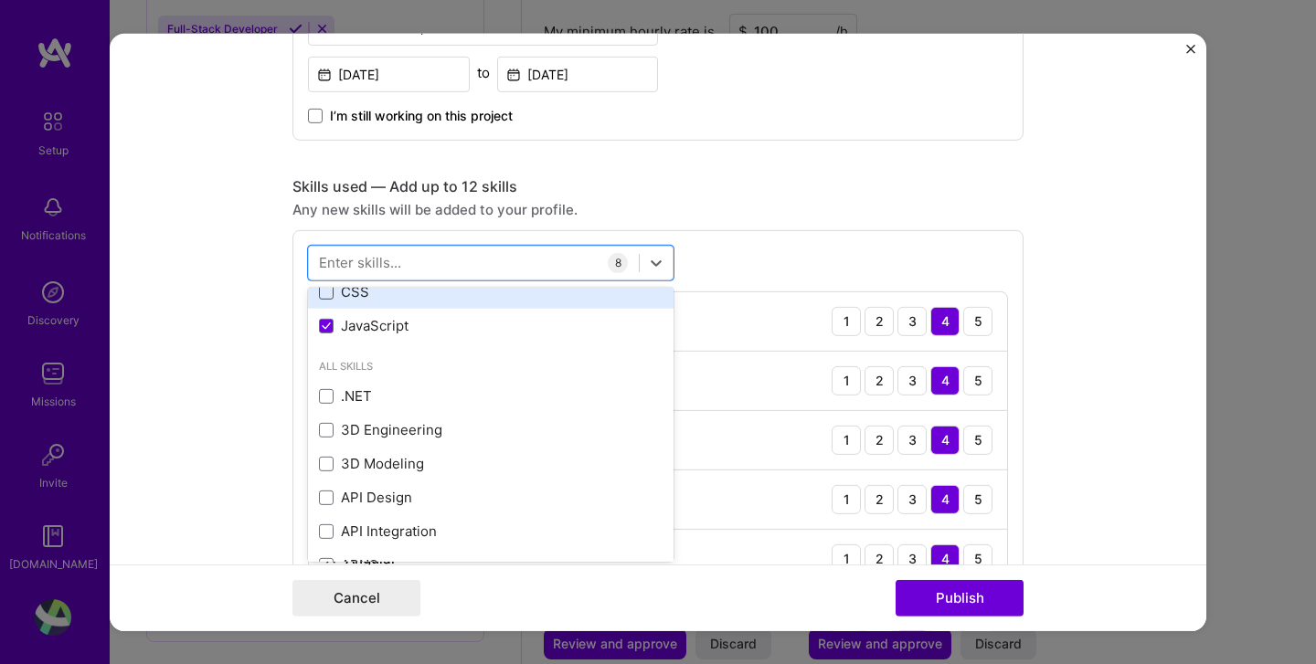
click at [329, 294] on span at bounding box center [326, 292] width 15 height 15
click at [0, 0] on input "checkbox" at bounding box center [0, 0] width 0 height 0
click at [783, 226] on div "Skills used — Add up to 12 skills Any new skills will be added to your profile.…" at bounding box center [657, 508] width 731 height 665
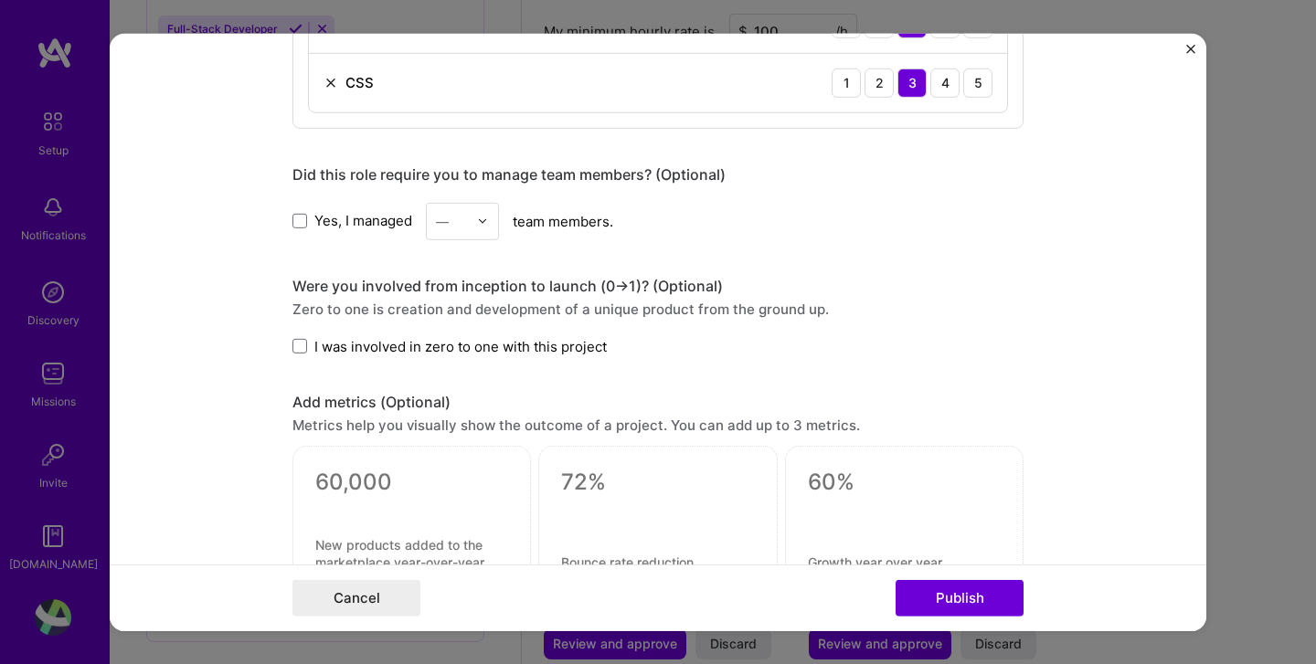
scroll to position [1403, 0]
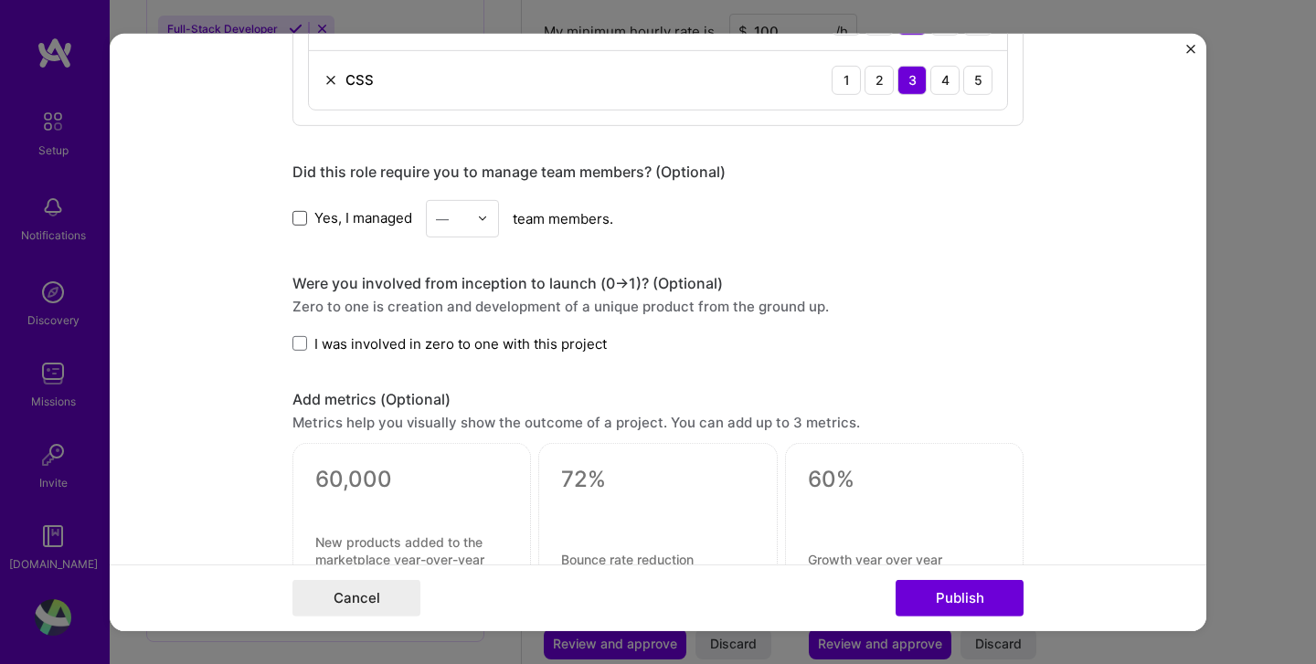
click at [302, 222] on span at bounding box center [299, 218] width 15 height 15
click at [0, 0] on input "Yes, I managed" at bounding box center [0, 0] width 0 height 0
click at [478, 216] on img at bounding box center [482, 218] width 11 height 11
click at [458, 404] on div "5" at bounding box center [462, 402] width 62 height 34
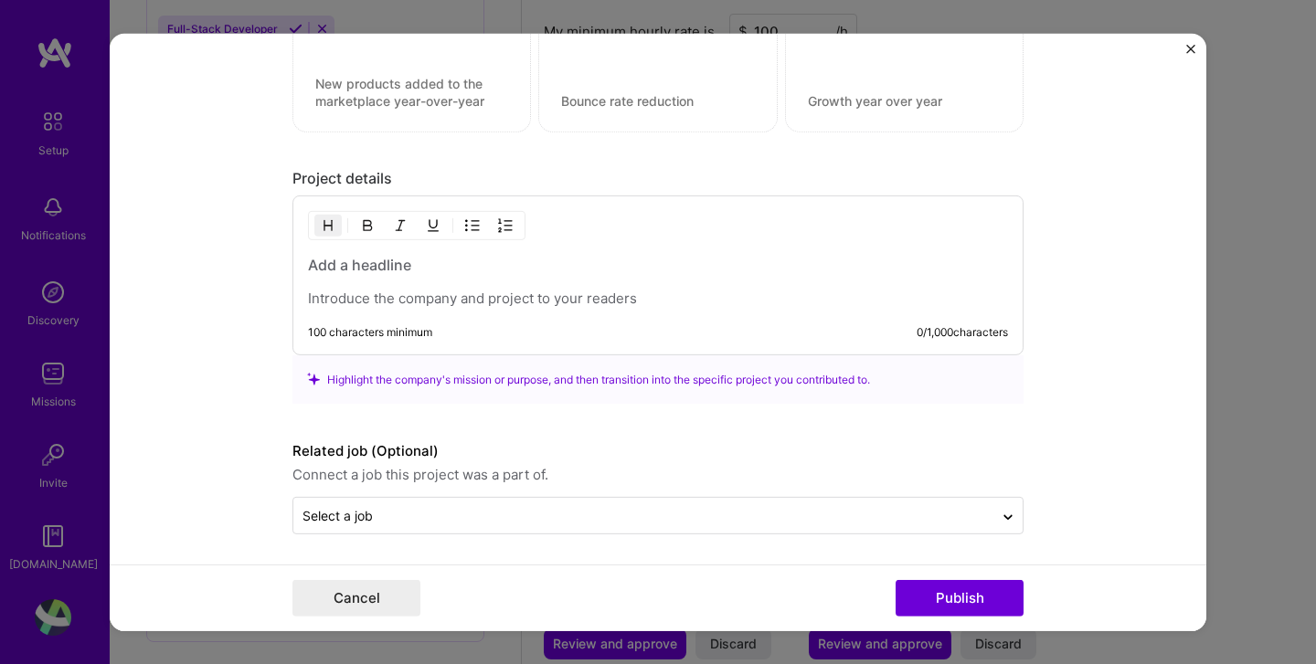
scroll to position [1866, 0]
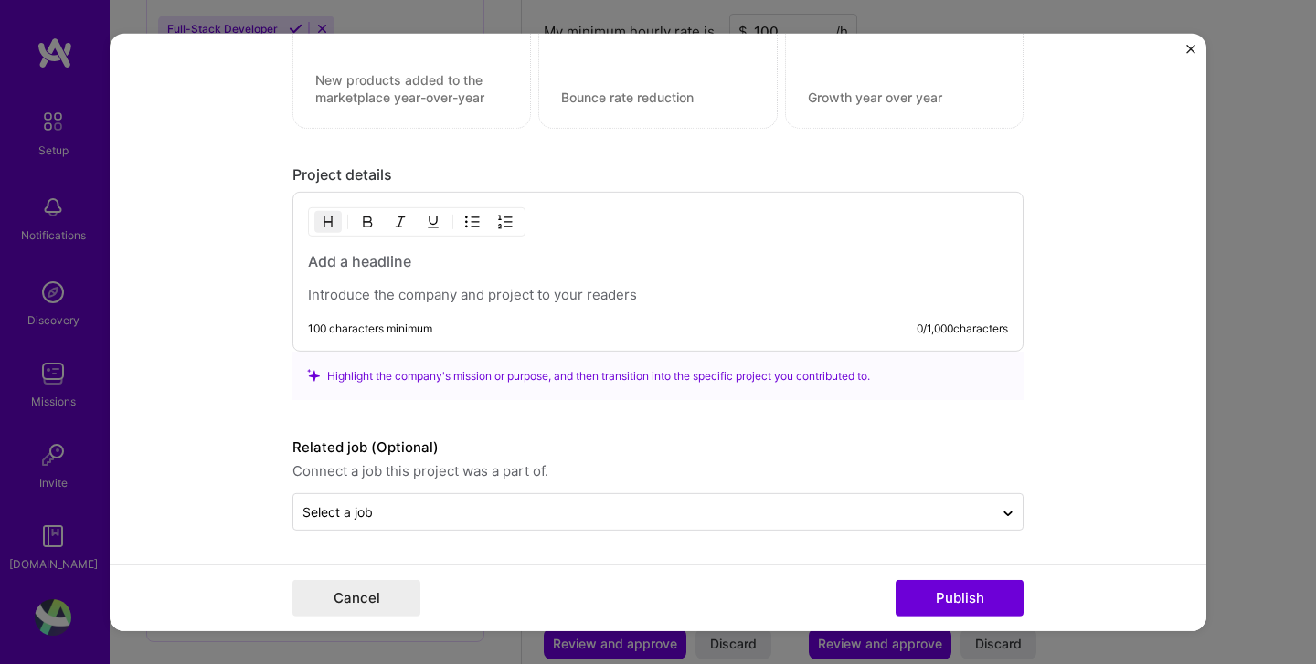
click at [586, 295] on p at bounding box center [658, 295] width 700 height 18
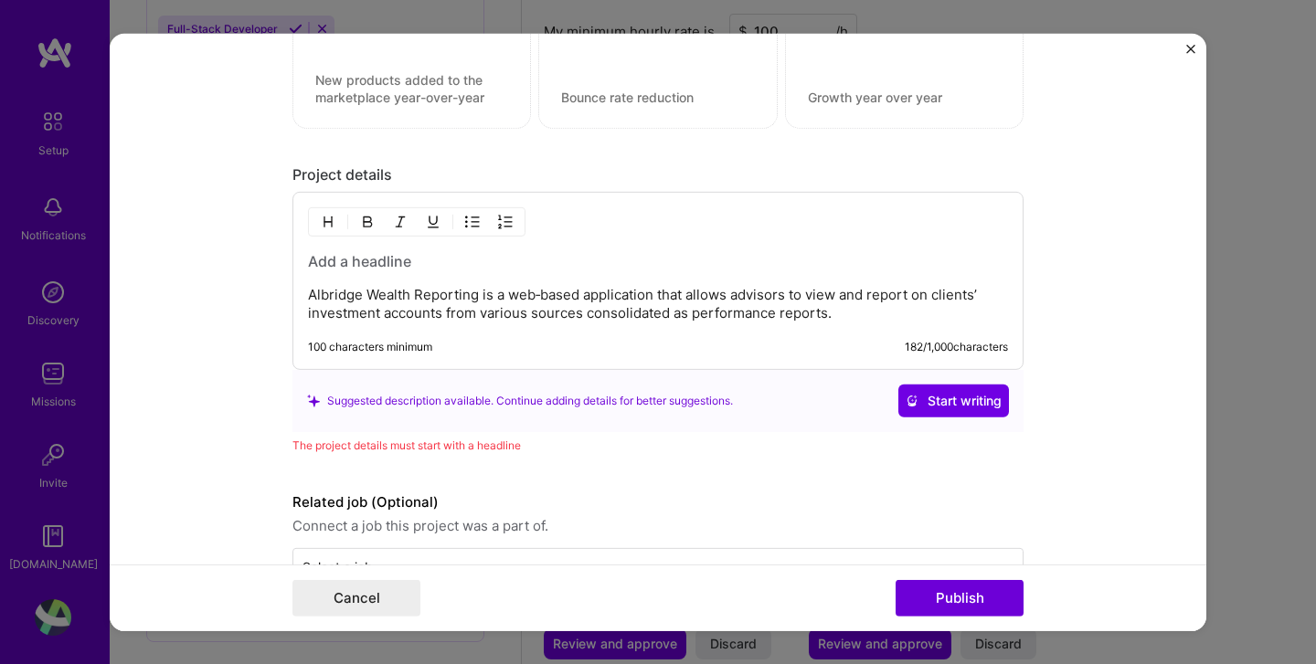
click at [391, 255] on h3 at bounding box center [658, 261] width 700 height 20
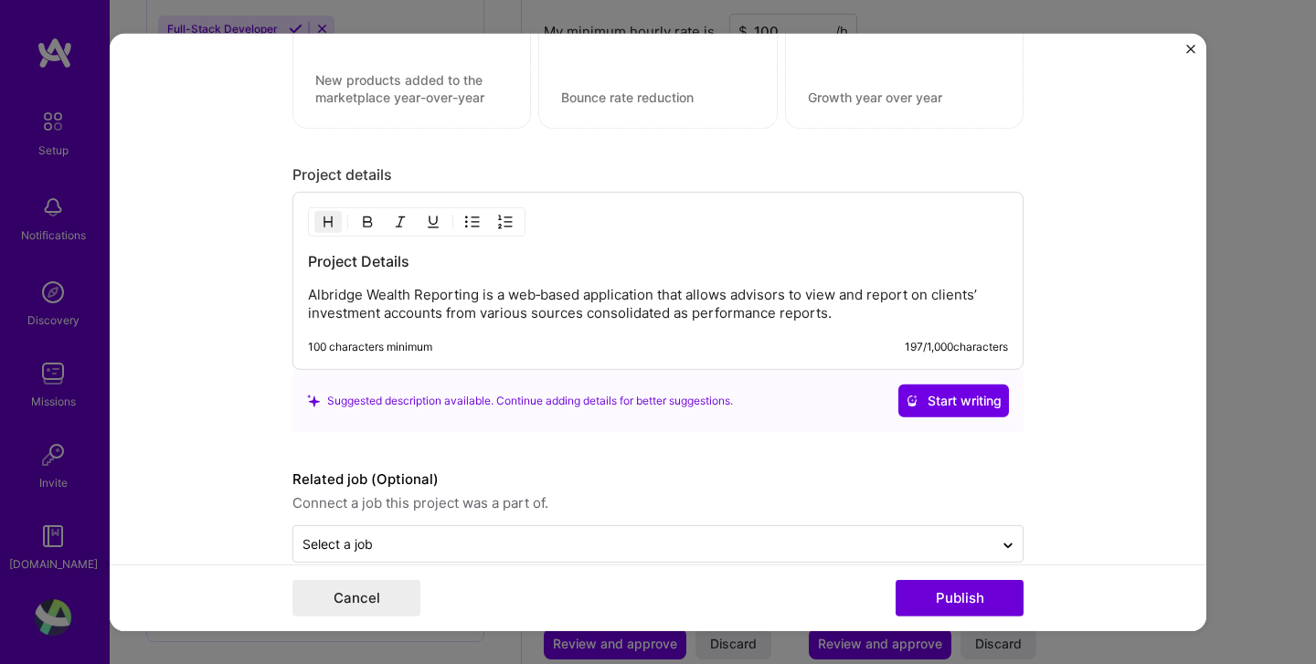
scroll to position [1898, 0]
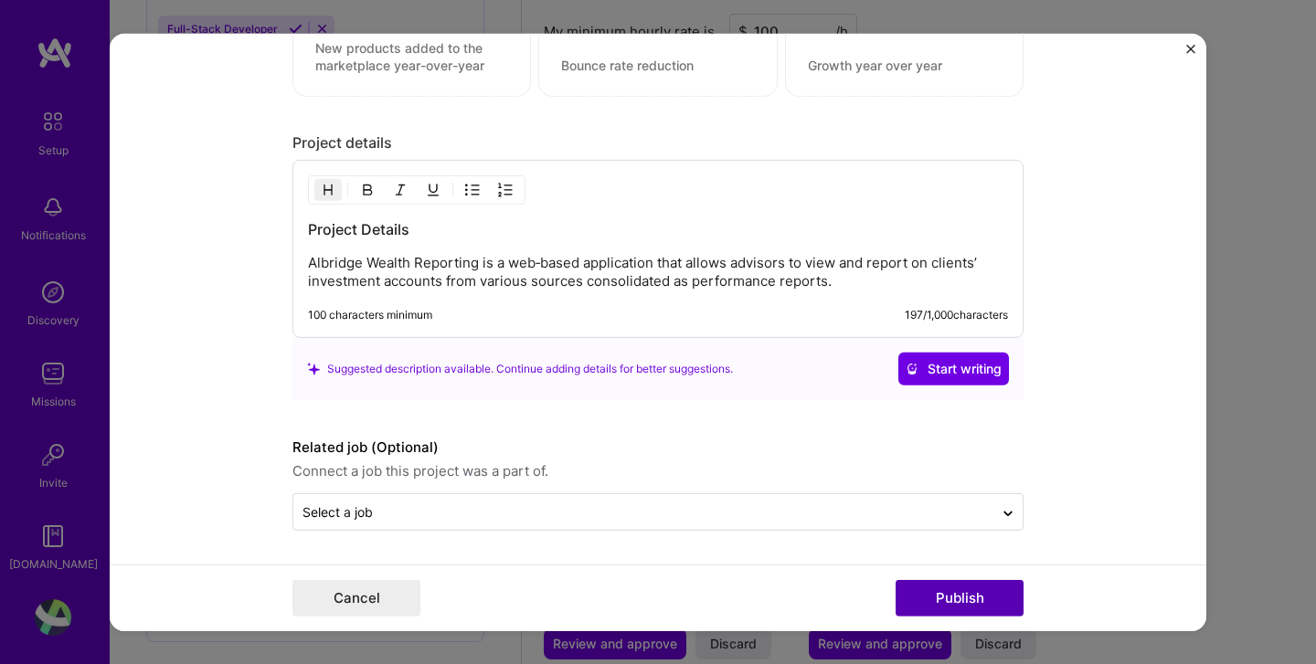
click at [939, 599] on button "Publish" at bounding box center [959, 598] width 128 height 37
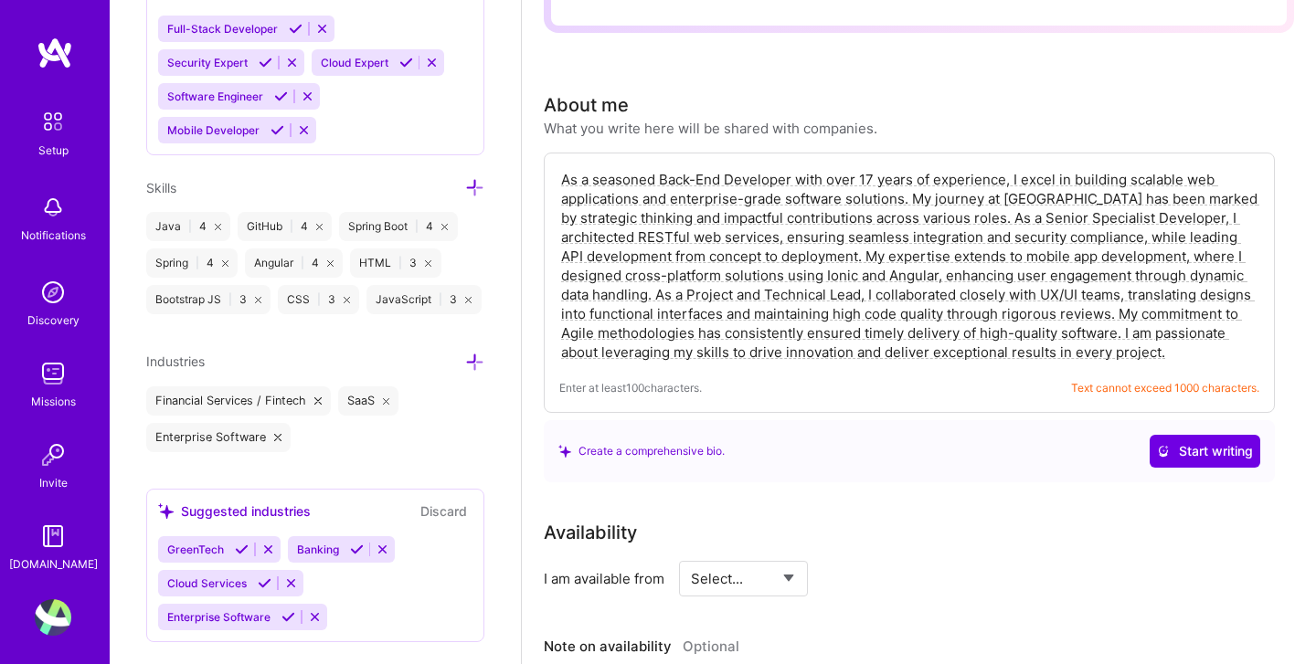
scroll to position [0, 0]
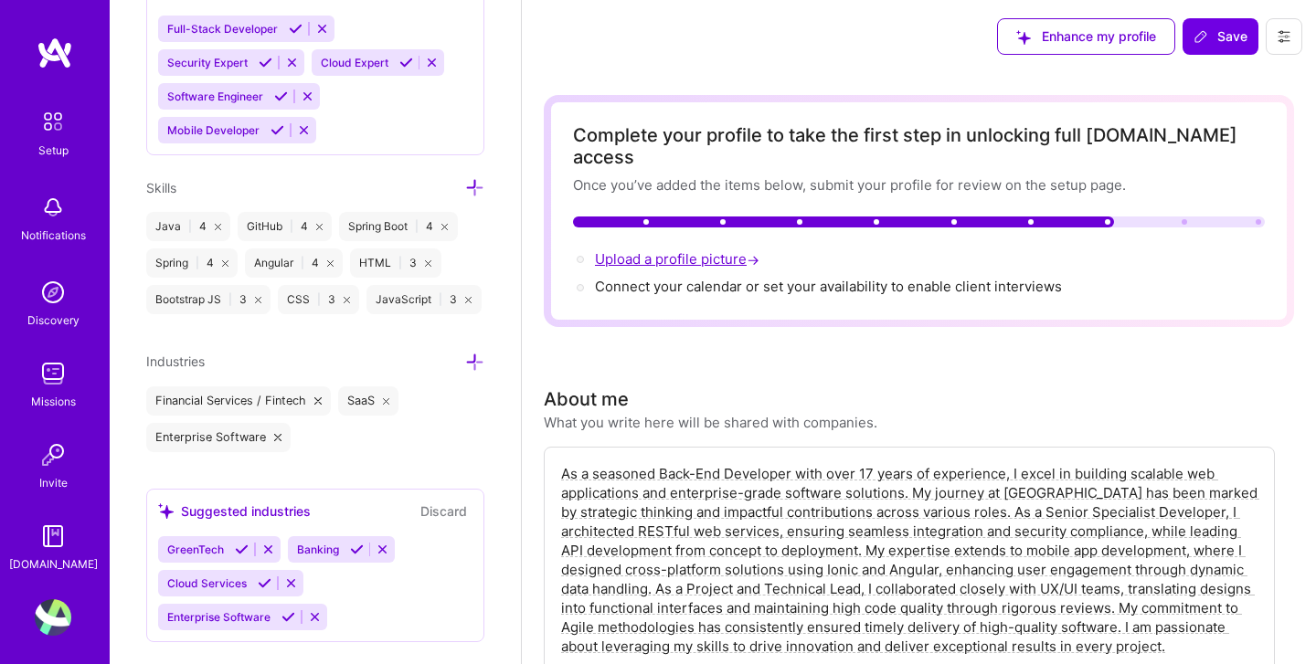
click at [683, 250] on span "Upload a profile picture →" at bounding box center [679, 258] width 168 height 17
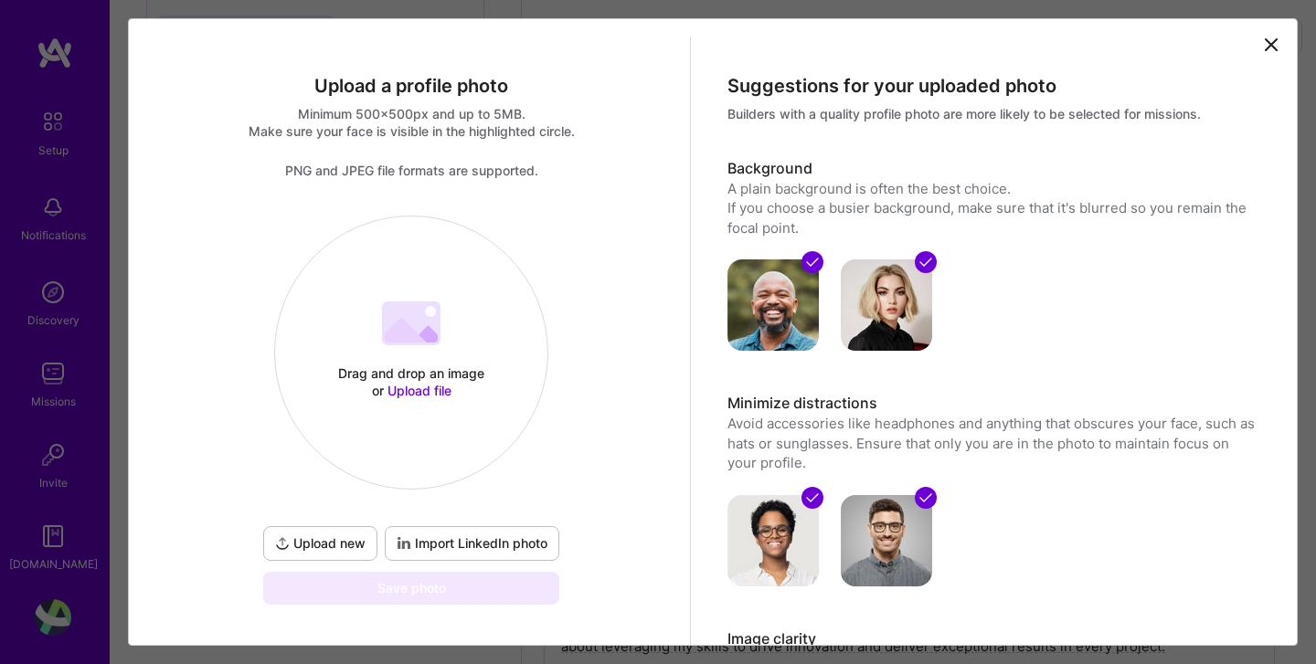
click at [489, 546] on span "Import LinkedIn photo" at bounding box center [472, 544] width 151 height 18
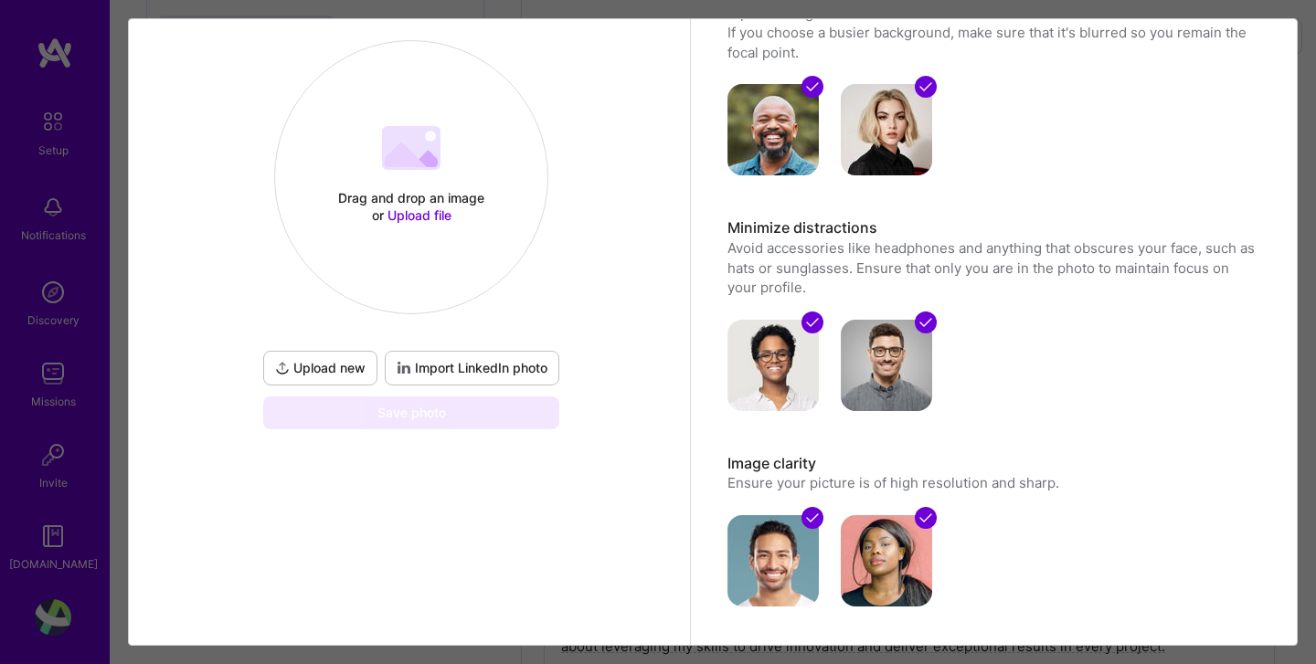
scroll to position [154, 0]
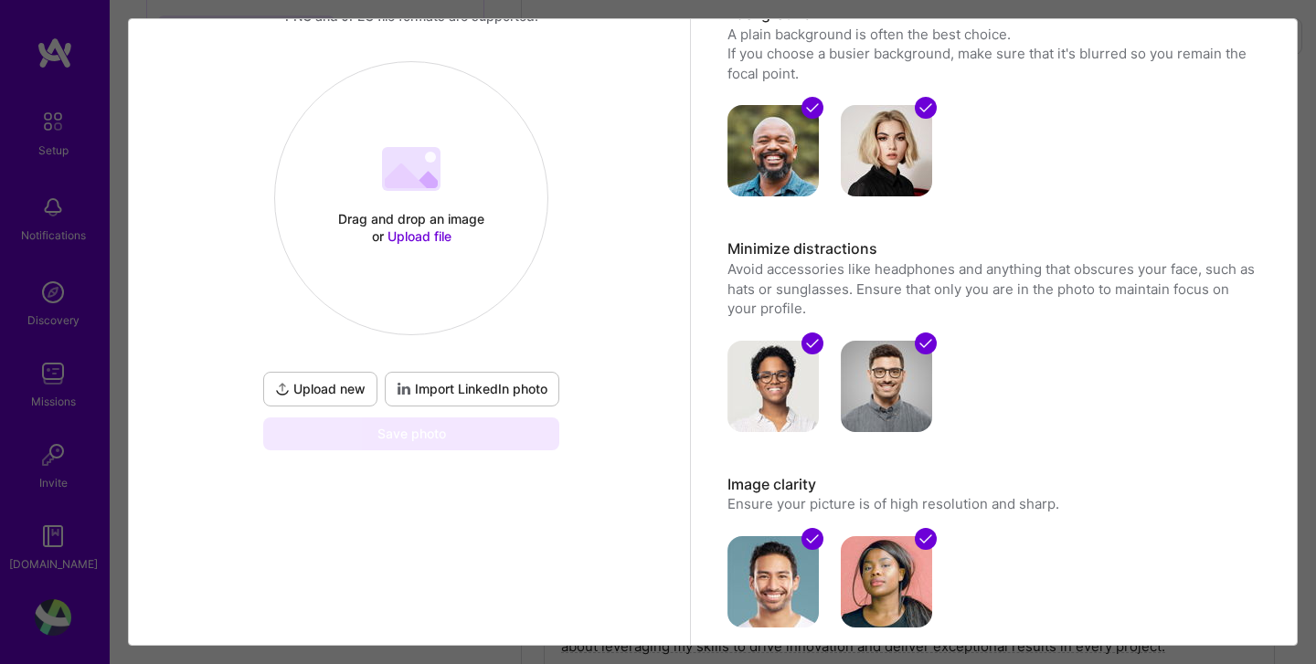
click at [475, 391] on span "Import LinkedIn photo" at bounding box center [472, 389] width 151 height 18
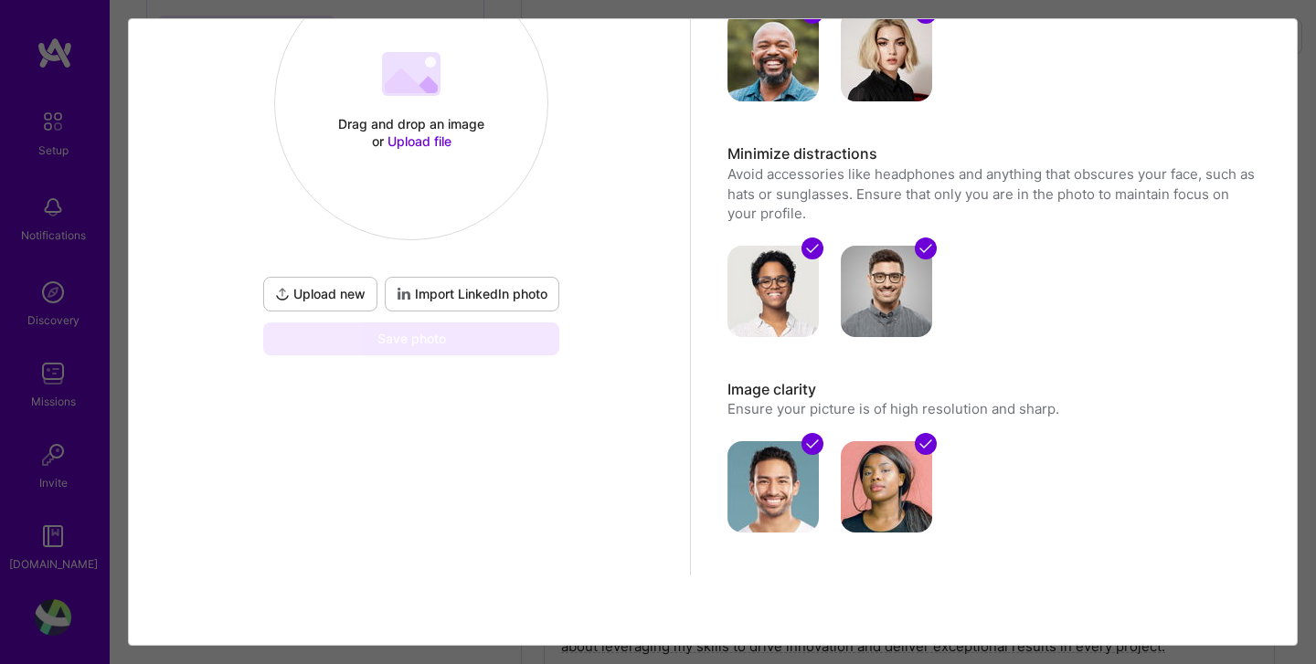
scroll to position [0, 0]
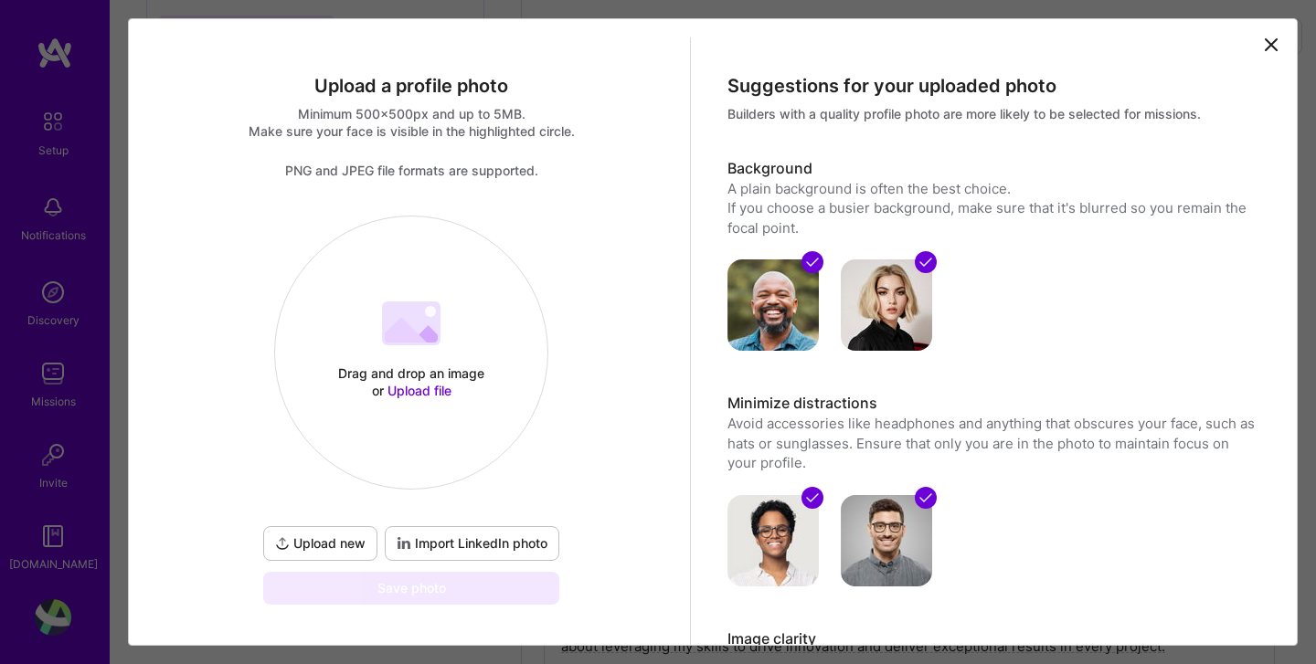
click at [1273, 48] on icon at bounding box center [1271, 45] width 22 height 22
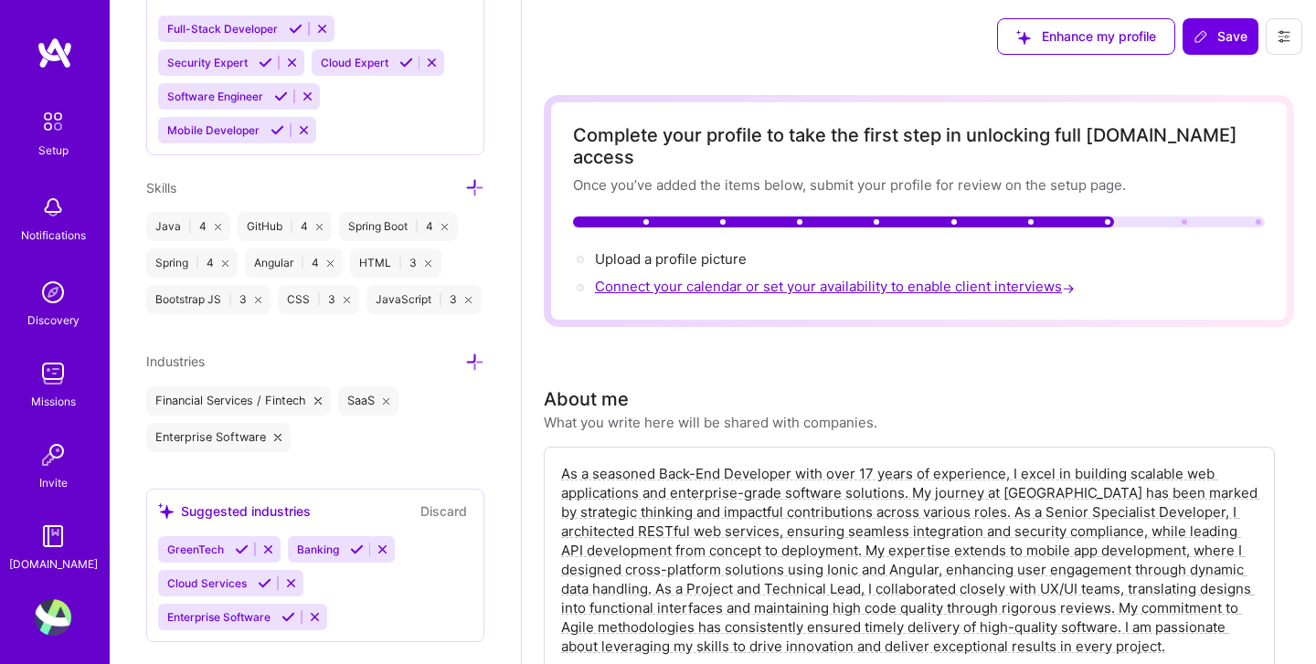
click at [852, 278] on span "Connect your calendar or set your availability to enable client interviews →" at bounding box center [836, 286] width 483 height 17
click at [1046, 278] on span "Connect your calendar or set your availability to enable client interviews →" at bounding box center [836, 286] width 483 height 17
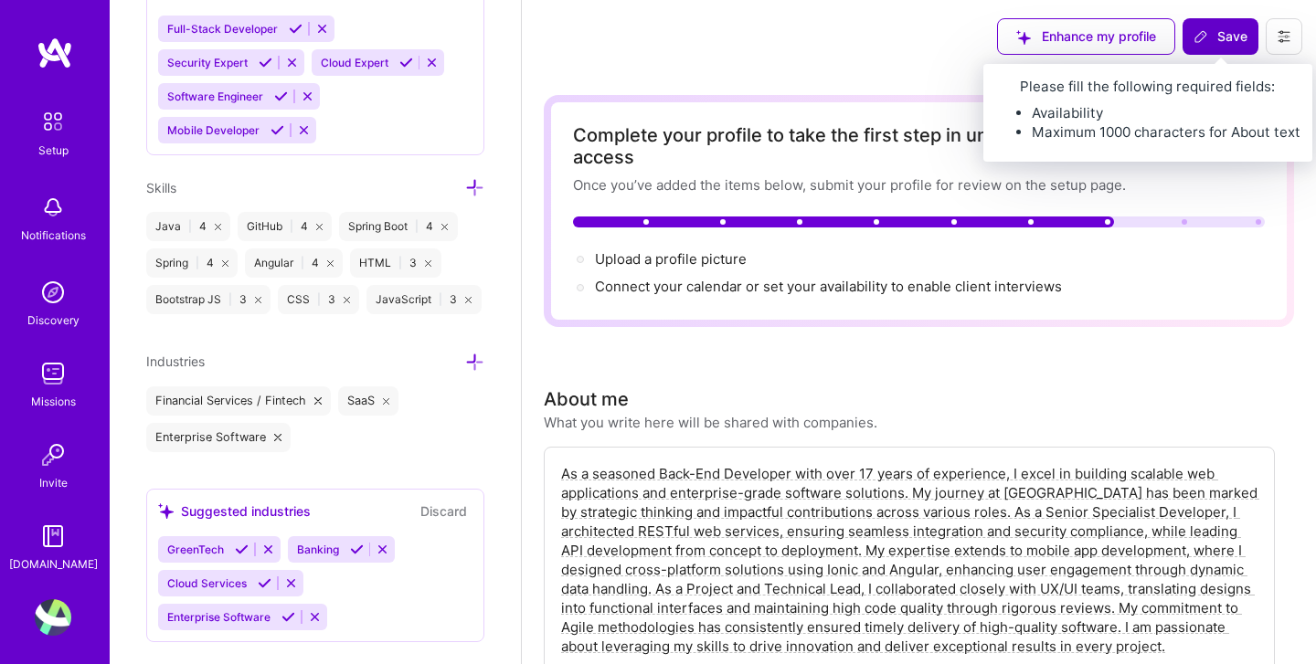
click at [1234, 31] on span "Save" at bounding box center [1220, 36] width 54 height 18
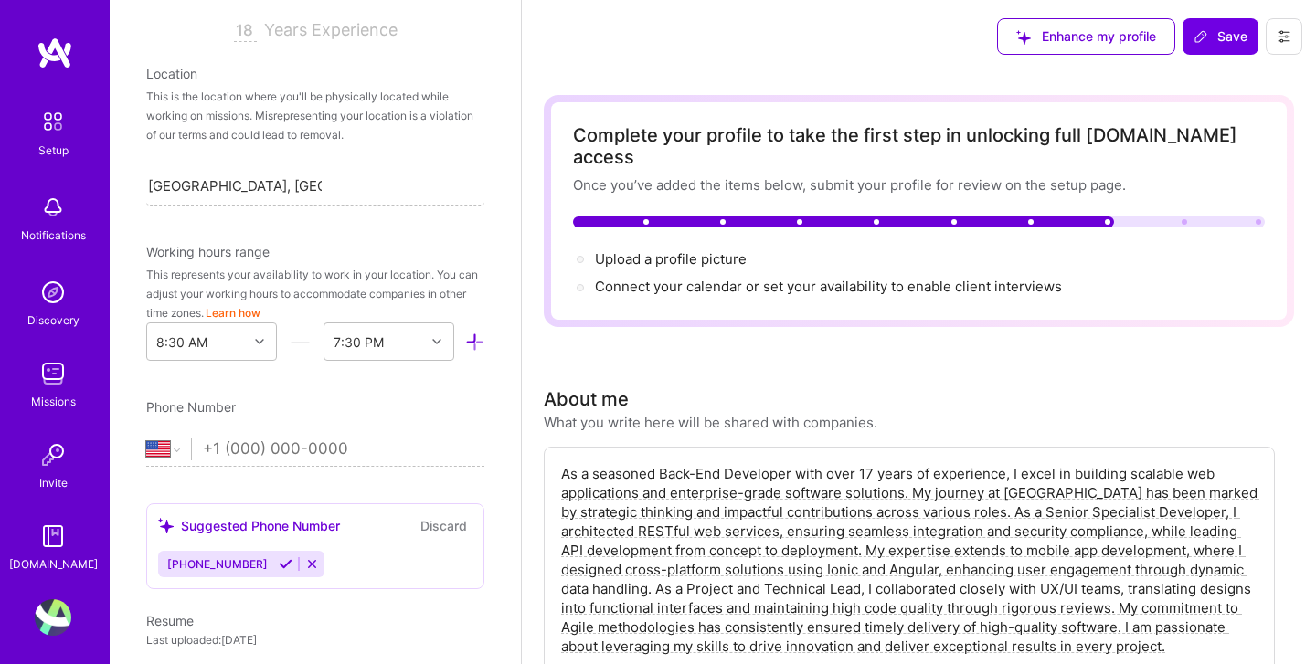
scroll to position [323, 0]
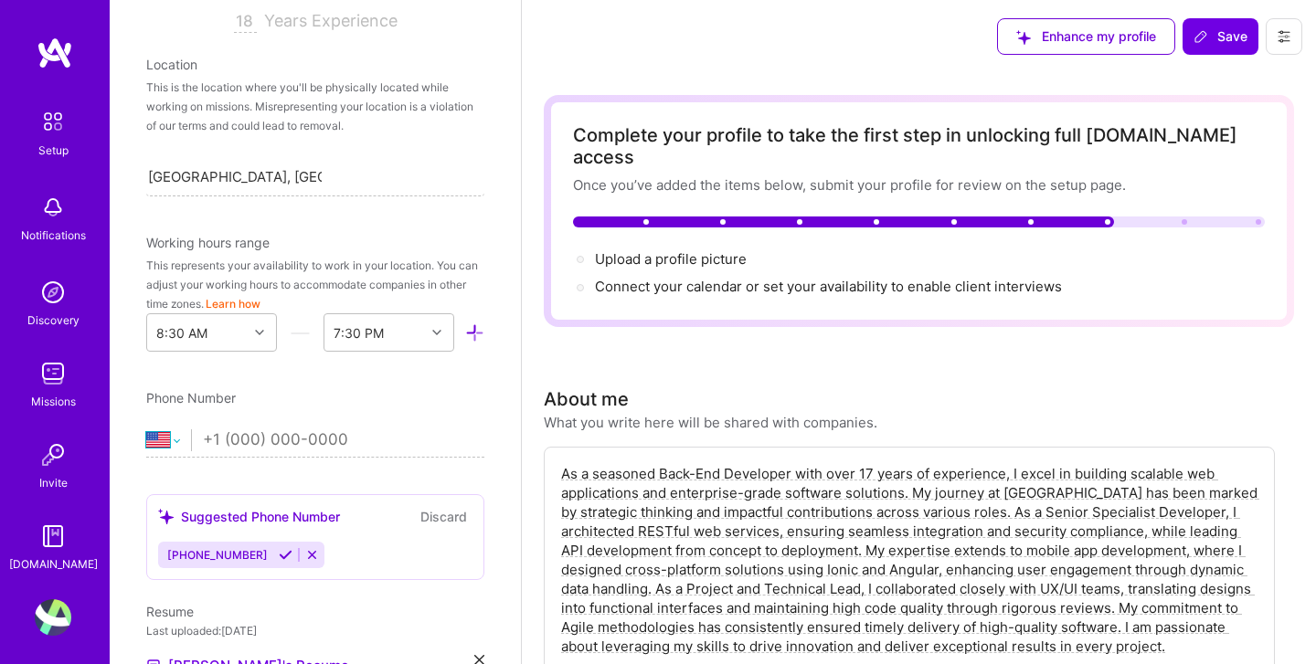
click at [177, 441] on select "Afghanistan Åland Islands Albania Algeria American Samoa Andorra Angola Anguill…" at bounding box center [168, 440] width 45 height 22
select select "IN"
click at [257, 436] on input "tel" at bounding box center [343, 440] width 281 height 53
click at [227, 475] on div "Add photo Balakumar Narayanan Back-End Developer 18 Years Experience Location T…" at bounding box center [315, 332] width 411 height 664
click at [218, 439] on input "tel" at bounding box center [343, 440] width 281 height 53
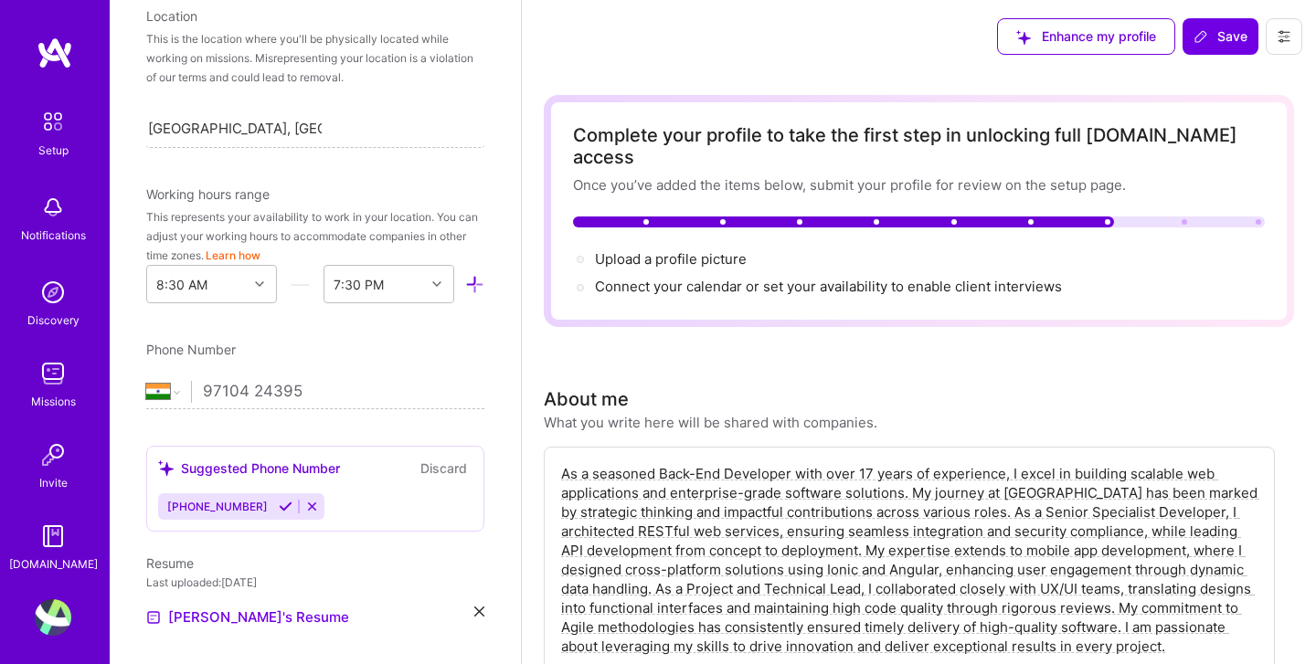
scroll to position [373, 0]
type input "97104 24395"
click at [254, 503] on div "[PHONE_NUMBER]" at bounding box center [215, 505] width 115 height 26
click at [279, 508] on icon at bounding box center [286, 506] width 14 height 14
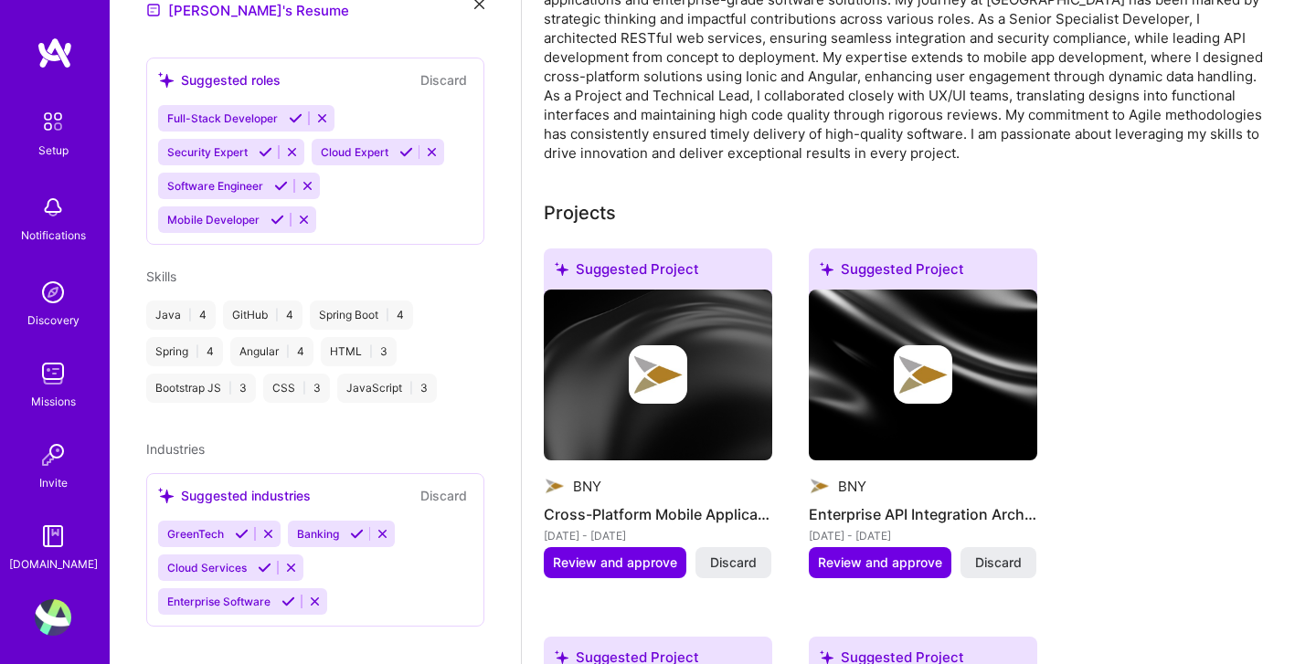
scroll to position [506, 0]
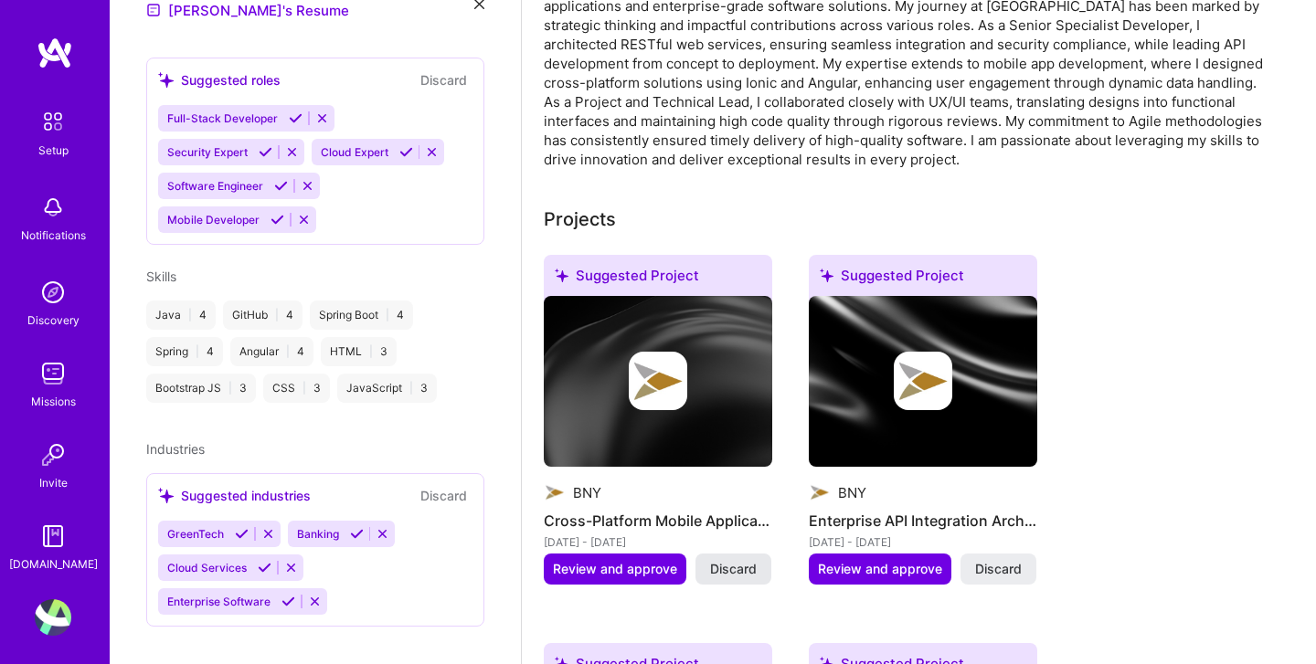
click at [737, 560] on span "Discard" at bounding box center [733, 569] width 47 height 18
click at [1012, 560] on span "Discard" at bounding box center [998, 569] width 47 height 18
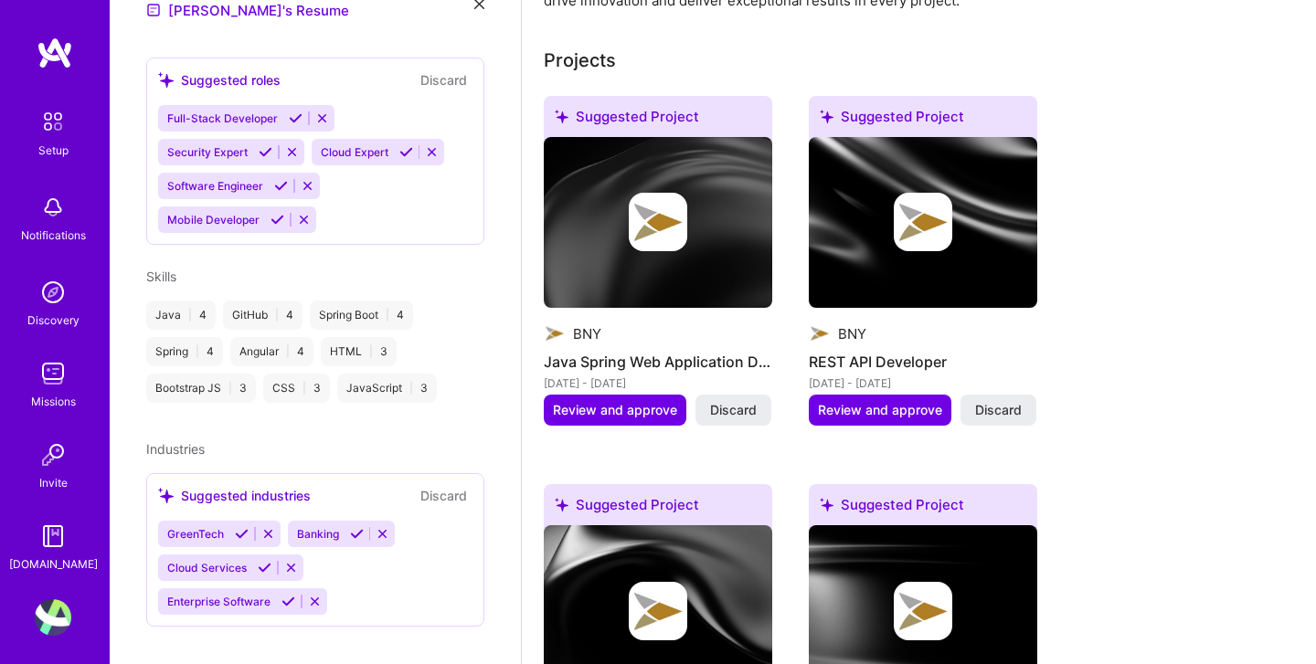
scroll to position [714, 0]
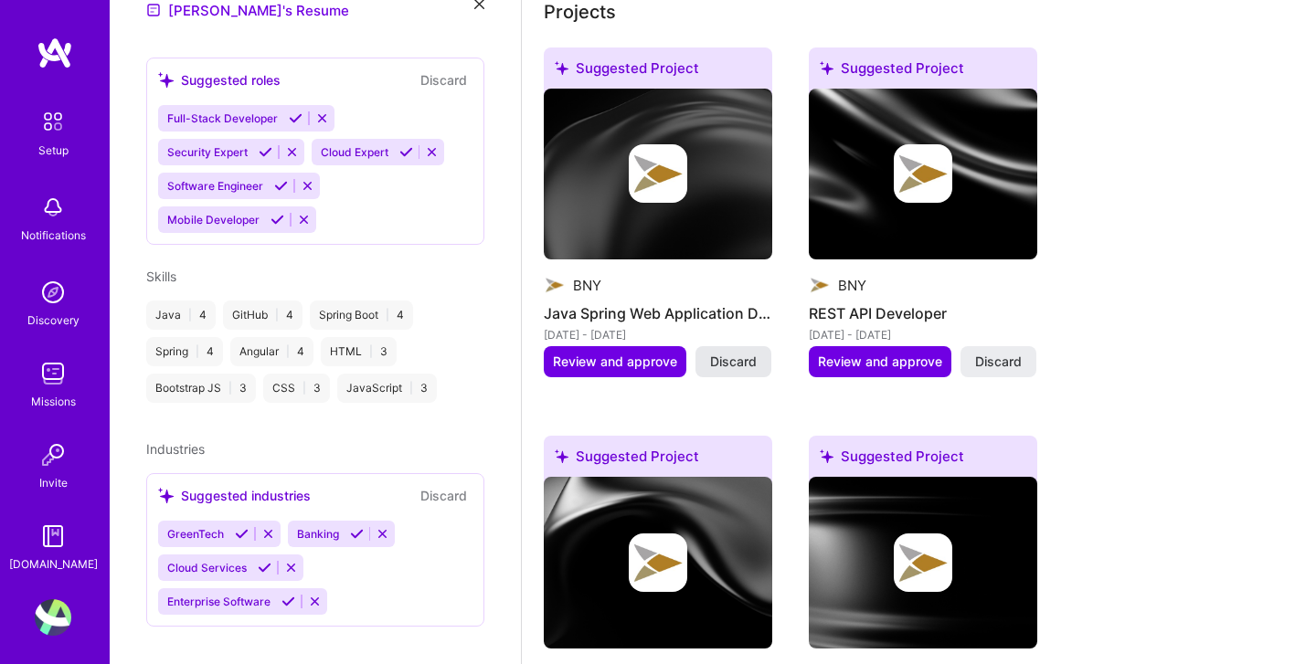
click at [737, 353] on span "Discard" at bounding box center [733, 362] width 47 height 18
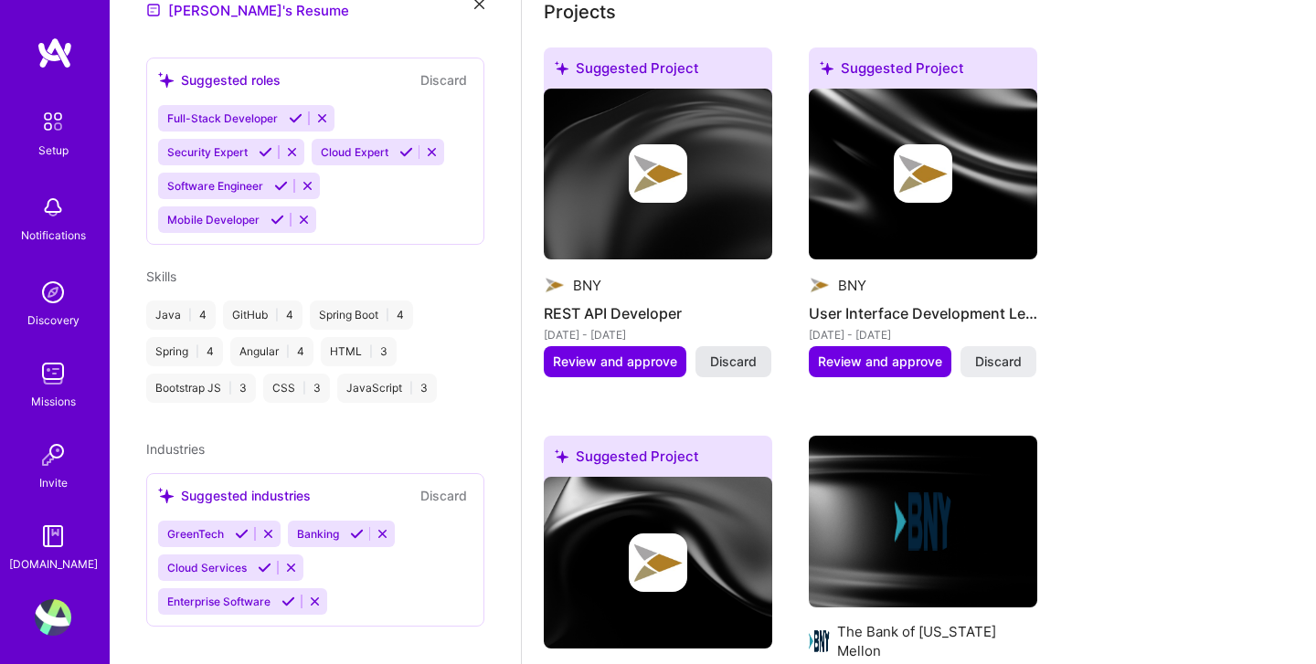
click at [737, 353] on span "Discard" at bounding box center [733, 362] width 47 height 18
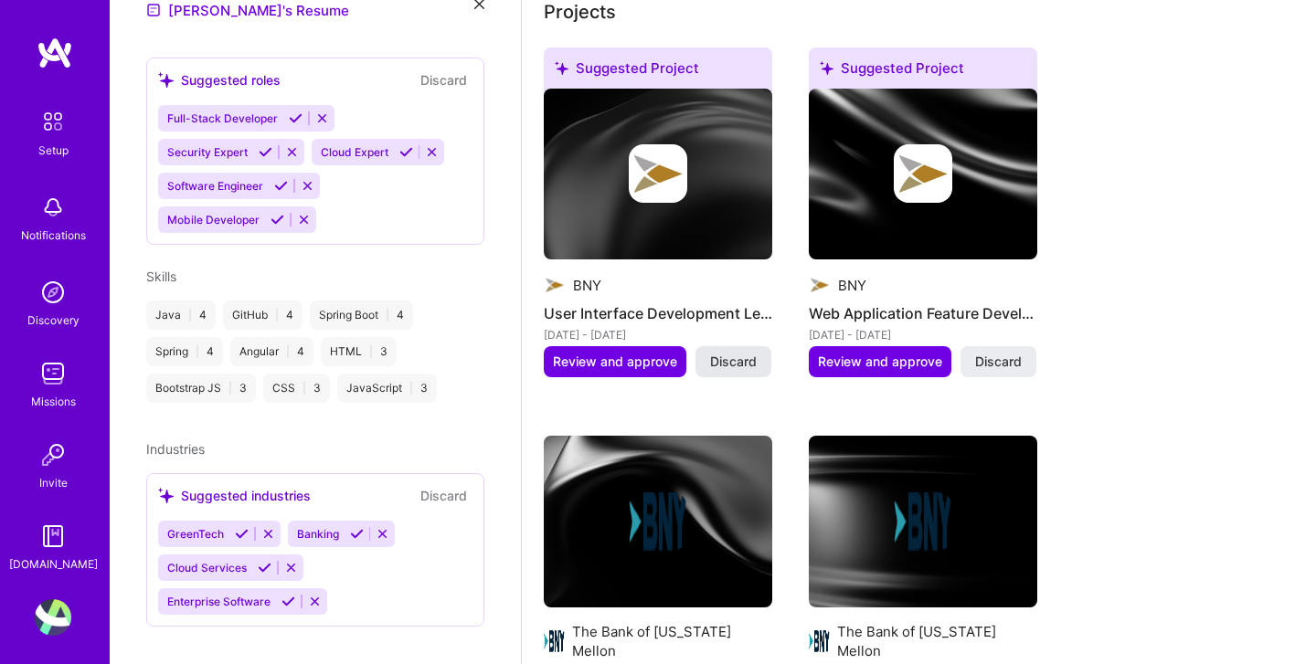
click at [738, 353] on span "Discard" at bounding box center [733, 362] width 47 height 18
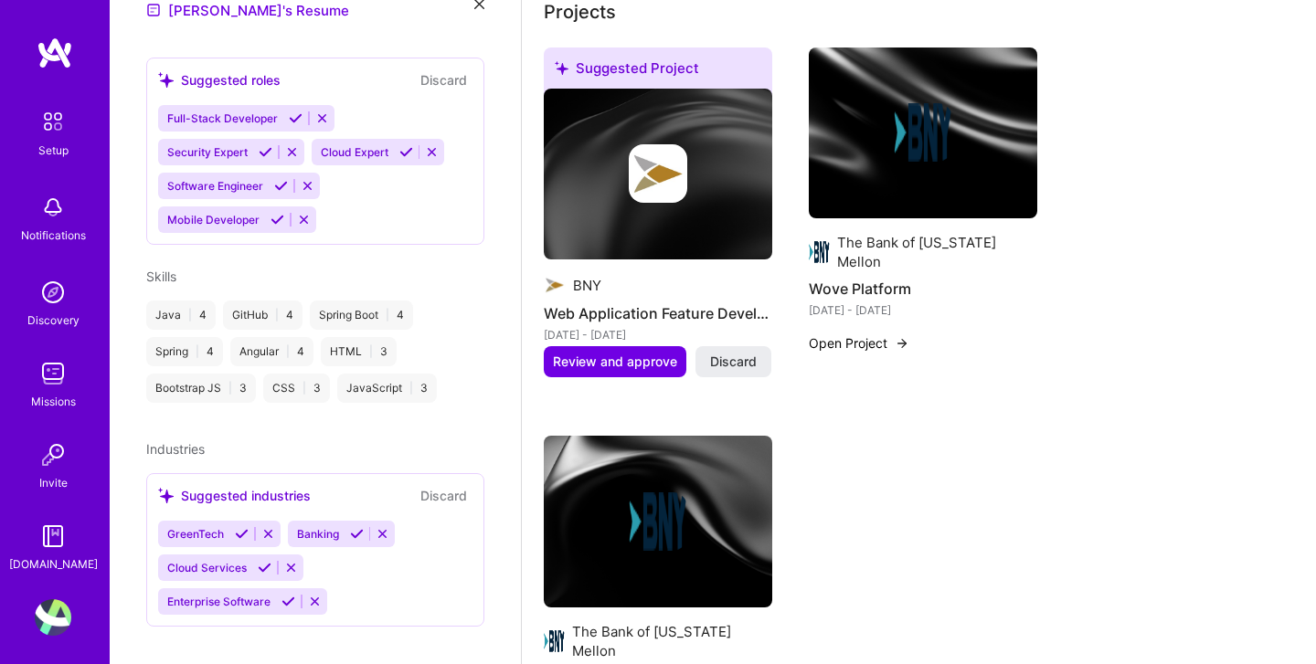
click at [738, 353] on span "Discard" at bounding box center [733, 362] width 47 height 18
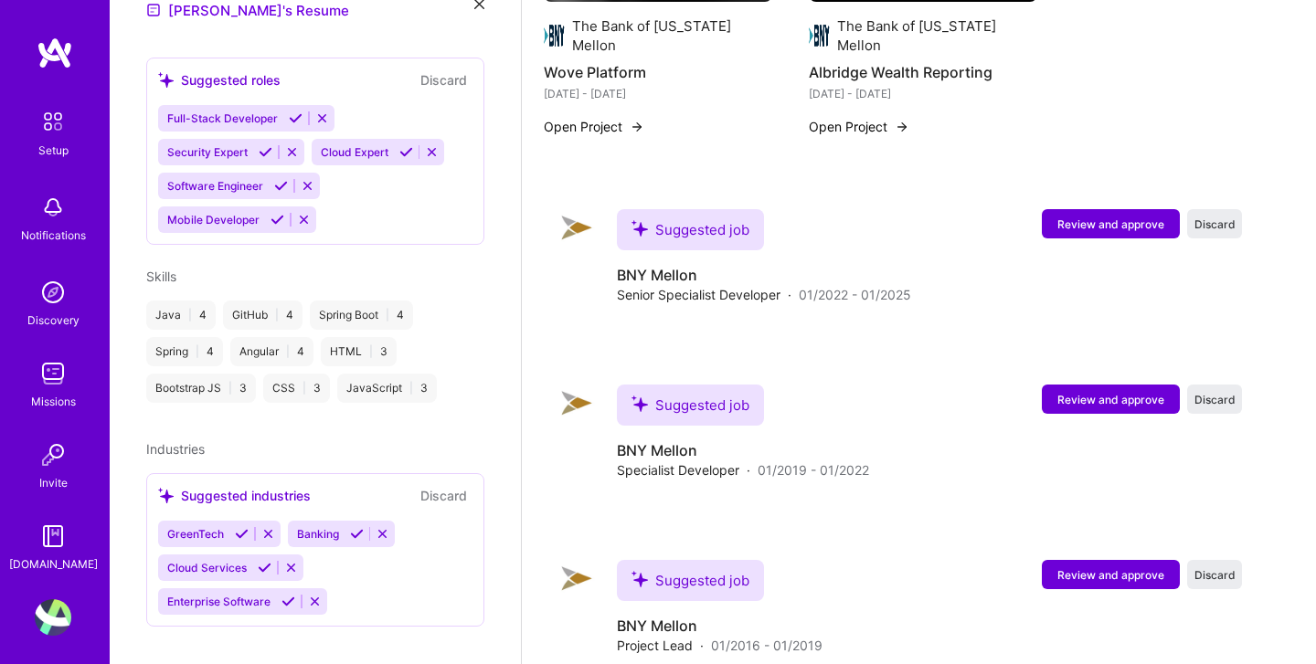
scroll to position [933, 0]
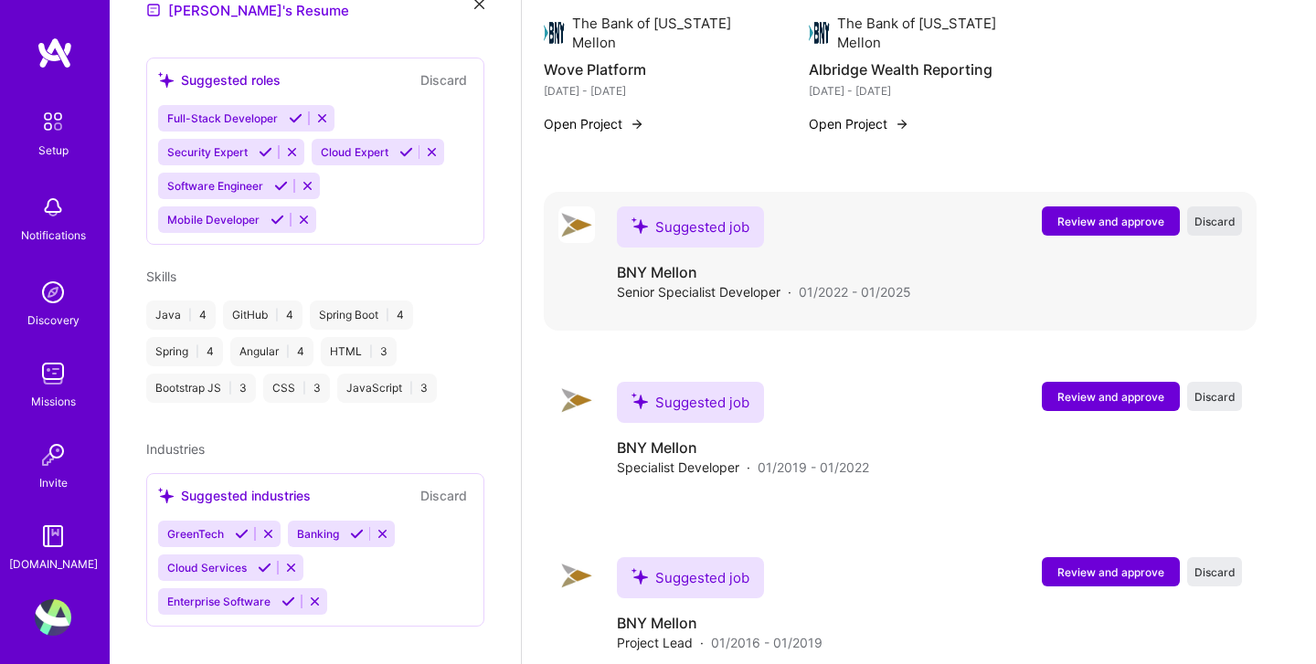
click at [1211, 214] on span "Discard" at bounding box center [1214, 222] width 41 height 16
click at [1212, 214] on span "Discard" at bounding box center [1214, 222] width 41 height 16
click at [1213, 214] on span "Discard" at bounding box center [1214, 222] width 41 height 16
click at [1215, 214] on span "Discard" at bounding box center [1214, 222] width 41 height 16
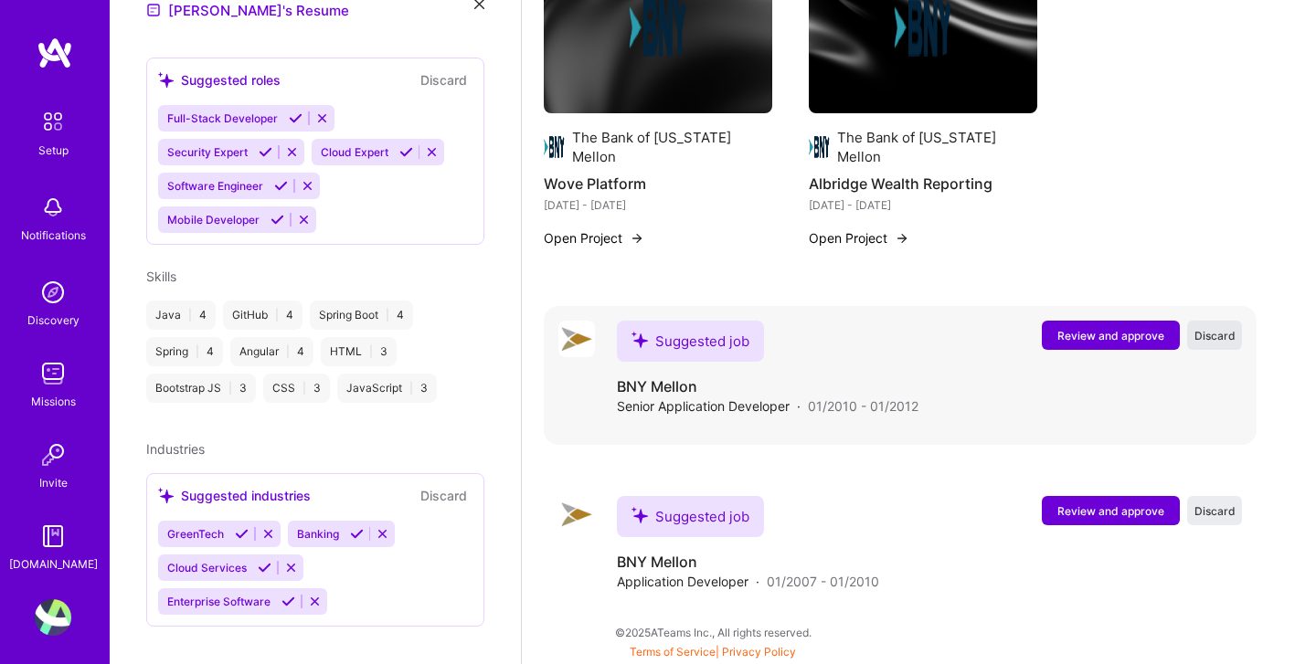
scroll to position [780, 0]
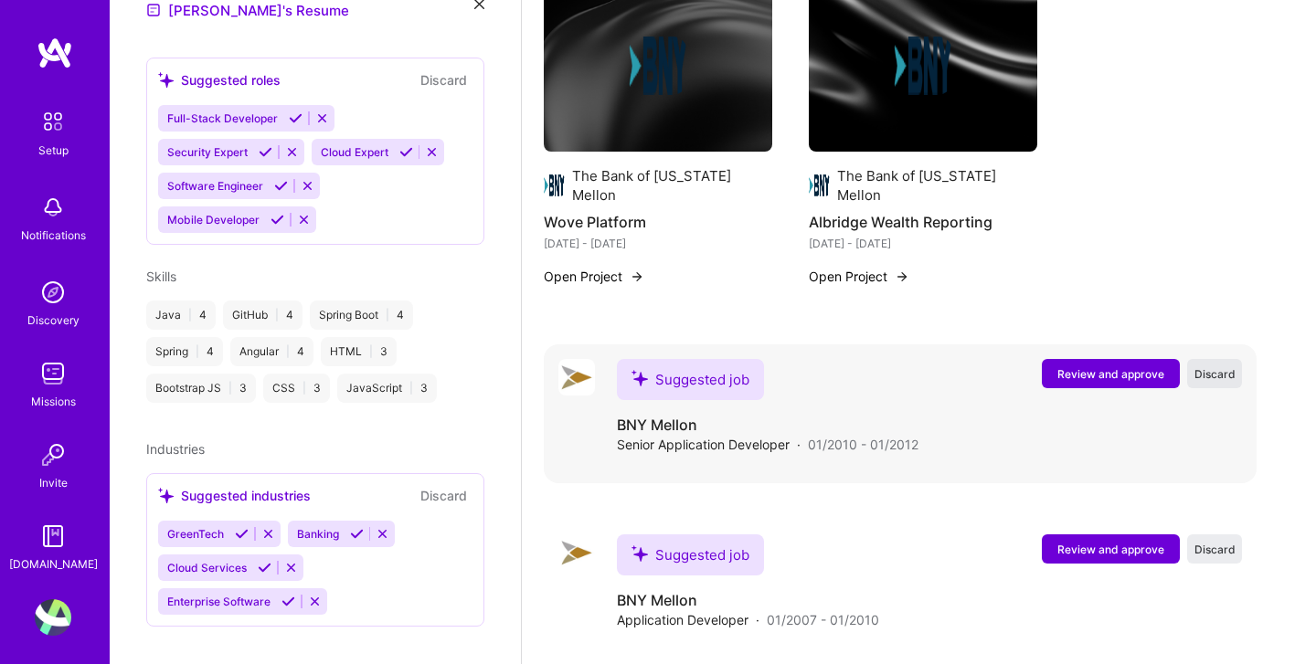
click at [1211, 366] on span "Discard" at bounding box center [1214, 374] width 41 height 16
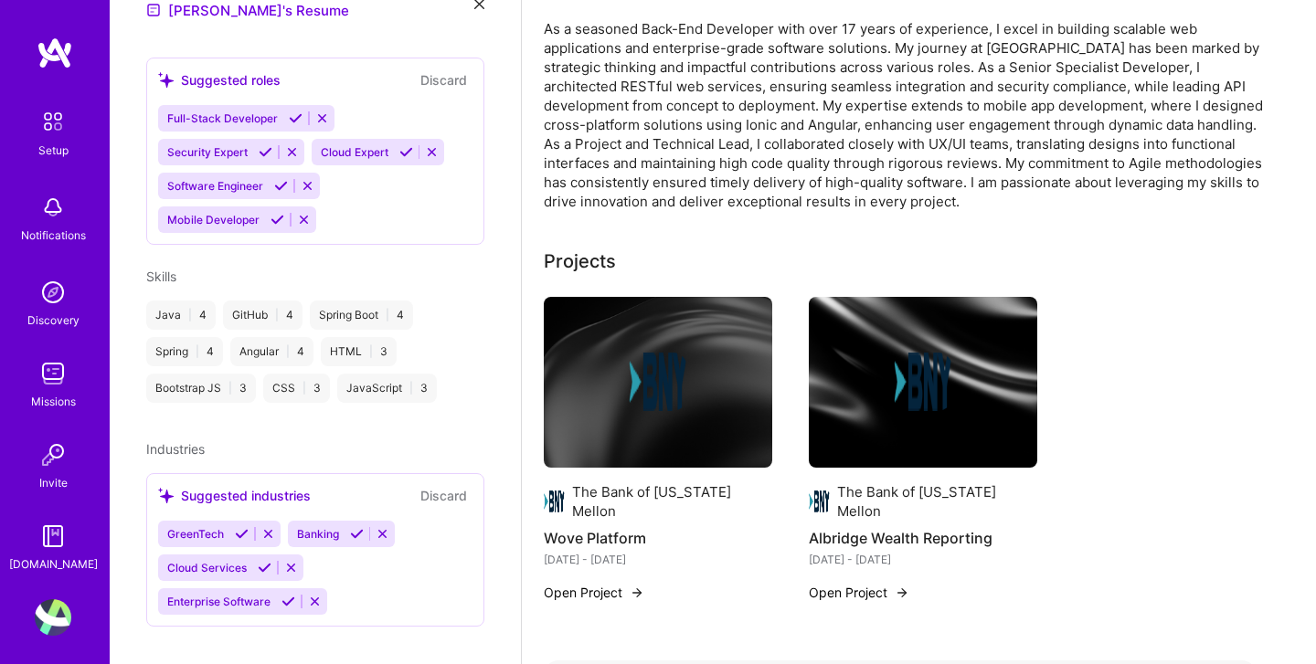
scroll to position [605, 0]
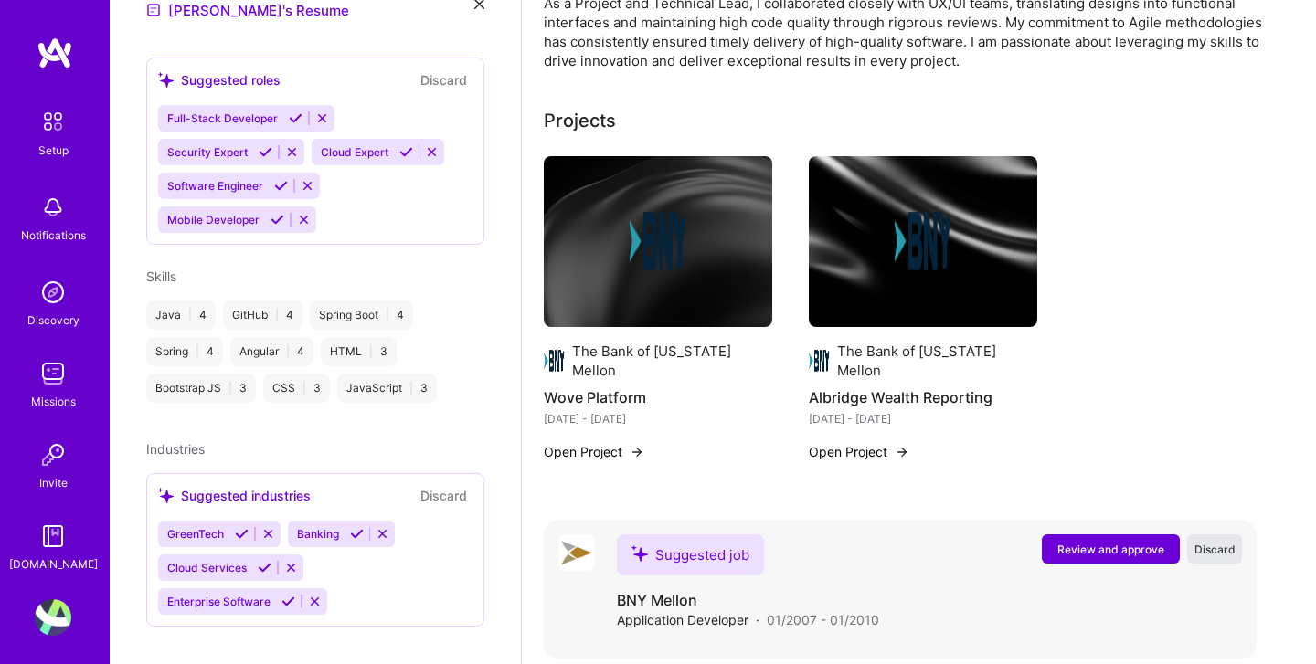
click at [1213, 542] on span "Discard" at bounding box center [1214, 550] width 41 height 16
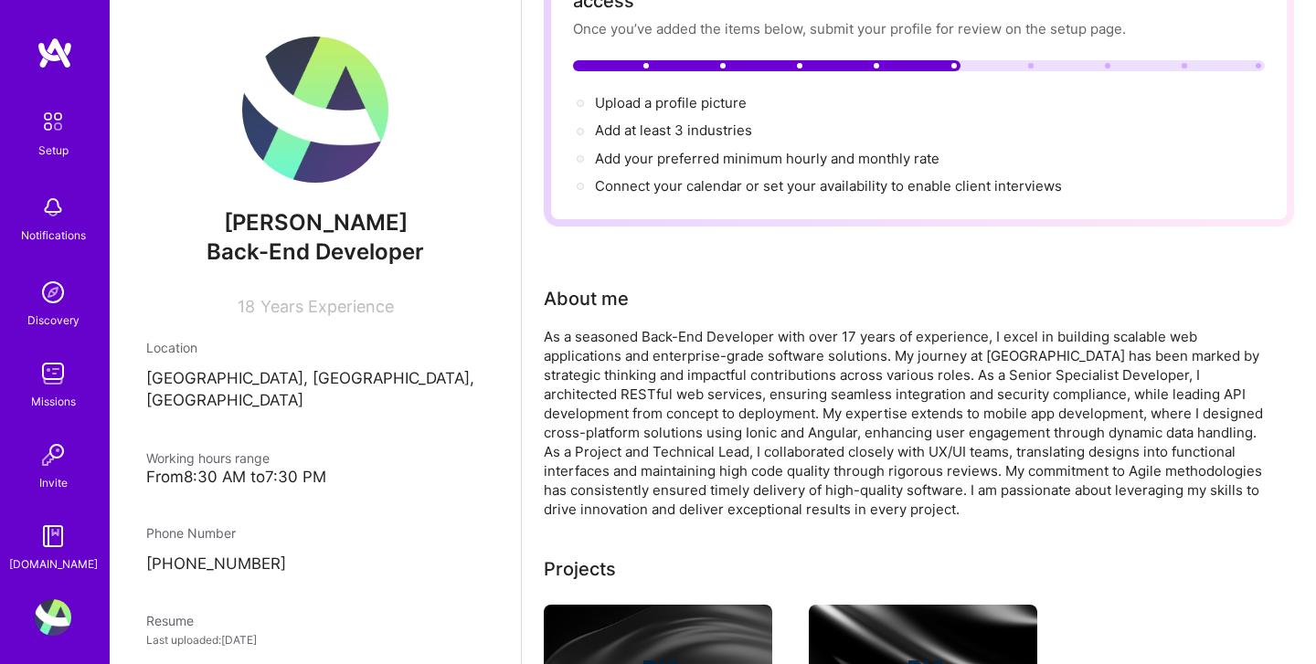
scroll to position [0, 0]
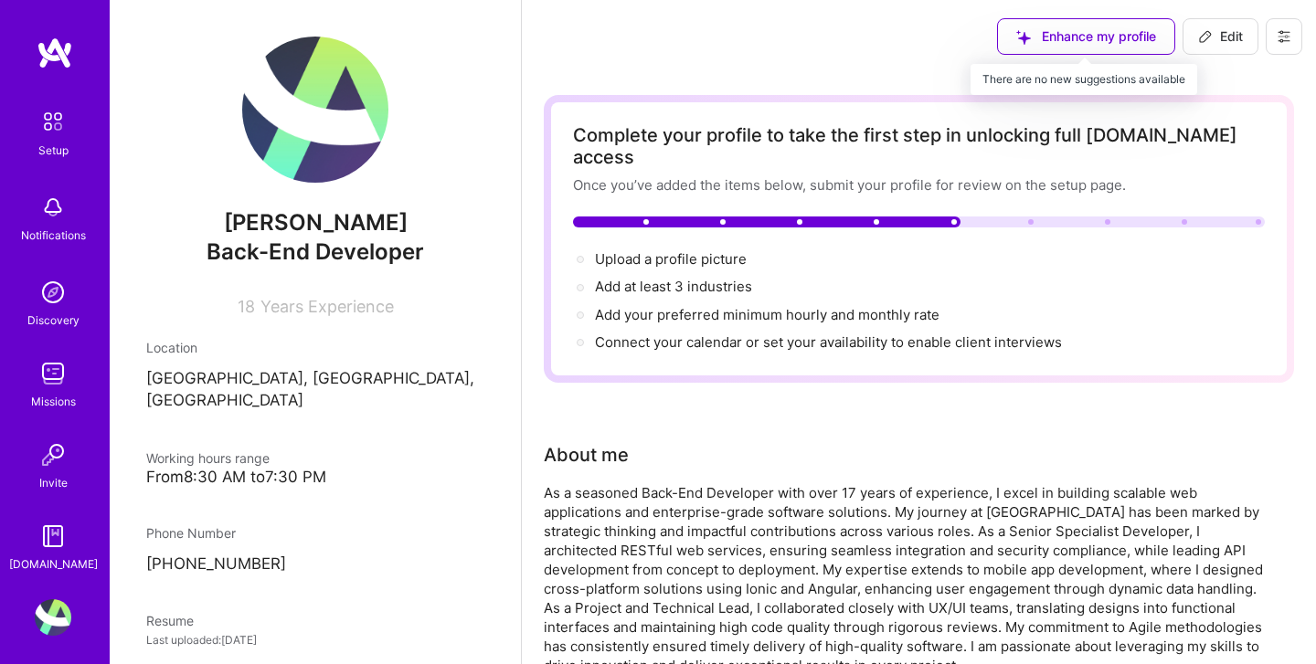
click at [1111, 37] on div "Enhance my profile" at bounding box center [1086, 36] width 178 height 37
click at [1213, 33] on span "Edit" at bounding box center [1220, 36] width 45 height 18
select select "IN"
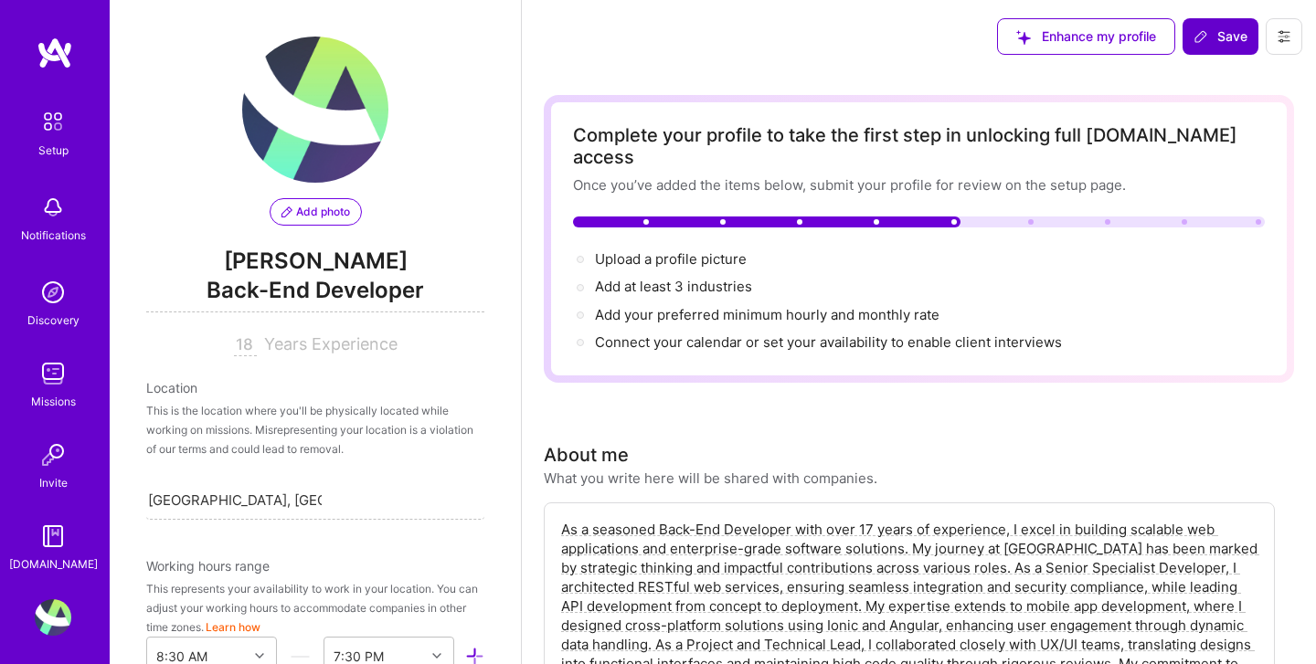
scroll to position [738, 0]
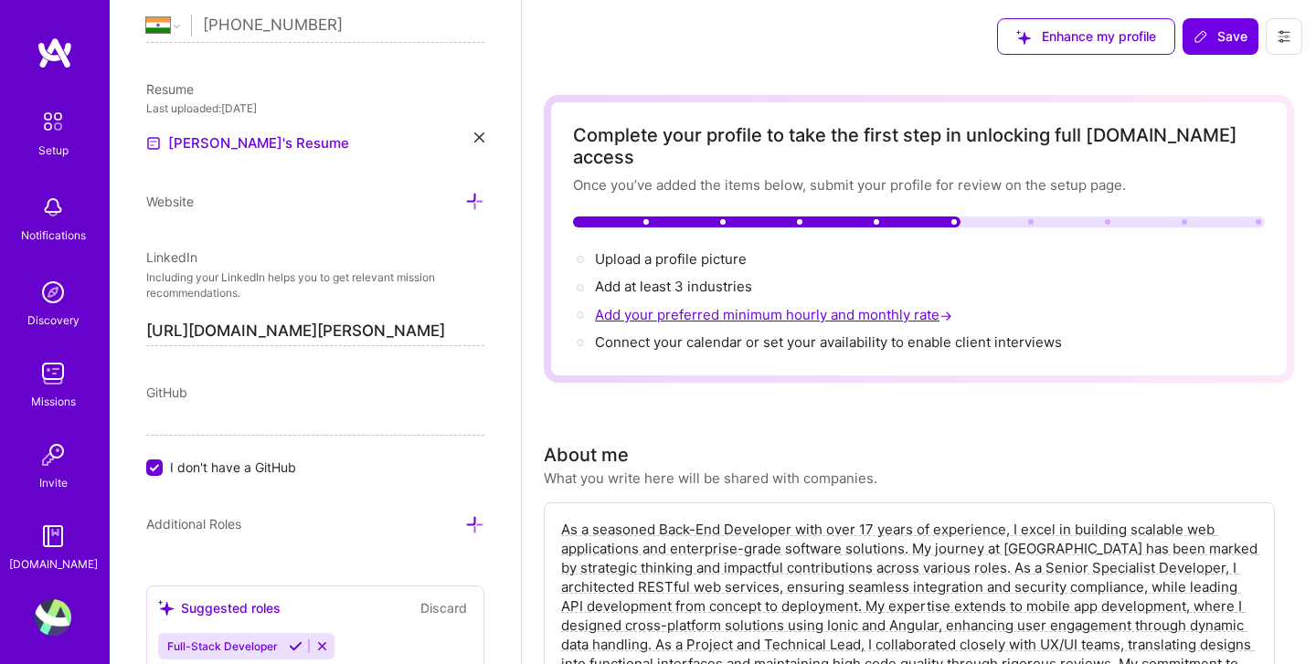
click at [700, 306] on span "Add your preferred minimum hourly and monthly rate →" at bounding box center [775, 314] width 361 height 17
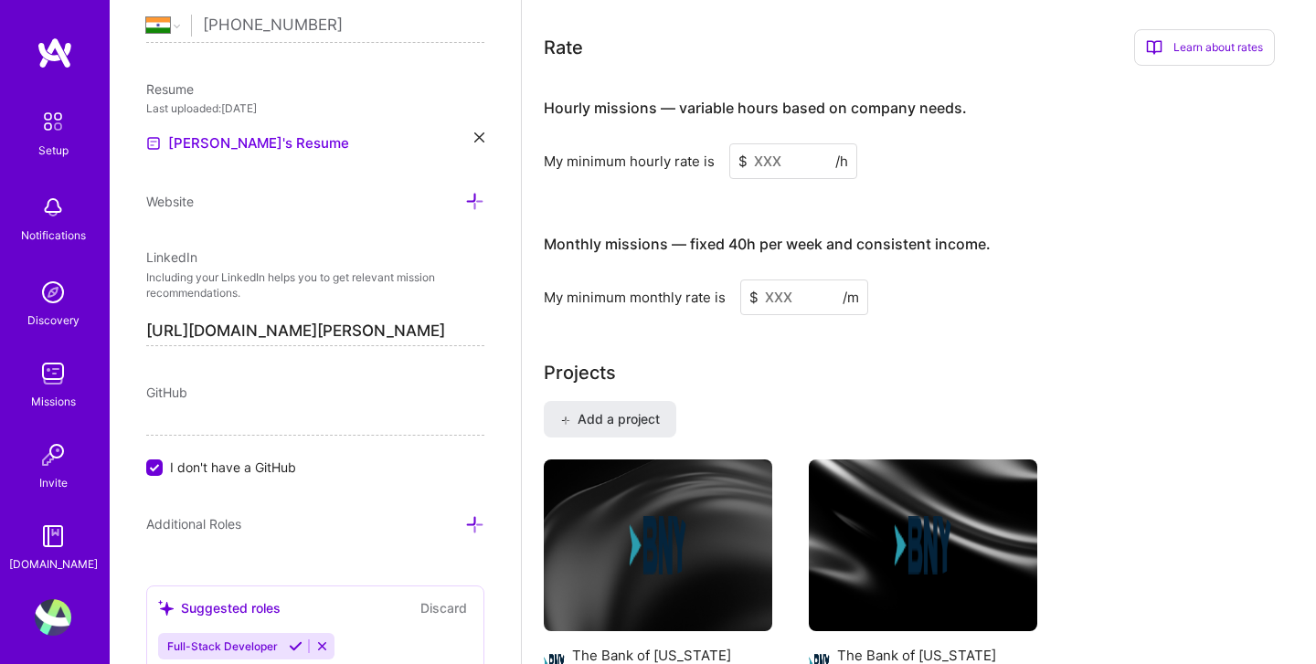
scroll to position [1190, 0]
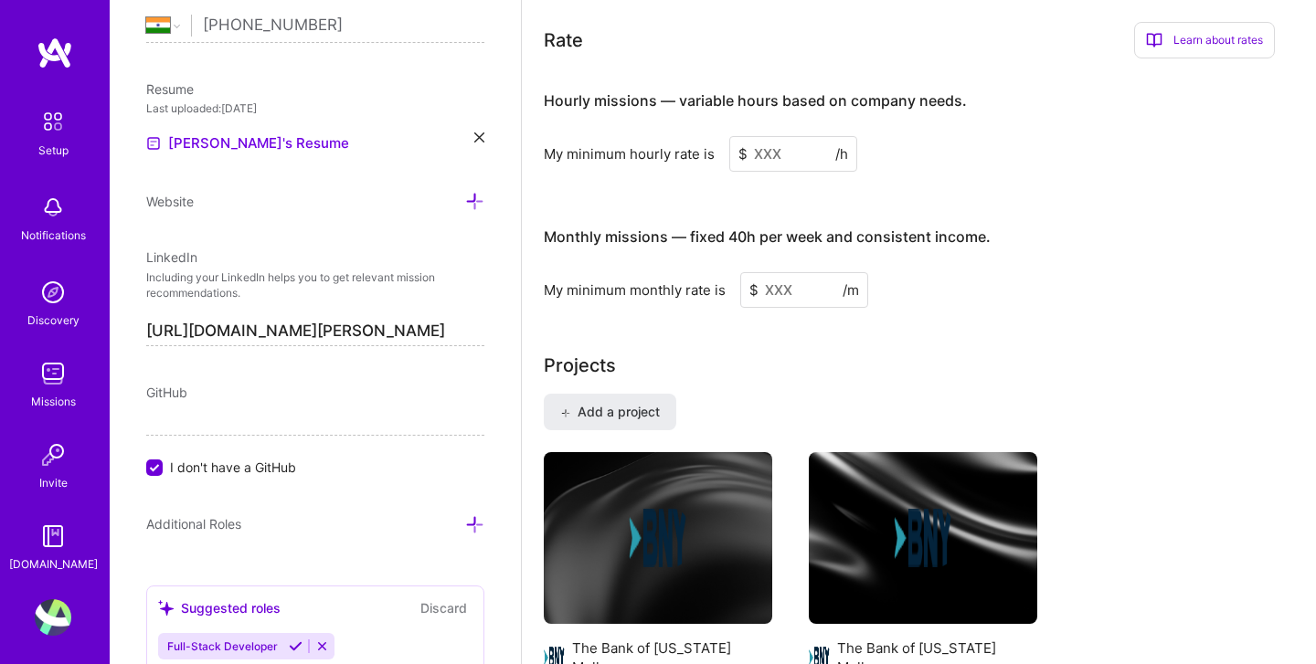
click at [797, 136] on input at bounding box center [793, 154] width 128 height 36
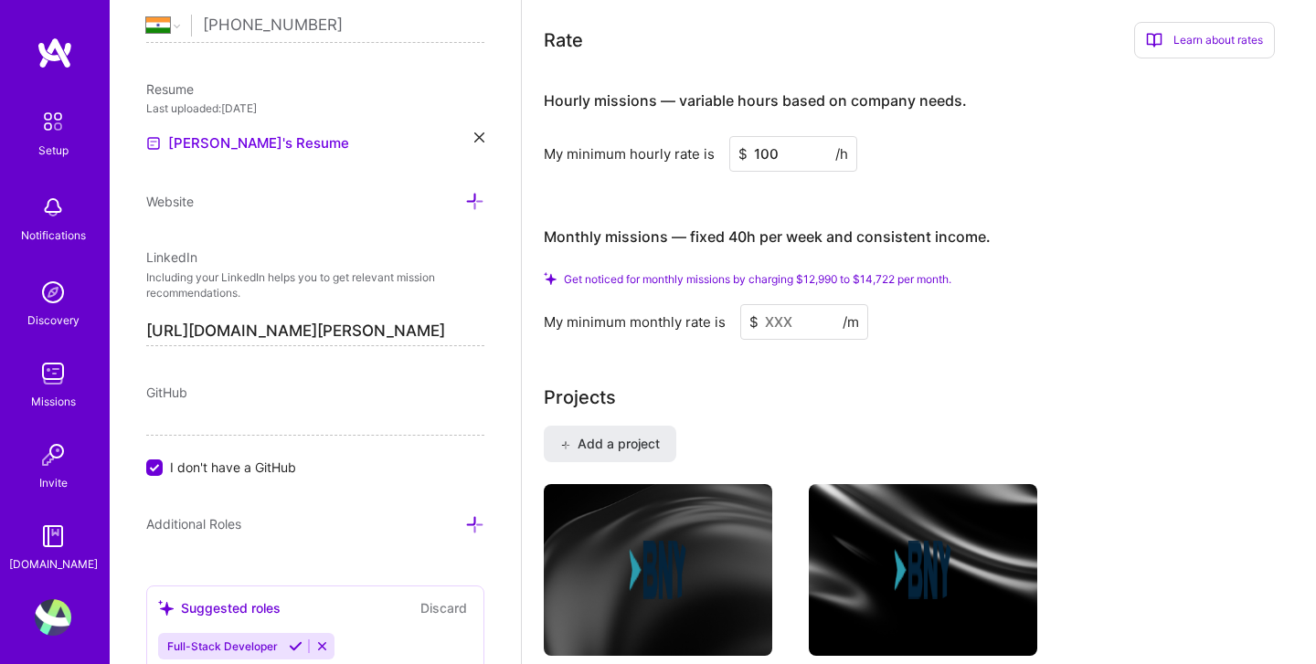
type input "100"
click at [802, 304] on input at bounding box center [804, 322] width 128 height 36
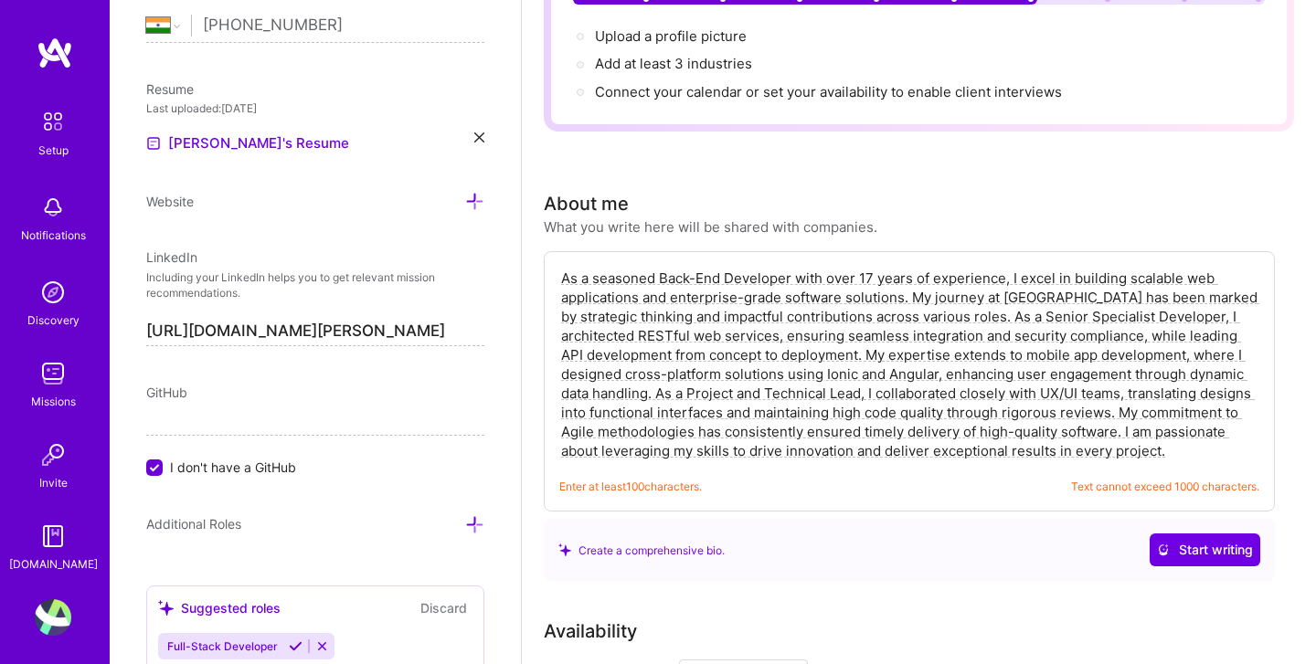
scroll to position [0, 0]
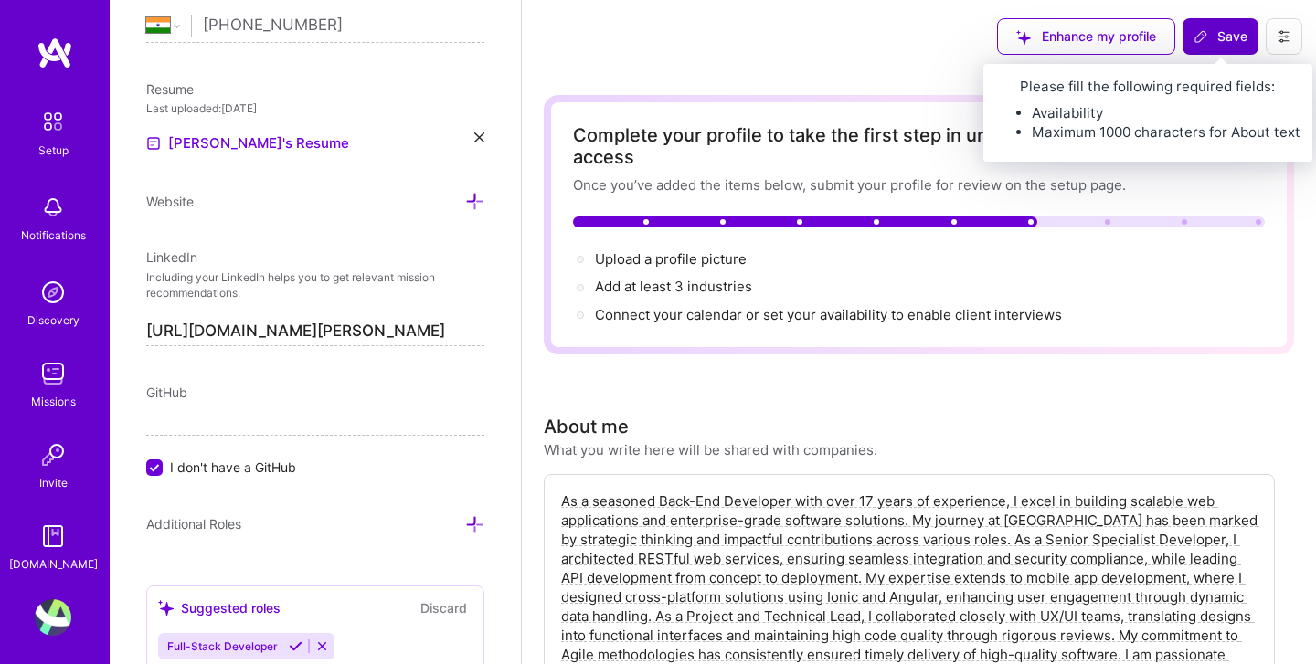
type input "14722"
click at [1224, 40] on span "Save" at bounding box center [1220, 36] width 54 height 18
click at [1220, 44] on span "Save" at bounding box center [1220, 36] width 54 height 18
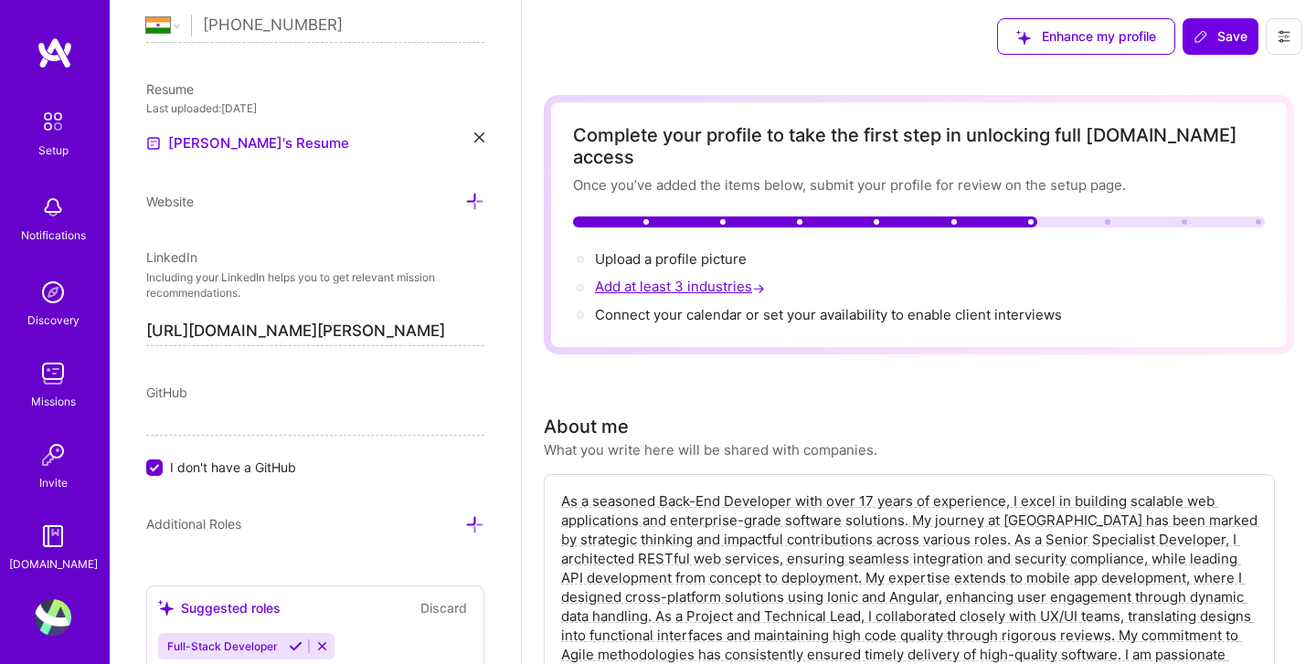
click at [713, 278] on span "Add at least 3 industries →" at bounding box center [682, 286] width 174 height 17
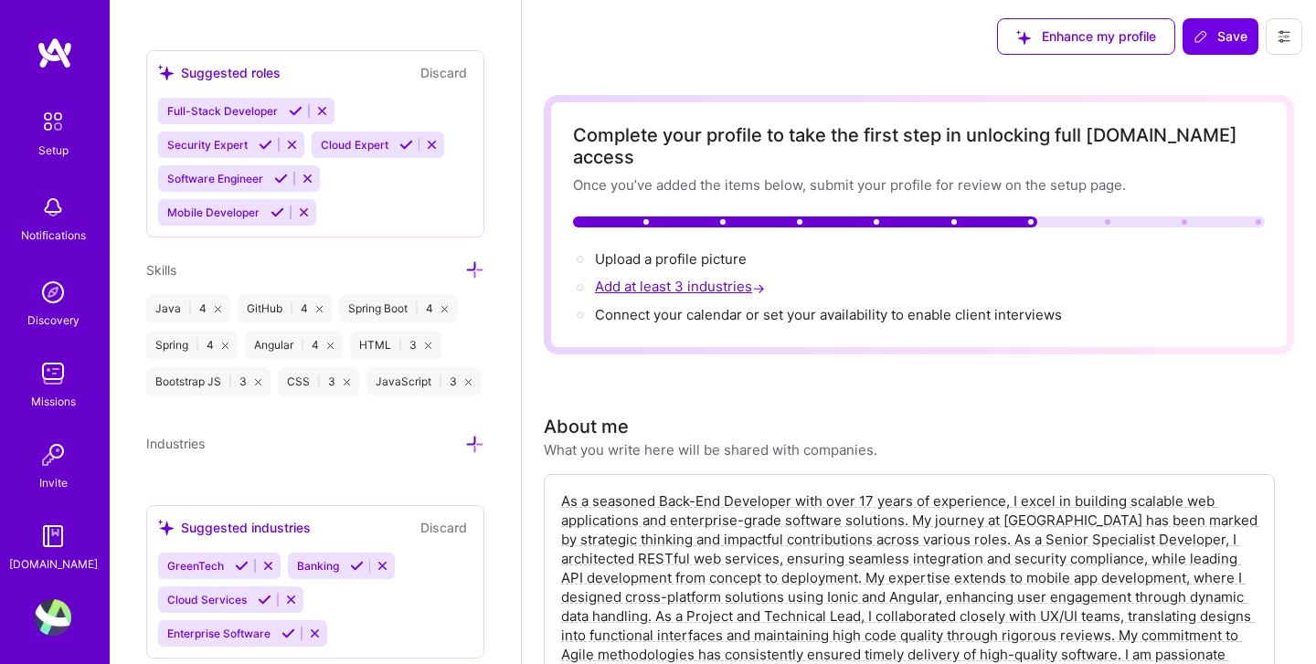
scroll to position [1327, 0]
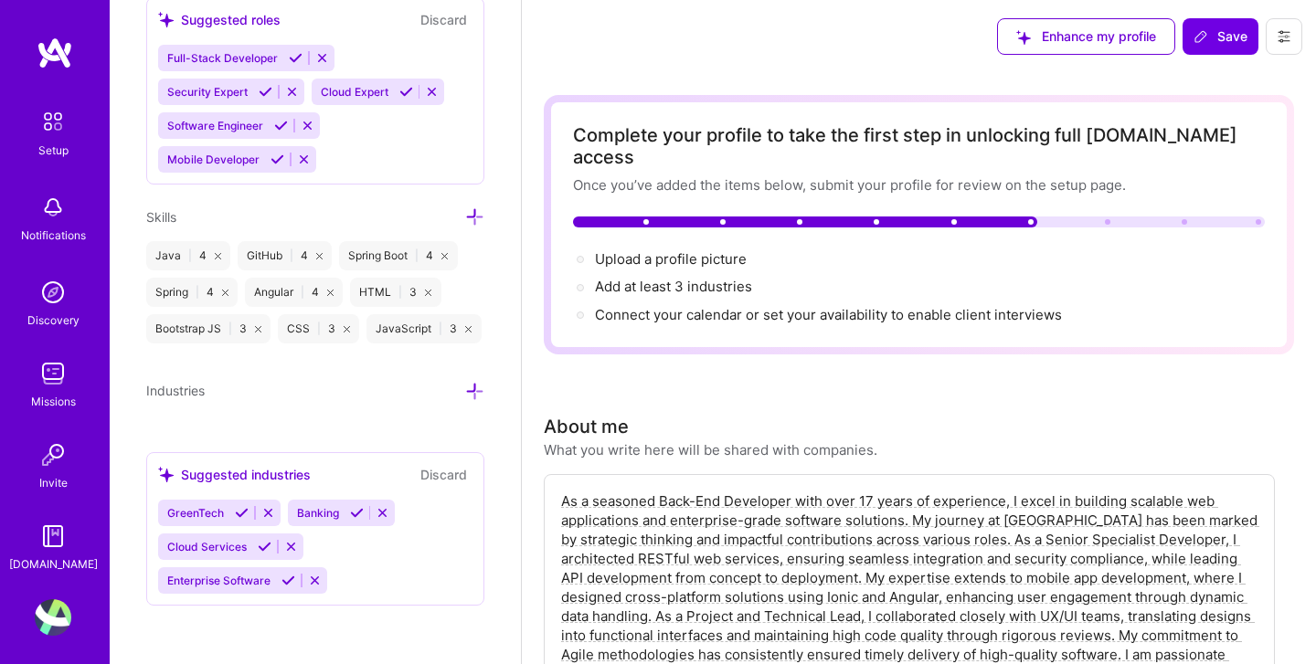
click at [479, 392] on icon at bounding box center [474, 391] width 19 height 19
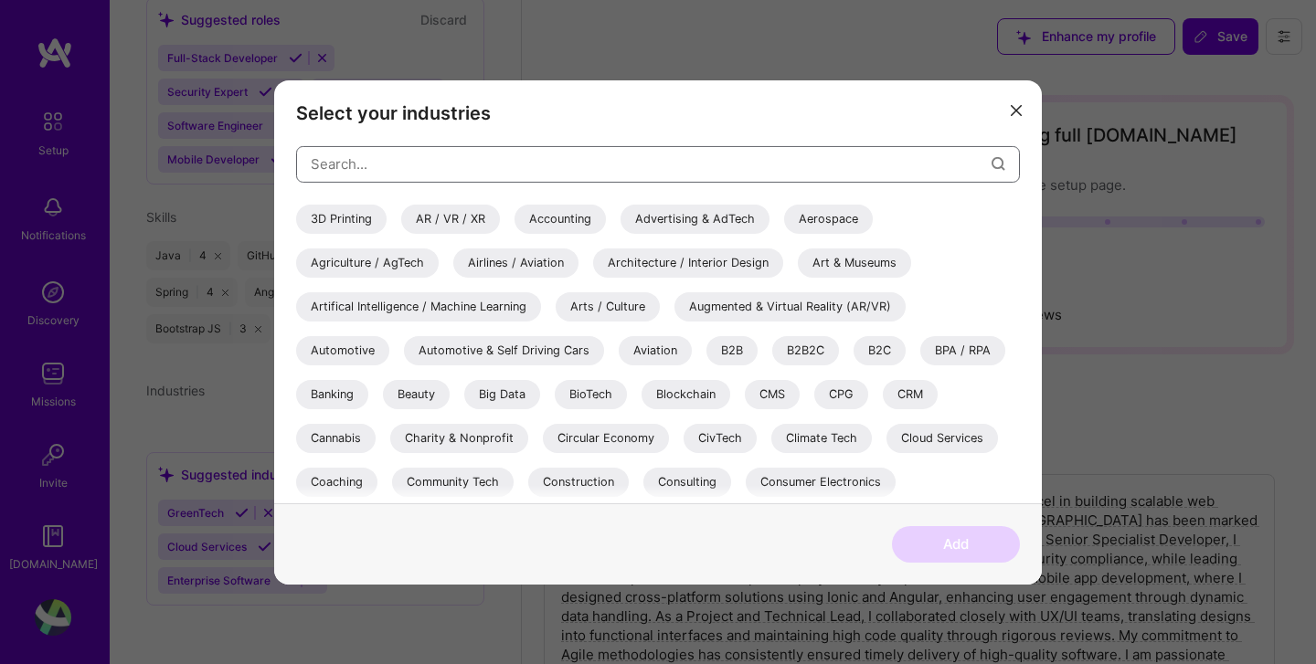
click at [593, 162] on input "modal" at bounding box center [651, 164] width 681 height 47
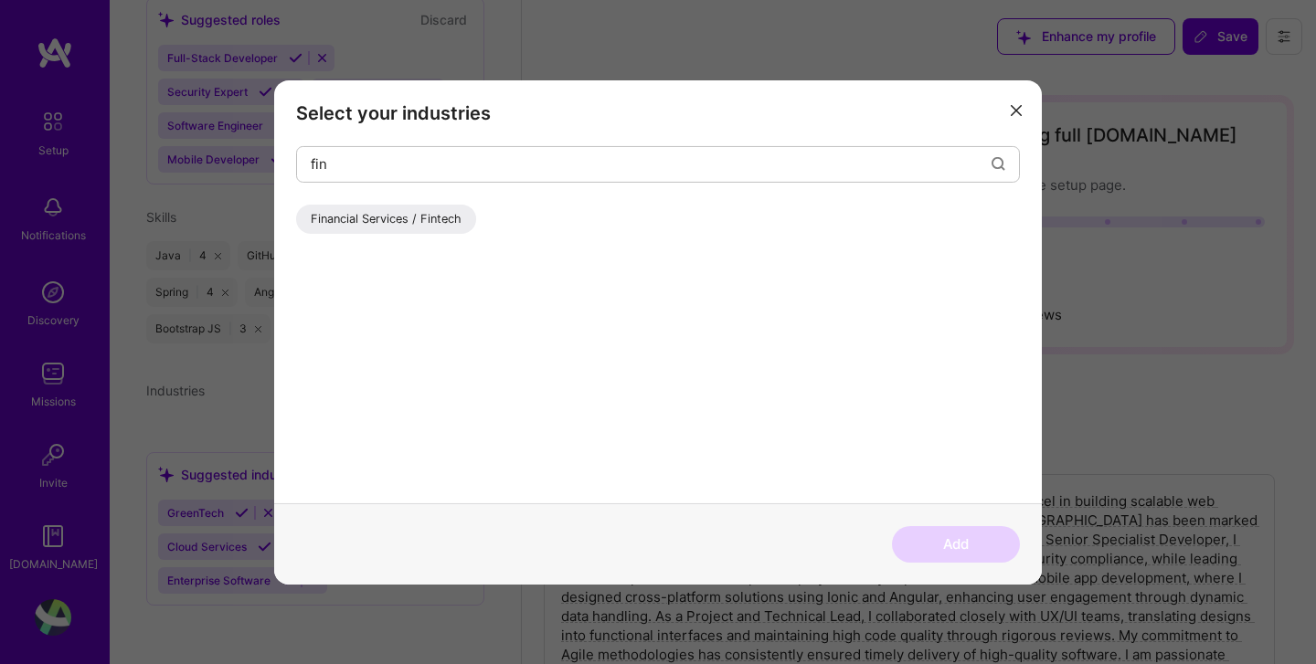
click at [420, 224] on div "Financial Services / Fintech" at bounding box center [386, 218] width 180 height 29
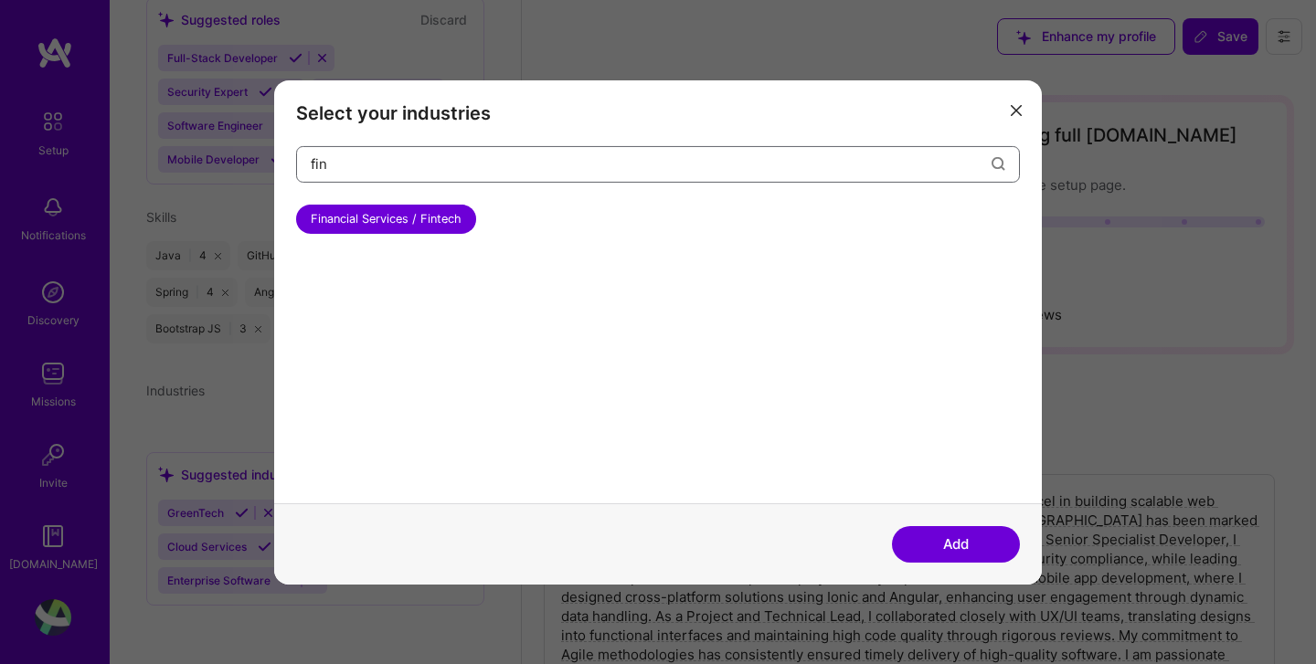
click at [461, 156] on input "fin" at bounding box center [651, 164] width 681 height 47
type input "f"
click at [329, 225] on div "SaaS" at bounding box center [324, 218] width 57 height 29
click at [434, 157] on input "saas" at bounding box center [651, 164] width 681 height 47
type input "s"
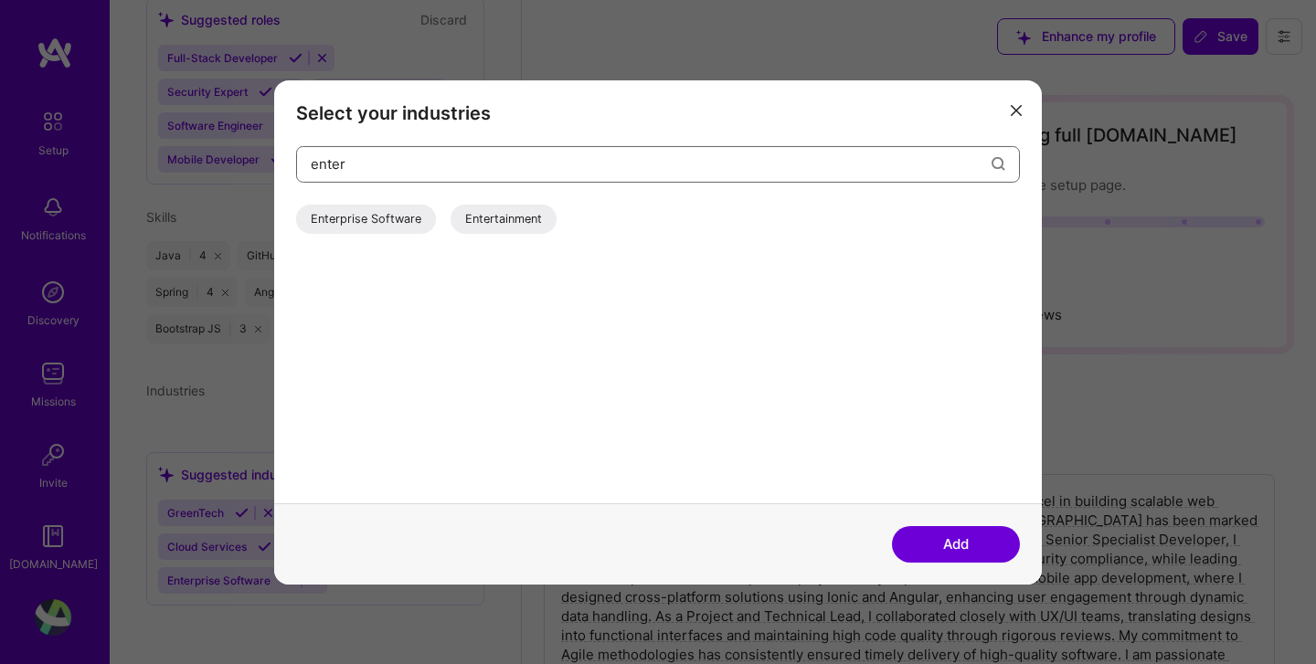
type input "enter"
click at [381, 215] on div "Enterprise Software" at bounding box center [366, 218] width 140 height 29
click at [944, 545] on button "Add" at bounding box center [956, 544] width 128 height 37
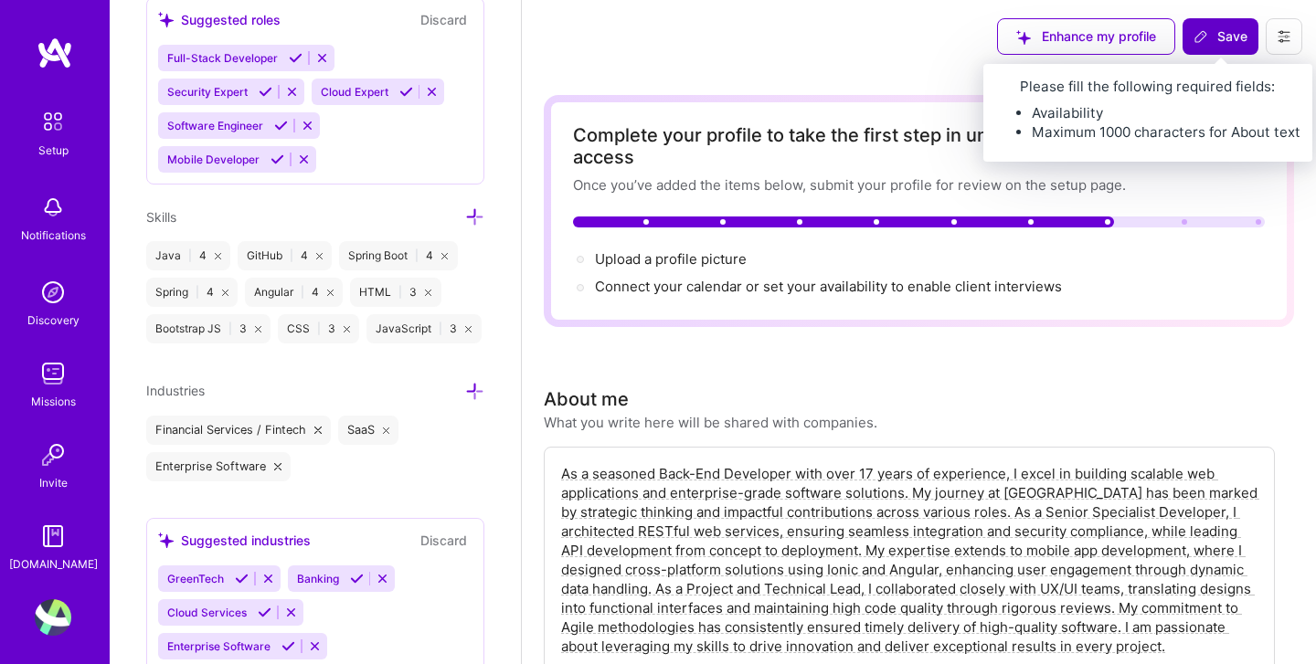
click at [1216, 34] on span "Save" at bounding box center [1220, 36] width 54 height 18
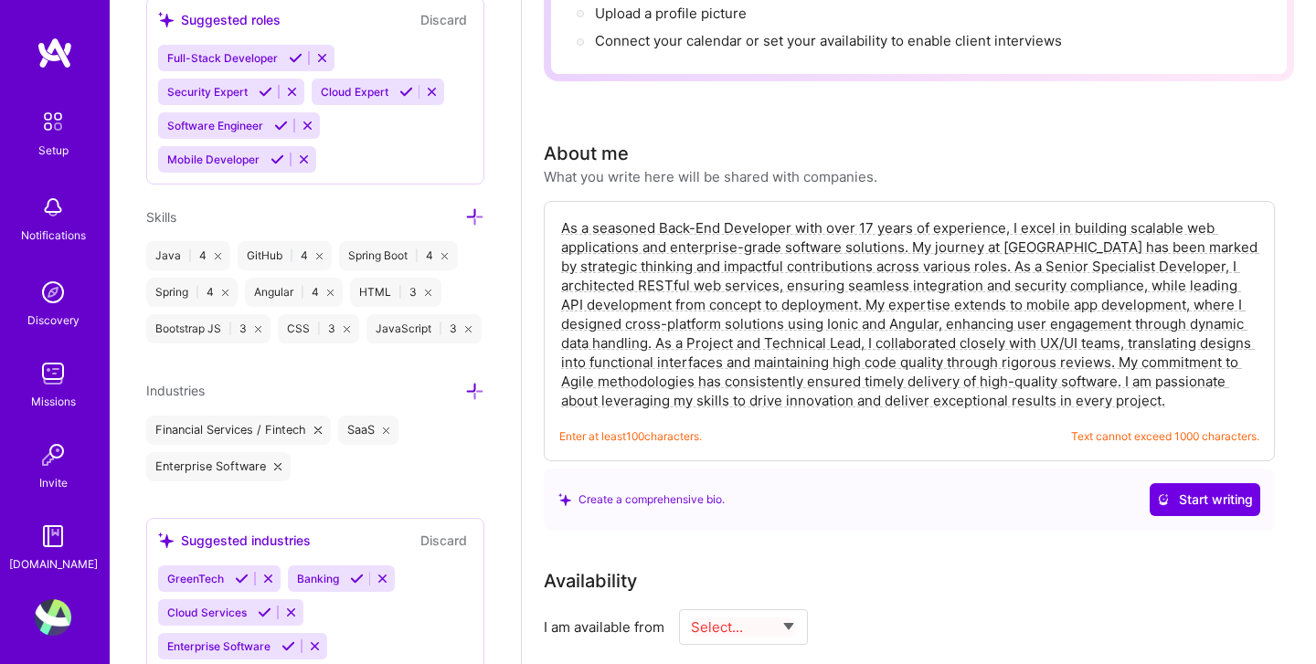
scroll to position [0, 0]
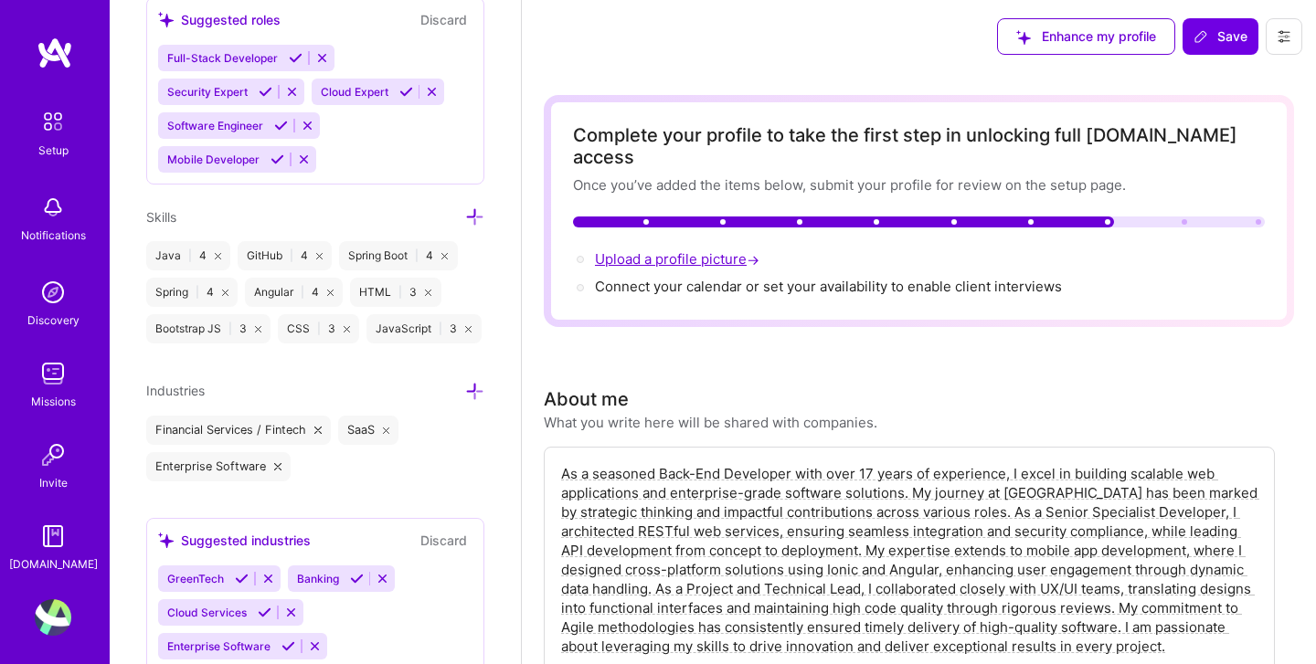
click at [707, 250] on span "Upload a profile picture →" at bounding box center [679, 258] width 168 height 17
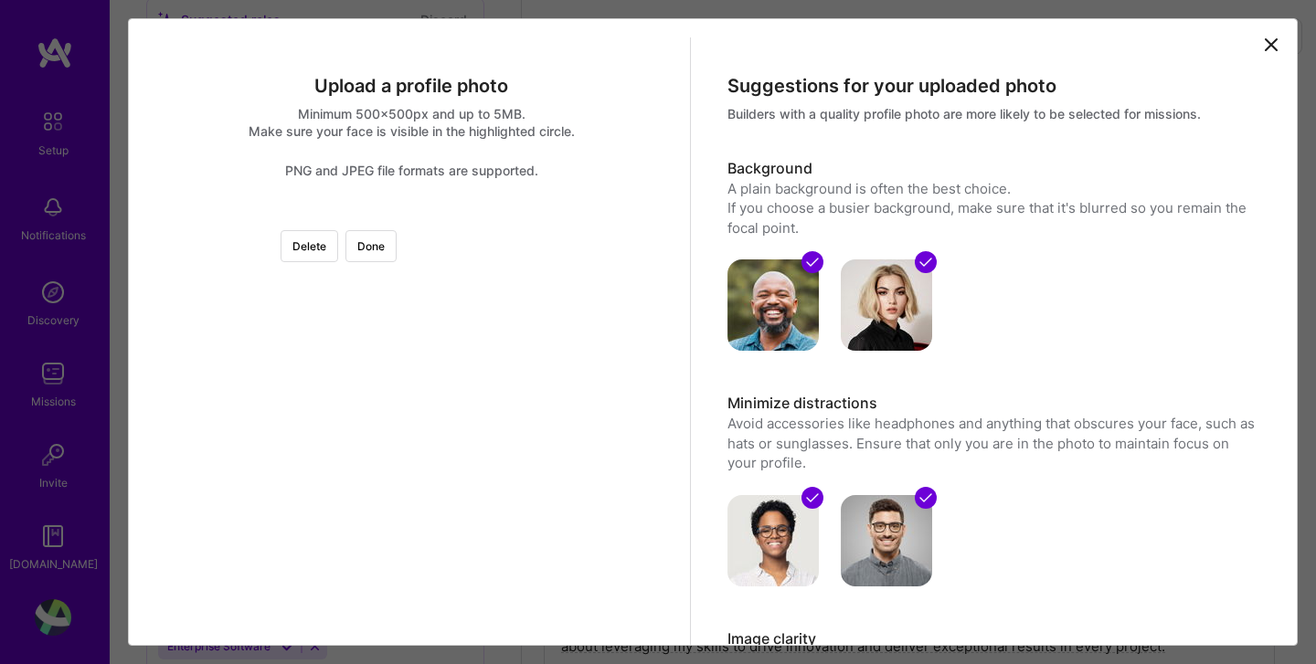
click at [508, 356] on div at bounding box center [669, 392] width 353 height 353
click at [411, 216] on div at bounding box center [411, 216] width 0 height 0
click at [493, 257] on div at bounding box center [669, 393] width 352 height 352
click at [411, 216] on div "Delete Done" at bounding box center [411, 216] width 0 height 0
click at [501, 251] on div at bounding box center [676, 392] width 351 height 351
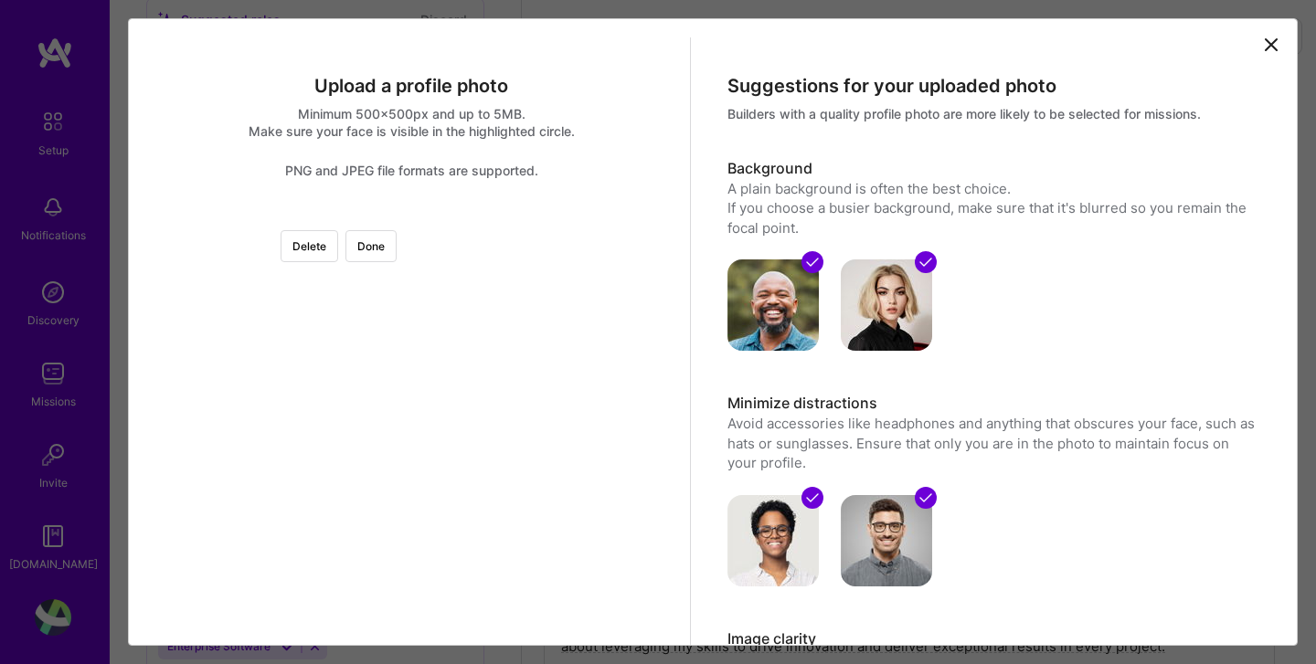
click at [411, 216] on div at bounding box center [411, 216] width 0 height 0
click at [397, 244] on button "Done" at bounding box center [370, 246] width 51 height 32
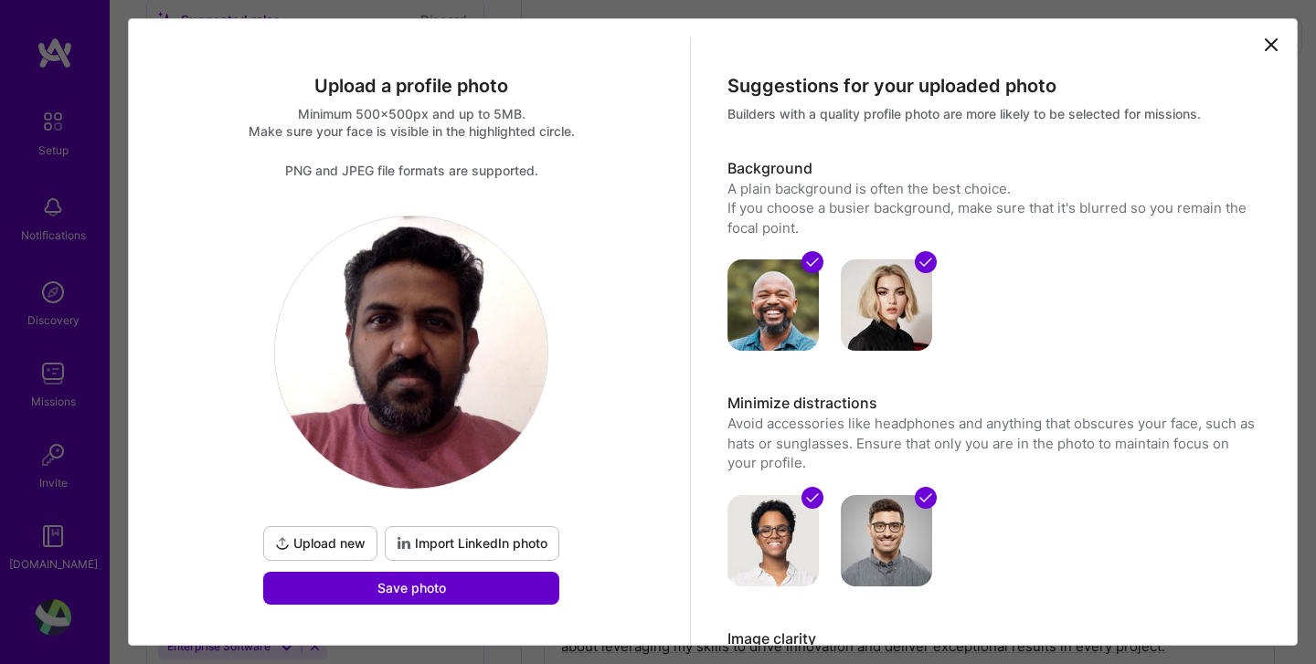
click at [415, 586] on span "Save photo" at bounding box center [411, 588] width 69 height 18
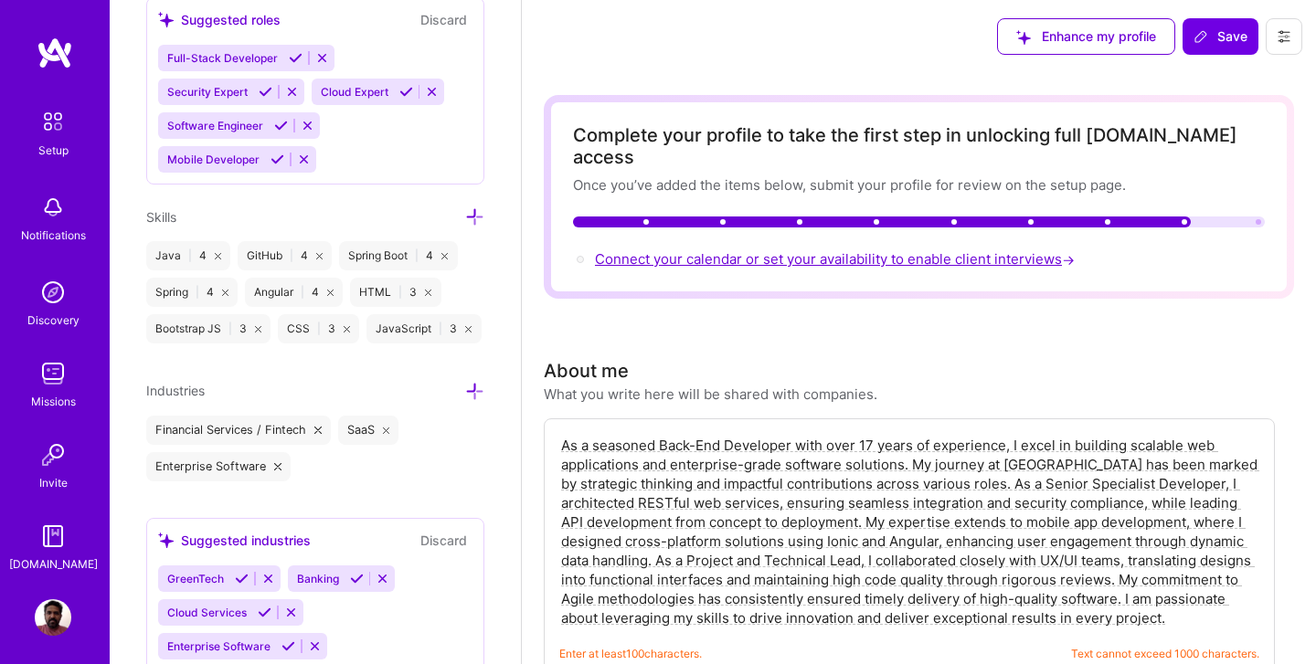
click at [1072, 250] on span "→" at bounding box center [1068, 259] width 13 height 19
click at [1011, 250] on span "Connect your calendar or set your availability to enable client interviews →" at bounding box center [836, 258] width 483 height 17
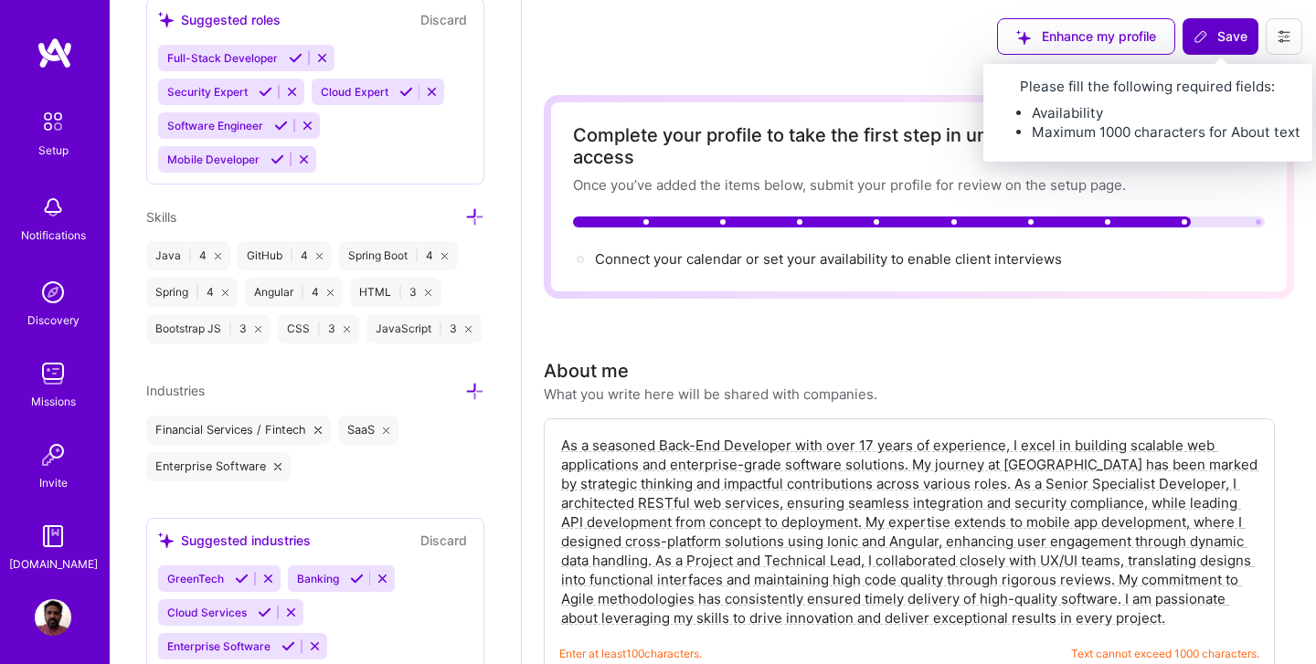
click at [1232, 33] on span "Save" at bounding box center [1220, 36] width 54 height 18
click at [1230, 27] on span "Save" at bounding box center [1220, 36] width 54 height 18
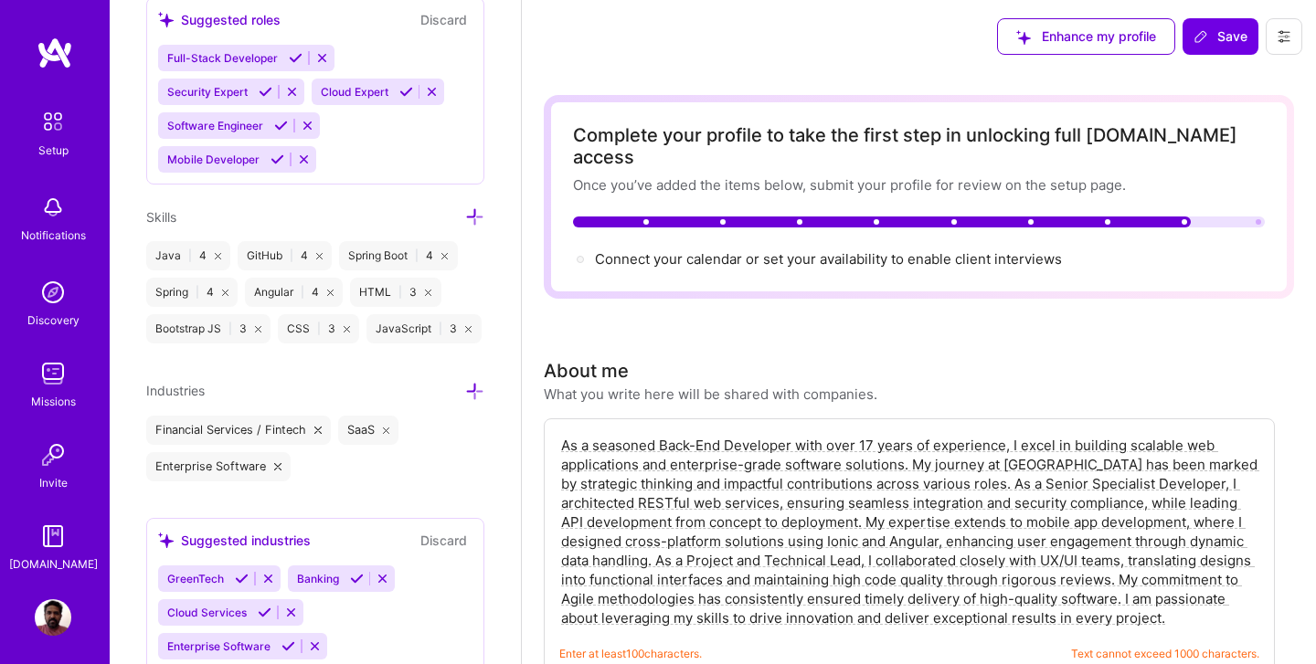
click at [1288, 29] on icon at bounding box center [1283, 36] width 15 height 15
click at [817, 47] on div "Enhance my profile Save Settings Payment method Log Out" at bounding box center [919, 36] width 794 height 73
click at [65, 58] on img at bounding box center [55, 53] width 37 height 33
click at [52, 129] on img at bounding box center [53, 121] width 38 height 38
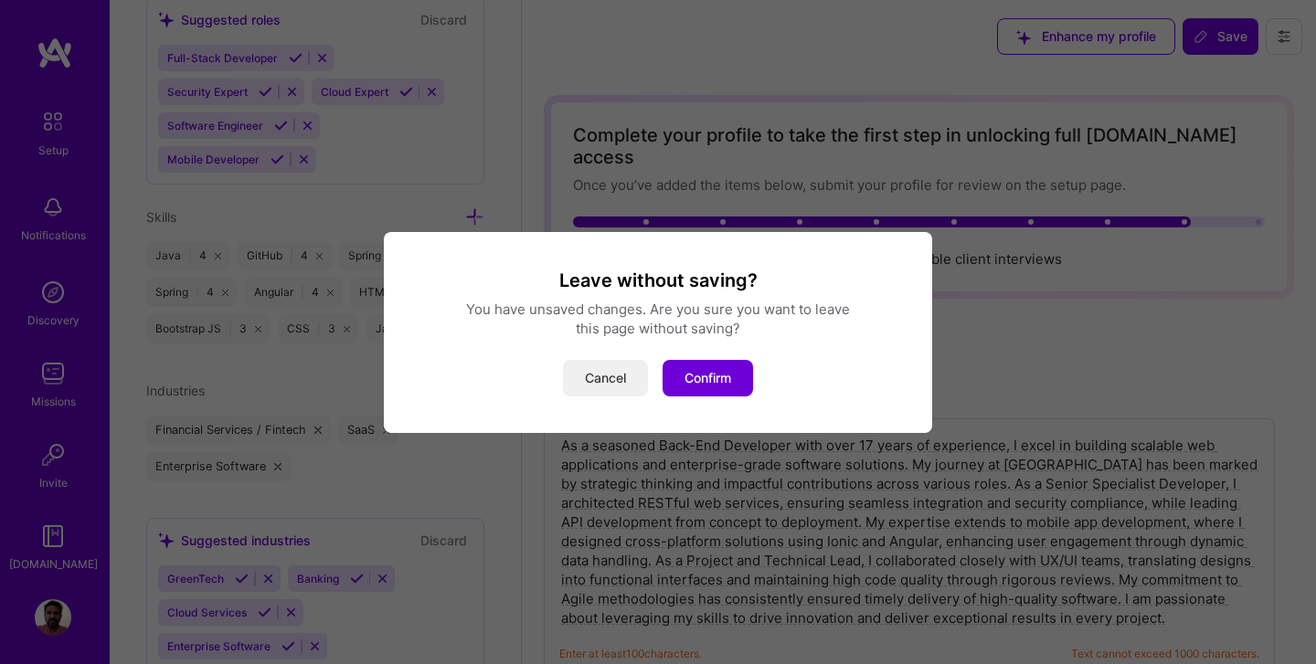
click at [606, 383] on button "Cancel" at bounding box center [605, 378] width 85 height 37
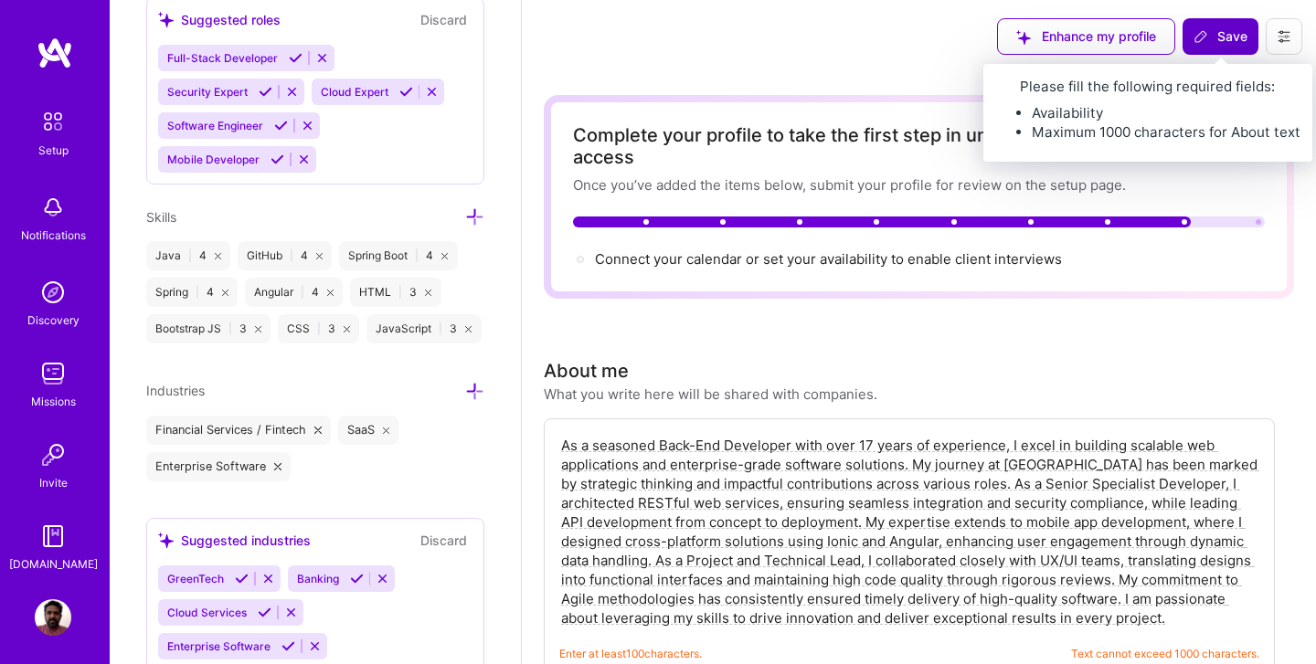
click at [1214, 37] on span "Save" at bounding box center [1220, 36] width 54 height 18
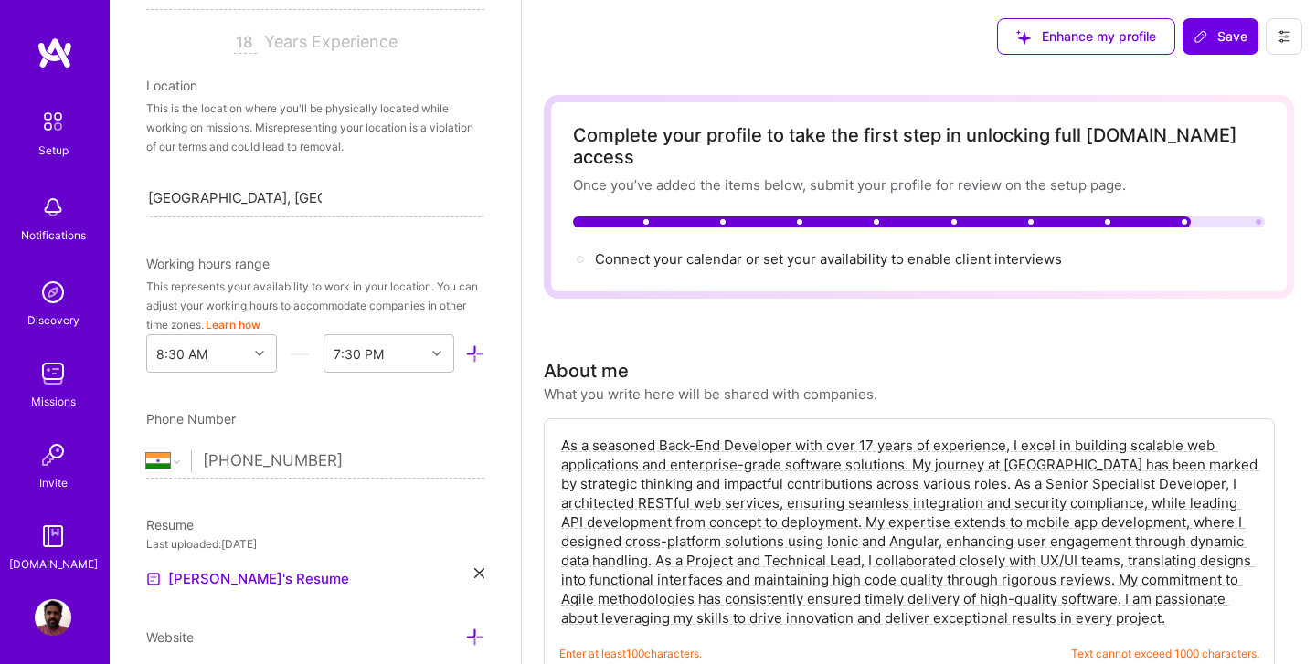
scroll to position [436, 0]
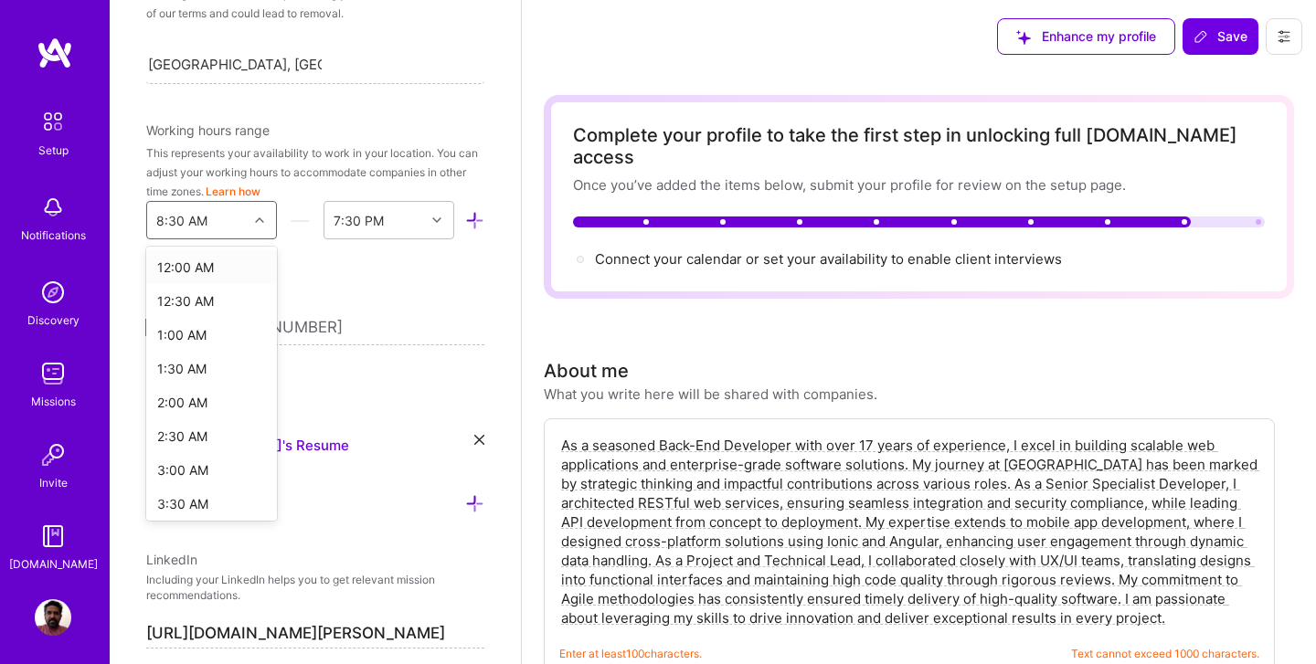
click at [253, 223] on div at bounding box center [262, 220] width 28 height 24
click at [433, 217] on icon at bounding box center [436, 220] width 9 height 9
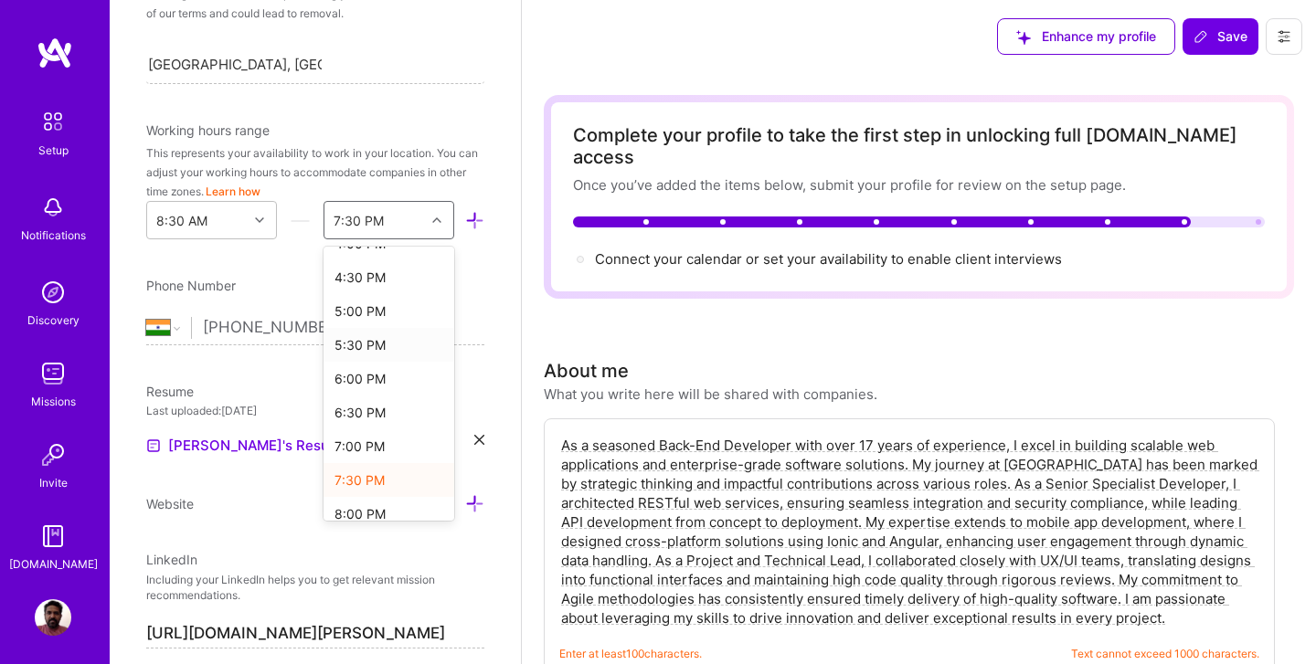
scroll to position [517, 0]
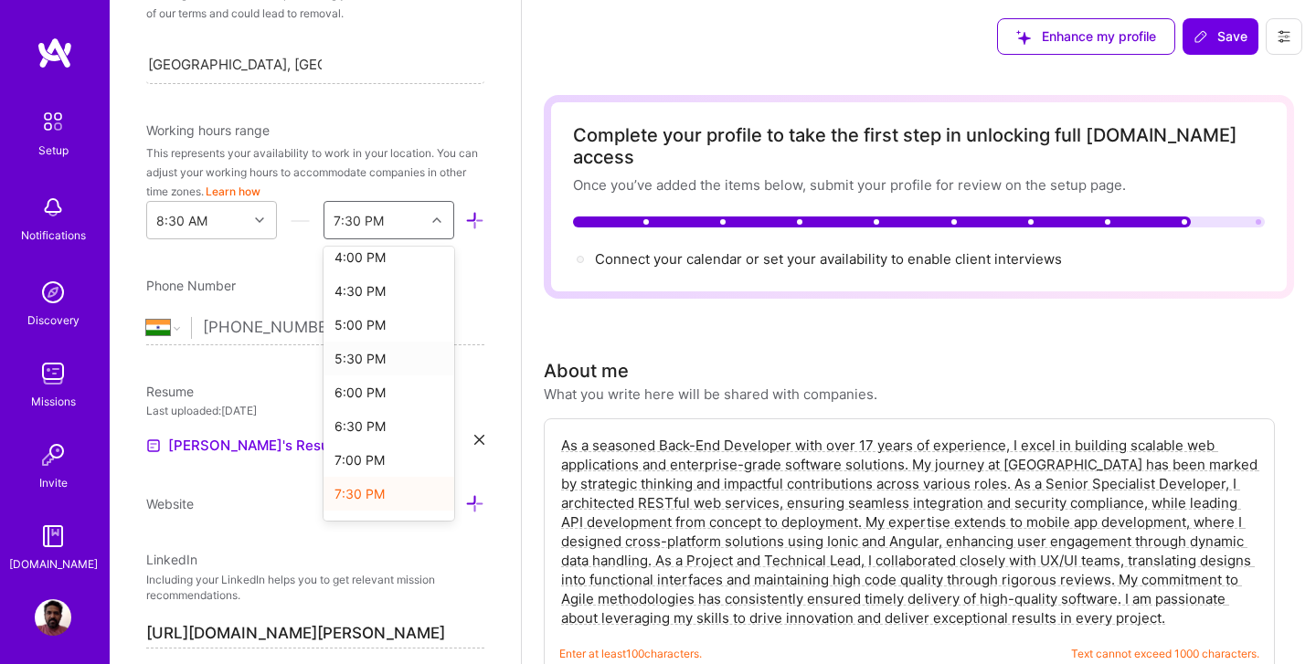
click at [363, 355] on div "5:30 PM" at bounding box center [388, 359] width 131 height 34
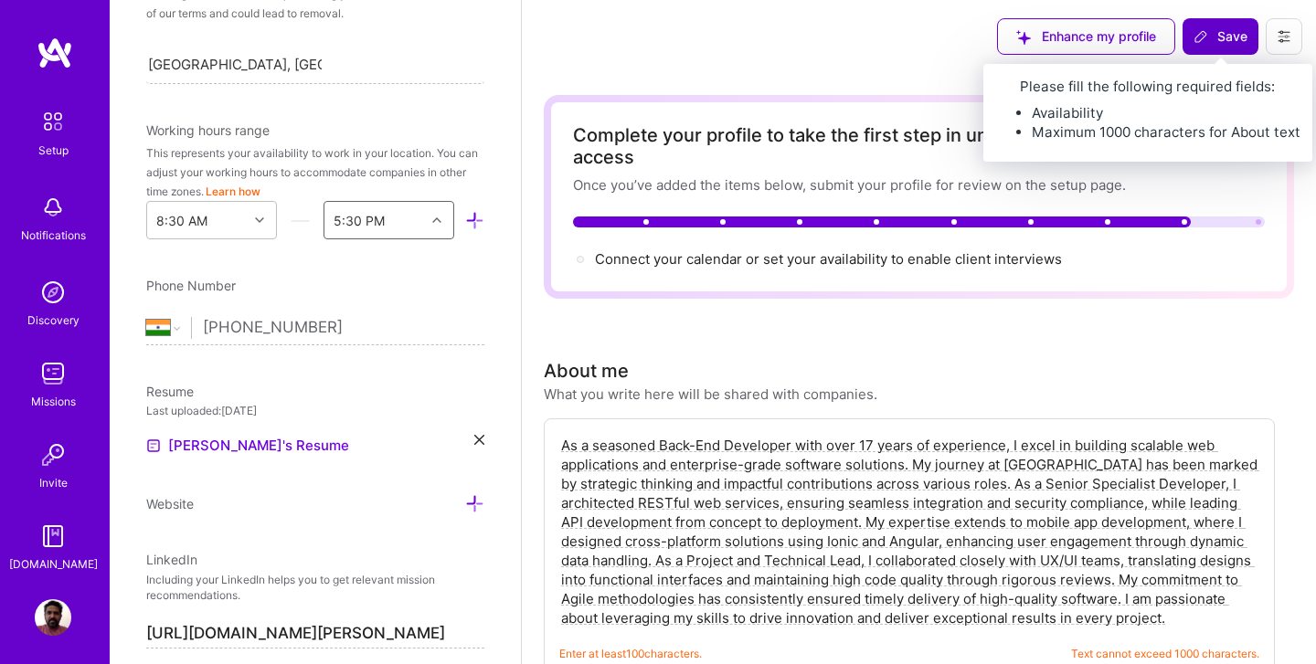
click at [1222, 38] on span "Save" at bounding box center [1220, 36] width 54 height 18
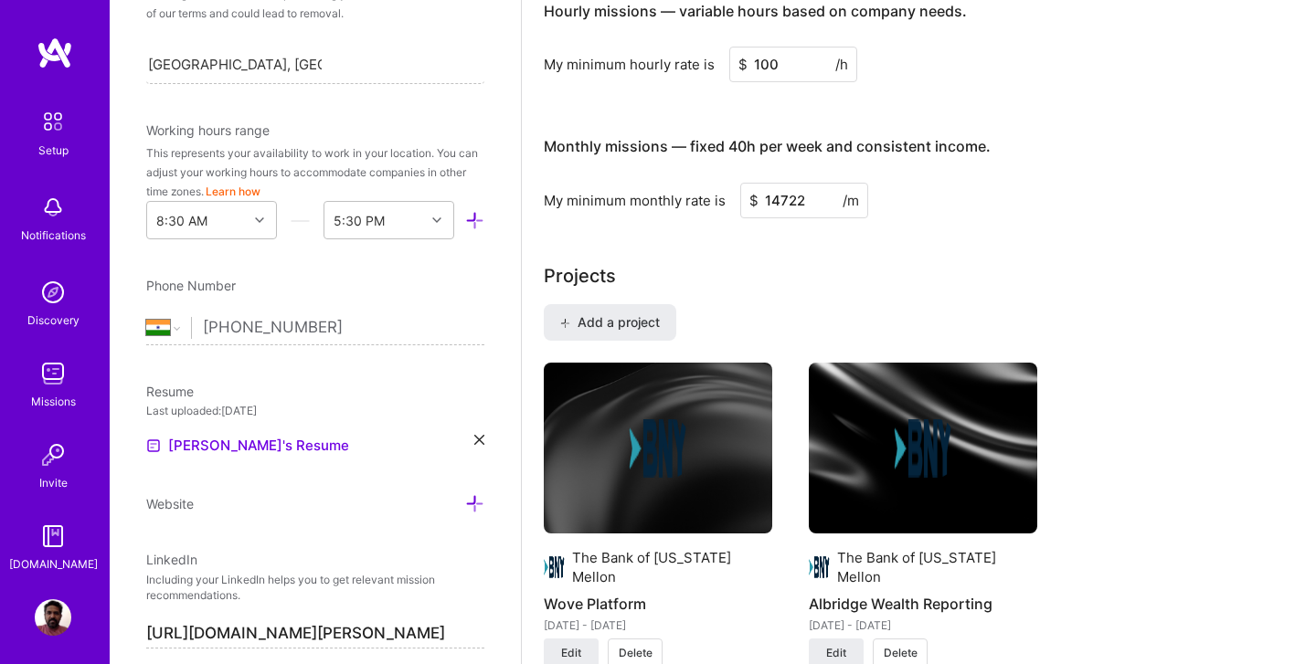
scroll to position [1380, 0]
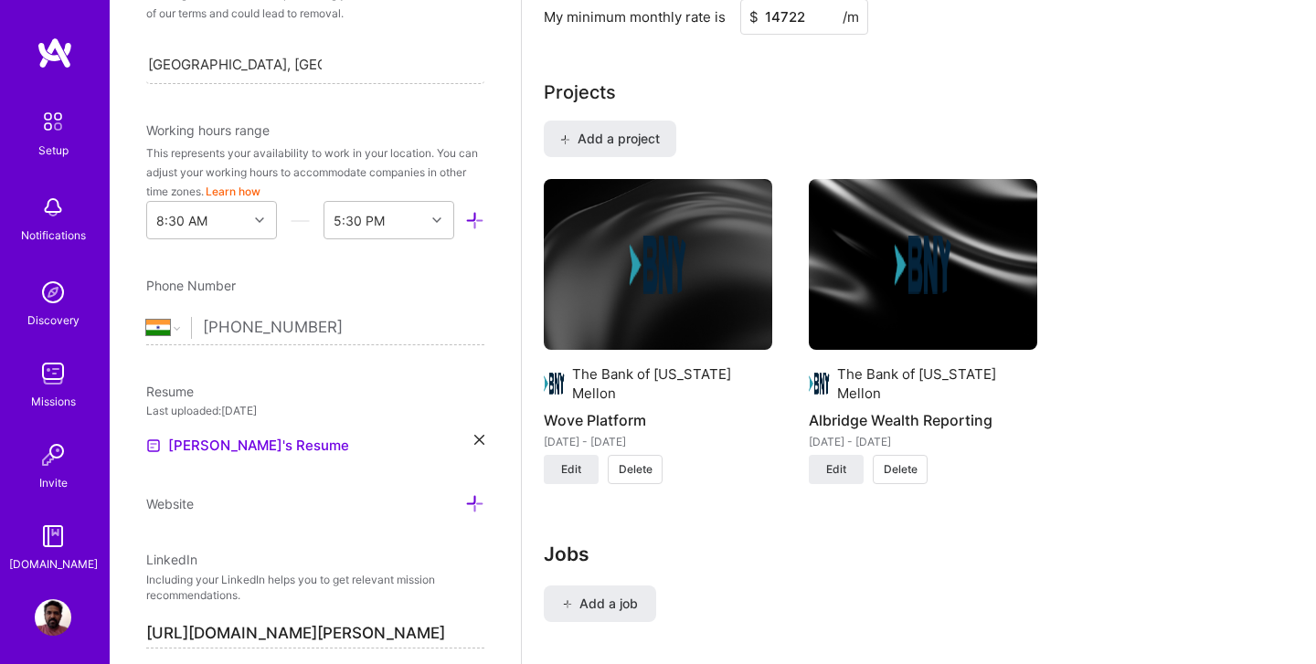
click at [358, 323] on input "+91 97104 24395" at bounding box center [343, 328] width 281 height 53
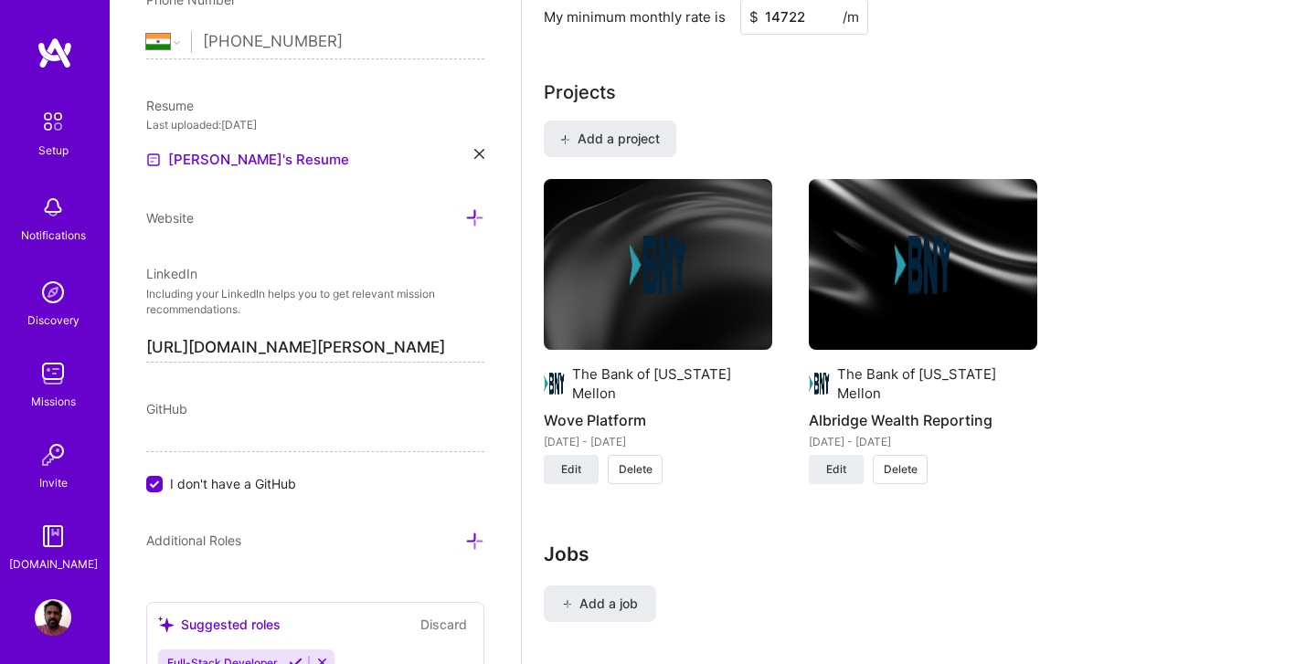
scroll to position [783, 0]
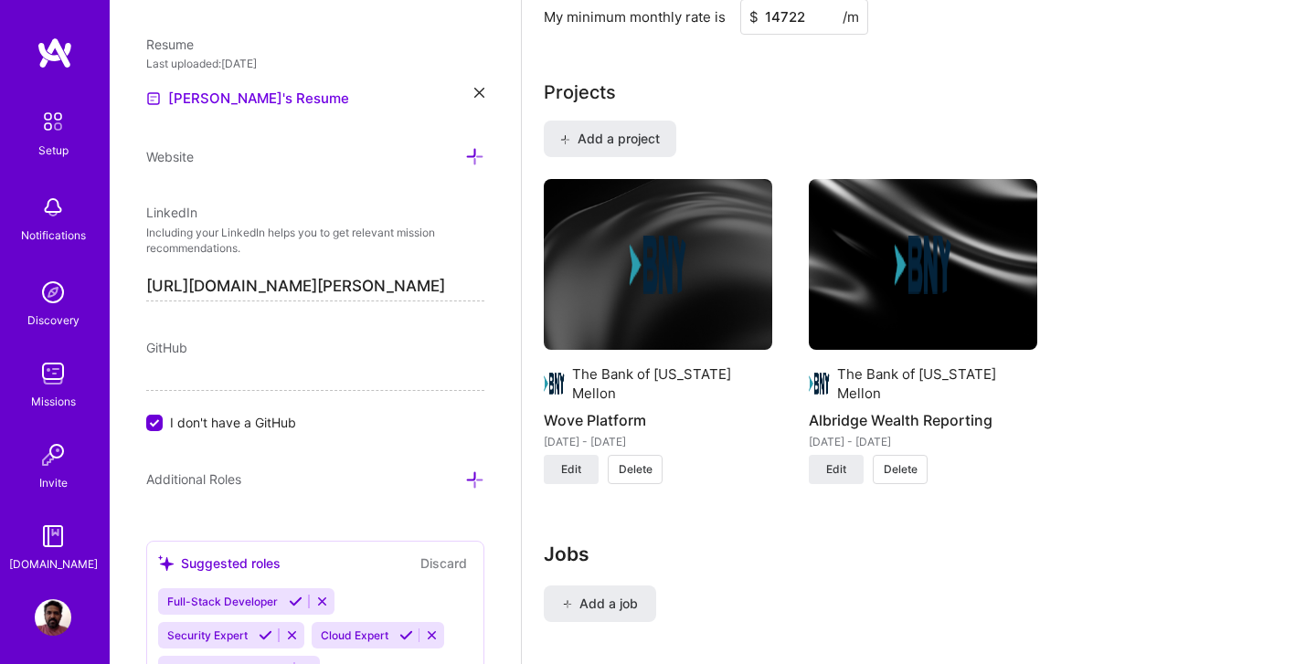
click at [151, 422] on input "I don't have a GitHub" at bounding box center [156, 424] width 16 height 16
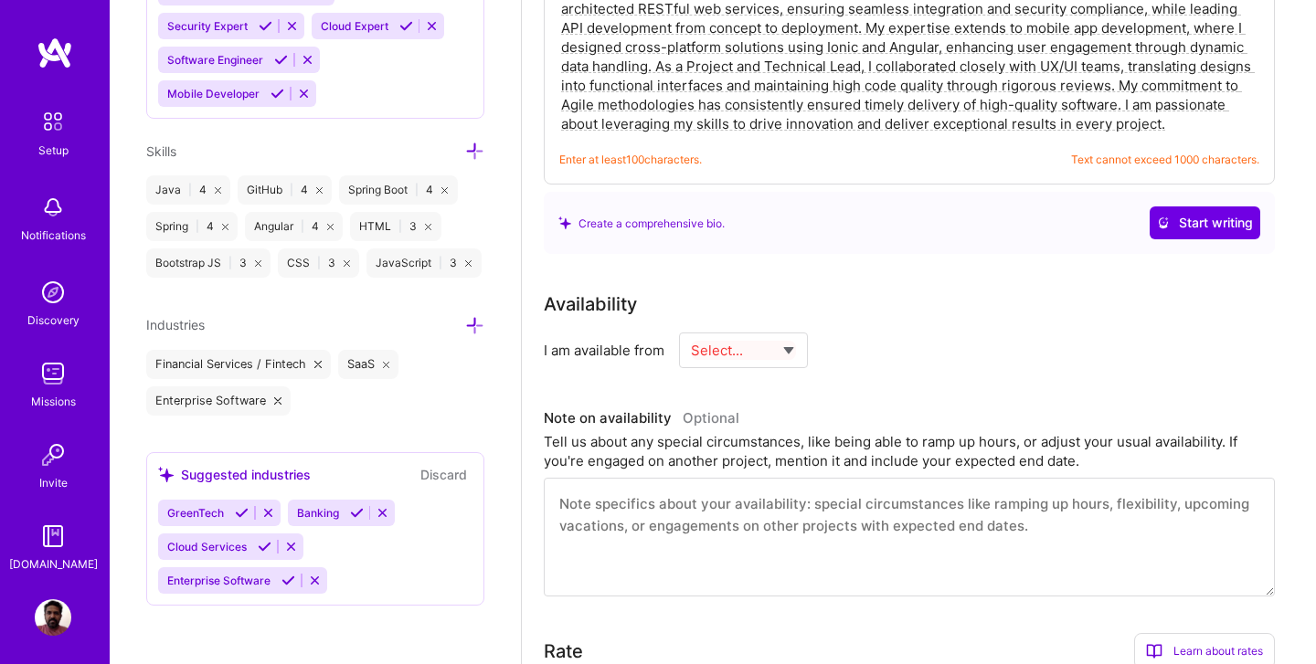
scroll to position [0, 0]
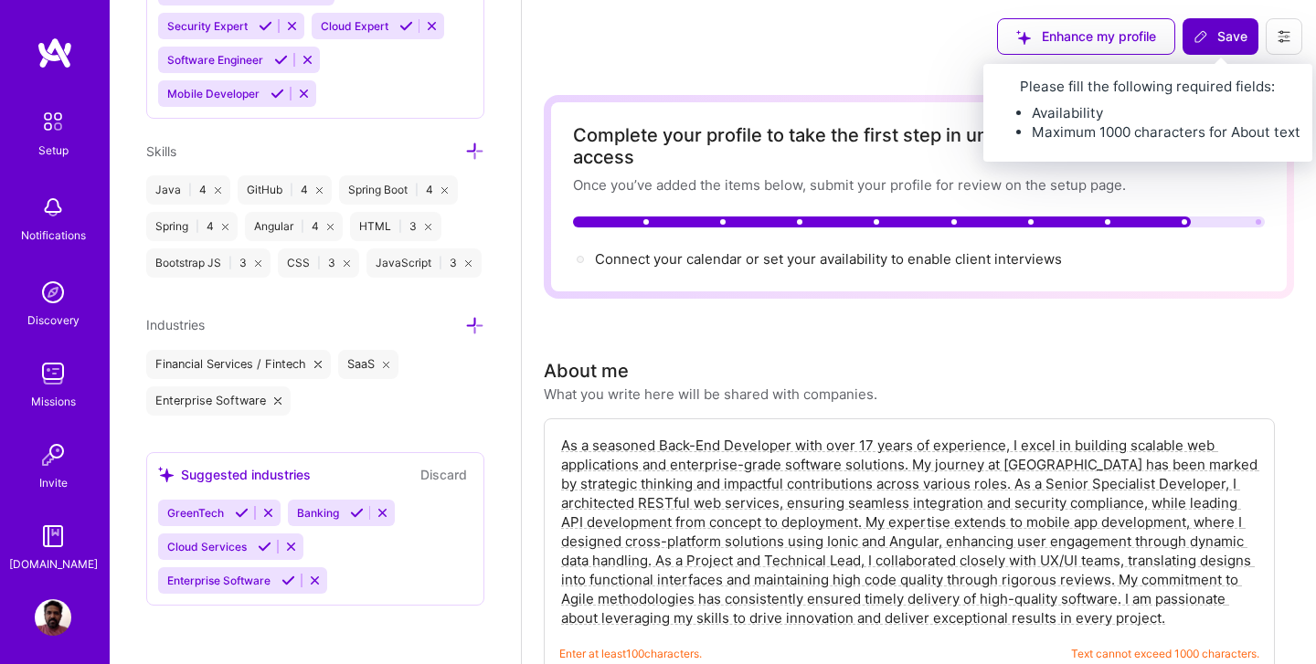
type input "https://github.com/bkbabbloo"
click at [1213, 30] on span "Save" at bounding box center [1220, 36] width 54 height 18
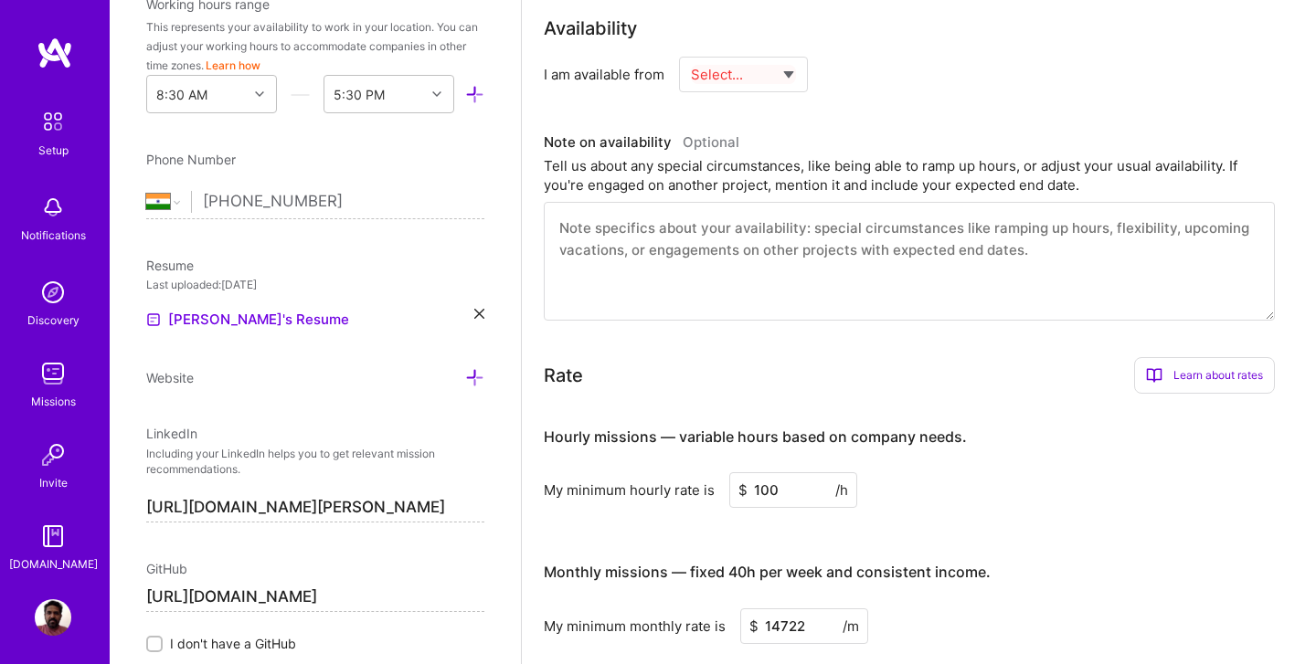
scroll to position [1380, 0]
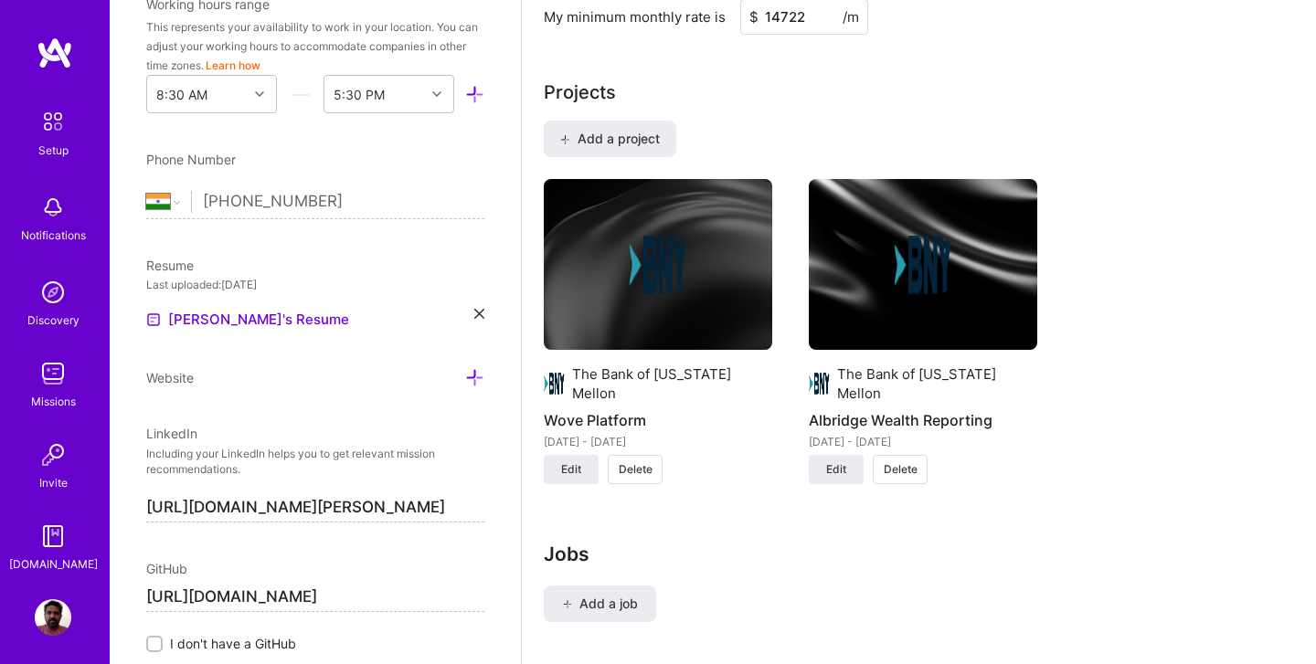
click at [61, 215] on img at bounding box center [53, 207] width 37 height 37
click at [58, 151] on div "Setup" at bounding box center [53, 150] width 30 height 19
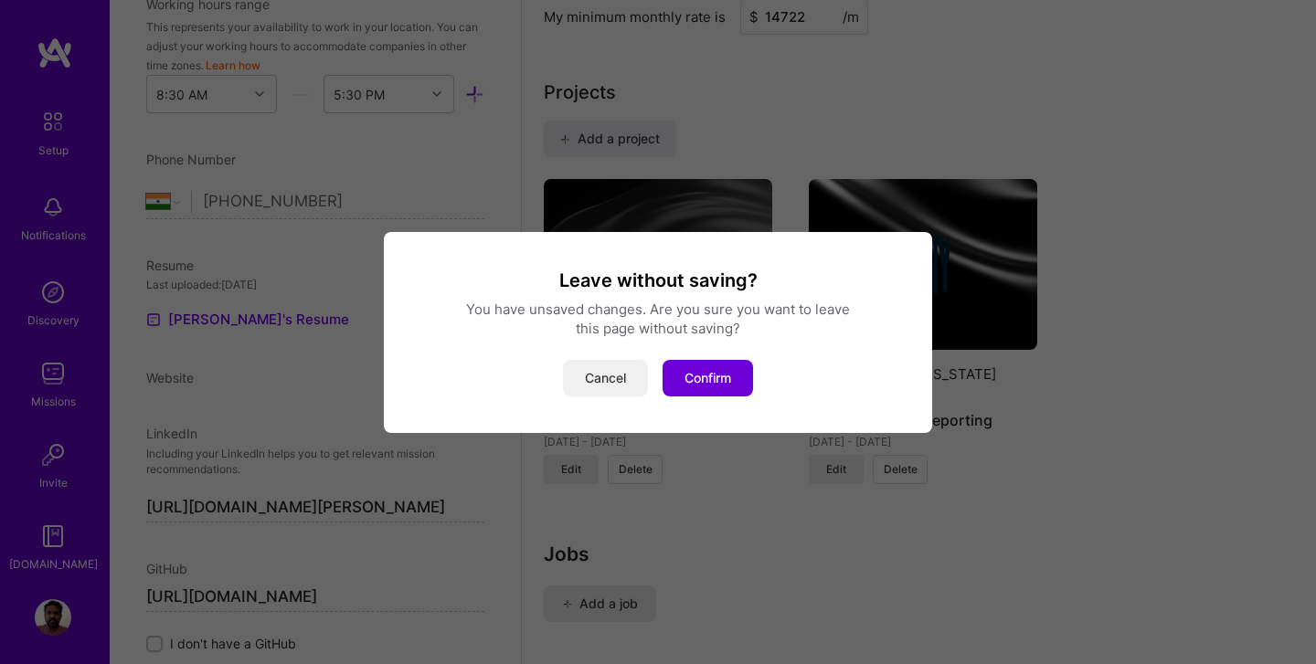
click at [611, 384] on button "Cancel" at bounding box center [605, 378] width 85 height 37
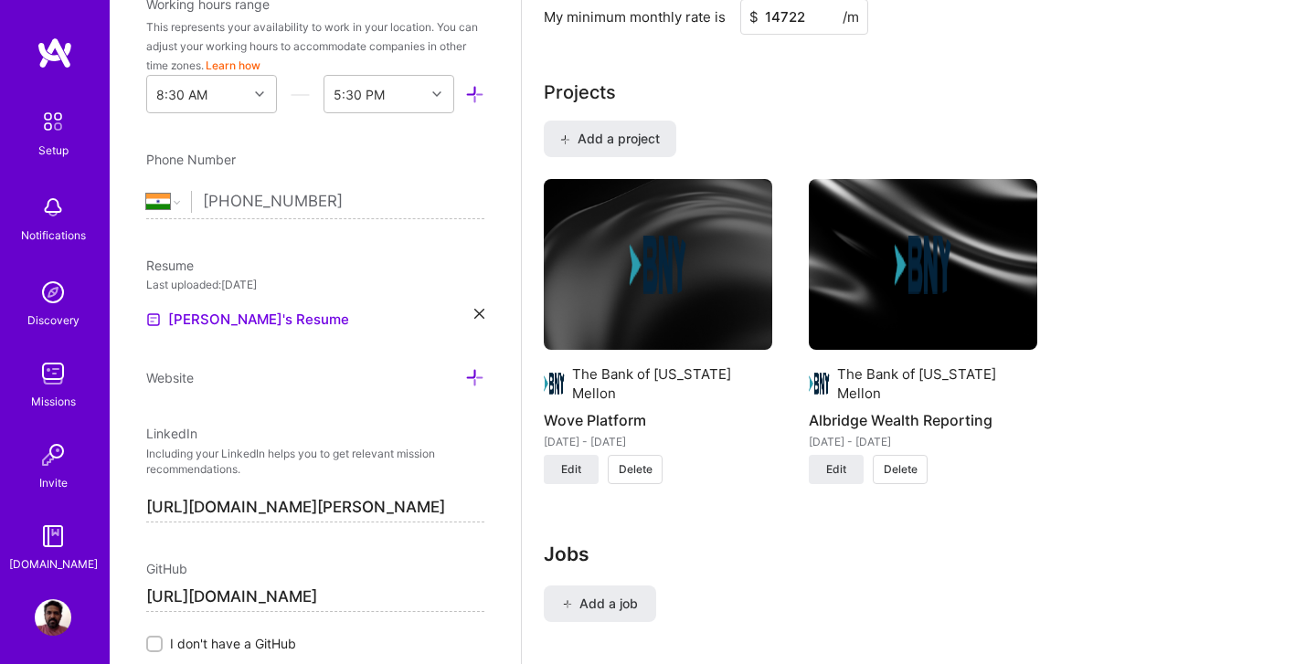
click at [54, 548] on img at bounding box center [53, 536] width 37 height 37
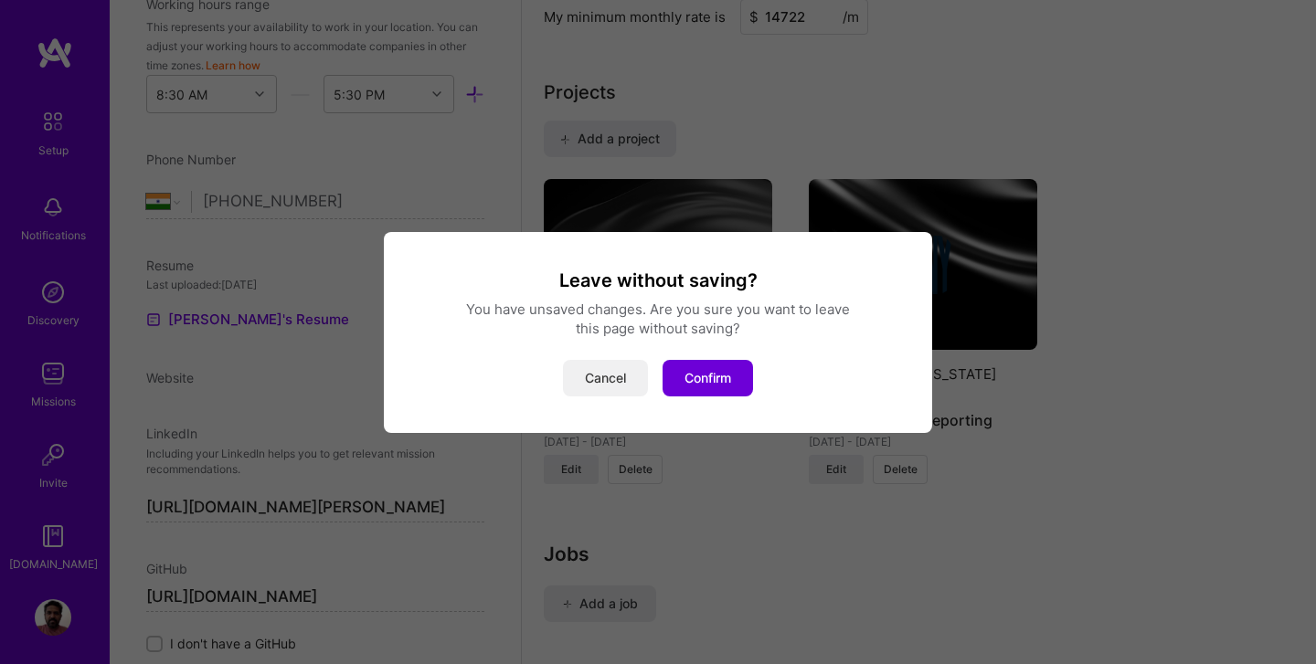
click at [584, 376] on button "Cancel" at bounding box center [605, 378] width 85 height 37
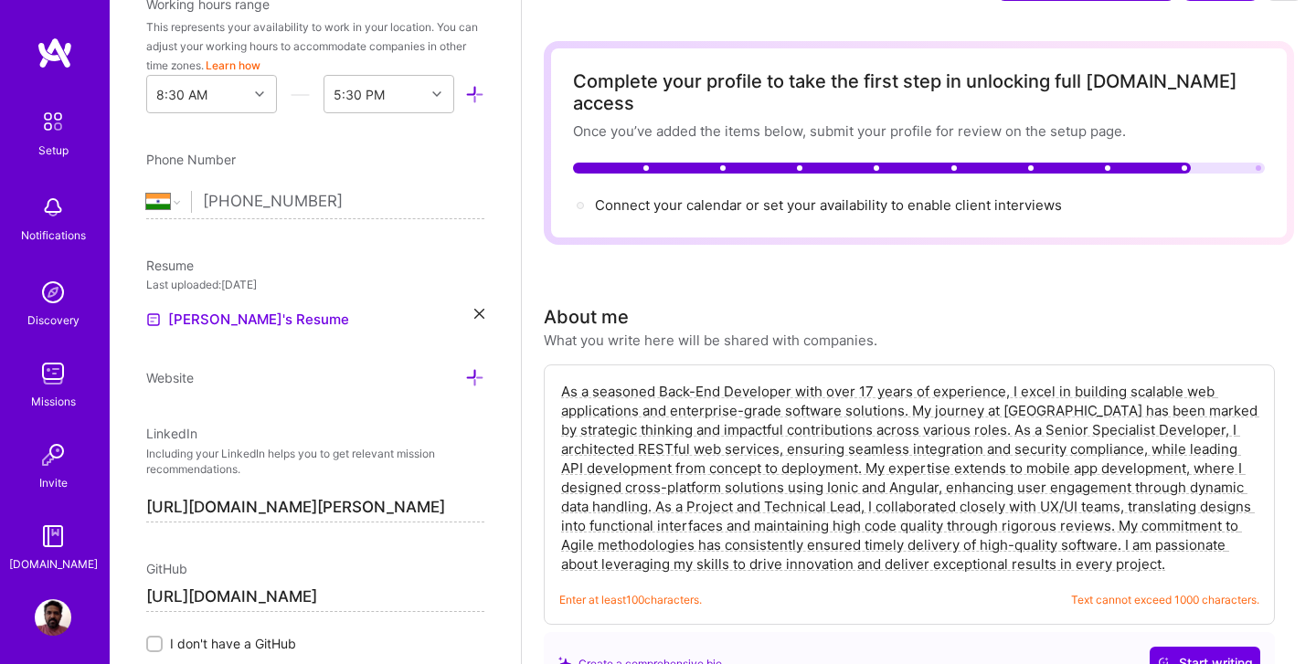
scroll to position [0, 0]
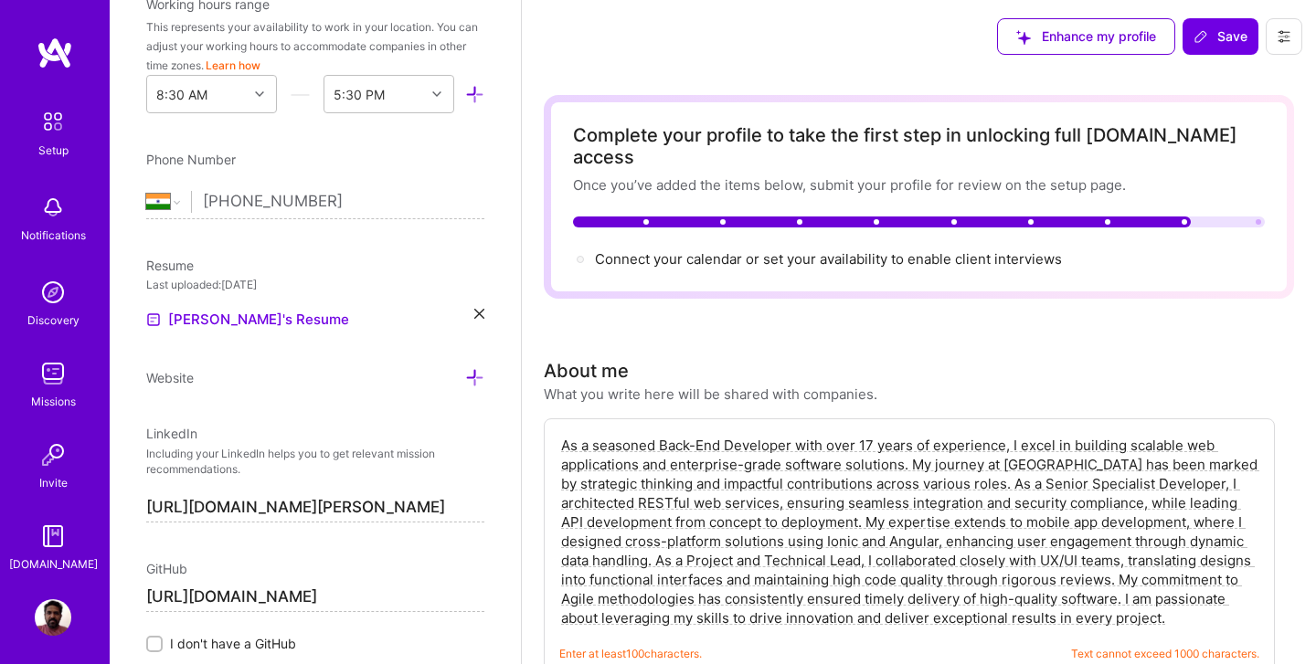
click at [1292, 35] on button at bounding box center [1283, 36] width 37 height 37
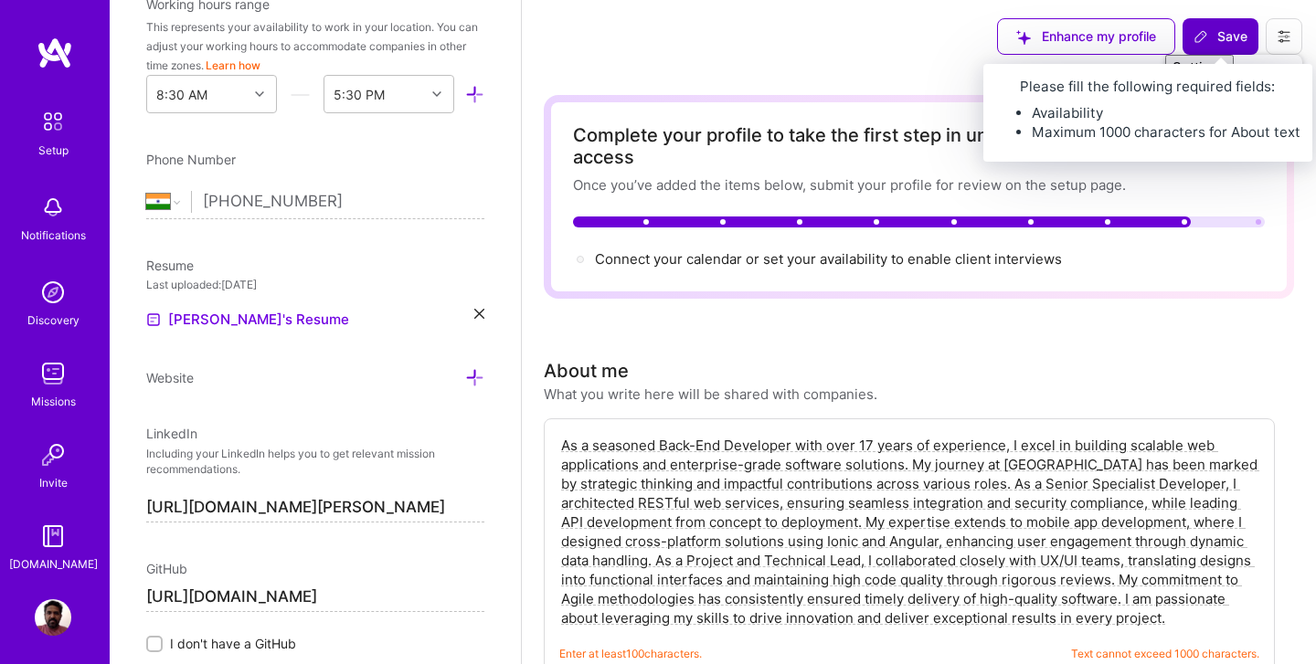
click at [1214, 31] on span "Save" at bounding box center [1220, 36] width 54 height 18
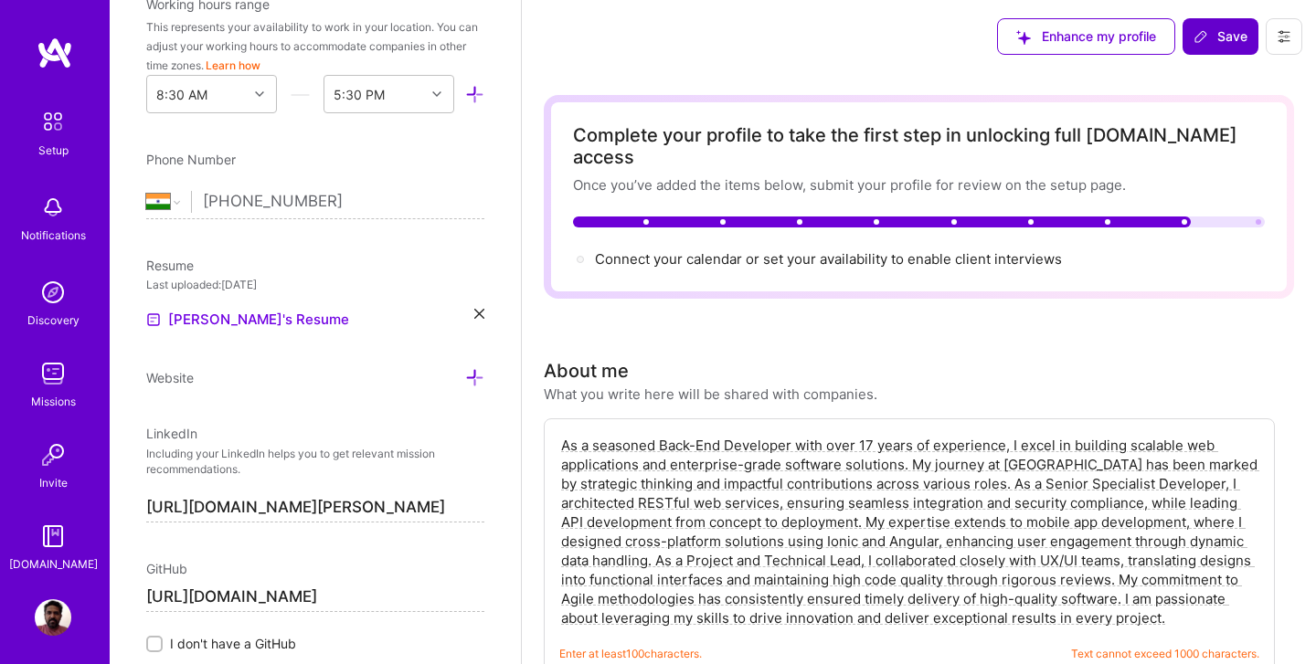
click at [1207, 36] on icon at bounding box center [1200, 36] width 15 height 15
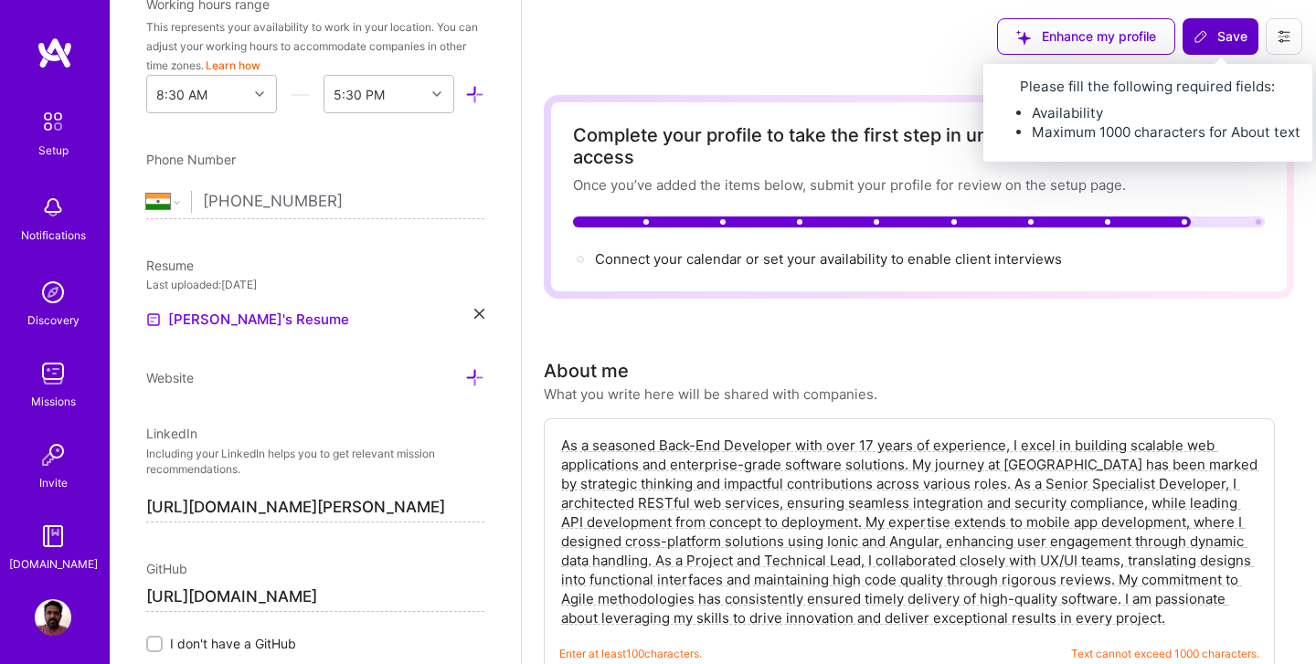
click at [1207, 36] on icon at bounding box center [1200, 36] width 15 height 15
click at [1226, 37] on span "Save" at bounding box center [1220, 36] width 54 height 18
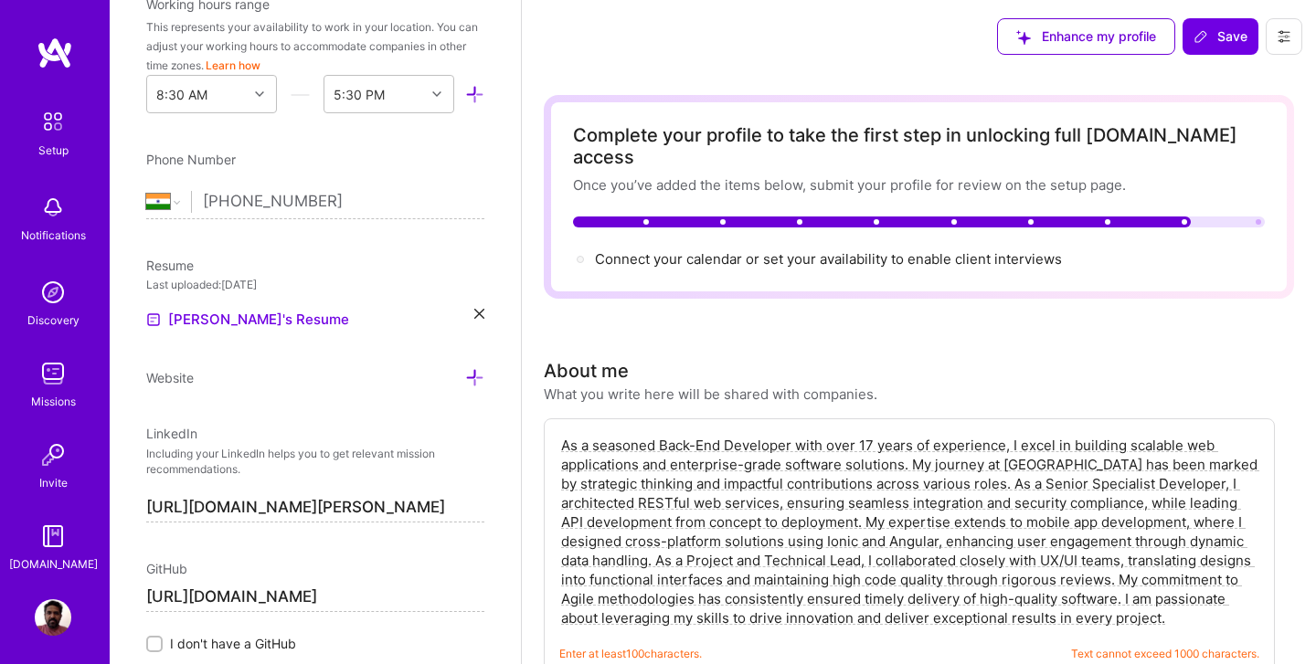
click at [1207, 35] on icon at bounding box center [1200, 36] width 15 height 15
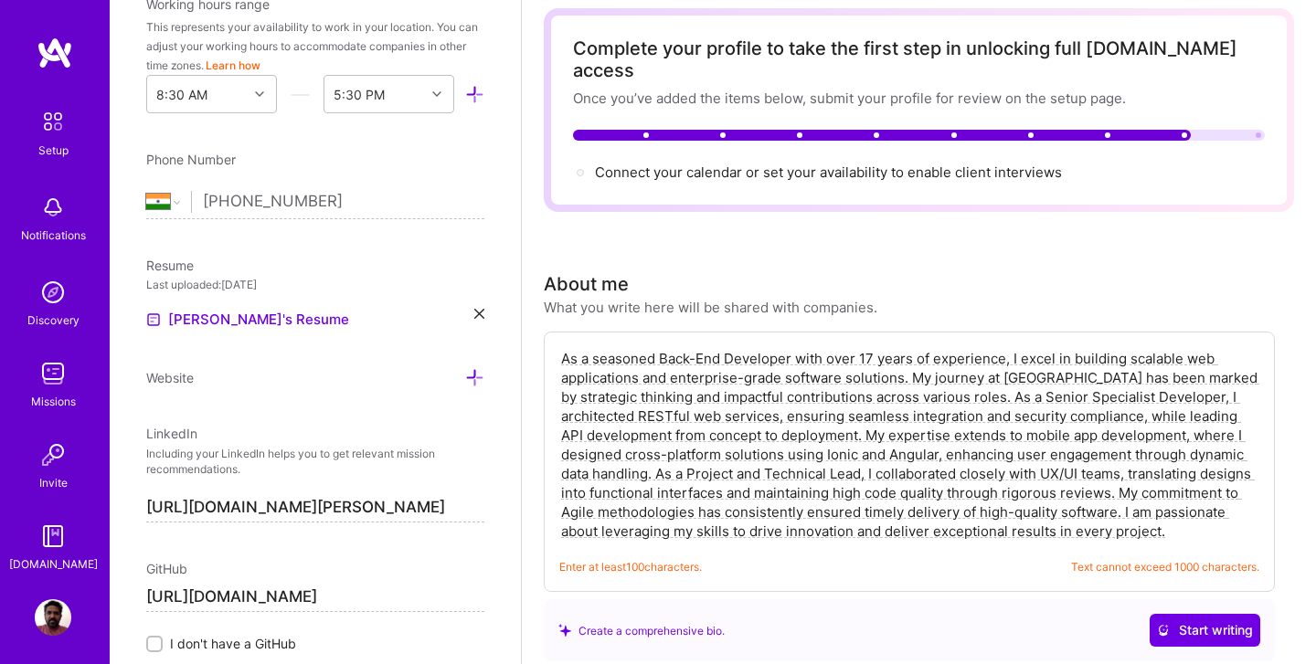
scroll to position [90, 0]
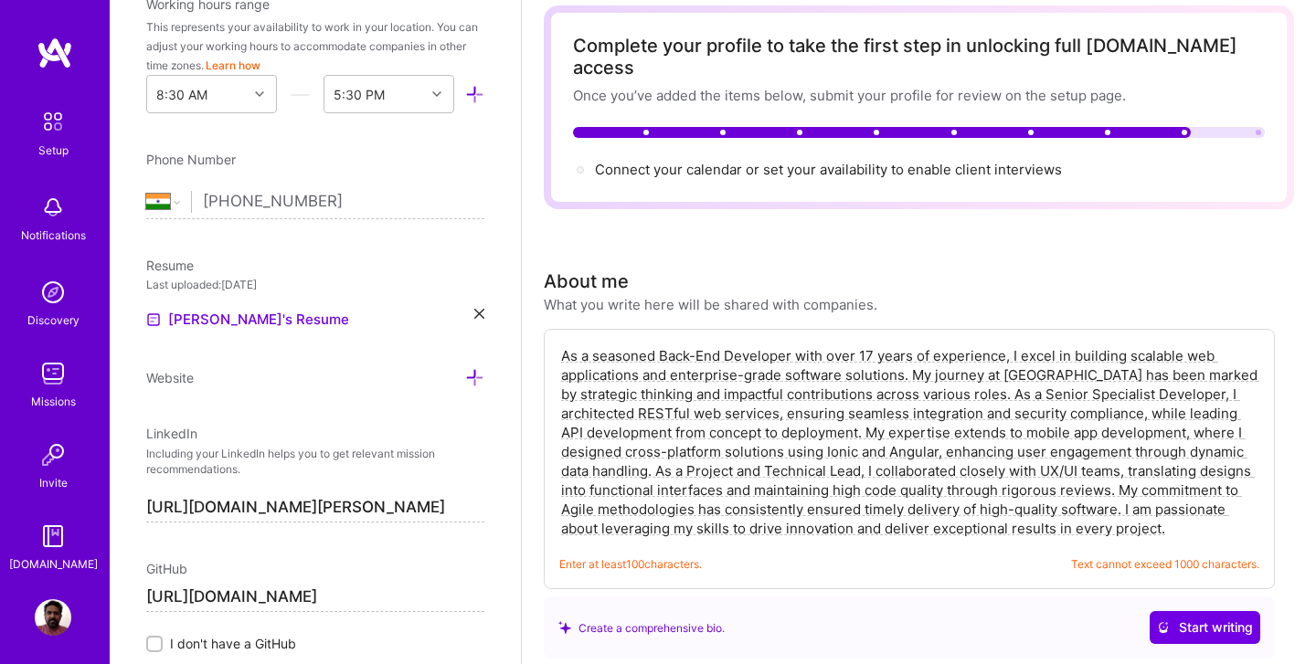
click at [1165, 503] on textarea "As a seasoned Back-End Developer with over 17 years of experience, I excel in b…" at bounding box center [909, 442] width 700 height 196
click at [842, 409] on textarea "As a seasoned Back-End Developer with over 17 years of experience, I excel in b…" at bounding box center [909, 442] width 700 height 196
click at [1115, 466] on textarea "As a seasoned Back-End Developer with over 17 years of experience, I excel in b…" at bounding box center [909, 442] width 700 height 196
click at [1120, 491] on textarea "As a seasoned Back-End Developer with over 17 years of experience, I excel in b…" at bounding box center [909, 442] width 700 height 196
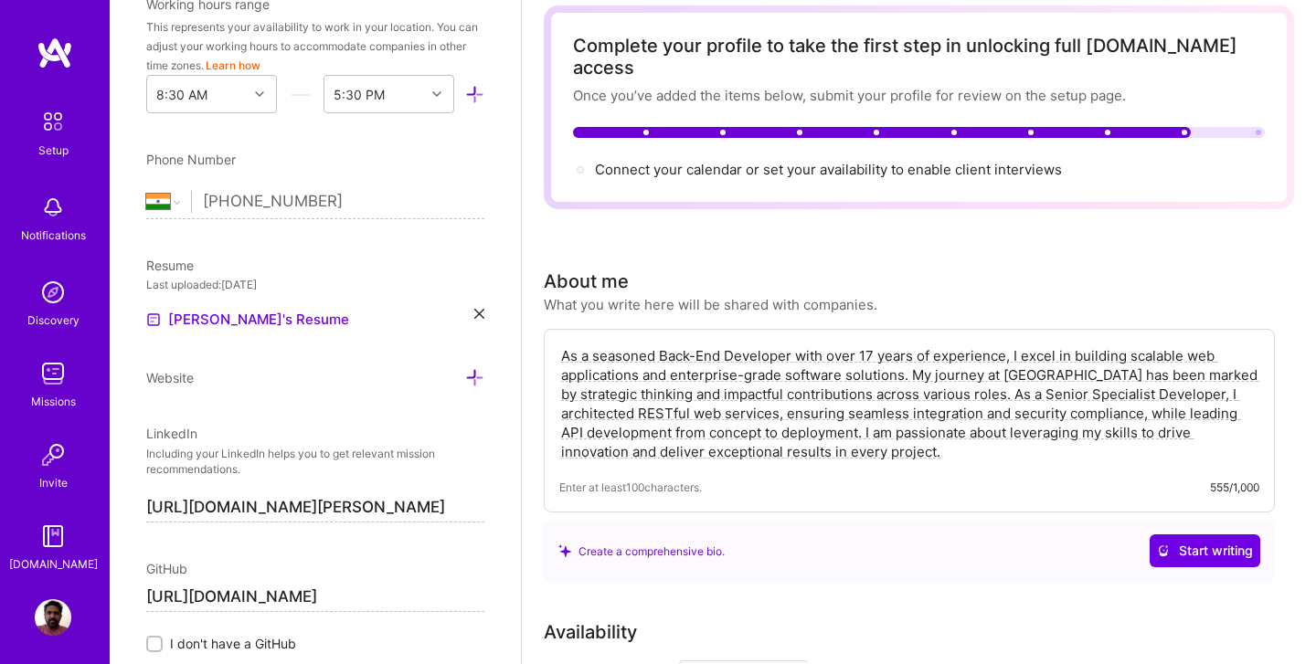
scroll to position [0, 0]
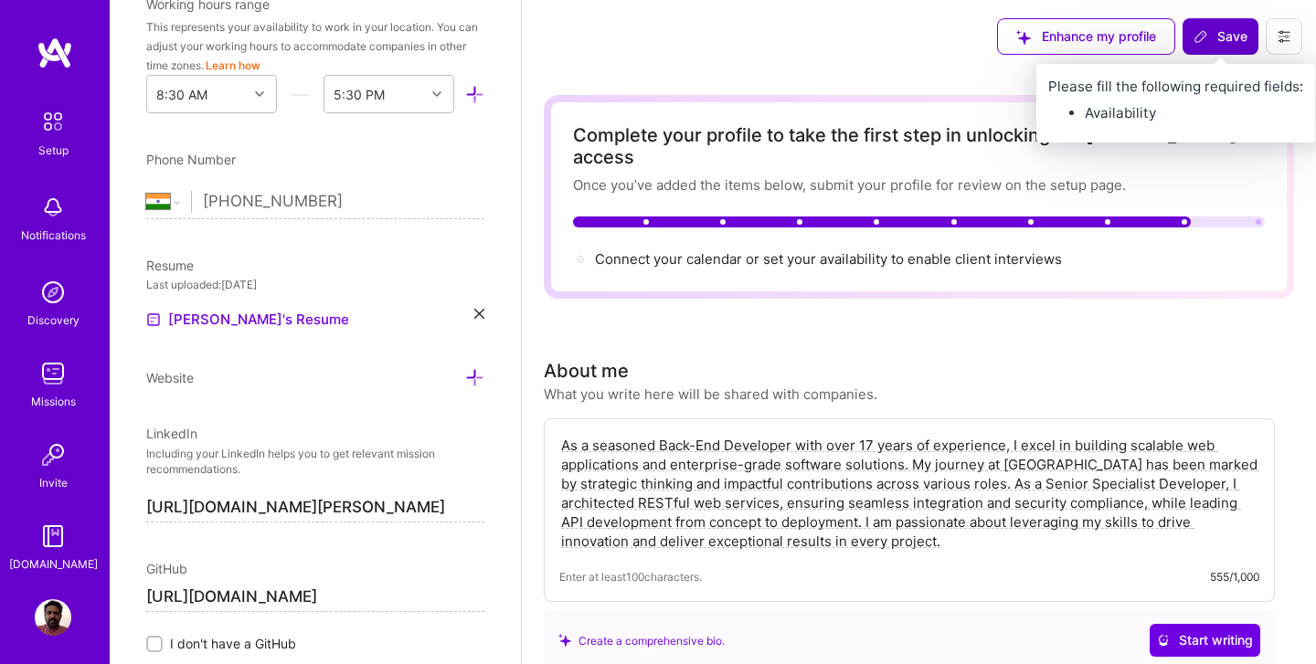
type textarea "As a seasoned Back-End Developer with over 17 years of experience, I excel in b…"
click at [1221, 32] on span "Save" at bounding box center [1220, 36] width 54 height 18
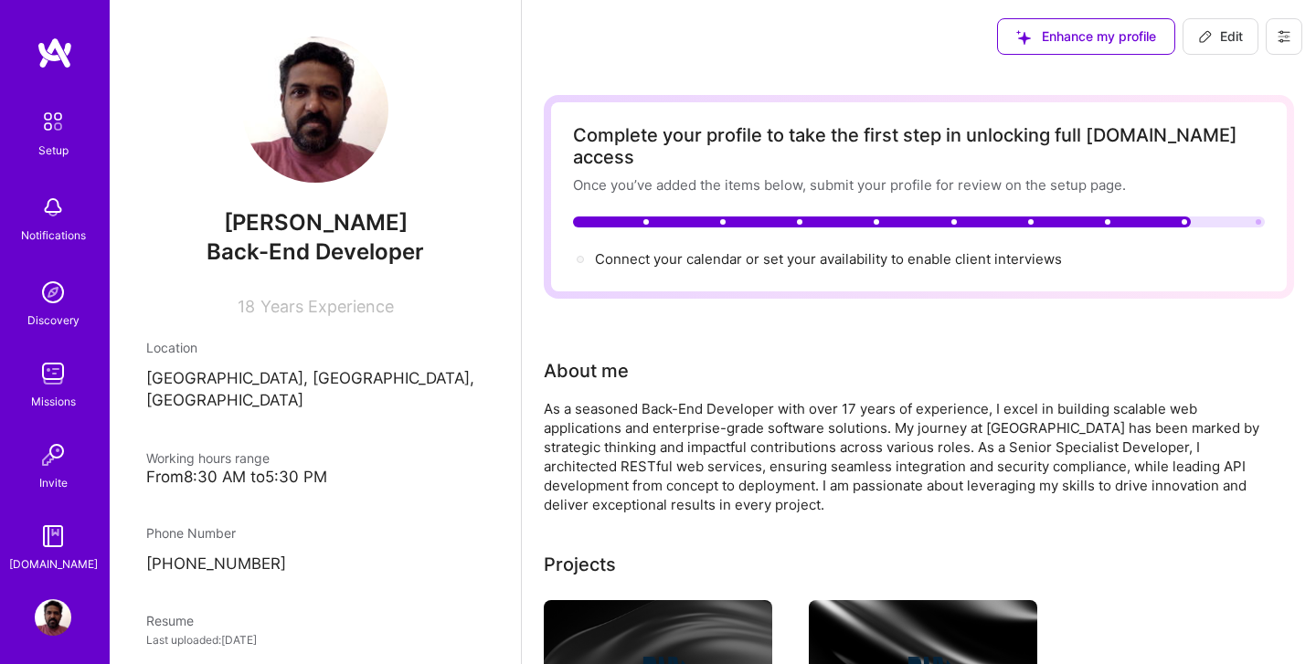
click at [53, 121] on img at bounding box center [53, 121] width 38 height 38
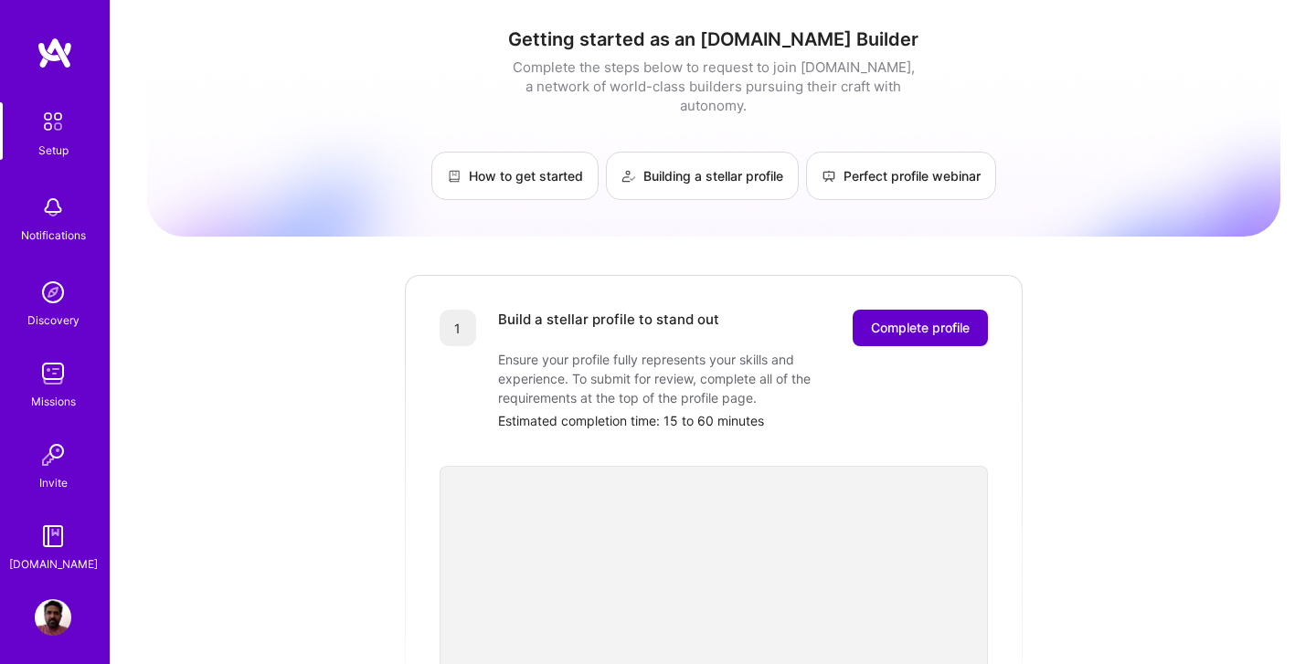
click at [933, 319] on span "Complete profile" at bounding box center [920, 328] width 99 height 18
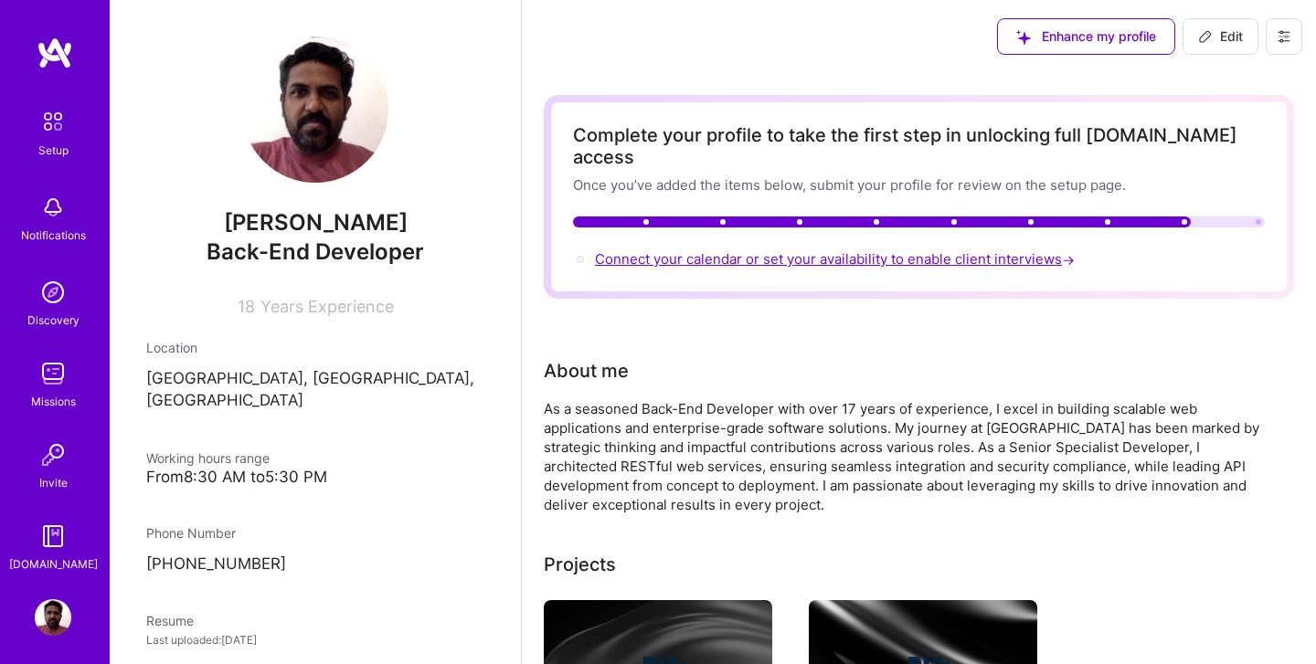
click at [985, 250] on span "Connect your calendar or set your availability to enable client interviews →" at bounding box center [836, 258] width 483 height 17
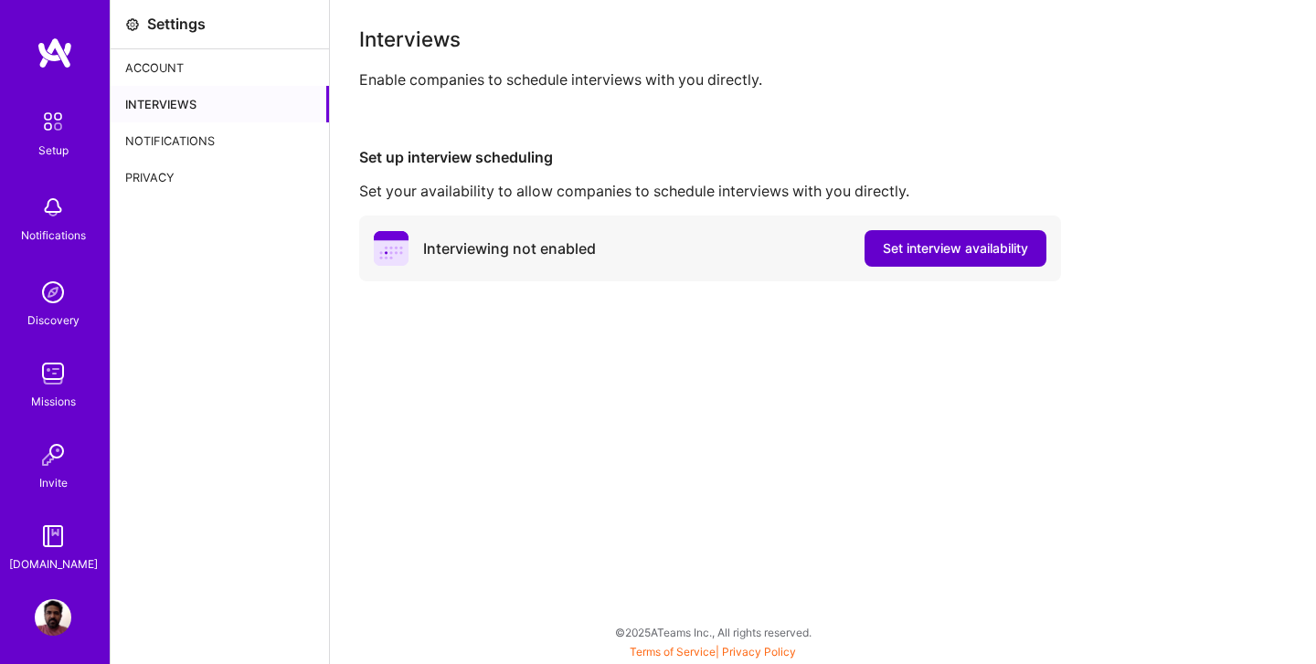
click at [961, 250] on span "Set interview availability" at bounding box center [955, 248] width 145 height 18
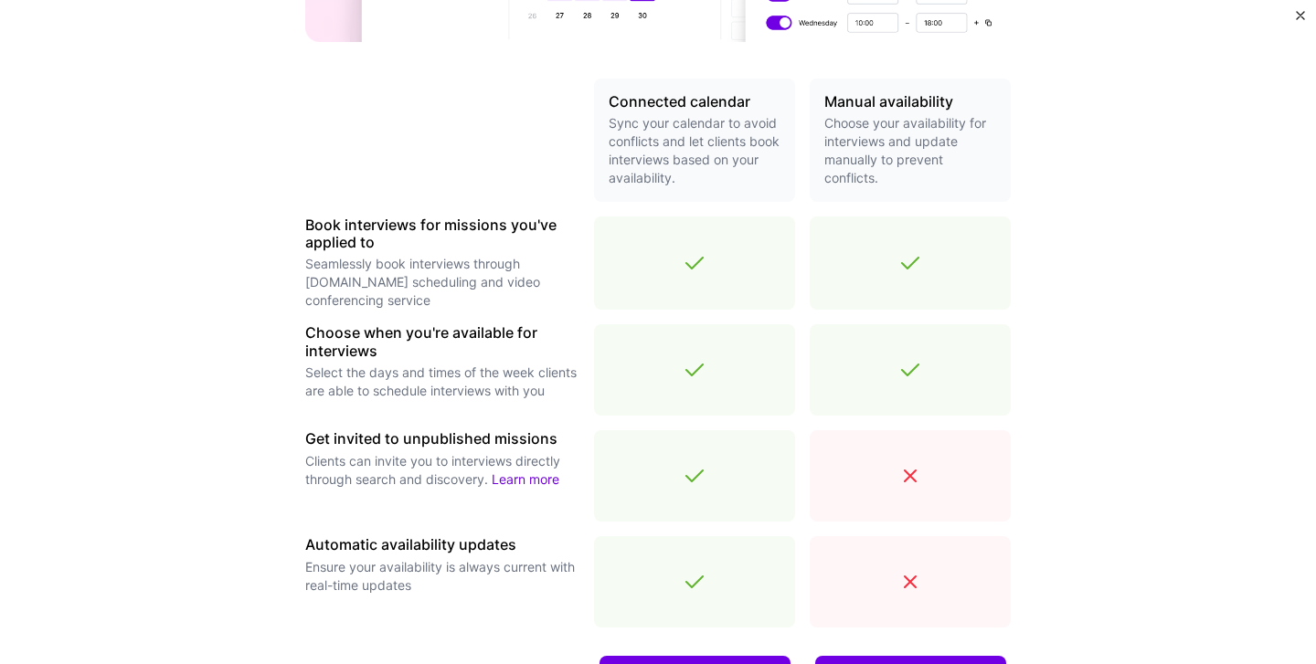
scroll to position [616, 0]
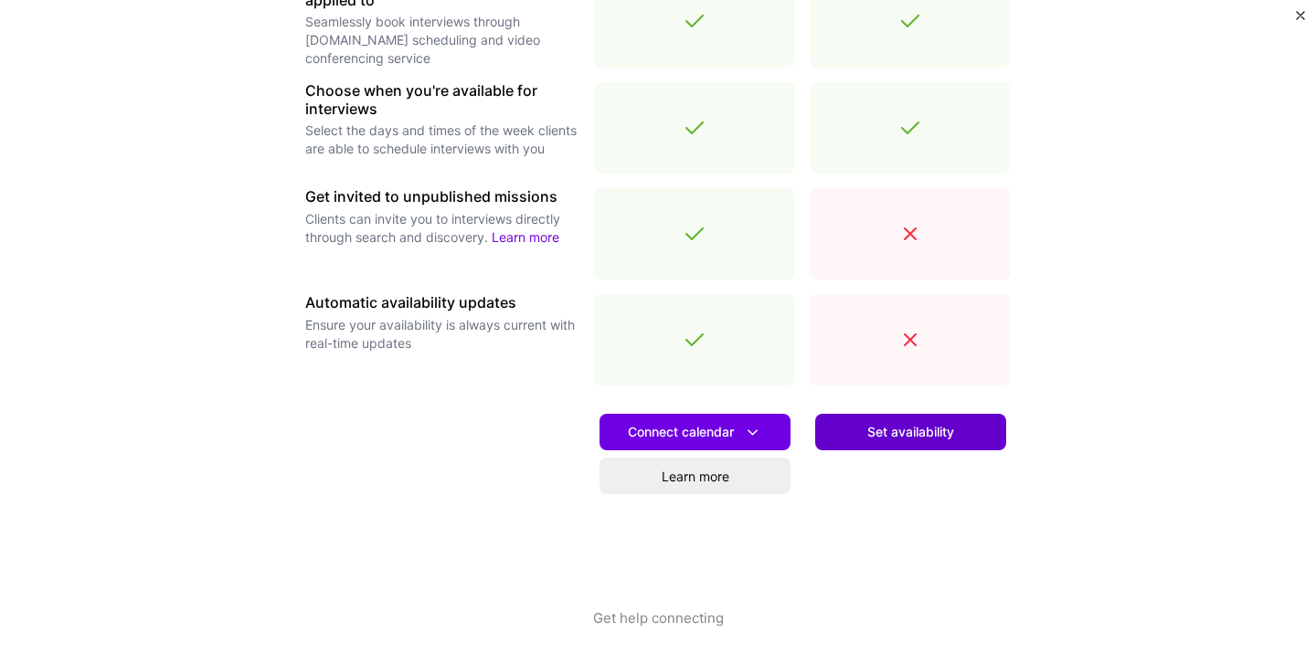
click at [908, 438] on span "Set availability" at bounding box center [910, 432] width 87 height 18
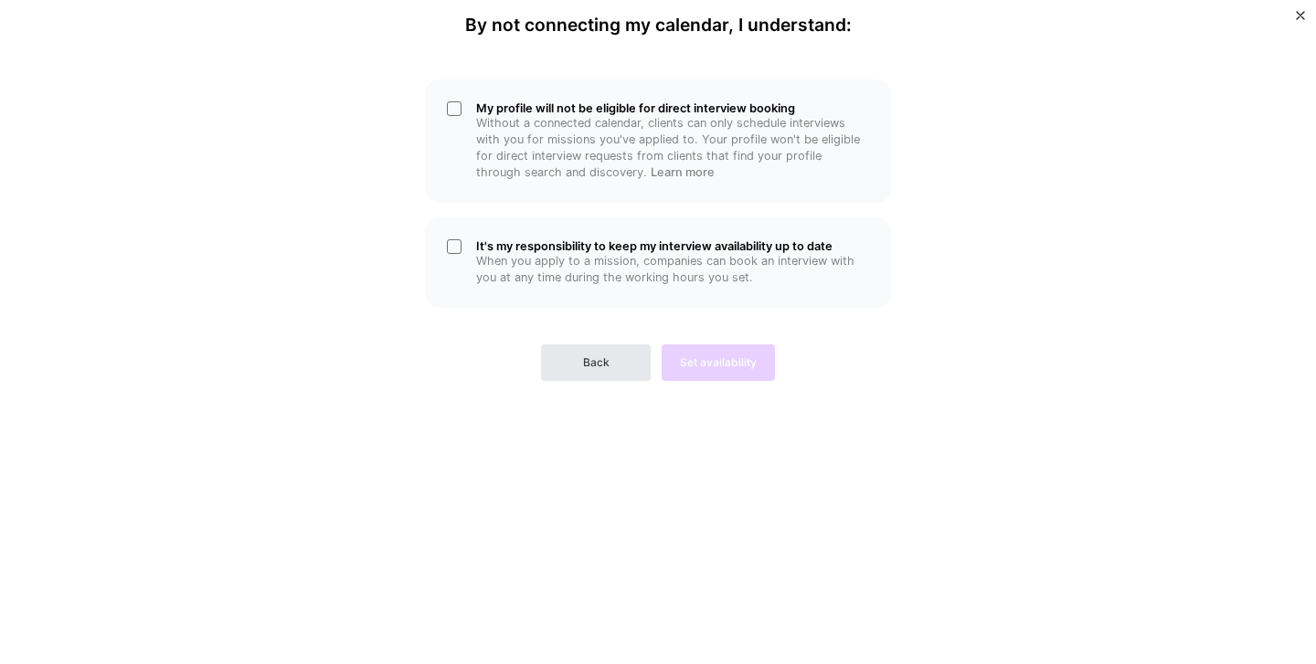
click at [608, 359] on span "Back" at bounding box center [596, 363] width 26 height 16
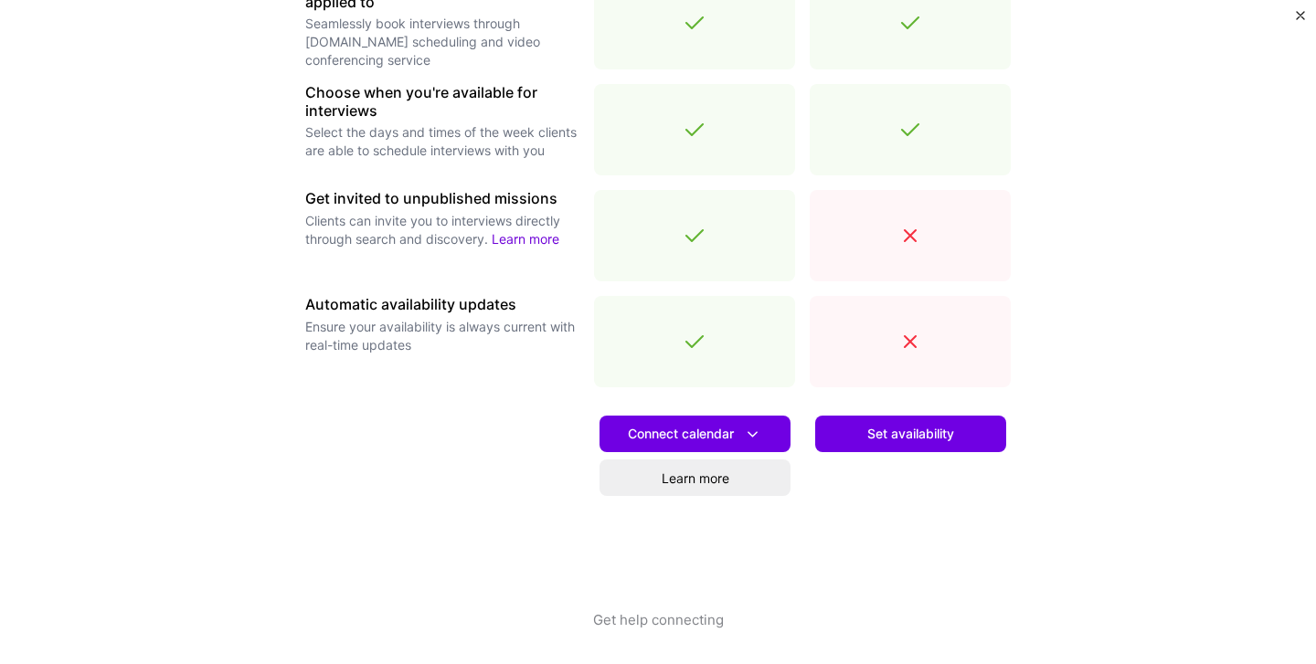
scroll to position [616, 0]
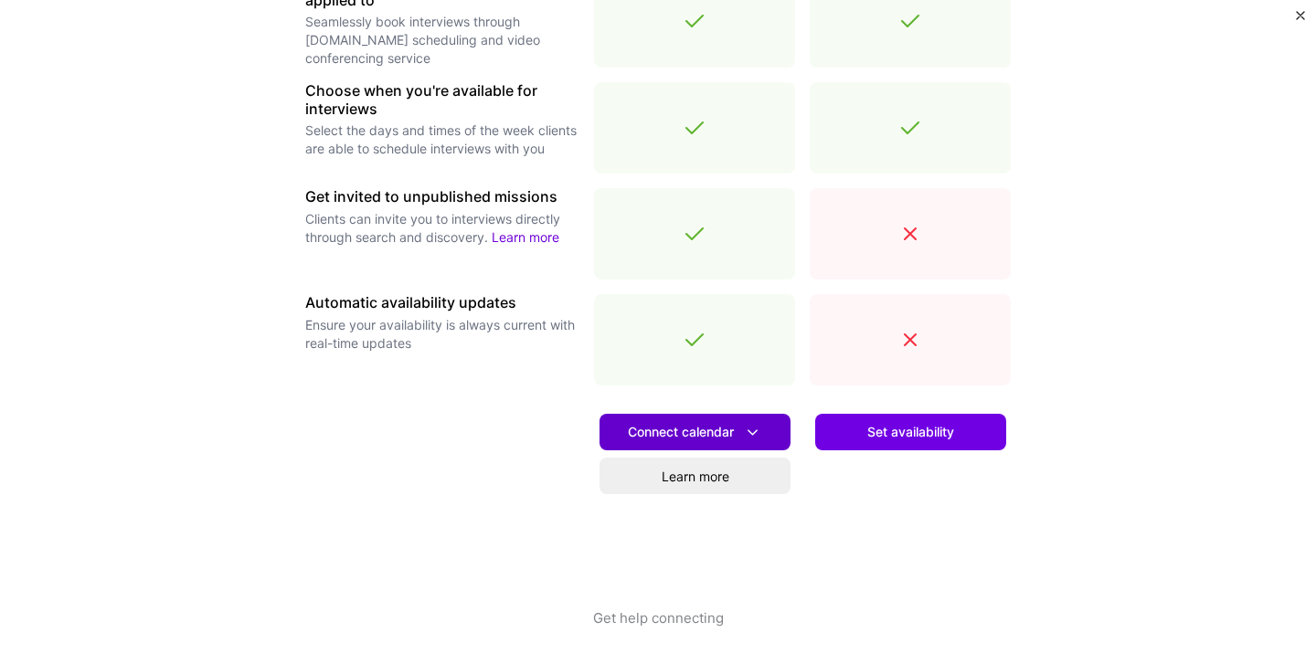
click at [699, 431] on span "Connect calendar" at bounding box center [695, 432] width 134 height 19
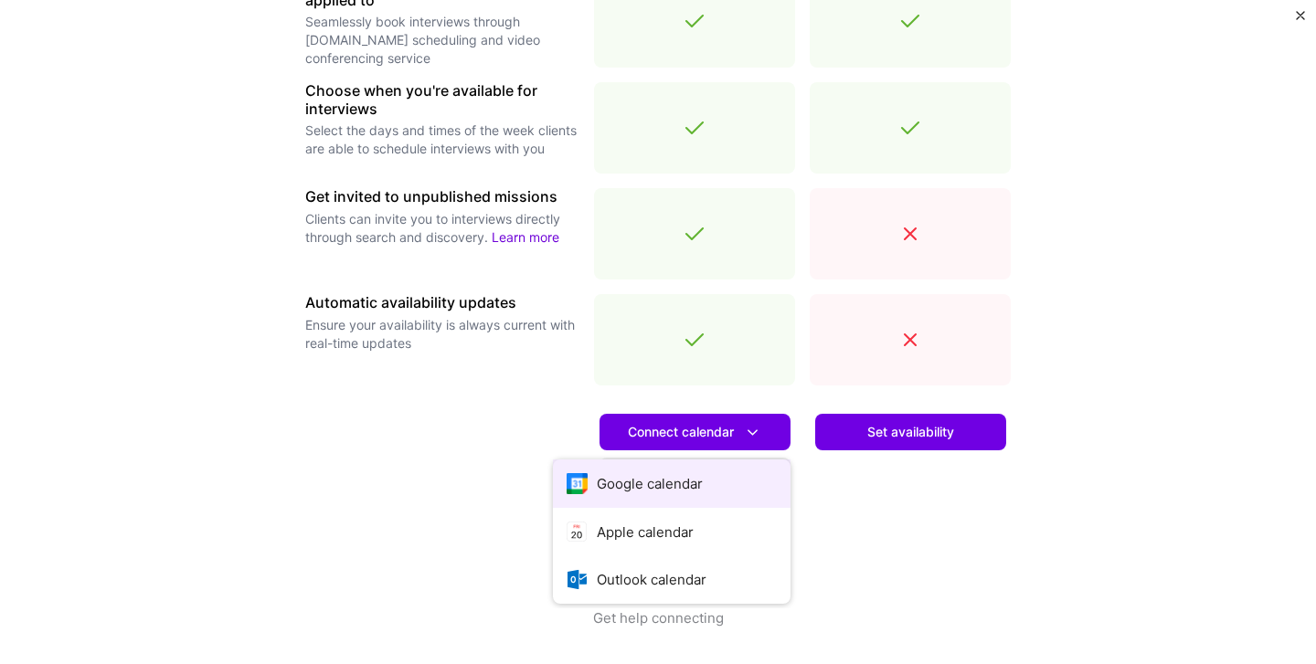
click at [665, 489] on button "Google calendar" at bounding box center [672, 484] width 238 height 48
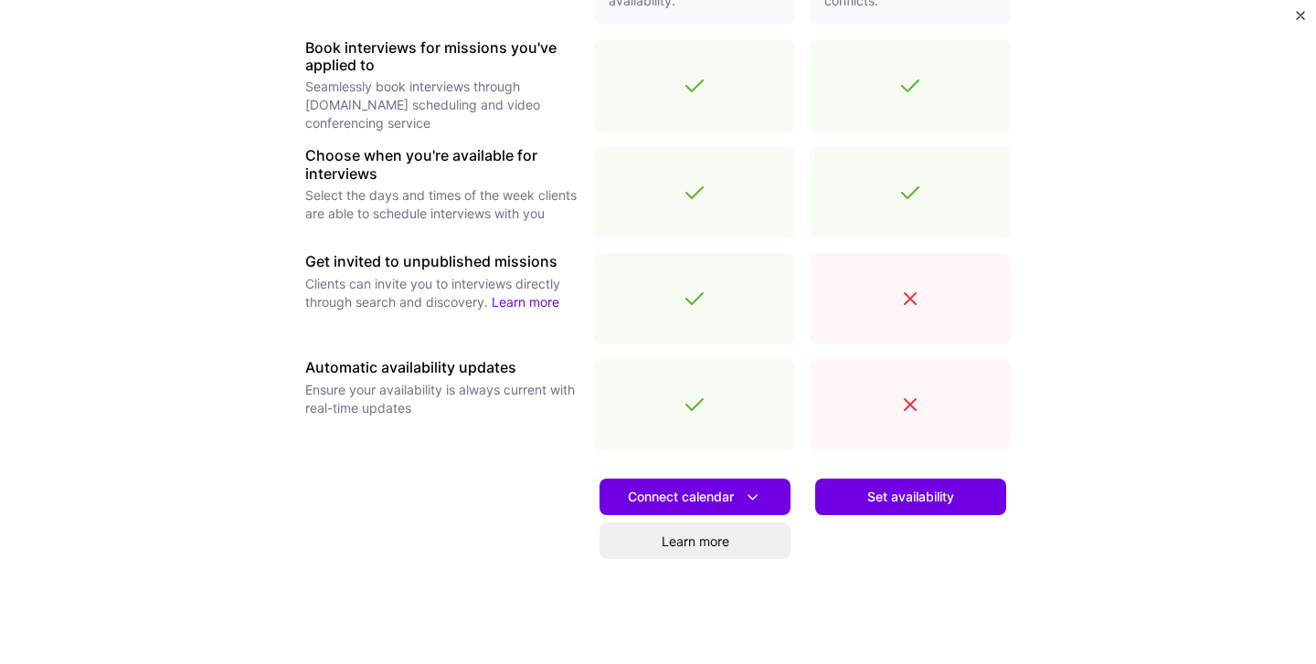
scroll to position [599, 0]
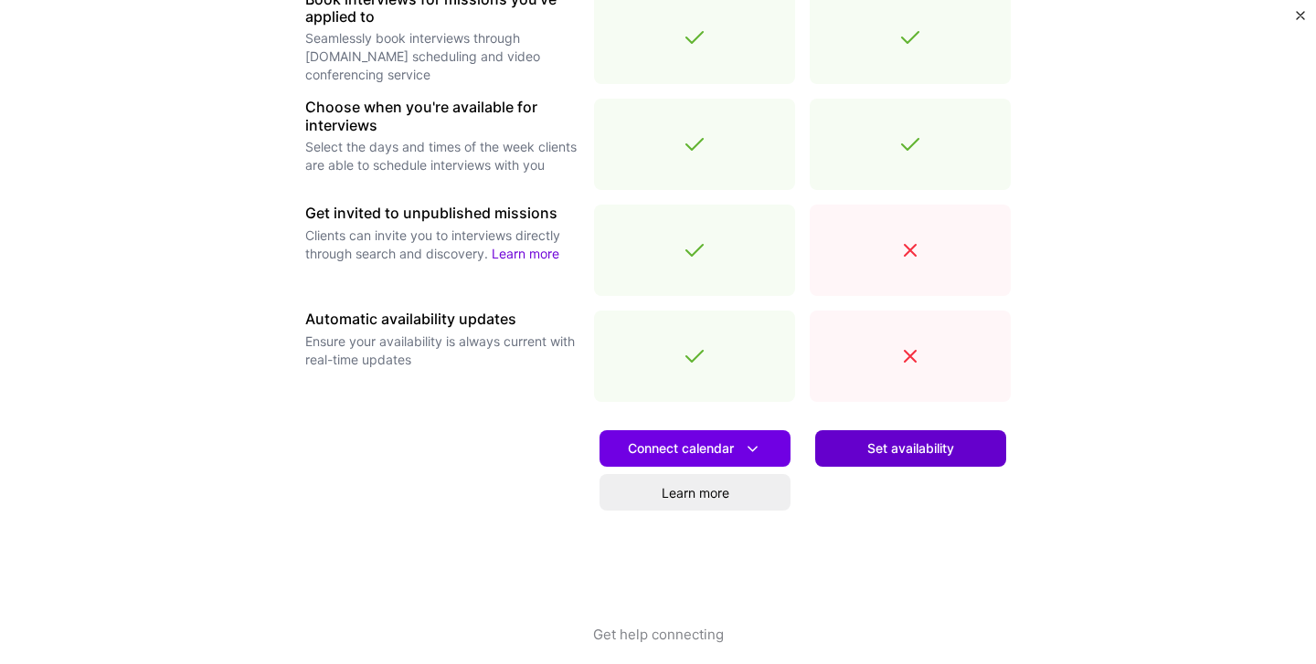
click at [916, 448] on span "Set availability" at bounding box center [910, 448] width 87 height 18
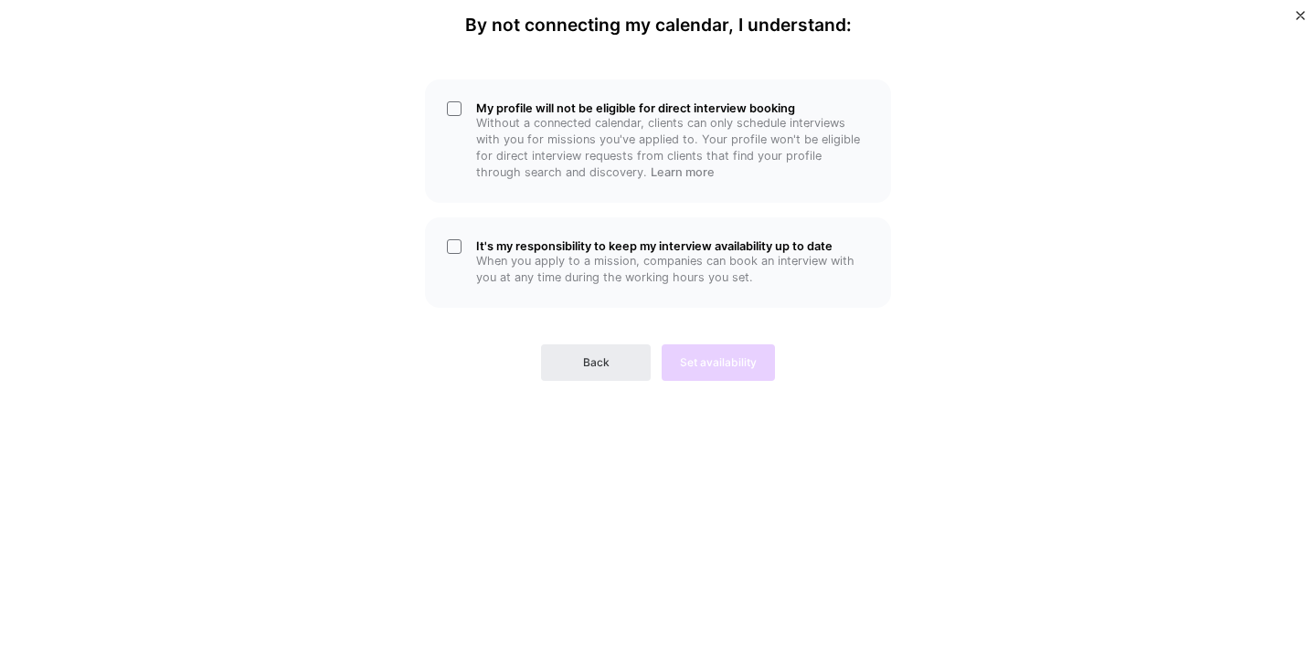
scroll to position [0, 0]
click at [451, 108] on div "My profile will not be eligible for direct interview booking Without a connecte…" at bounding box center [658, 140] width 466 height 123
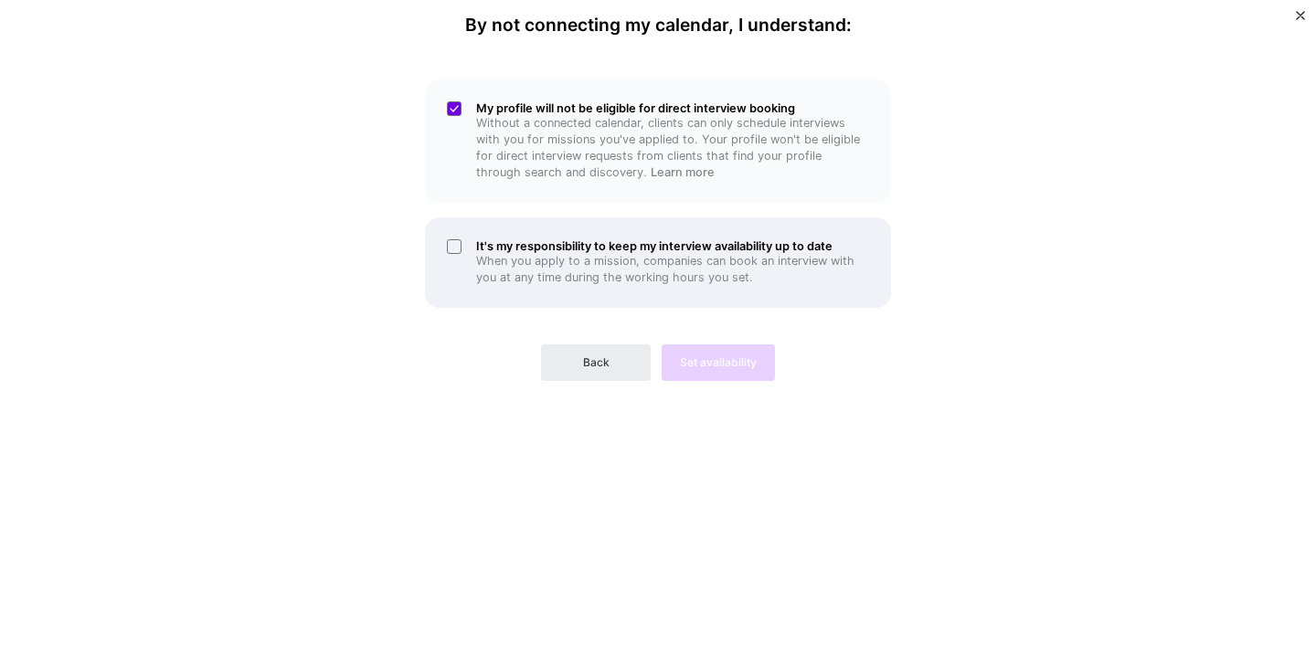
click at [454, 247] on div "It's my responsibility to keep my interview availability up to date When you ap…" at bounding box center [658, 262] width 466 height 90
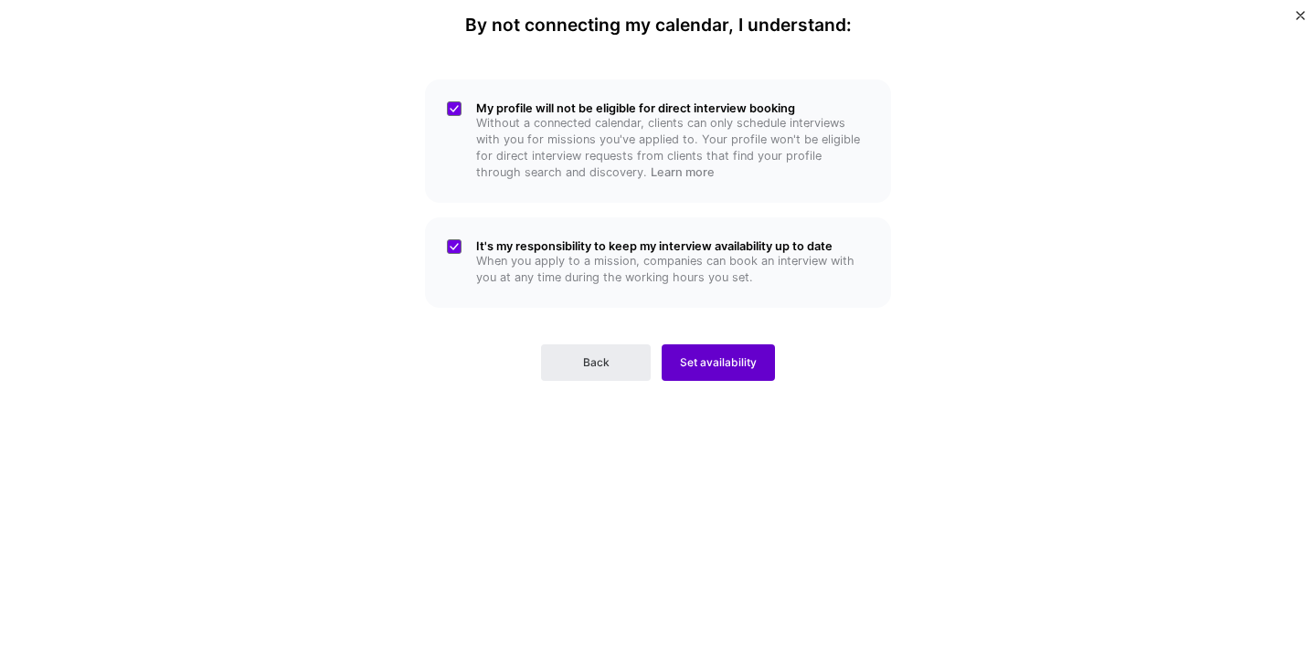
click at [733, 366] on span "Set availability" at bounding box center [718, 363] width 77 height 16
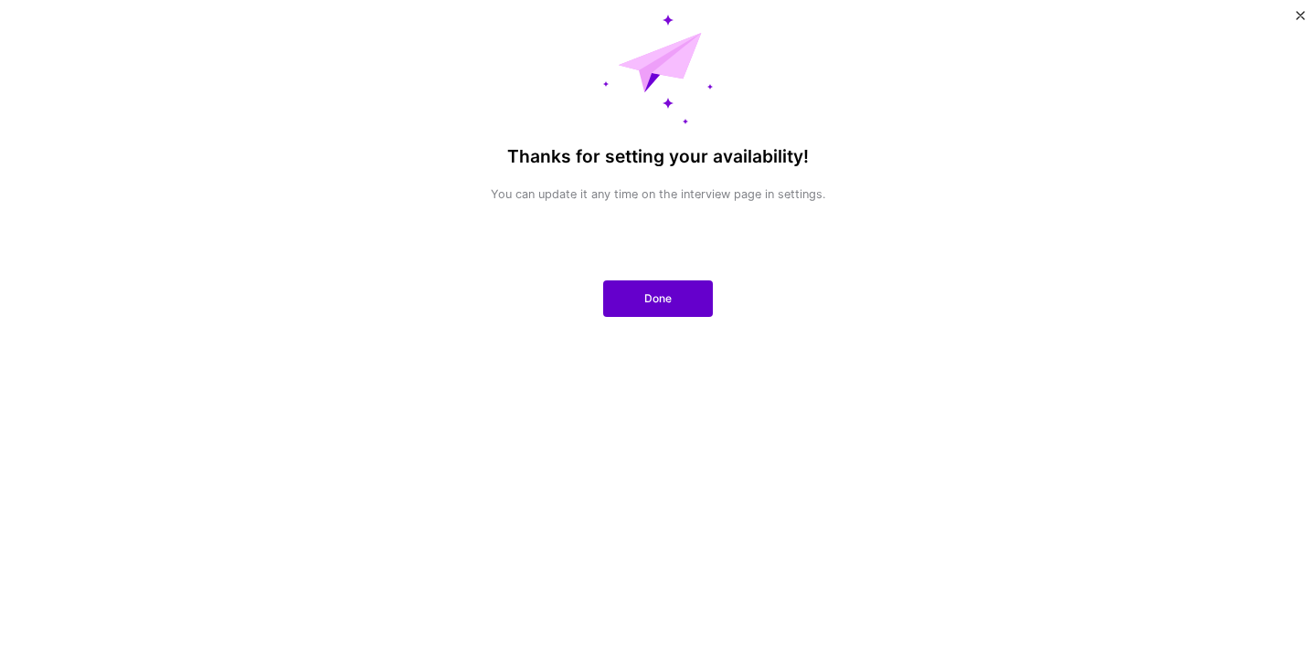
click at [656, 297] on span "Done" at bounding box center [657, 299] width 27 height 16
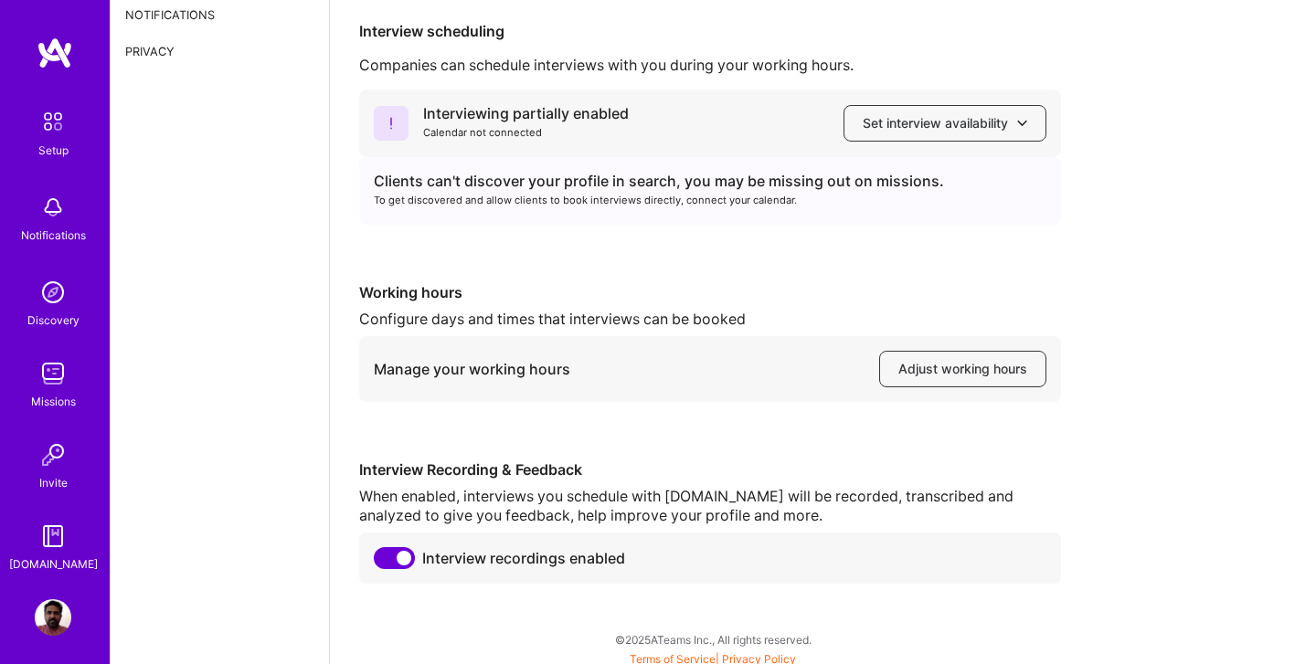
scroll to position [133, 0]
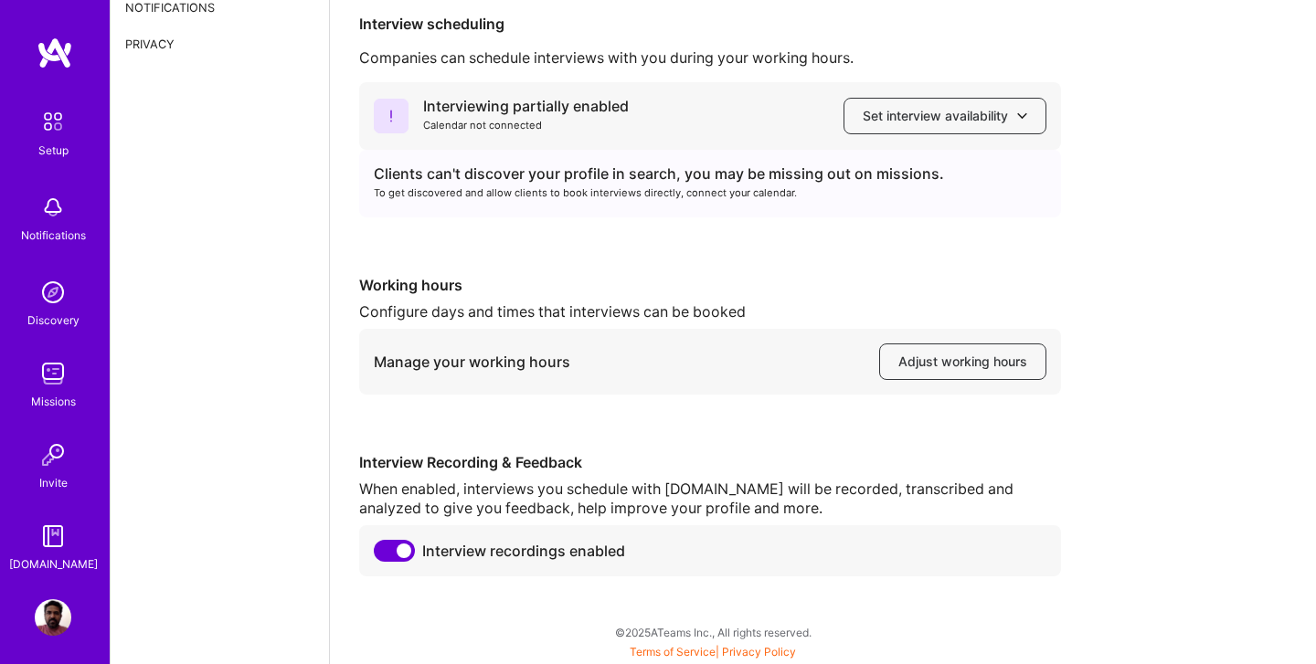
click at [59, 63] on img at bounding box center [55, 53] width 37 height 33
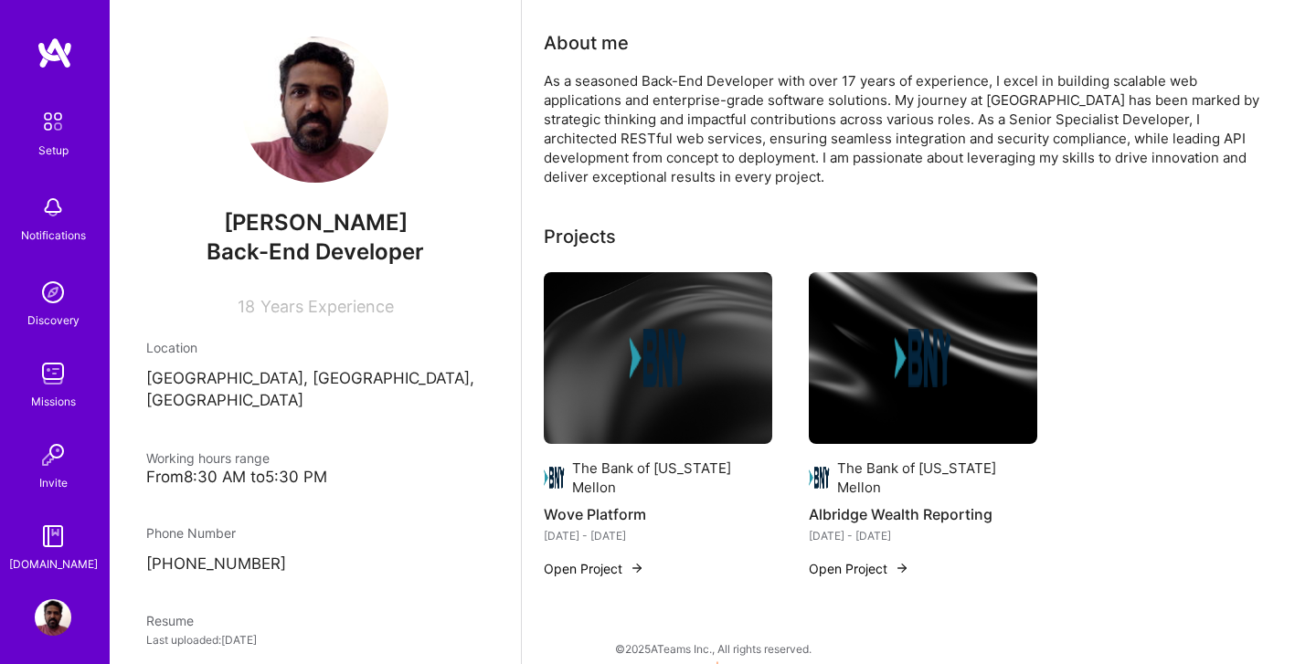
scroll to position [284, 0]
click at [56, 132] on img at bounding box center [53, 121] width 38 height 38
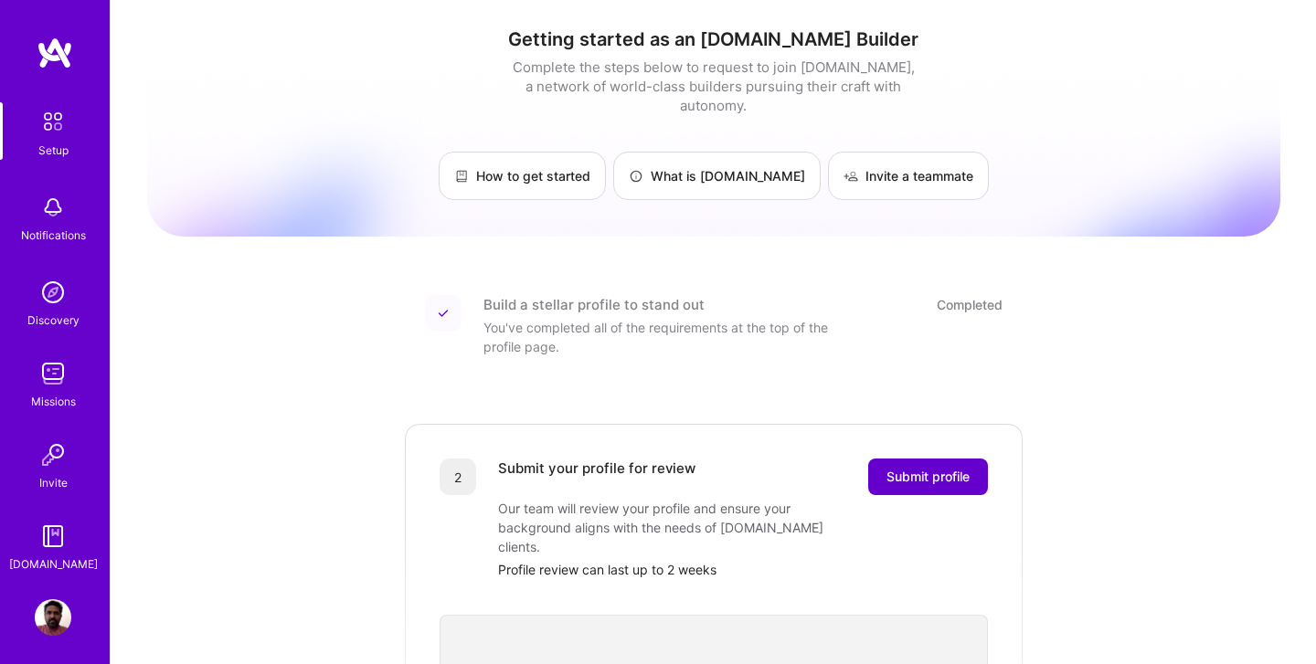
click at [914, 468] on span "Submit profile" at bounding box center [927, 477] width 83 height 18
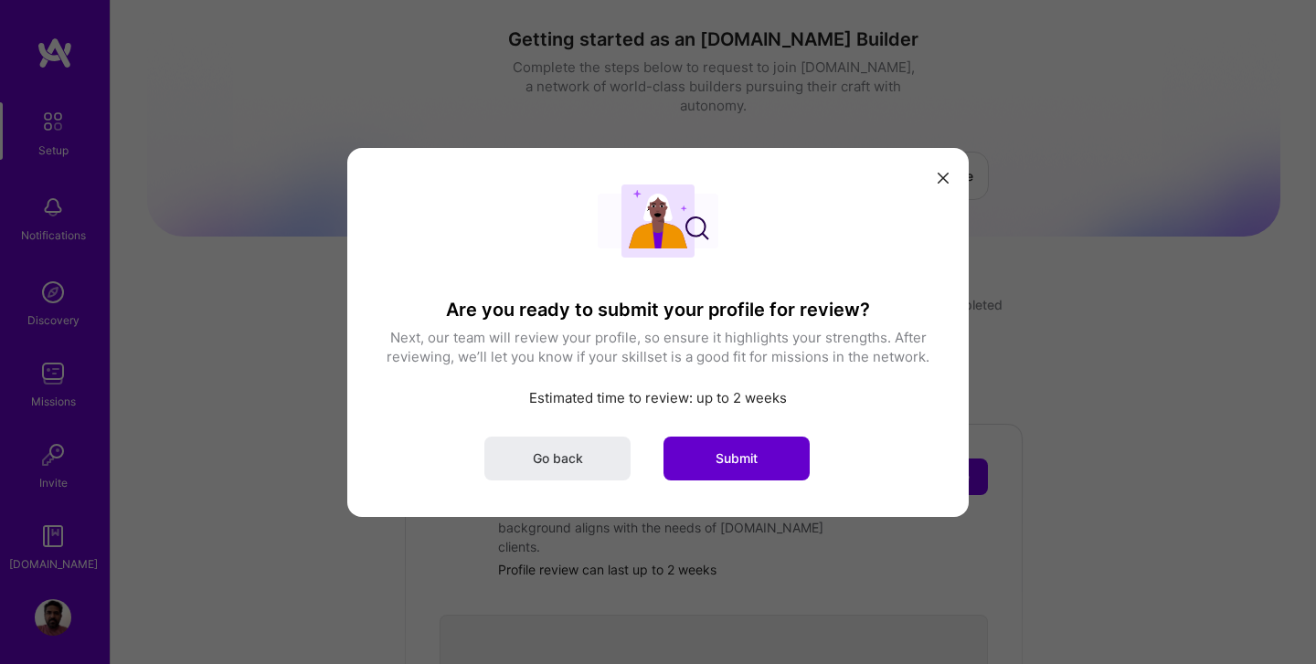
click at [739, 456] on span "Submit" at bounding box center [736, 458] width 42 height 18
